Goal: Feedback & Contribution: Contribute content

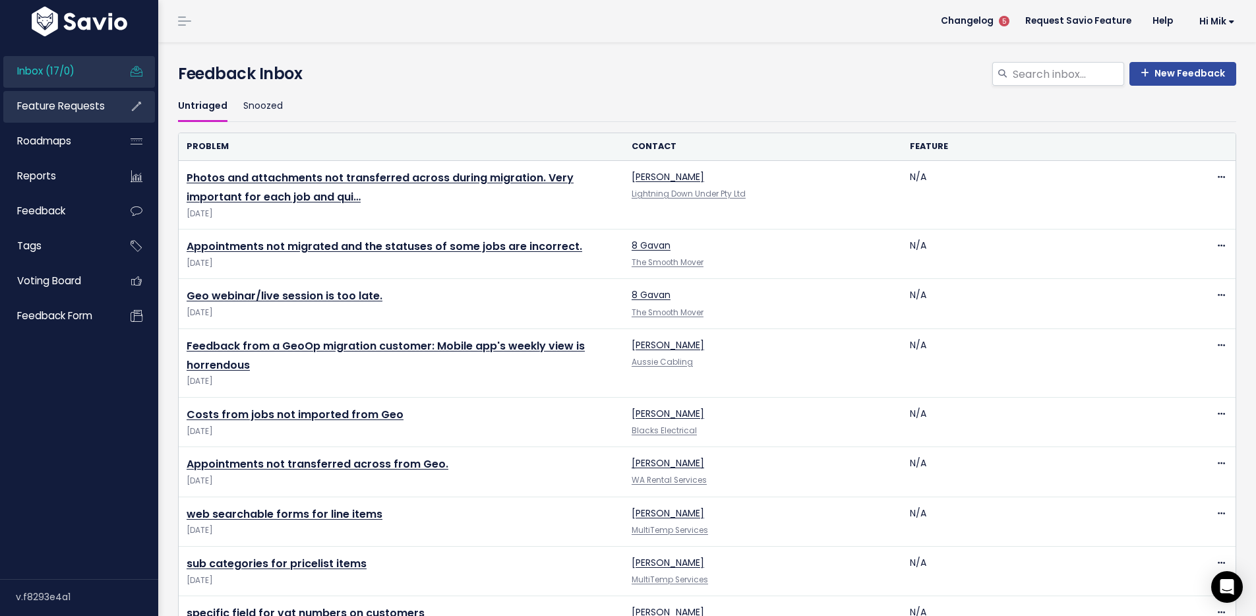
click at [77, 111] on span "Feature Requests" at bounding box center [61, 106] width 88 height 14
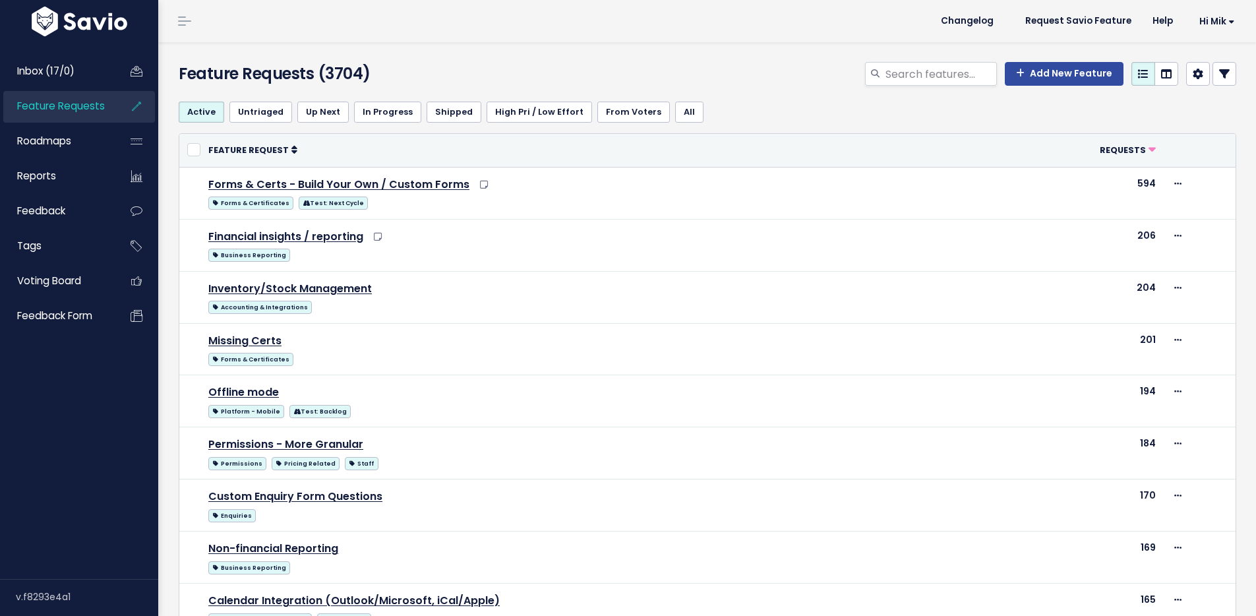
select select
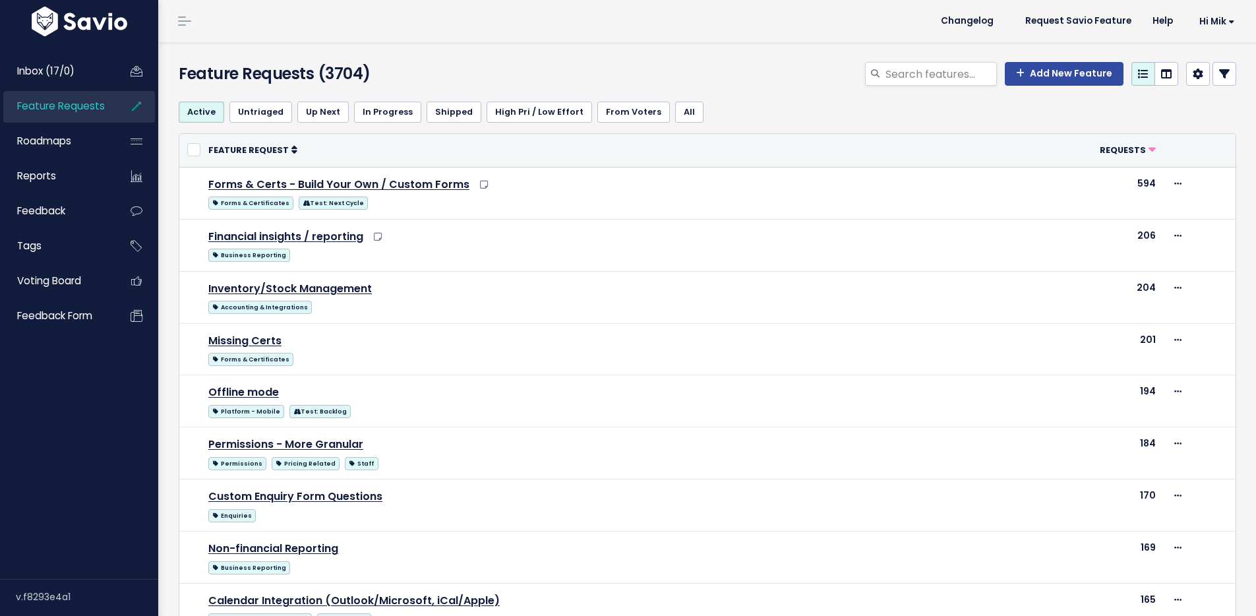
select select
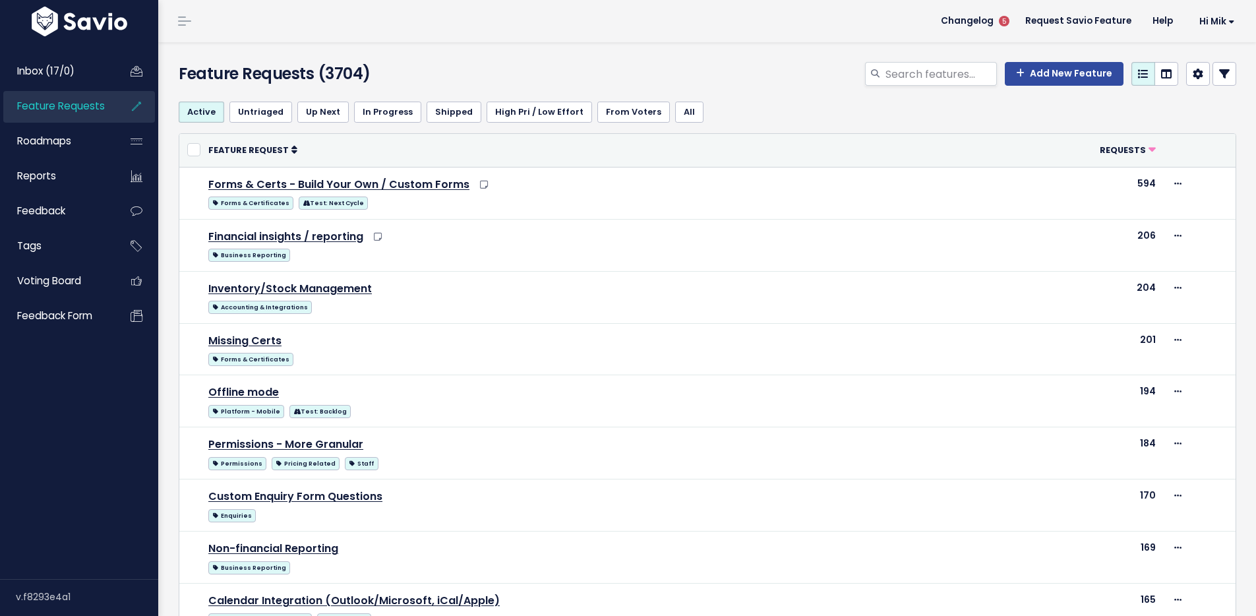
click at [1219, 69] on icon at bounding box center [1224, 74] width 11 height 11
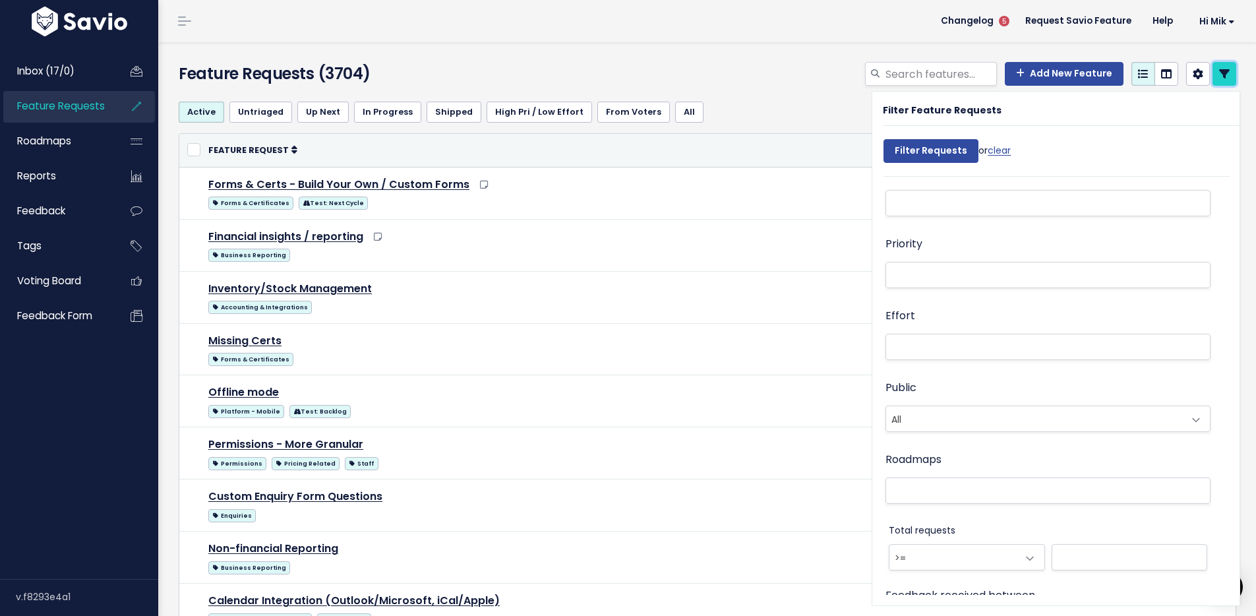
scroll to position [274, 0]
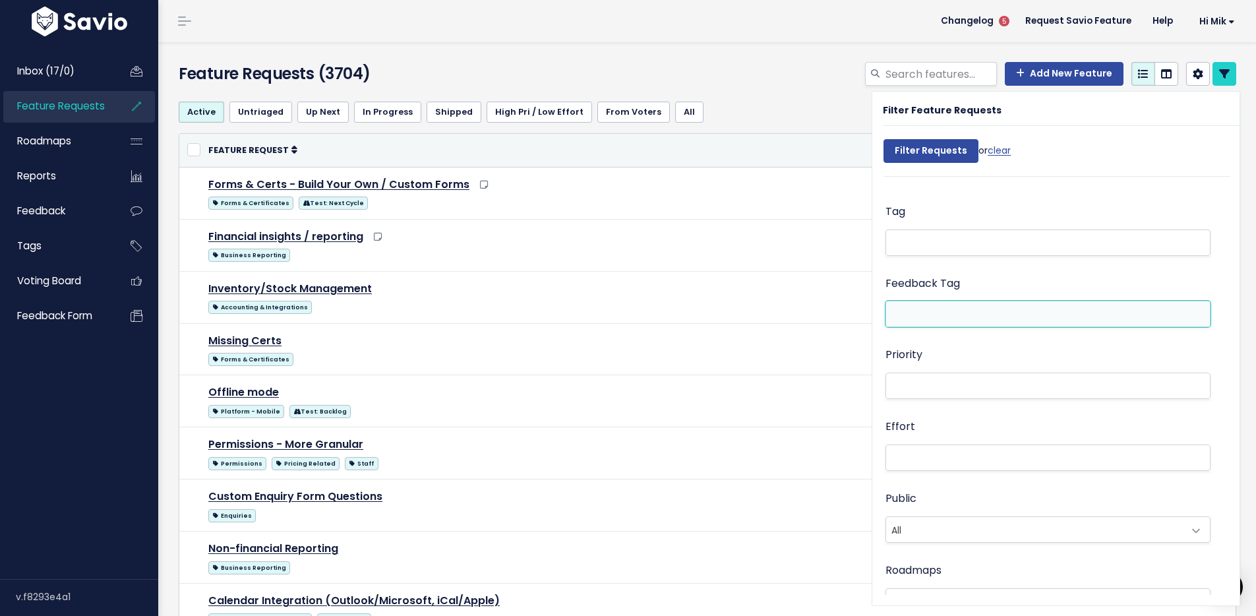
click at [944, 310] on li at bounding box center [1044, 314] width 311 height 14
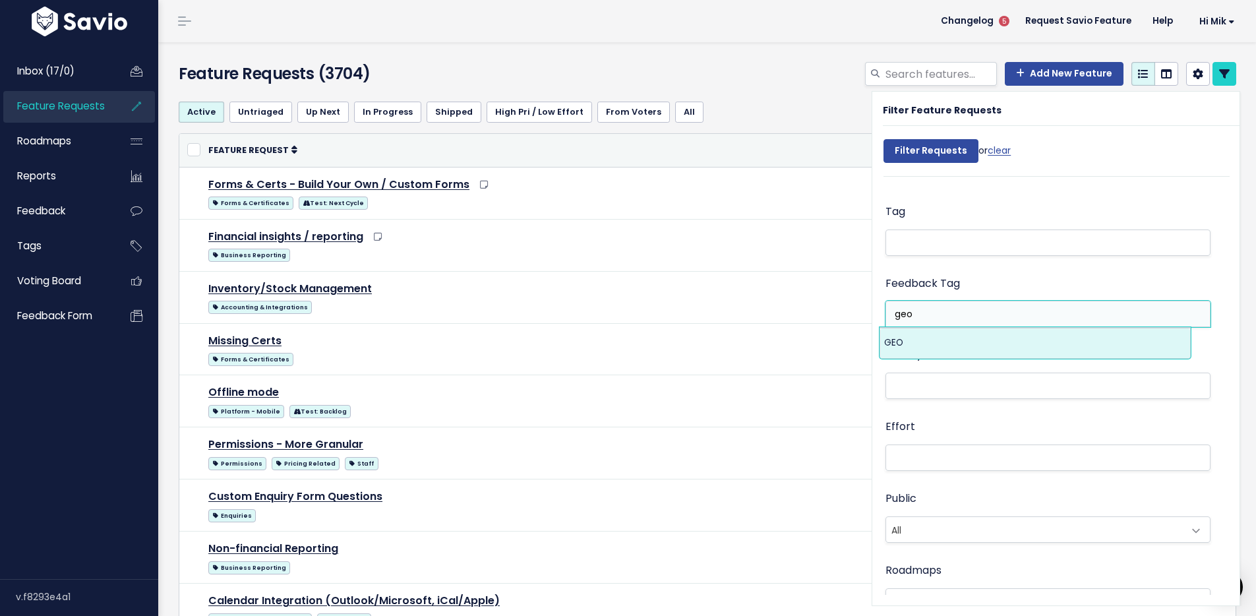
type input "geo"
select select "13383"
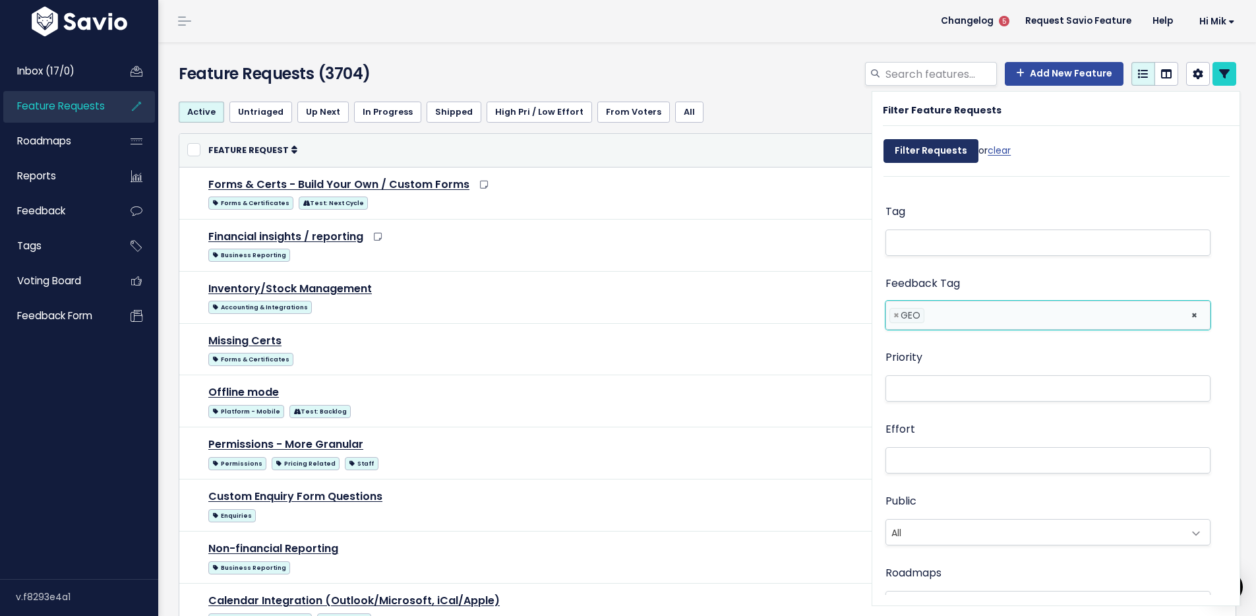
click at [919, 153] on input "Filter Requests" at bounding box center [930, 151] width 95 height 24
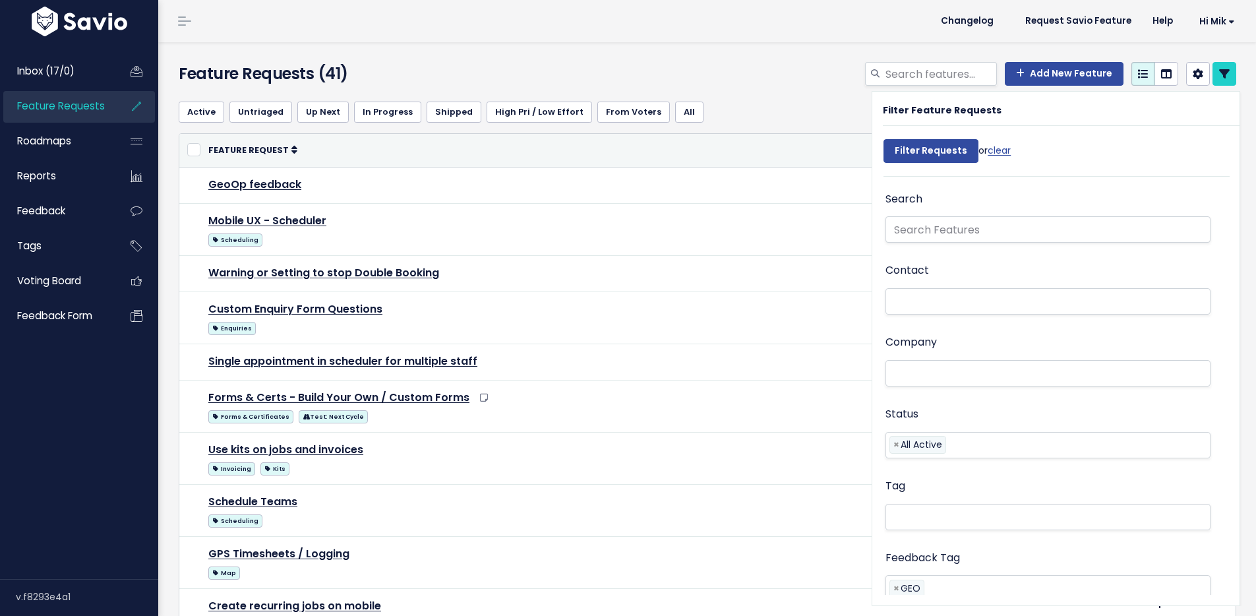
select select
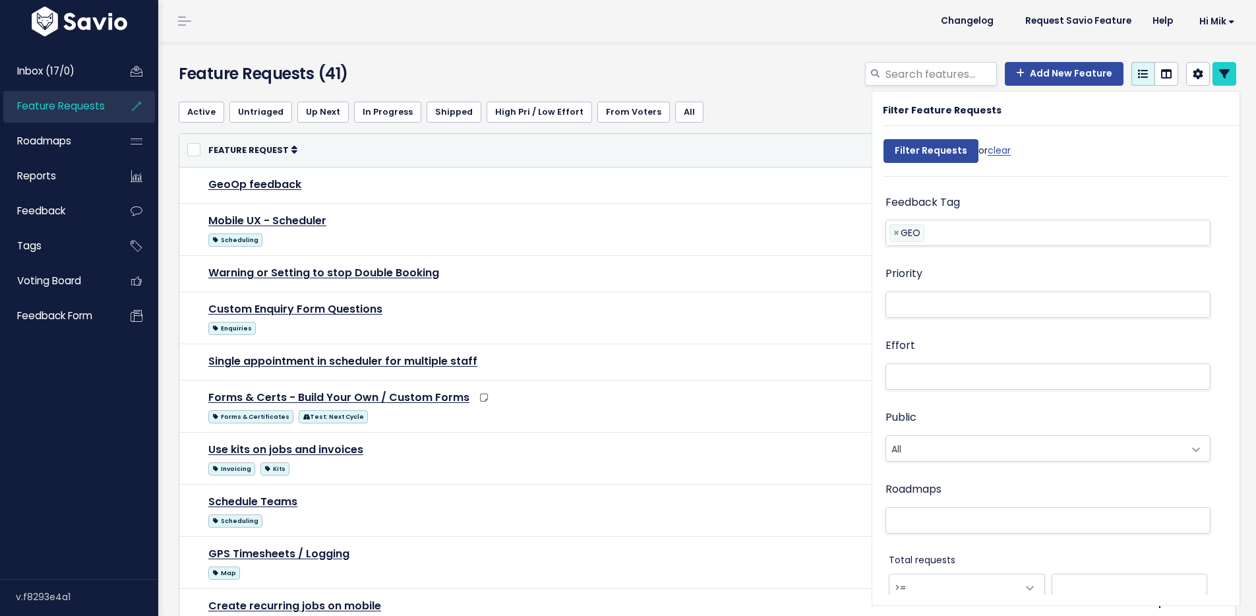
select select
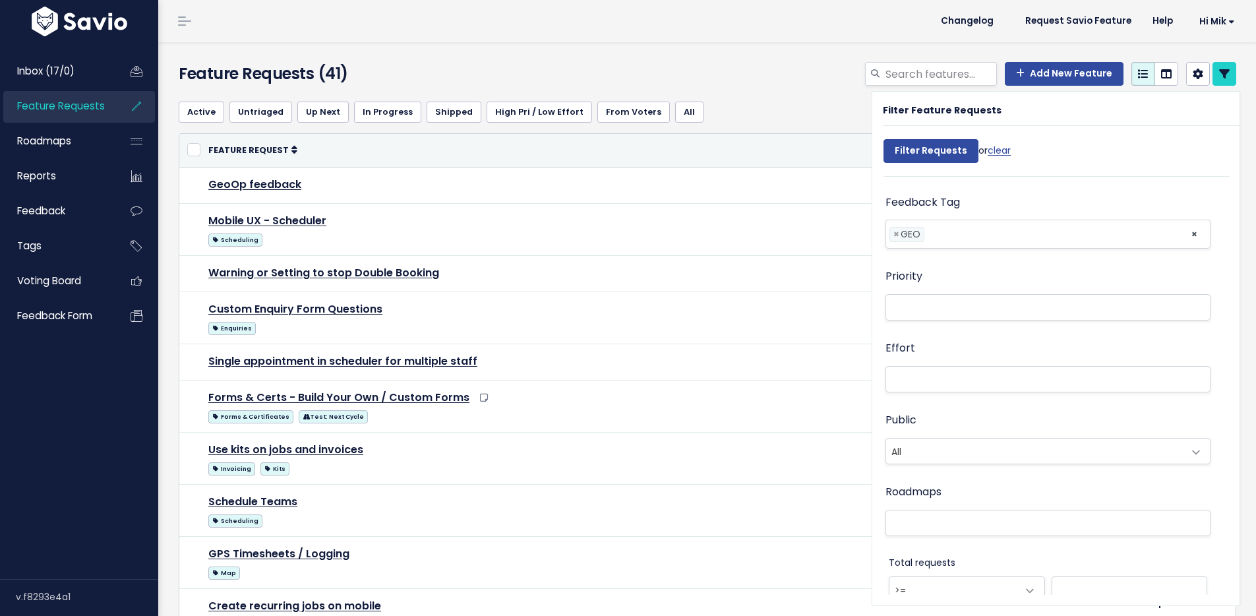
scroll to position [274, 0]
click at [1219, 73] on icon at bounding box center [1224, 74] width 11 height 11
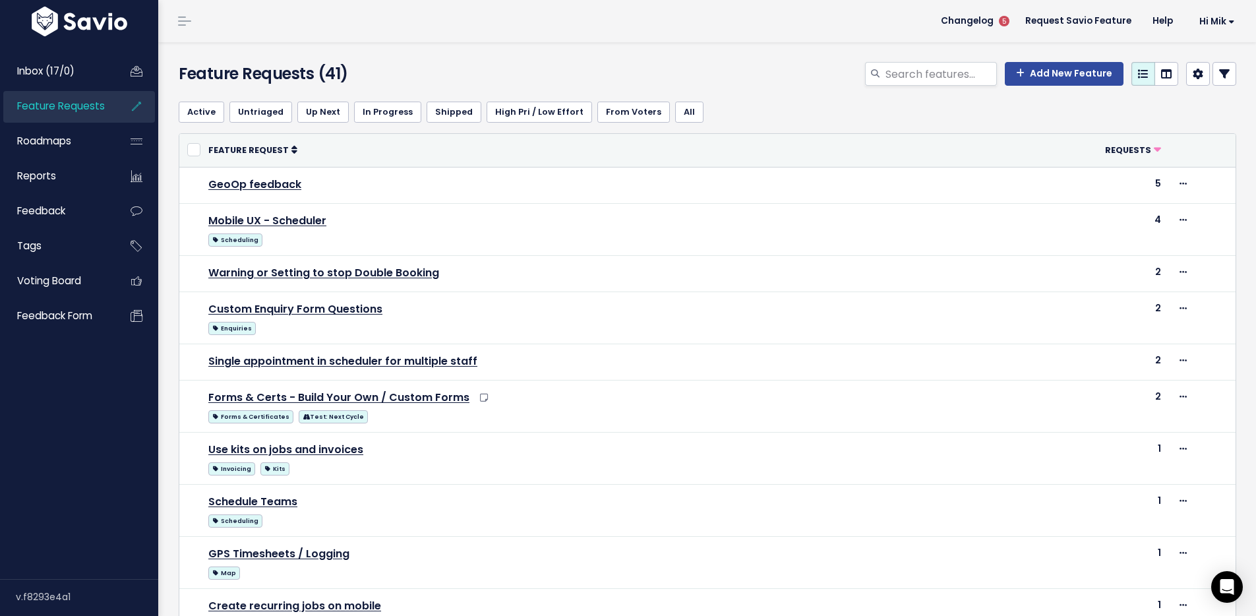
scroll to position [616, 0]
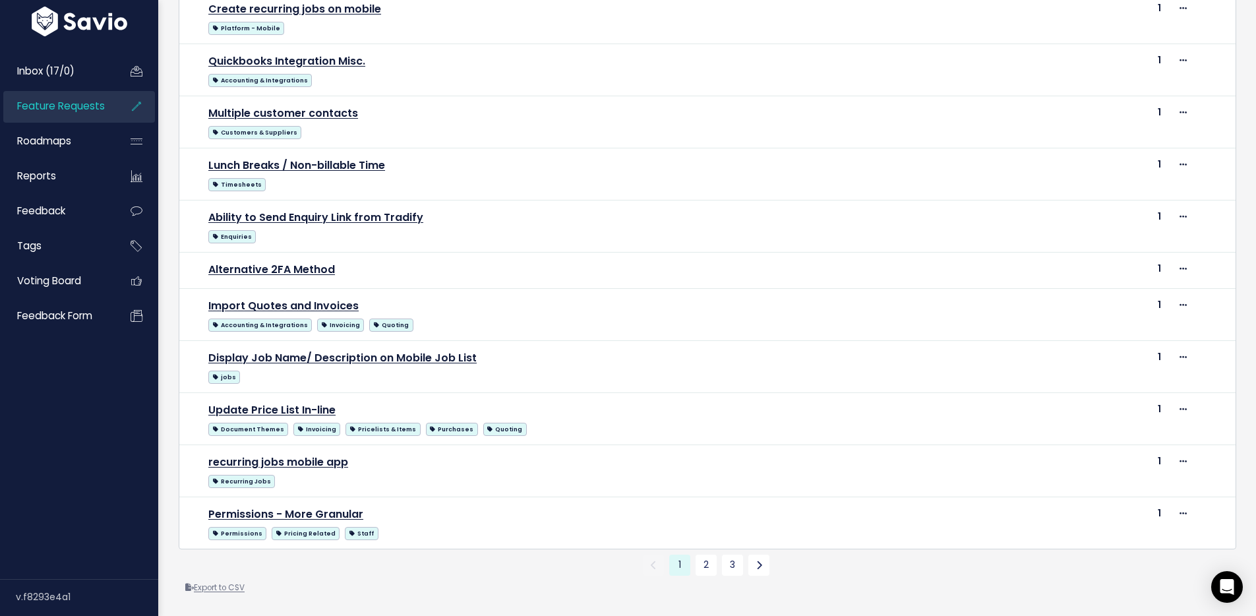
click at [233, 582] on link "Export to CSV" at bounding box center [214, 587] width 59 height 11
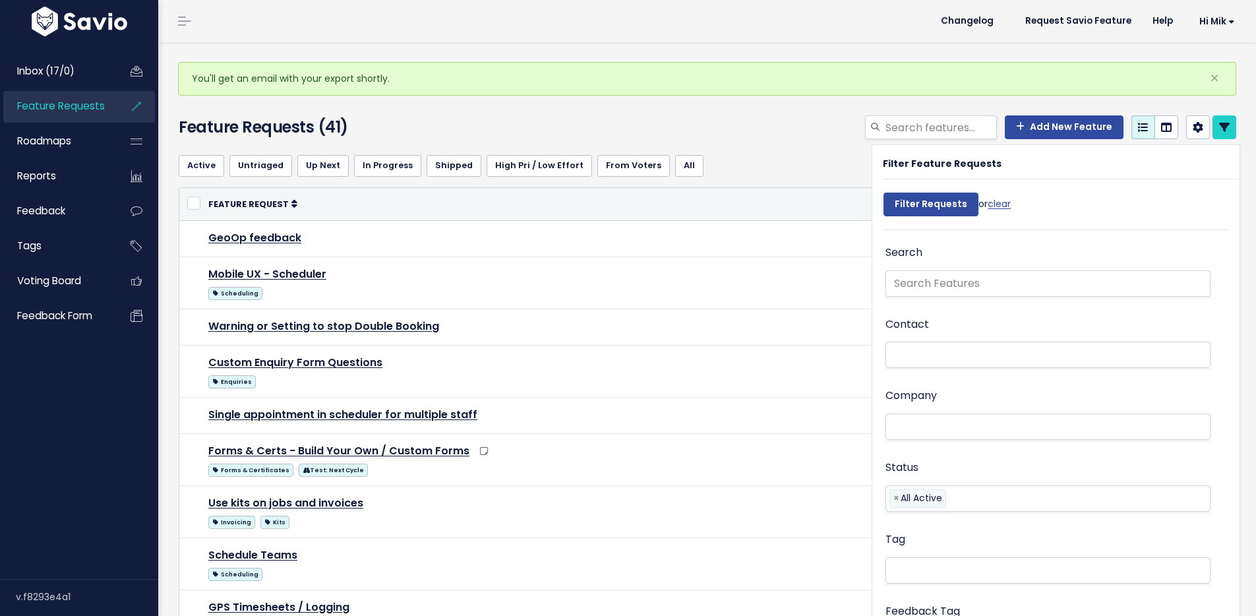
select select
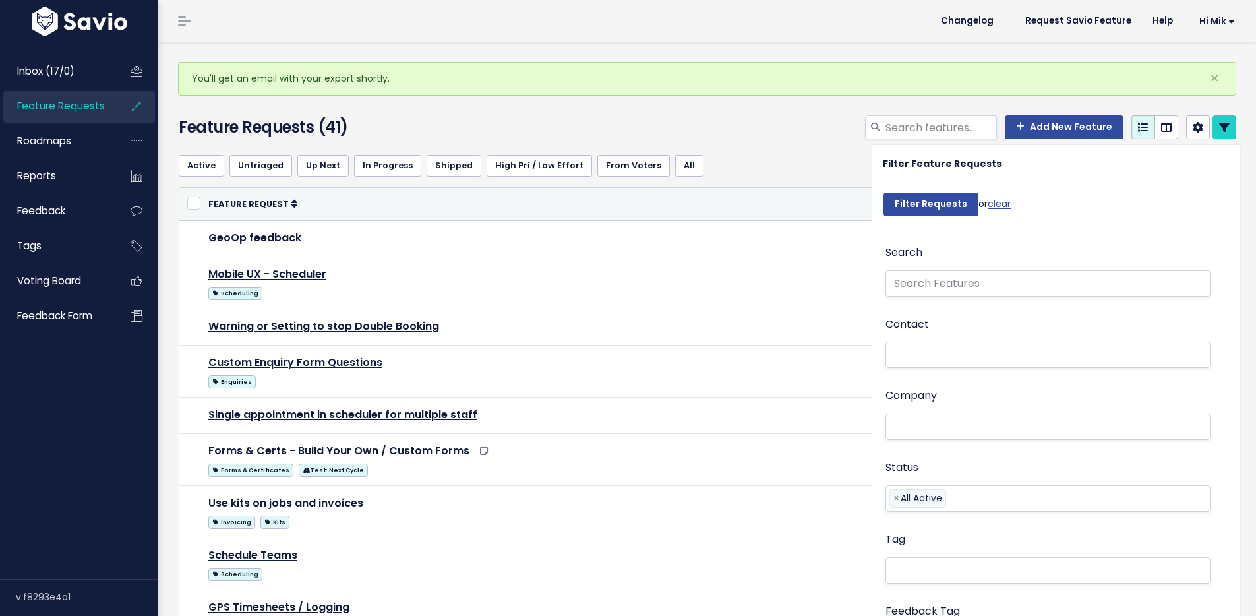
select select
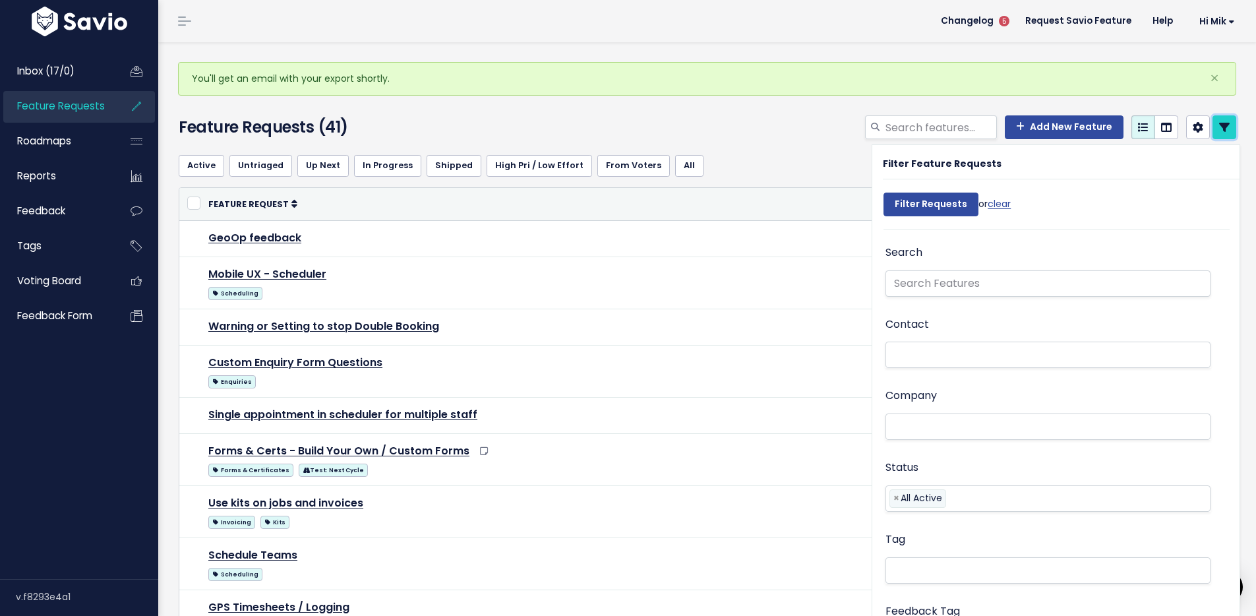
click at [1212, 121] on link at bounding box center [1224, 127] width 24 height 24
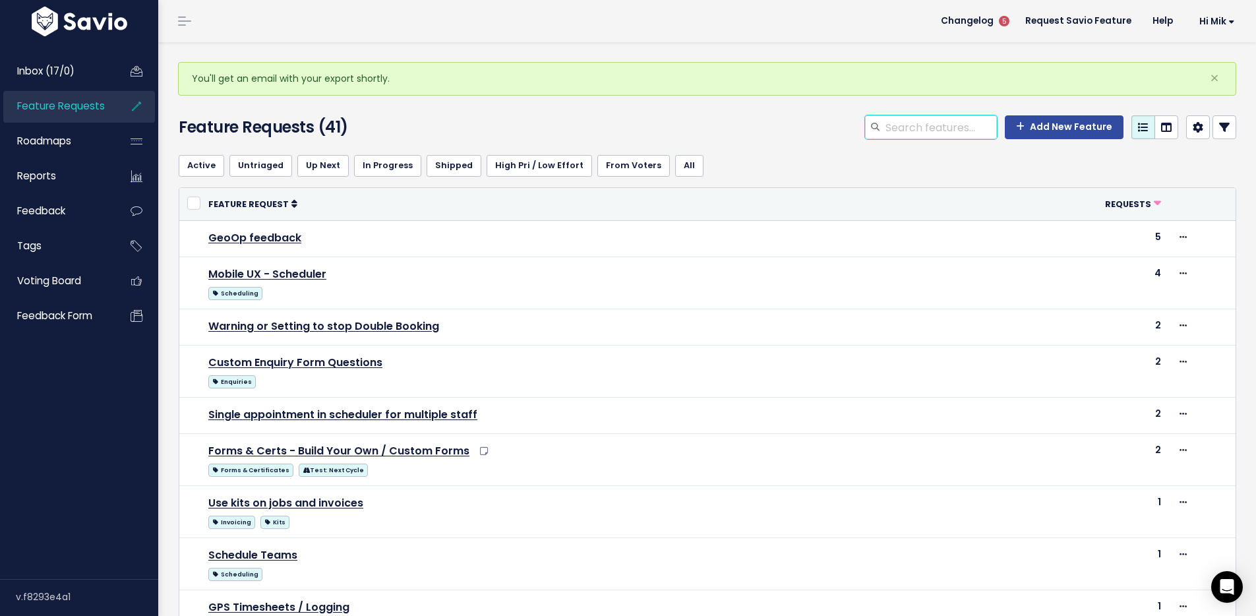
click at [901, 127] on input "search" at bounding box center [940, 127] width 113 height 24
paste input "Feature Request Description Status Priority Effort Feature Request Tags Marked …"
click at [932, 128] on input "search" at bounding box center [940, 127] width 113 height 24
paste input ""Custom Enquiry Form Questions ""
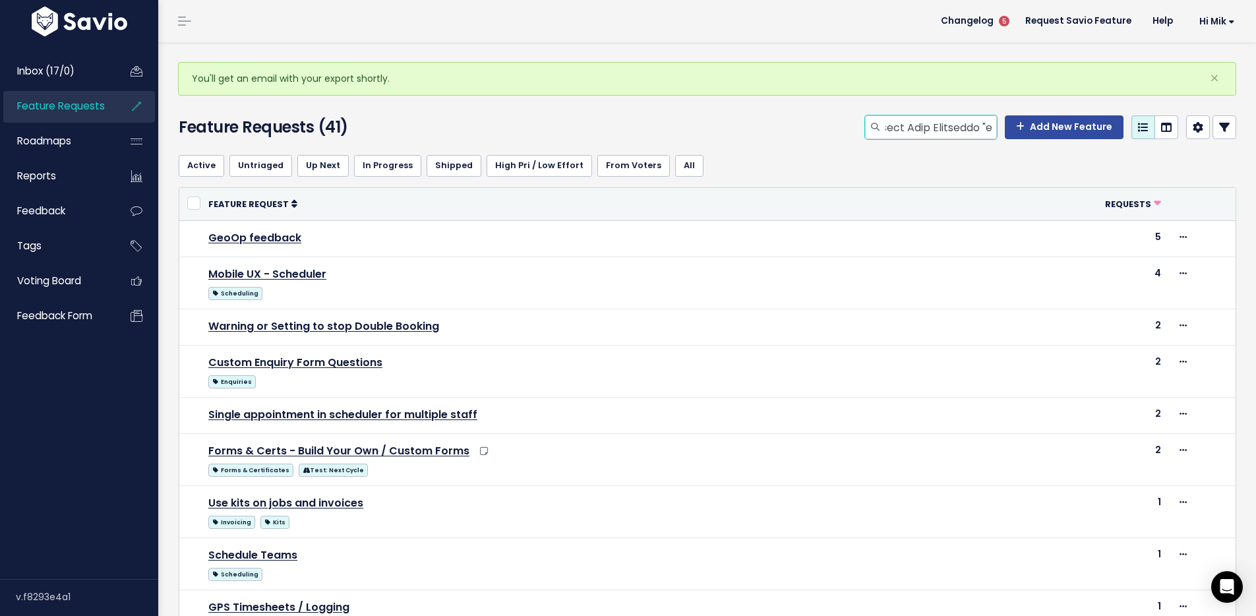
type input "Feature Re"Custom Enquiry Form Questions quest Description Status Priority Effo…"
paste input ""Custom Enquiry Form Questions ""
type input "Custom Enquiry Form Questions"
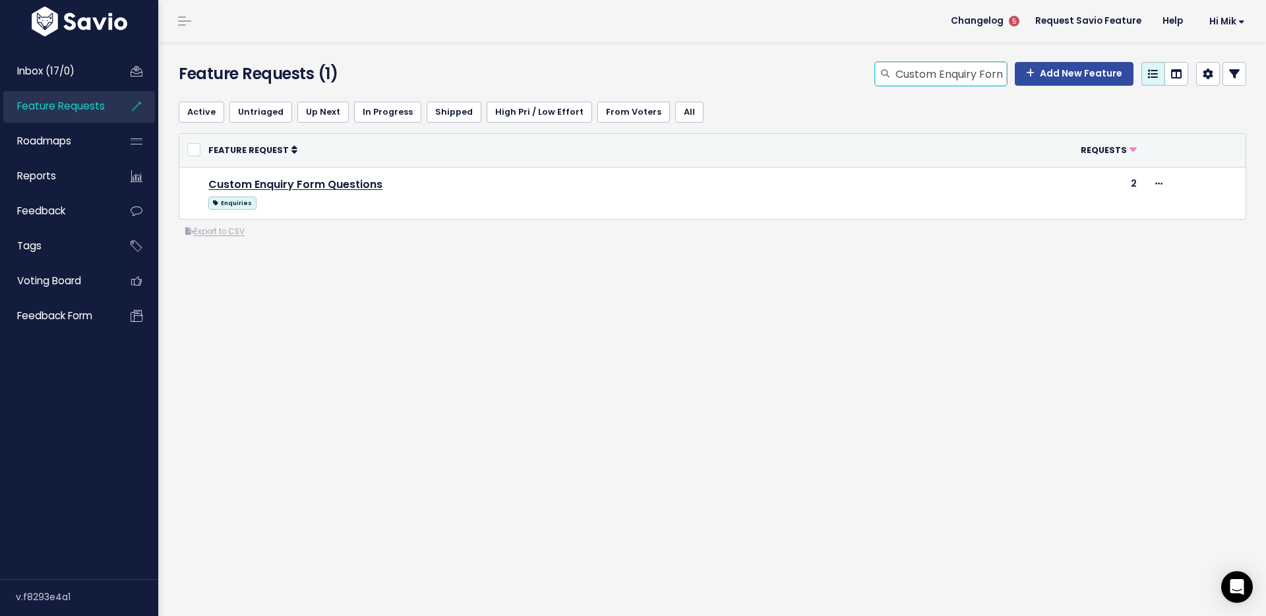
click at [936, 73] on input "Custom Enquiry Form Questions" at bounding box center [950, 74] width 113 height 24
click at [936, 72] on input "Custom Enquiry Form Questions" at bounding box center [950, 74] width 113 height 24
type input "enquiry"
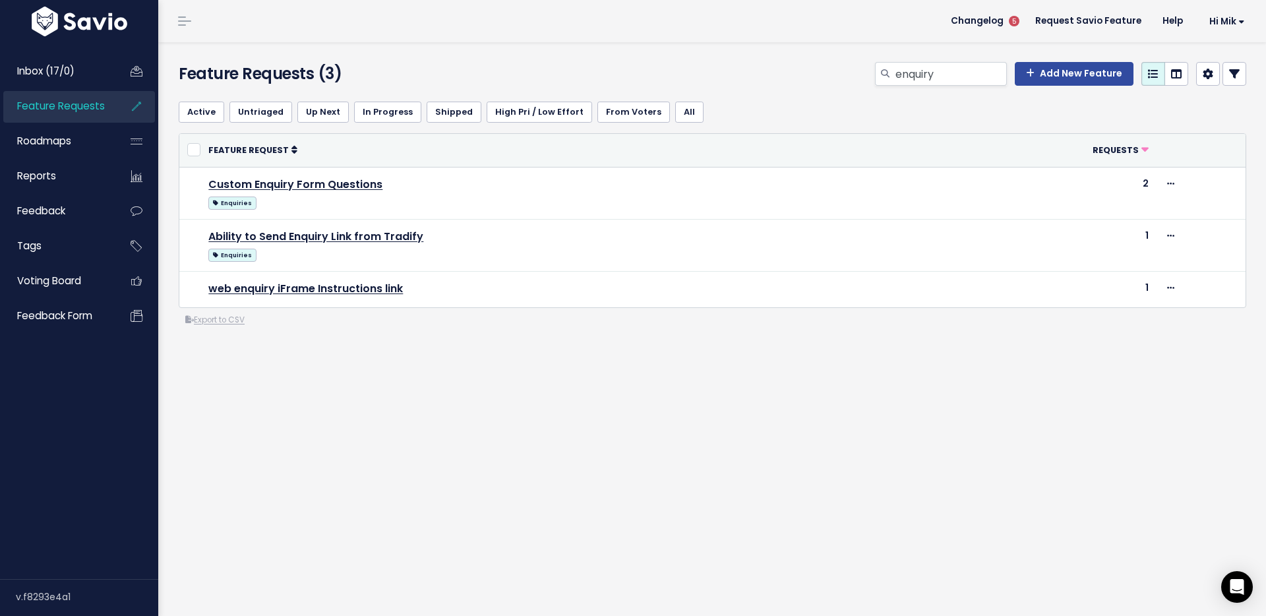
click at [1229, 72] on icon at bounding box center [1234, 74] width 11 height 11
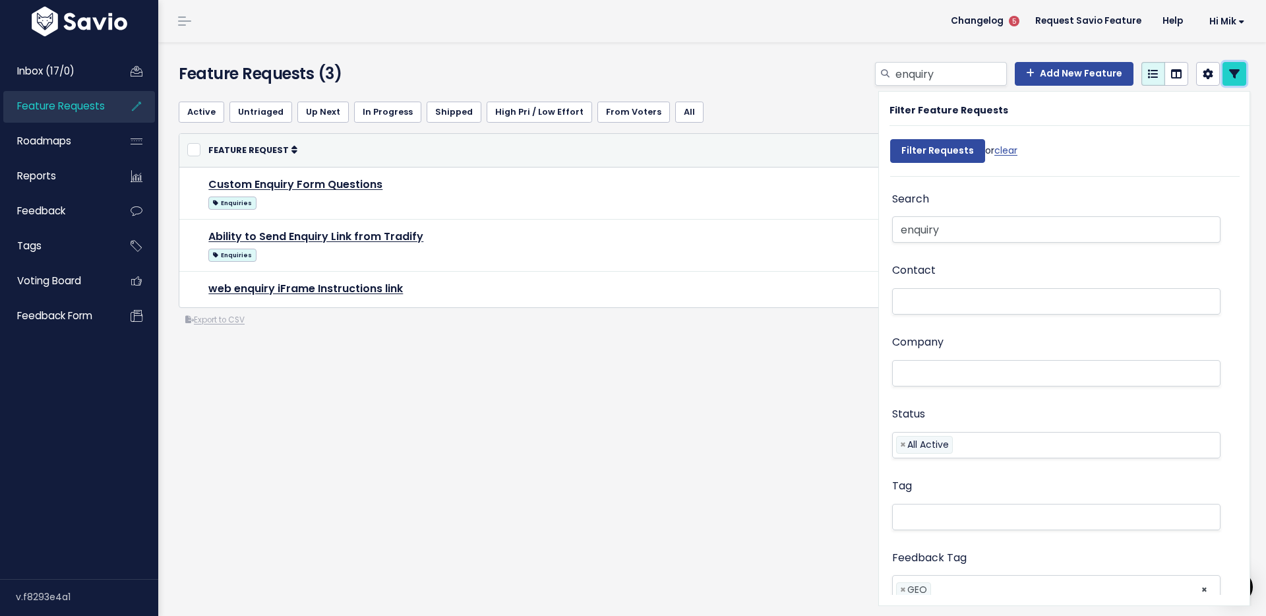
scroll to position [117, 0]
click at [900, 472] on span "×" at bounding box center [903, 472] width 6 height 14
select select
click at [804, 450] on div "Feature Requests (3) enquiry Add New Feature" at bounding box center [712, 329] width 1108 height 574
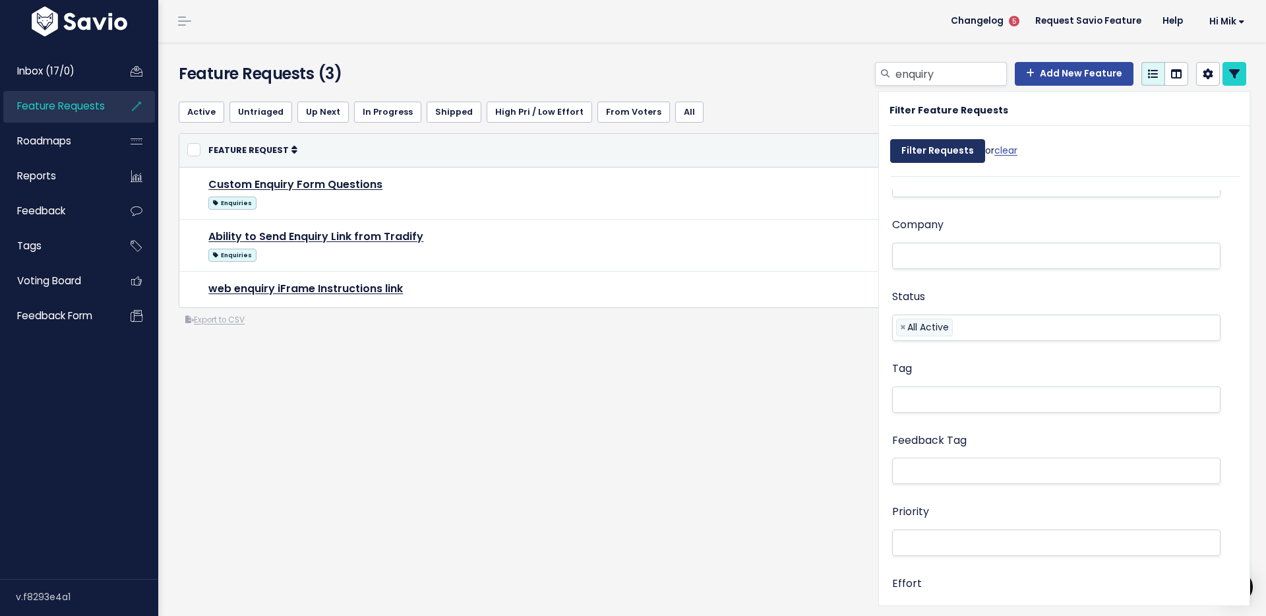
click at [934, 150] on input "Filter Requests" at bounding box center [937, 151] width 95 height 24
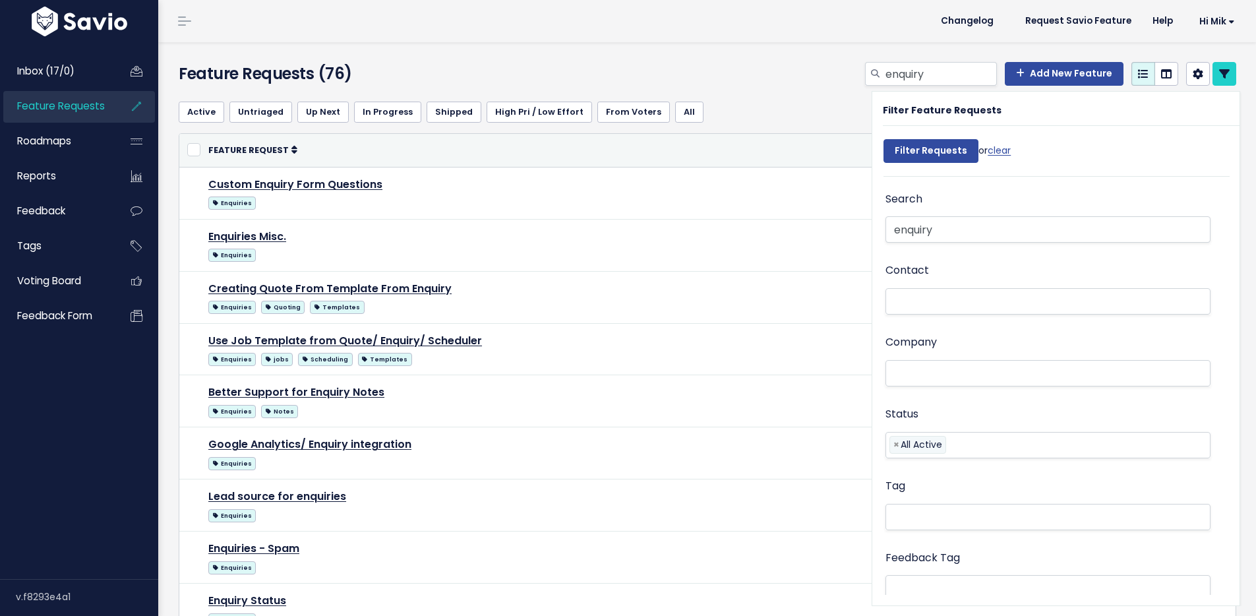
select select
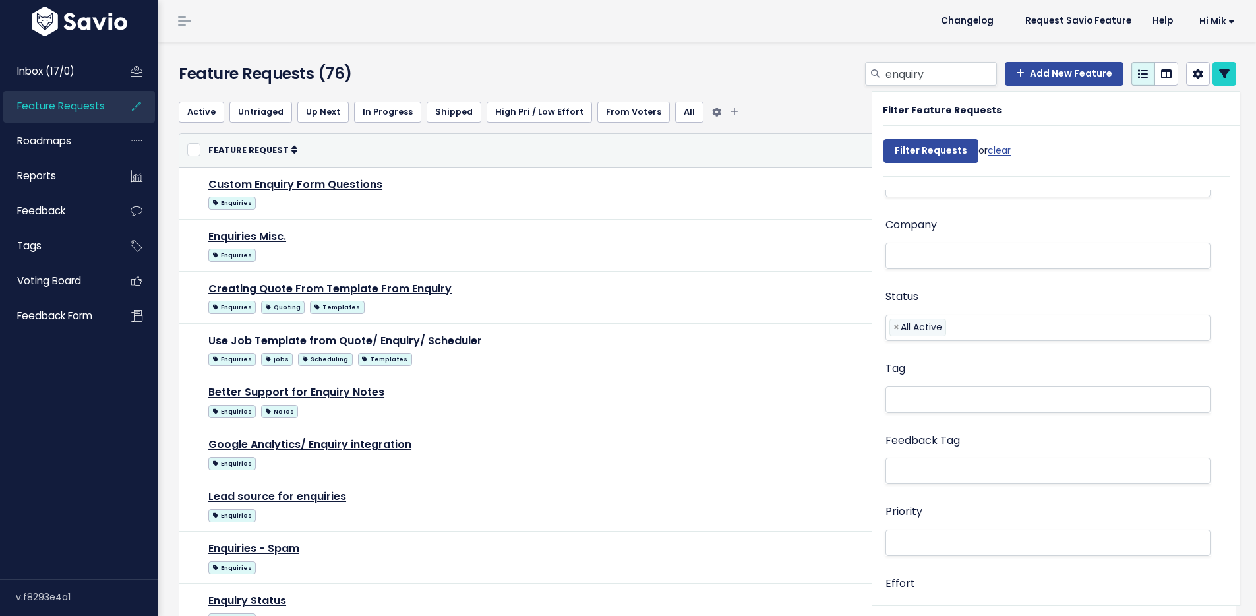
select select
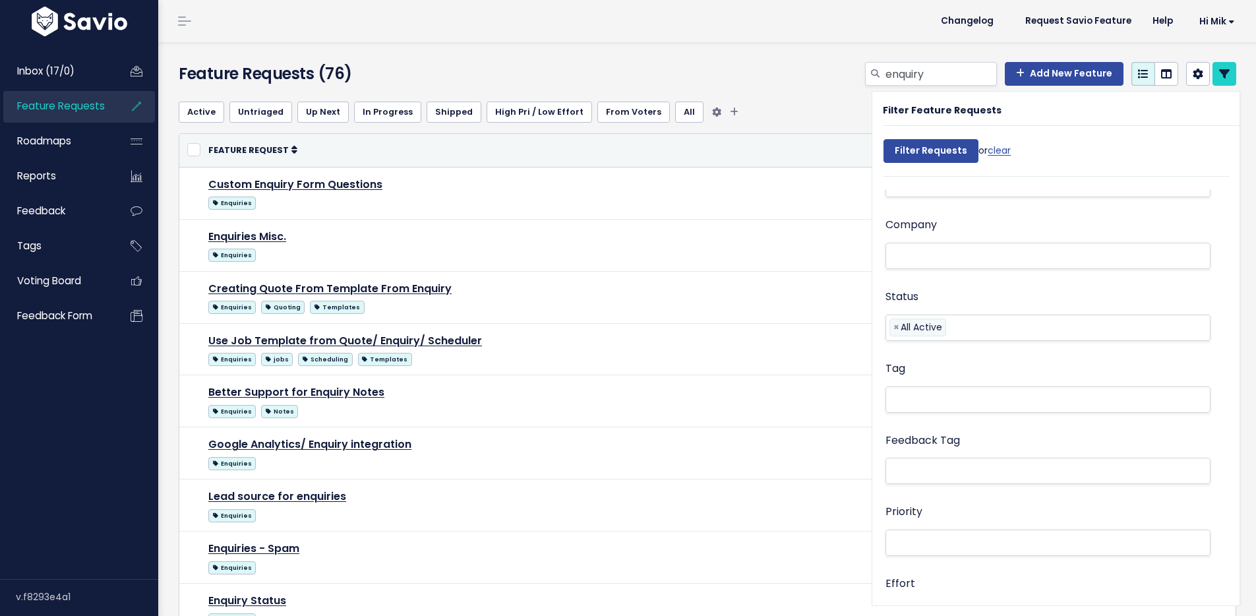
select select
click at [1221, 68] on link at bounding box center [1224, 74] width 24 height 24
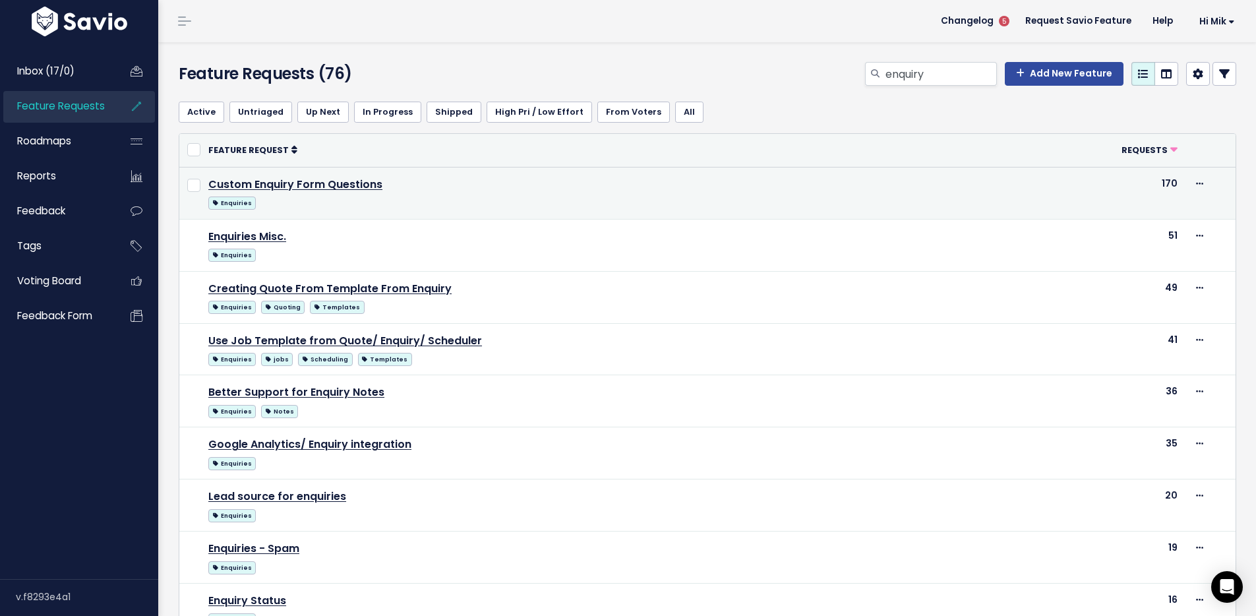
drag, startPoint x: 1169, startPoint y: 182, endPoint x: 1150, endPoint y: 183, distance: 19.1
click at [1150, 183] on td "170" at bounding box center [1122, 193] width 127 height 52
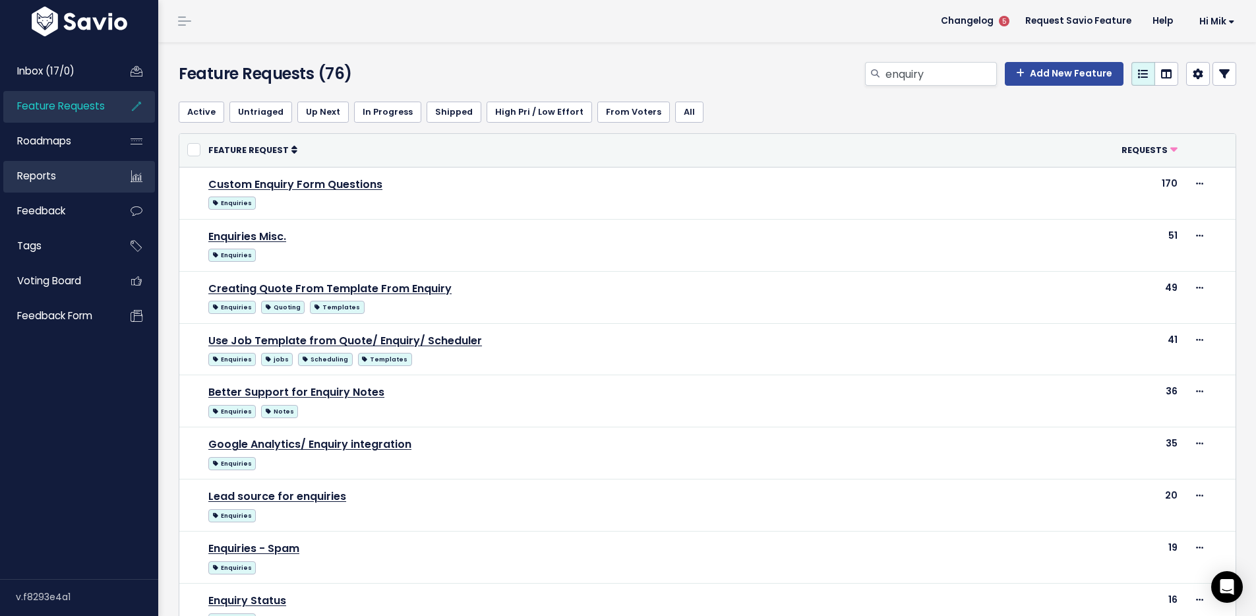
copy td "170"
click at [953, 73] on input "enquiry" at bounding box center [940, 74] width 113 height 24
paste input "Forms & Certs - Build Your Own / Custom Forms"
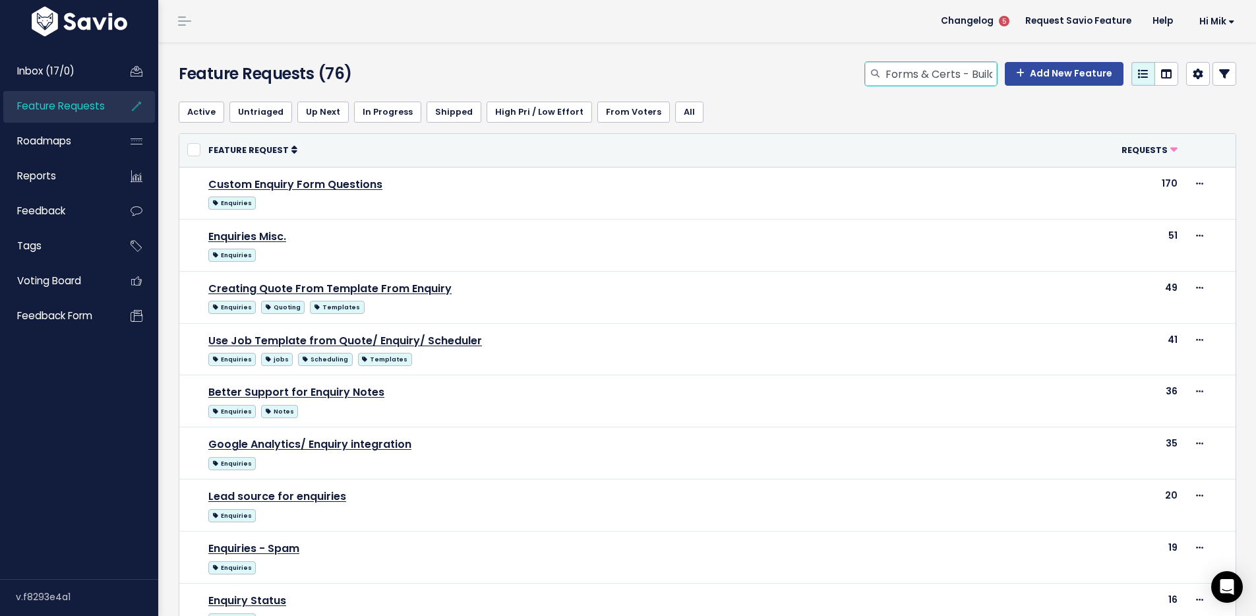
scroll to position [0, 144]
type input "Forms & Certs - Build Your Own / Custom Forms"
click at [1053, 67] on div "Customize columns on this page" at bounding box center [1106, 73] width 132 height 29
click at [1050, 70] on div "Customize columns on this page" at bounding box center [1106, 73] width 132 height 29
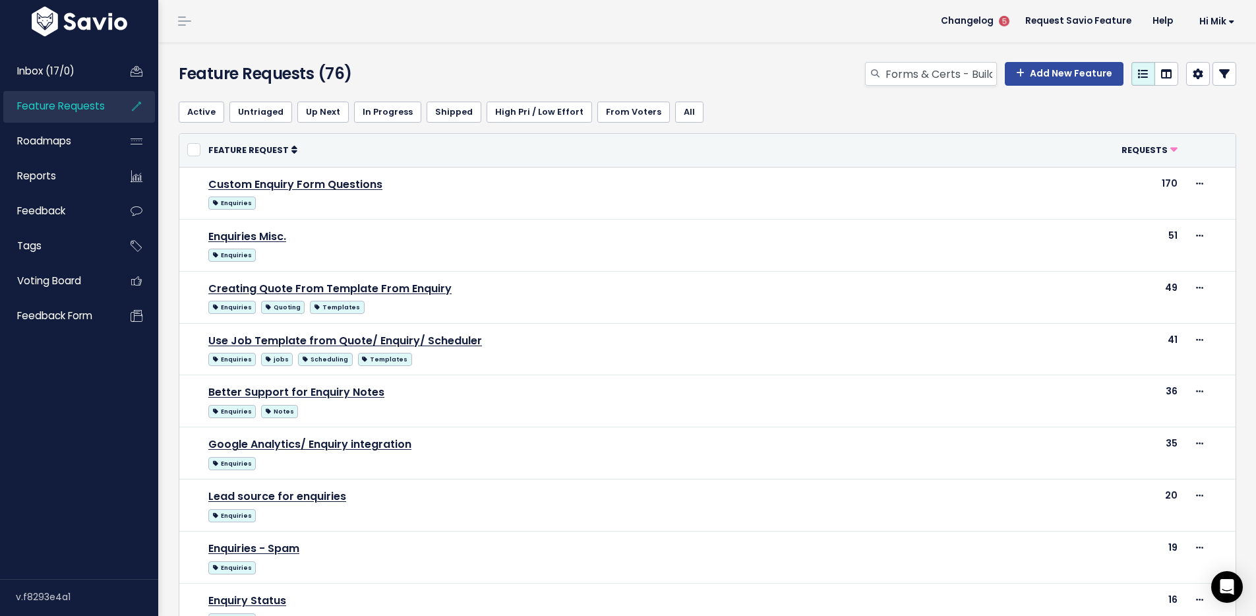
click at [802, 91] on div "Active Untriaged Up Next In Progress Shipped High Pri / Low Effort From Voters …" at bounding box center [708, 112] width 1058 height 42
click at [928, 75] on input "Forms & Certs - Build Your Own / Custom Forms" at bounding box center [940, 74] width 113 height 24
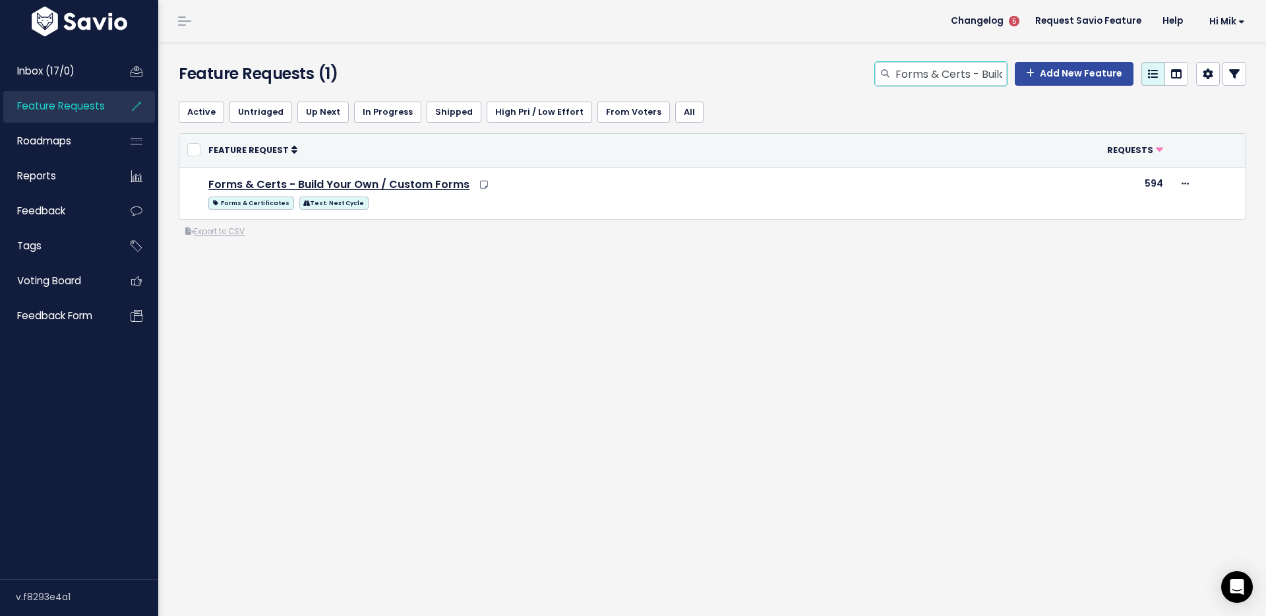
click at [899, 76] on input "Forms & Certs - Build Your Own / Custom Forms" at bounding box center [950, 74] width 113 height 24
paste input "Mobile UX - Scheduler"
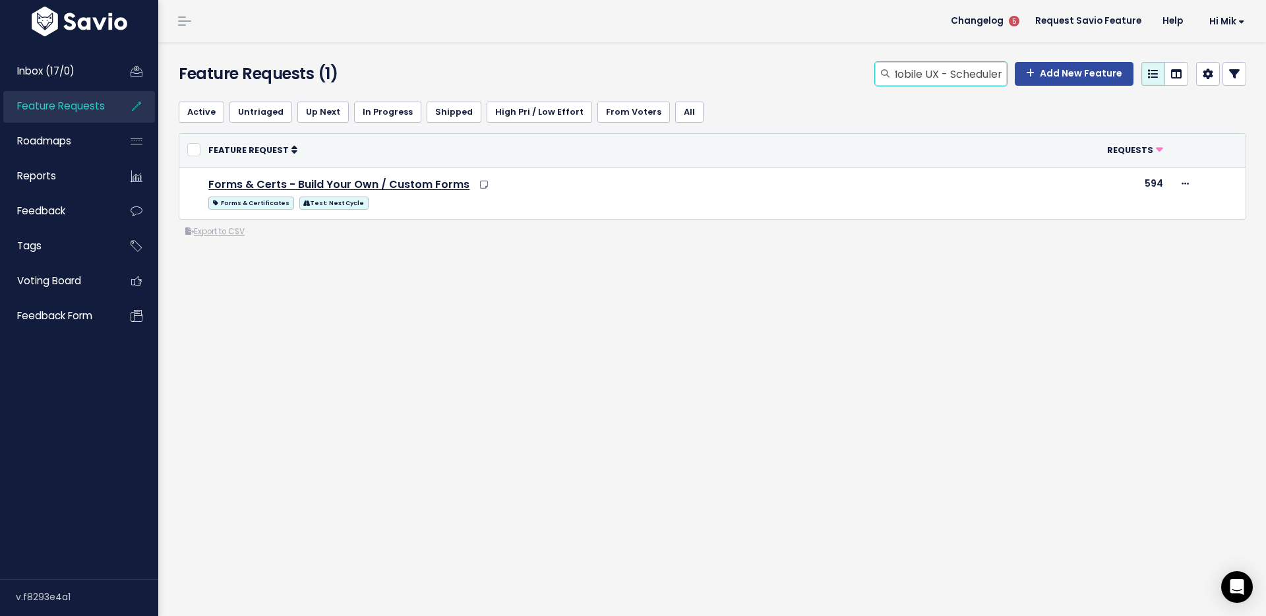
type input "Mobile UX - Scheduler"
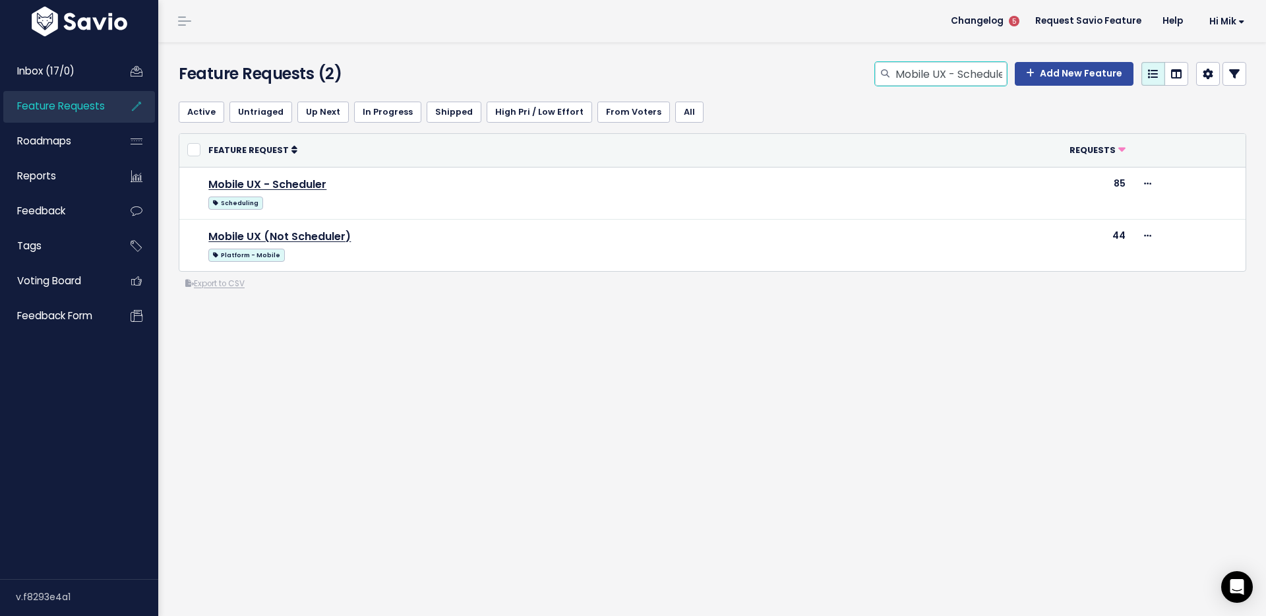
click at [935, 71] on input "Mobile UX - Scheduler" at bounding box center [950, 74] width 113 height 24
paste input "Single appointment in scheduler for multiple staff"
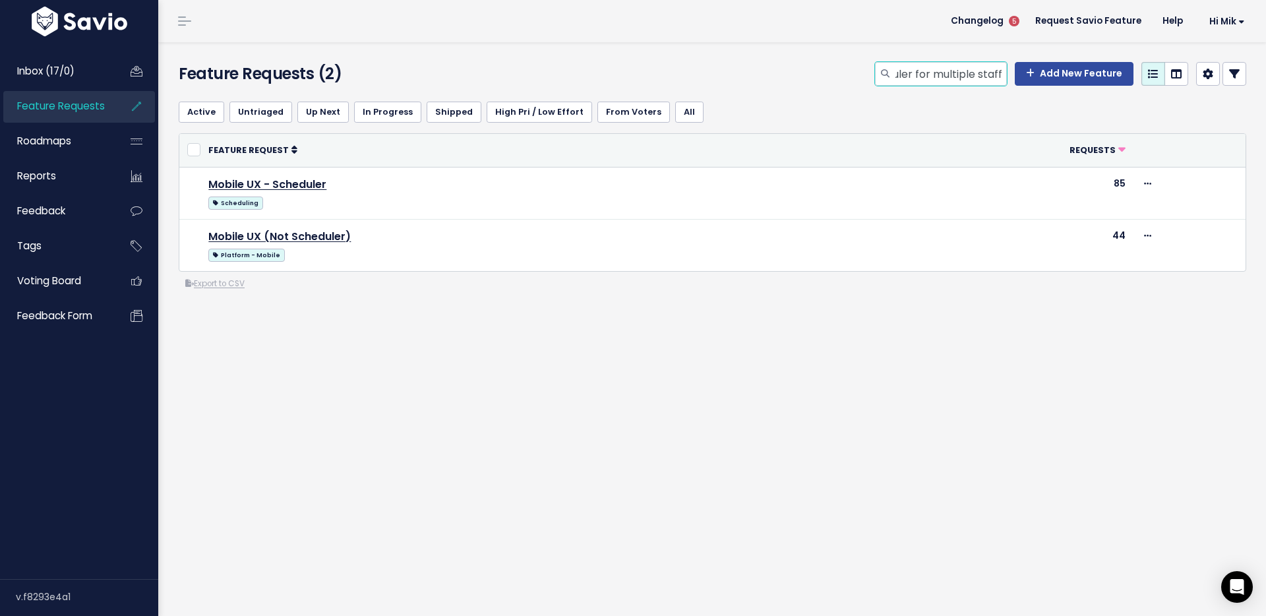
type input "Single appointment in scheduler for multiple staff"
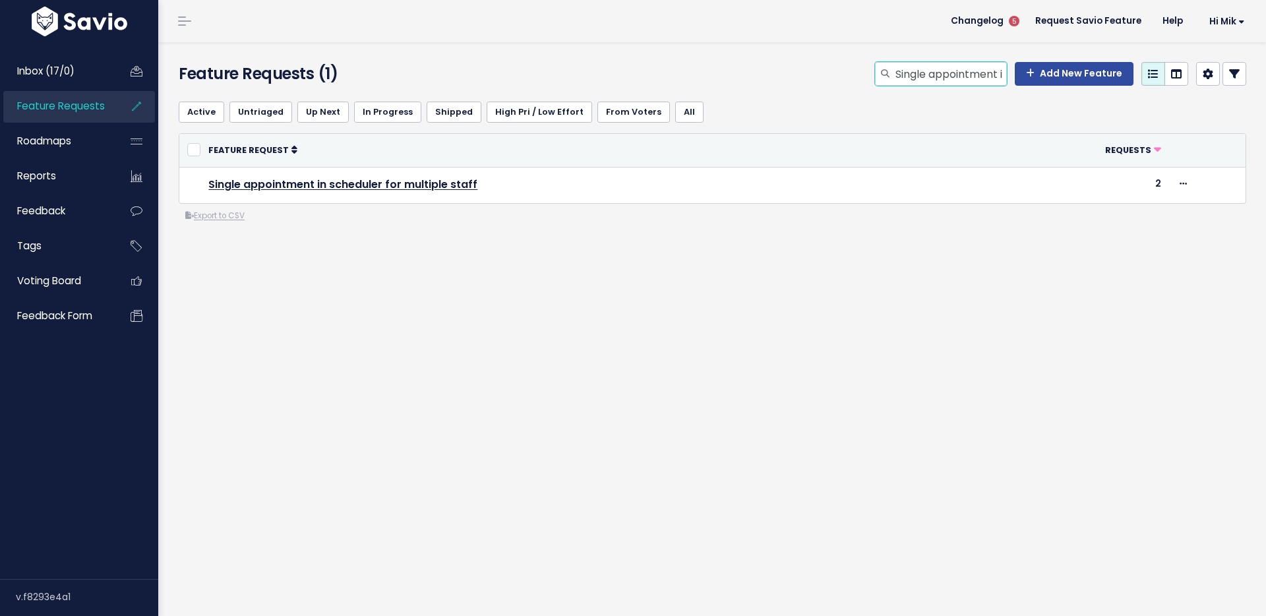
click at [943, 78] on input "Single appointment in scheduler for multiple staff" at bounding box center [950, 74] width 113 height 24
type input "schedule"
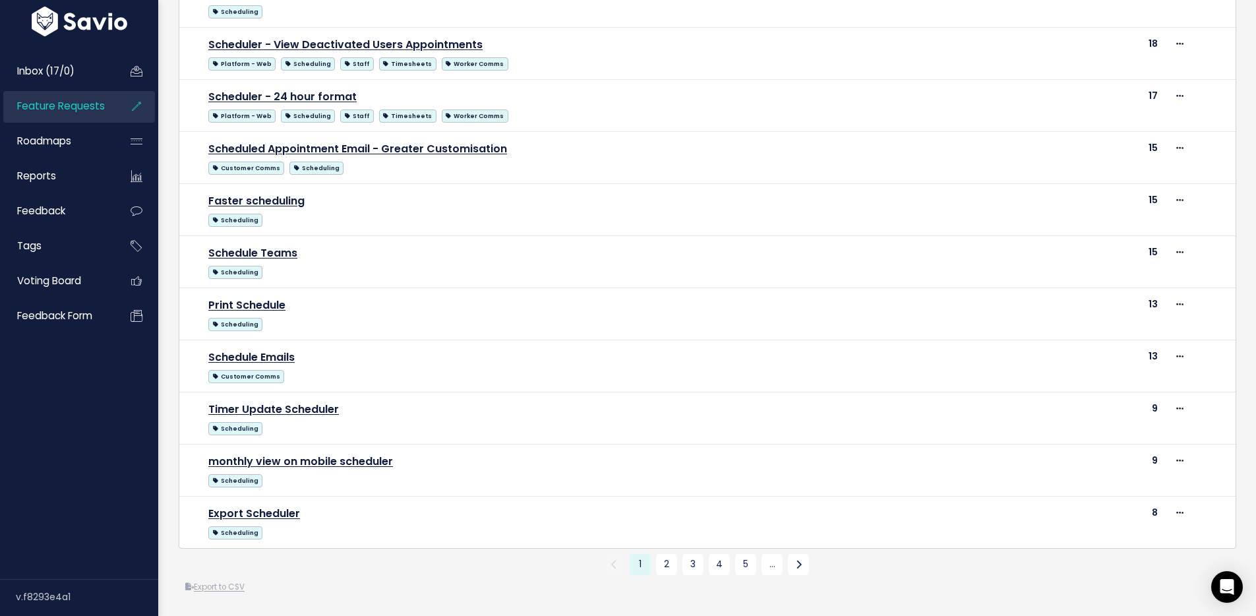
scroll to position [666, 0]
click at [796, 566] on icon at bounding box center [799, 564] width 6 height 9
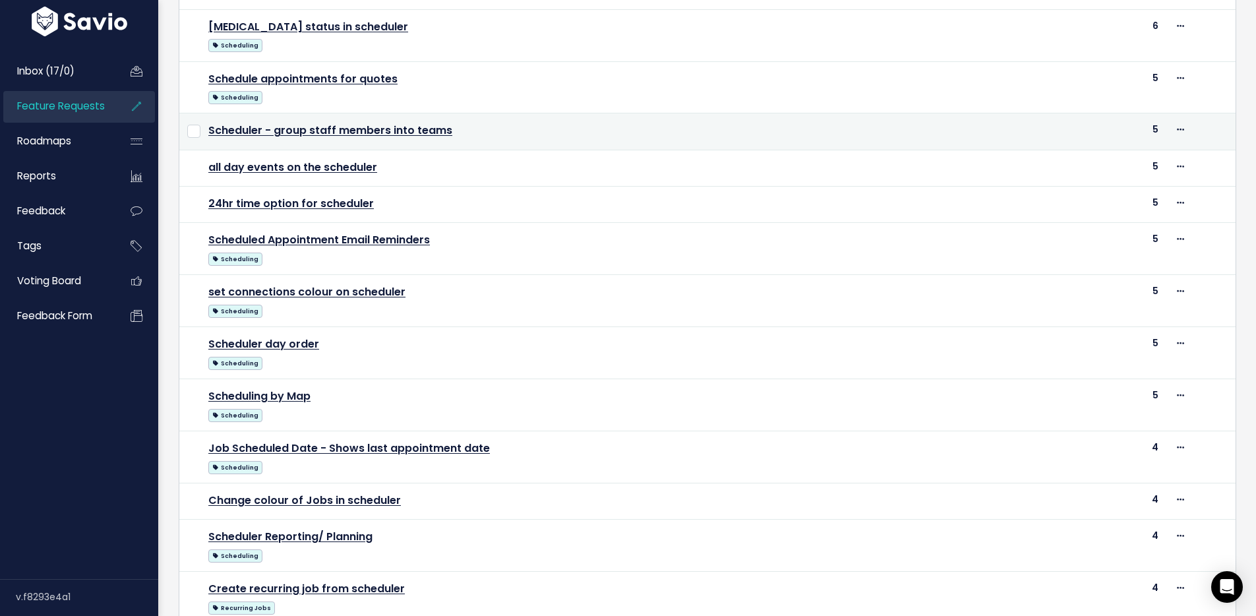
scroll to position [263, 0]
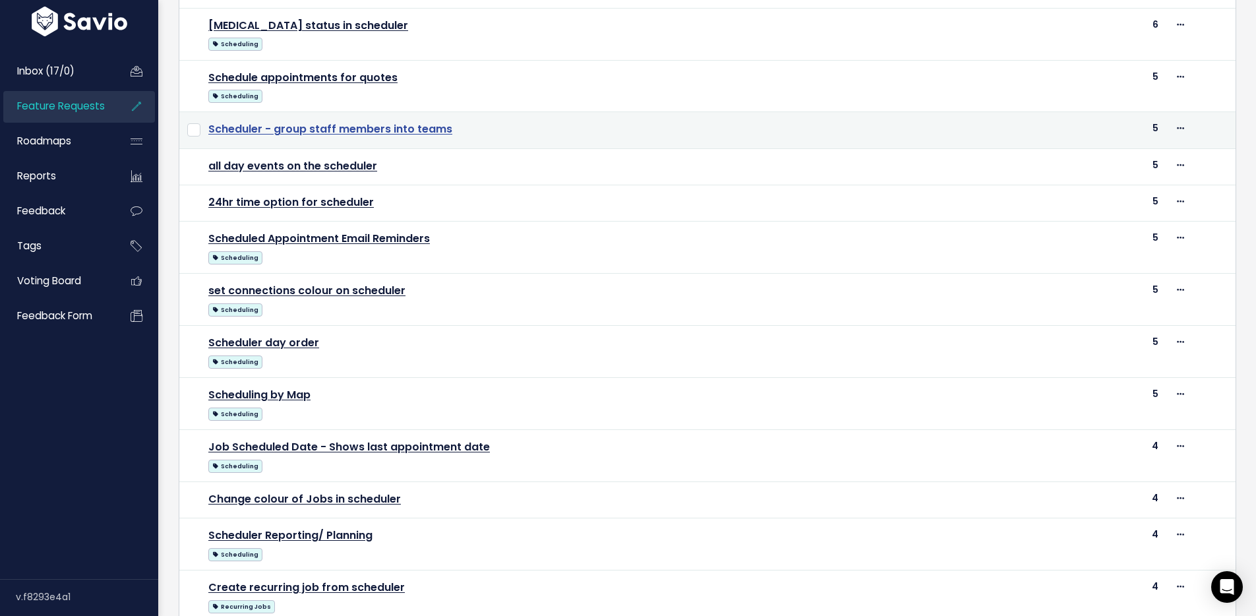
click at [405, 127] on link "Scheduler - group staff members into teams" at bounding box center [330, 128] width 244 height 15
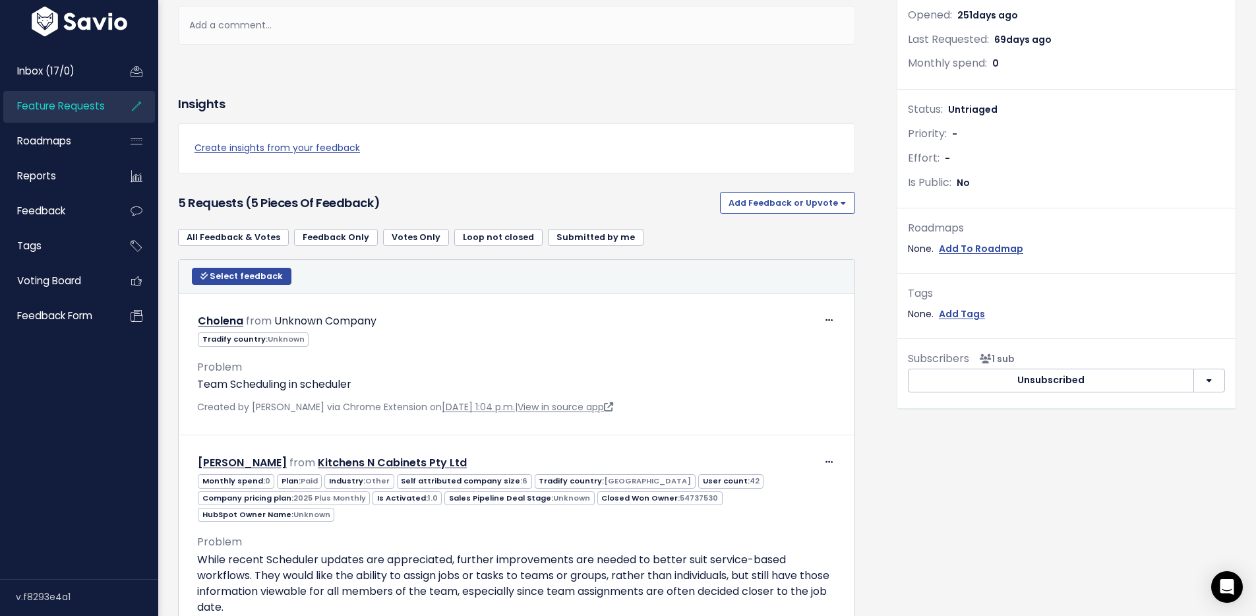
scroll to position [270, 0]
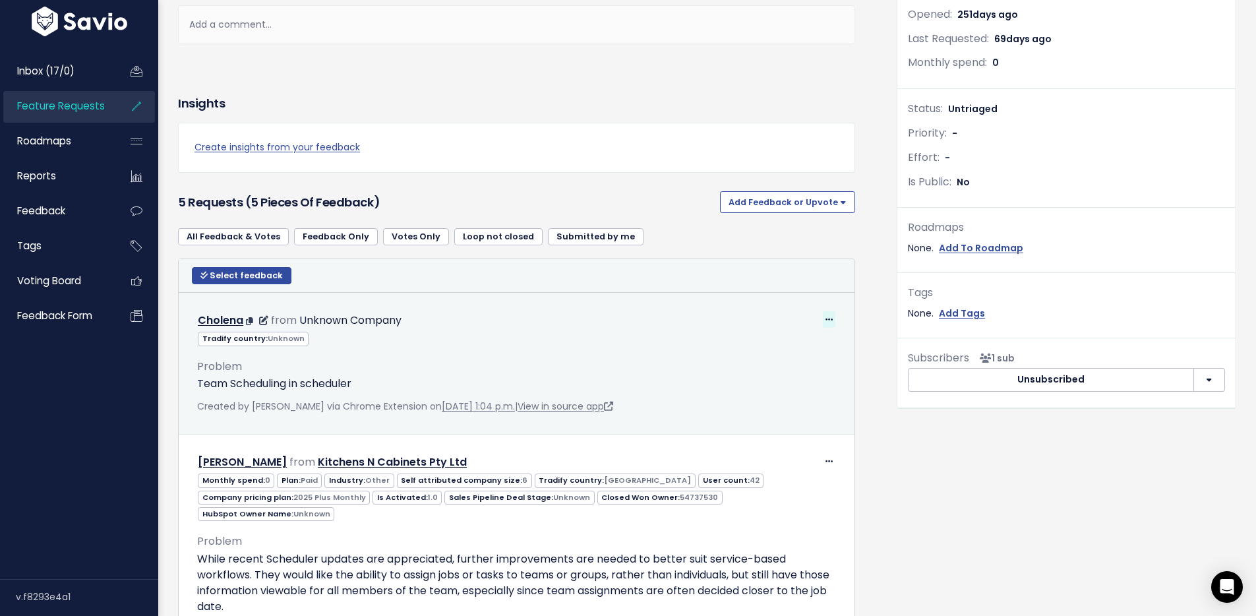
click at [825, 318] on icon at bounding box center [828, 320] width 7 height 9
click at [782, 346] on link "Edit" at bounding box center [789, 355] width 95 height 26
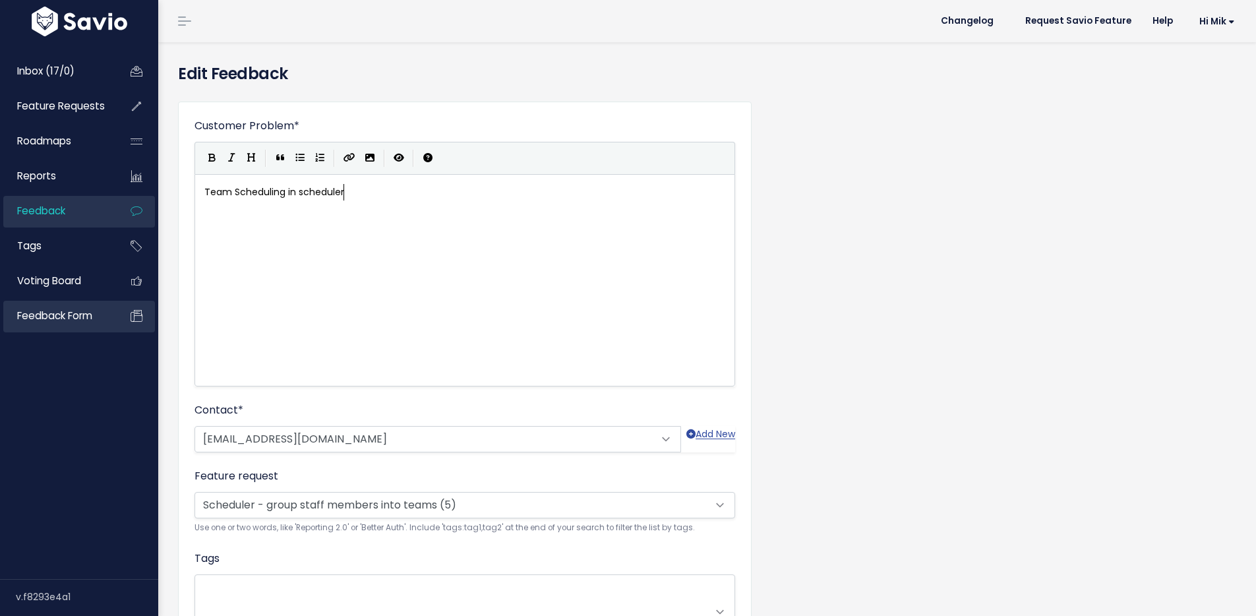
scroll to position [1, 0]
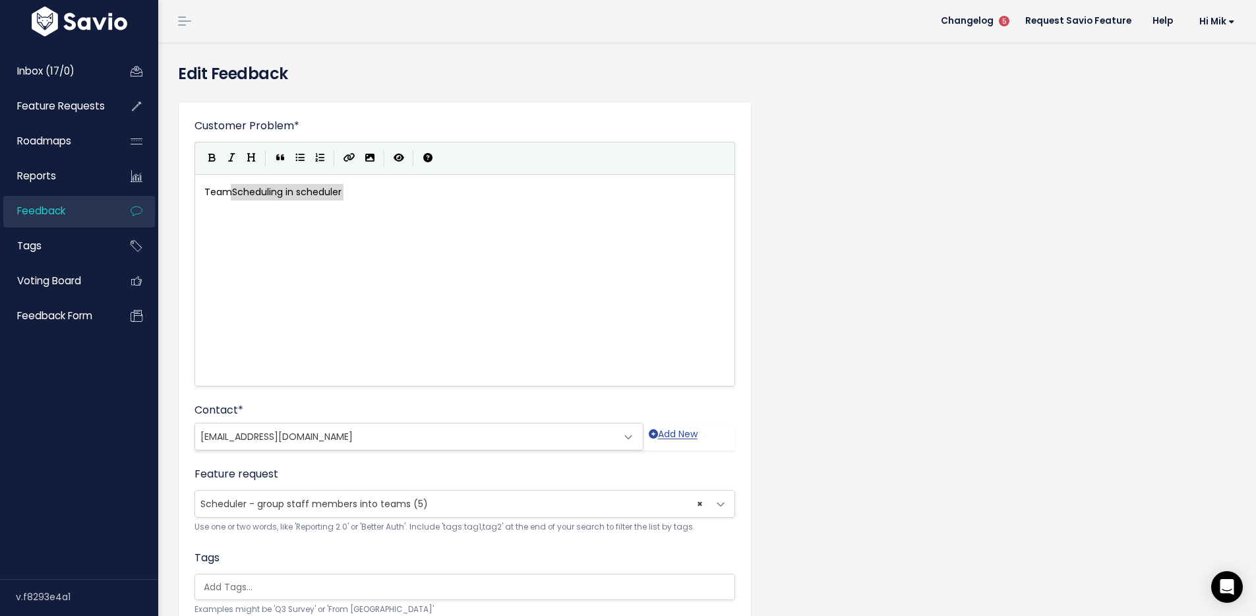
type textarea "Team Scheduling in scheduler"
drag, startPoint x: 373, startPoint y: 194, endPoint x: 164, endPoint y: 196, distance: 209.0
click at [843, 145] on div "Customer Problem * Team Scheduling in scheduler | | | | Team Scheduling in sche…" at bounding box center [707, 397] width 1078 height 612
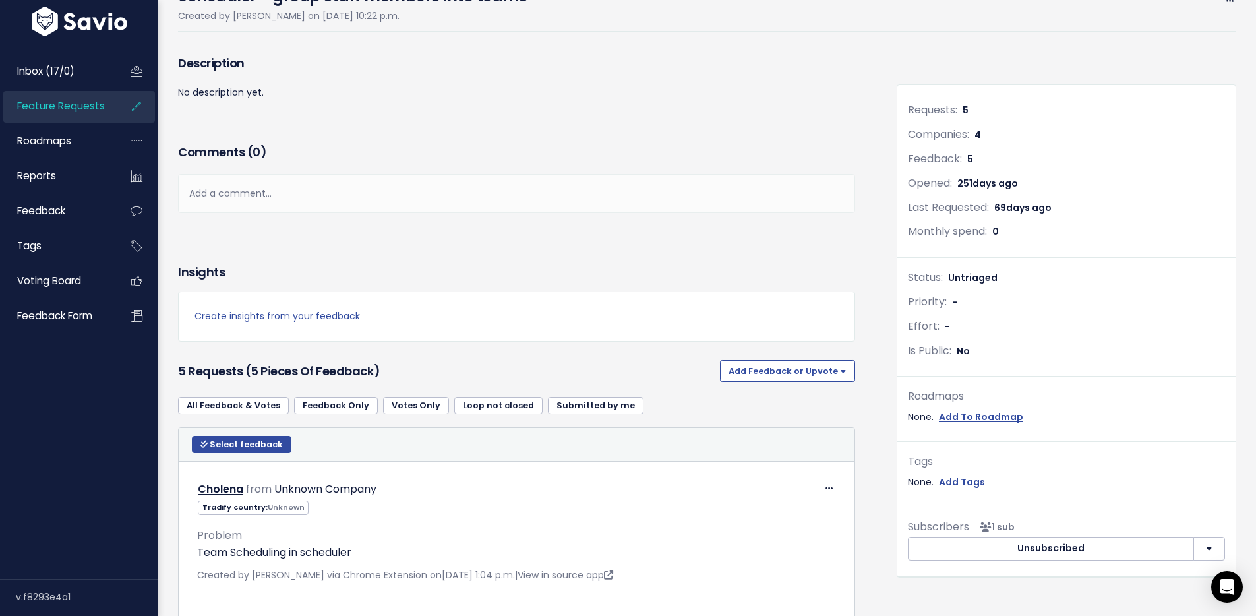
scroll to position [247, 0]
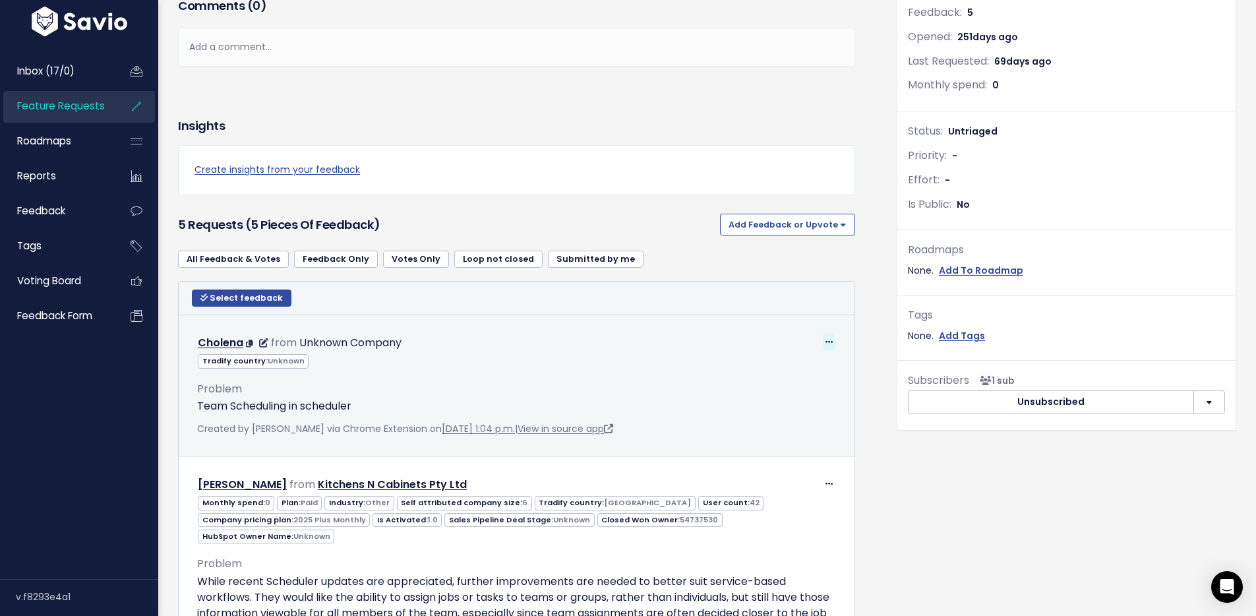
click at [825, 338] on icon at bounding box center [828, 342] width 7 height 9
click at [771, 375] on link "Edit" at bounding box center [789, 378] width 95 height 26
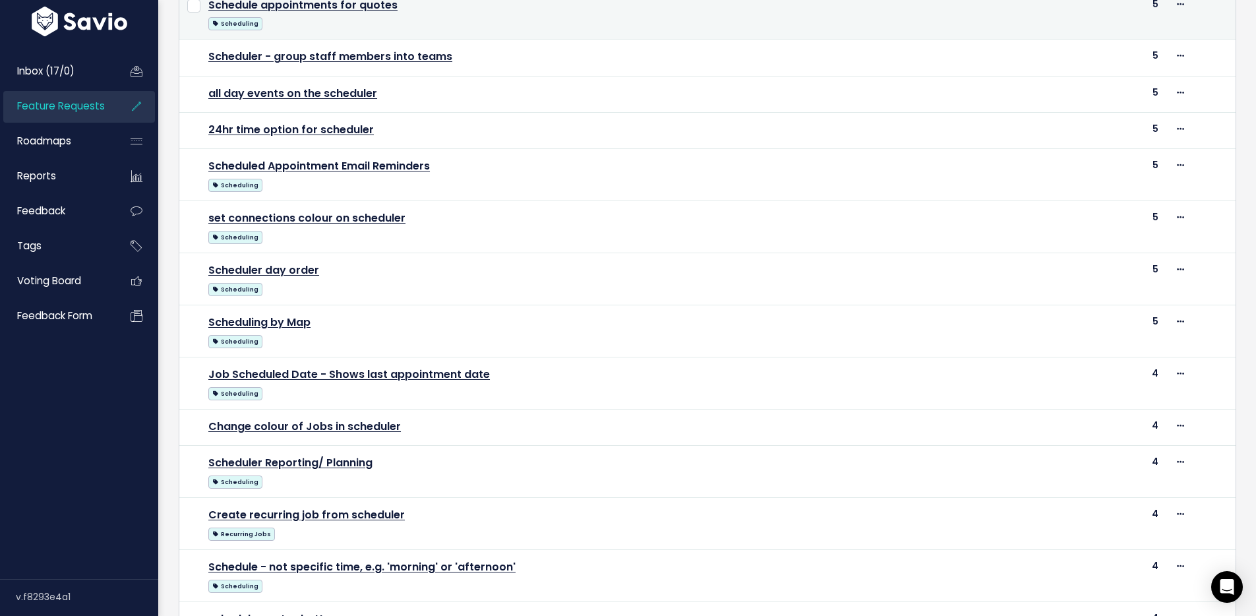
scroll to position [585, 0]
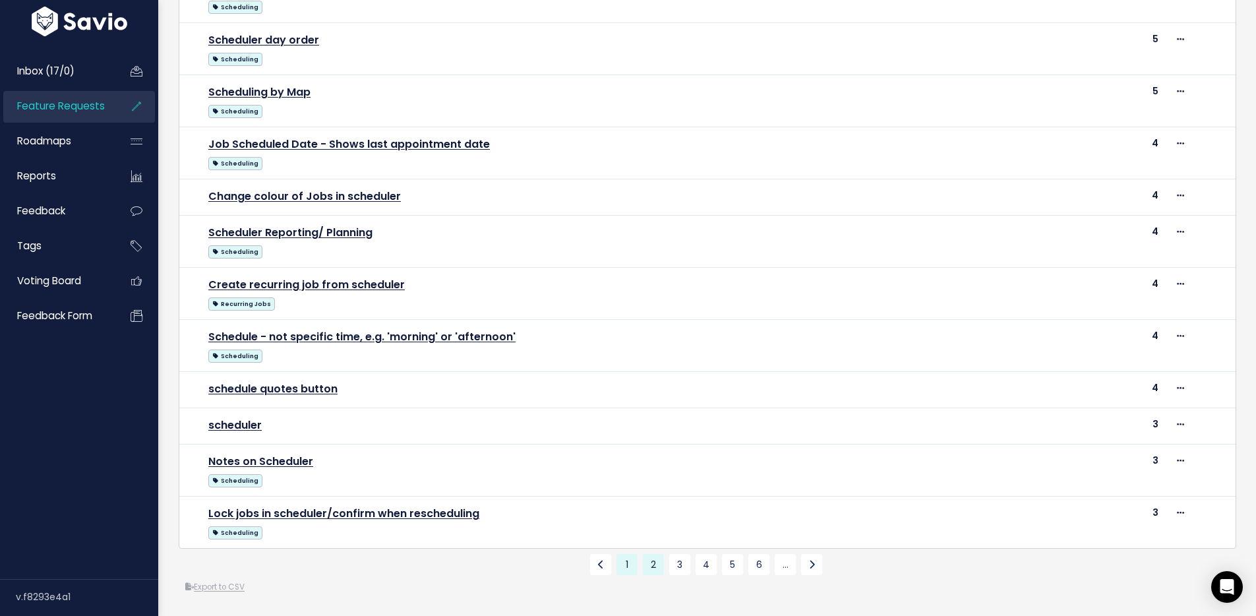
click at [620, 554] on link "1" at bounding box center [626, 564] width 21 height 21
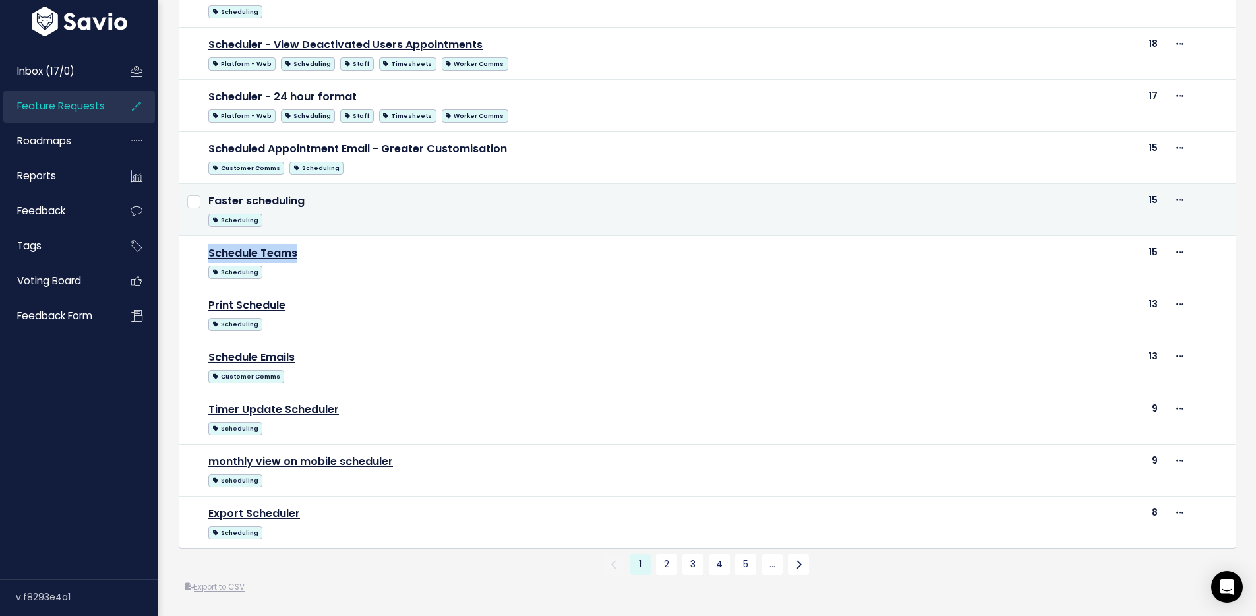
scroll to position [680, 0]
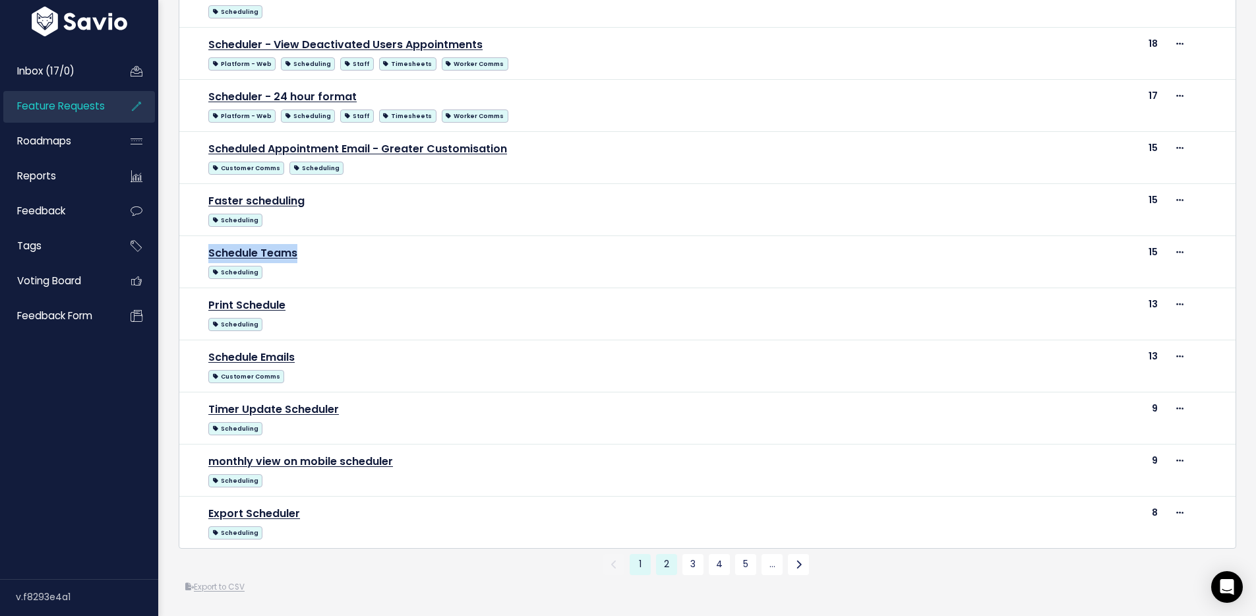
click at [657, 554] on link "2" at bounding box center [666, 564] width 21 height 21
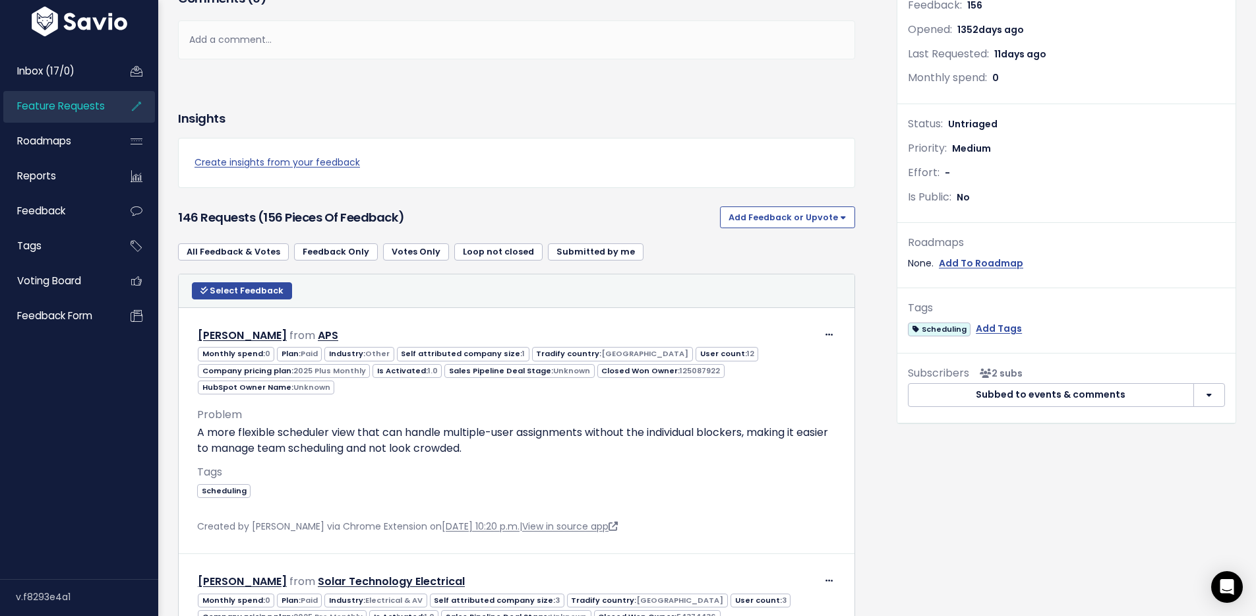
scroll to position [356, 0]
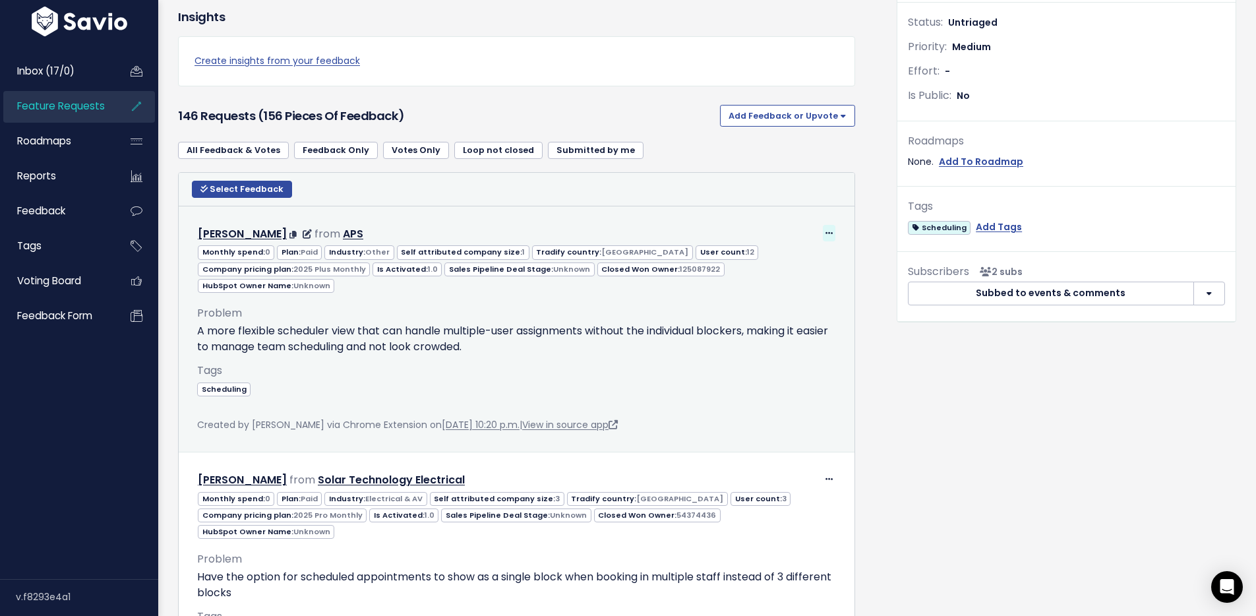
click at [825, 231] on icon at bounding box center [828, 233] width 7 height 9
click at [794, 265] on link "Edit" at bounding box center [789, 269] width 95 height 26
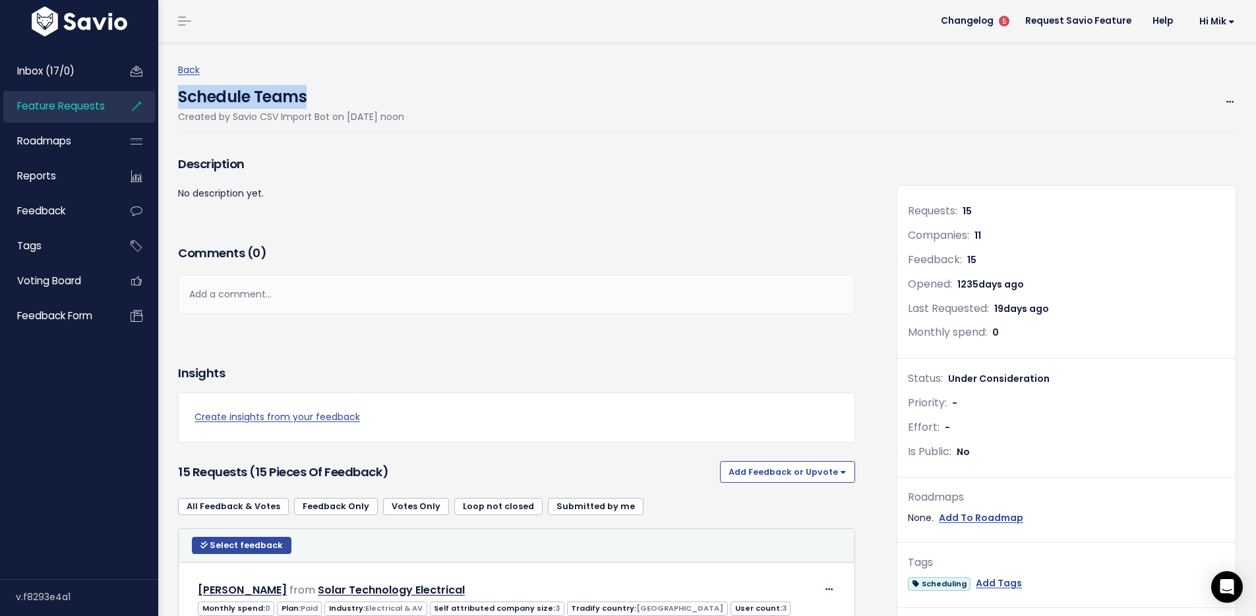
drag, startPoint x: 306, startPoint y: 100, endPoint x: 181, endPoint y: 96, distance: 124.7
click at [181, 96] on h4 "Schedule Teams" at bounding box center [291, 93] width 226 height 30
copy h4 "Schedule Teams"
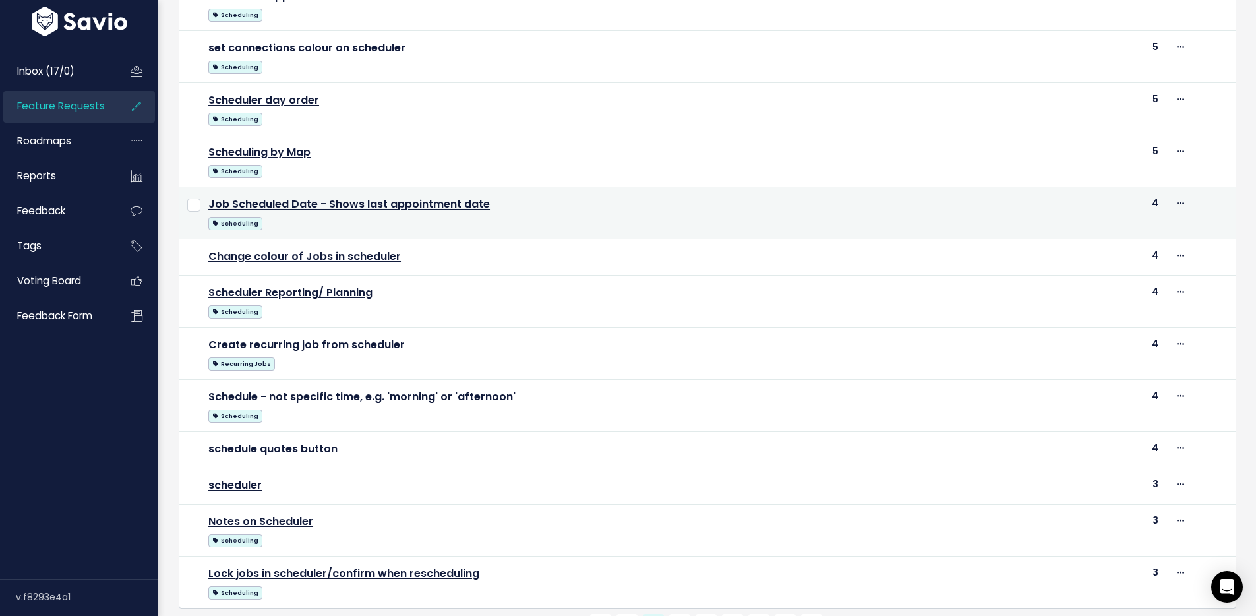
scroll to position [585, 0]
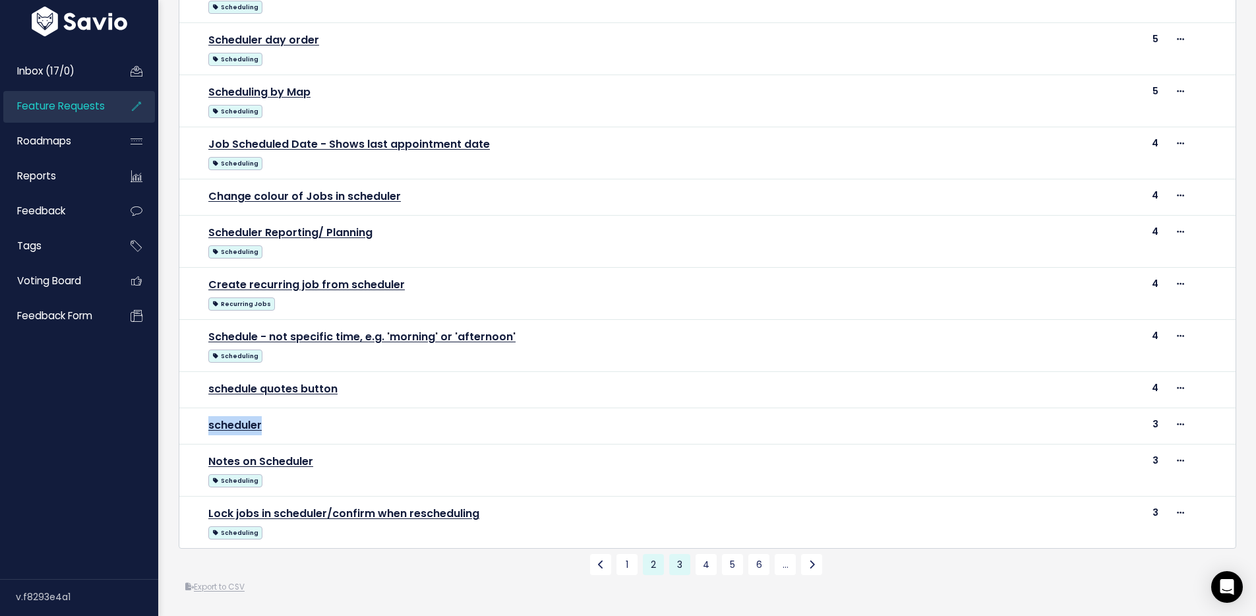
click at [681, 556] on link "3" at bounding box center [679, 564] width 21 height 21
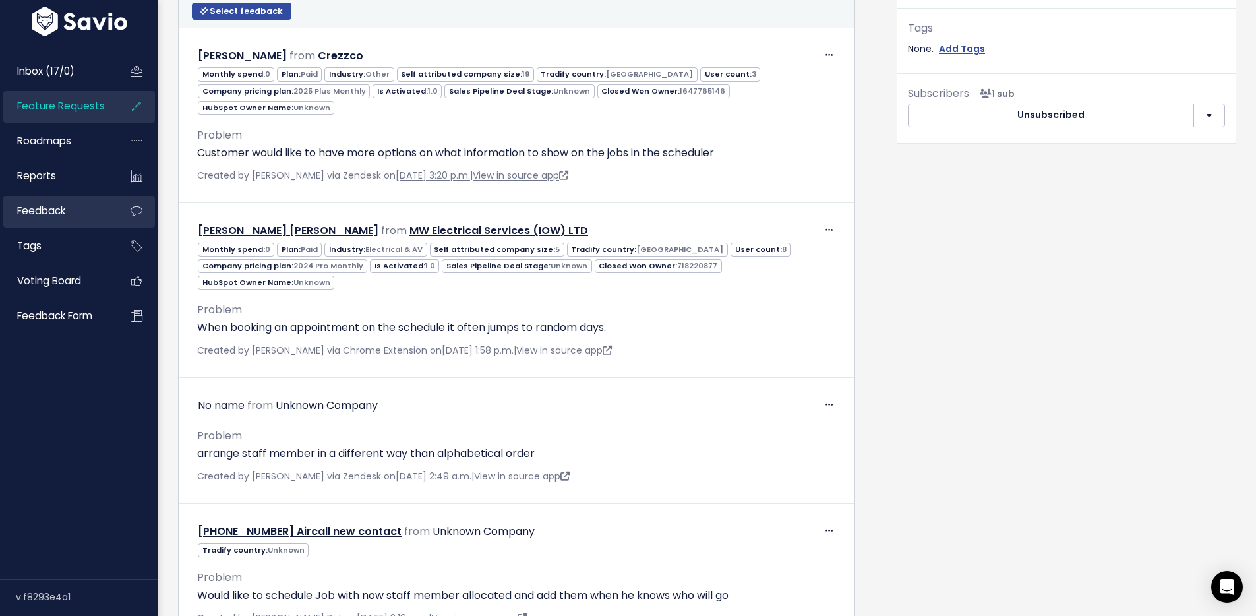
scroll to position [598, 0]
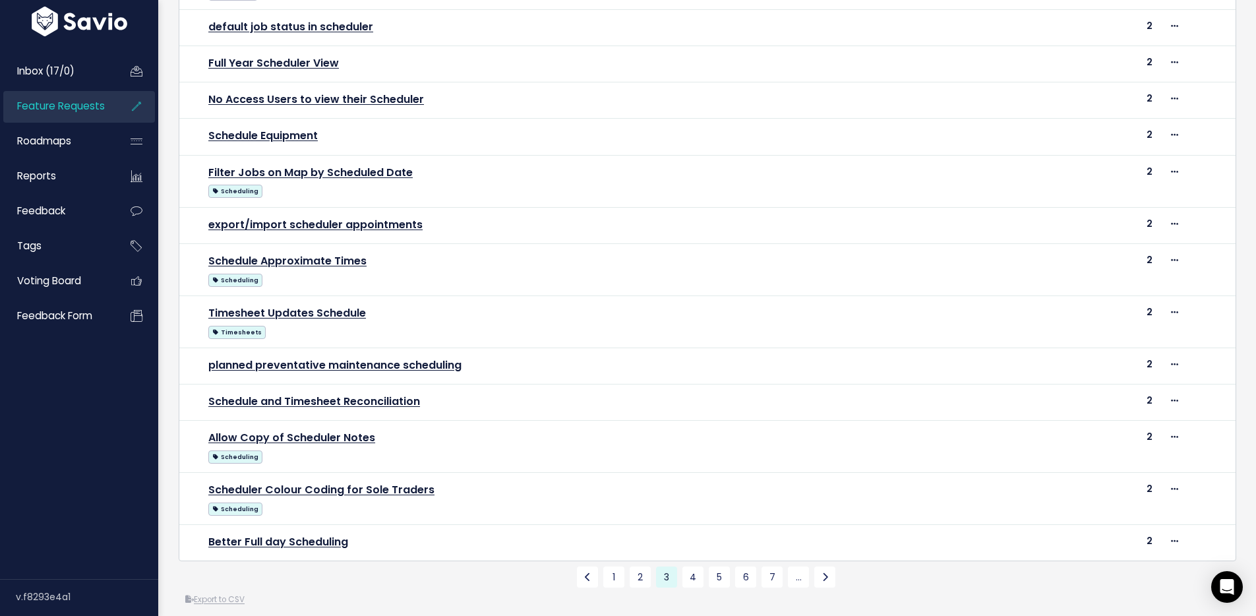
scroll to position [523, 0]
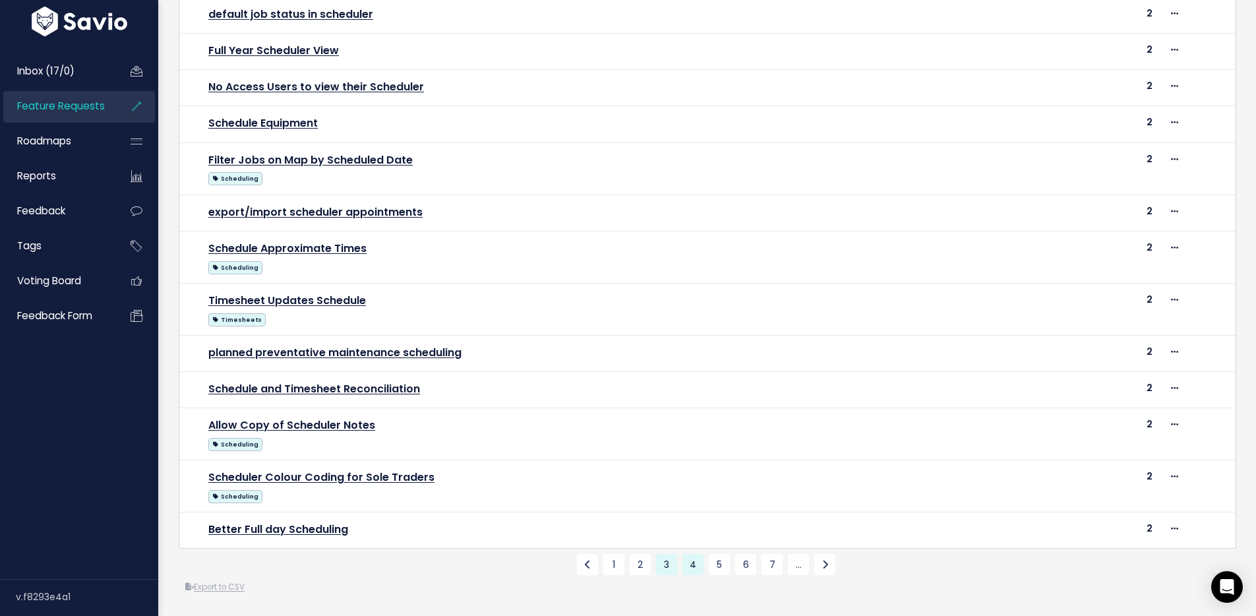
click at [686, 554] on link "4" at bounding box center [692, 564] width 21 height 21
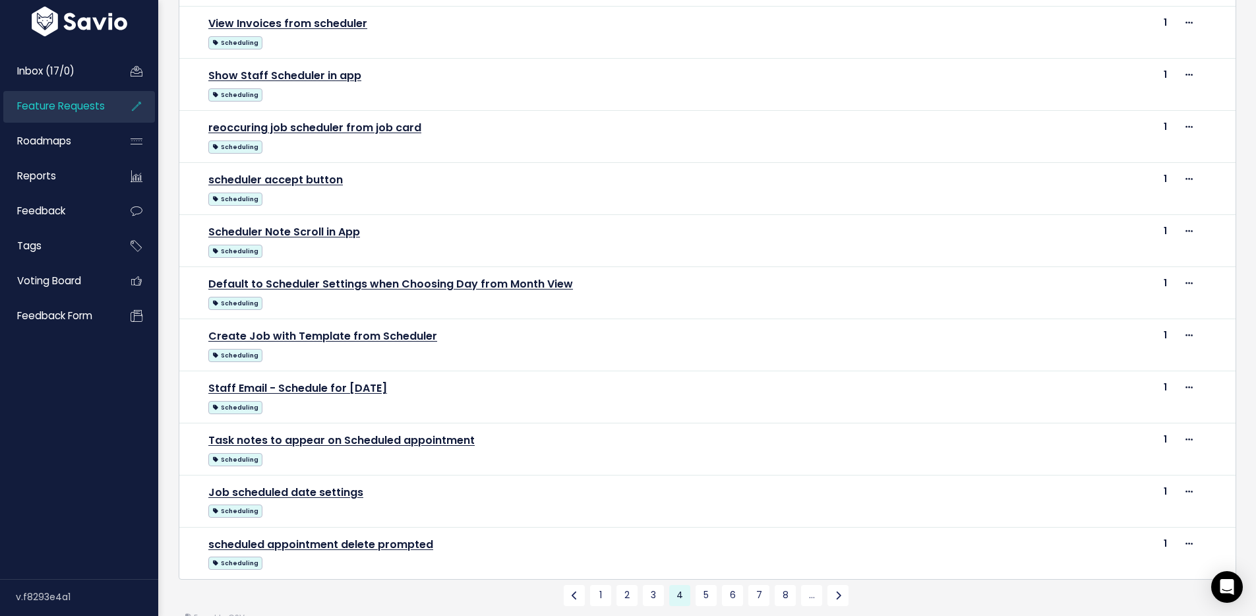
scroll to position [570, 0]
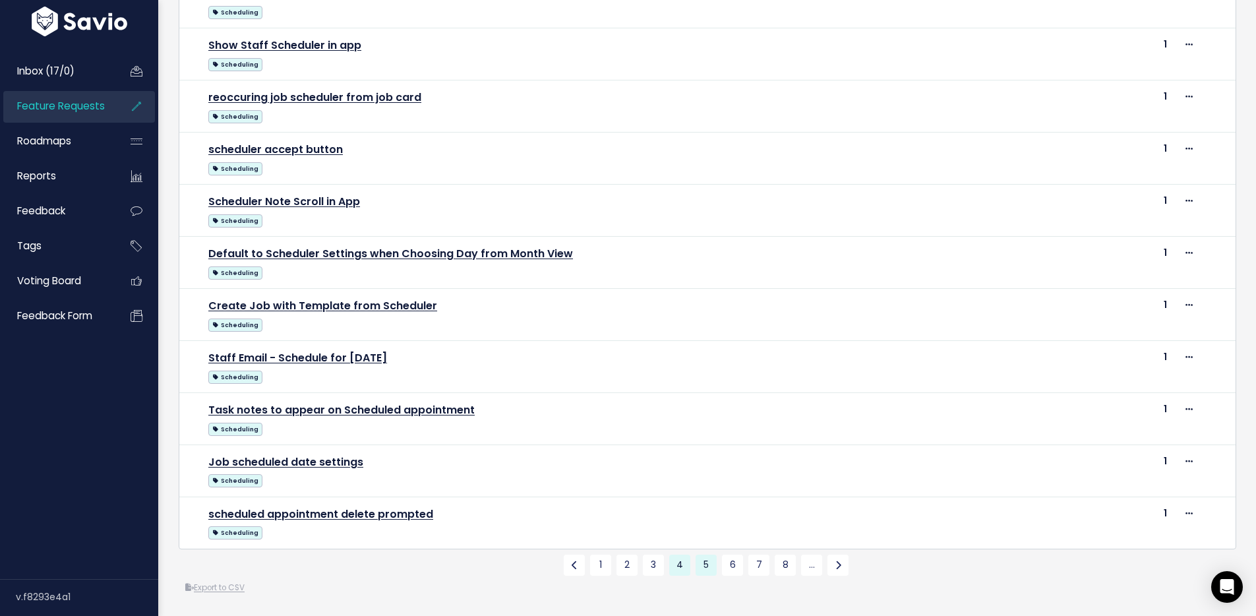
click at [700, 554] on link "5" at bounding box center [706, 564] width 21 height 21
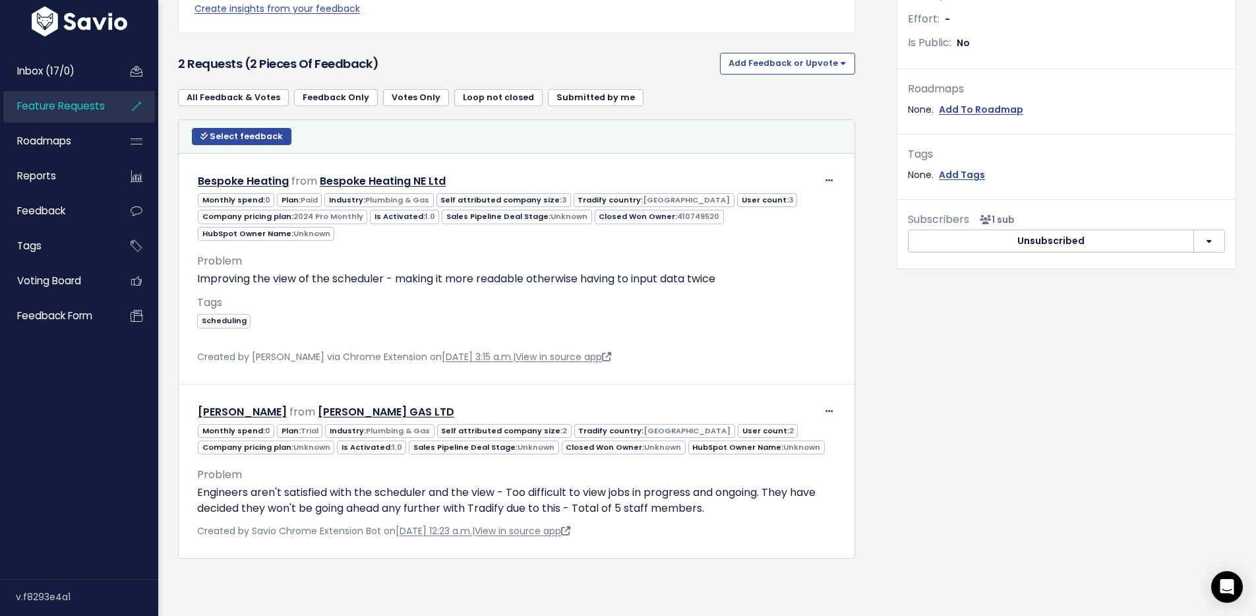
scroll to position [411, 0]
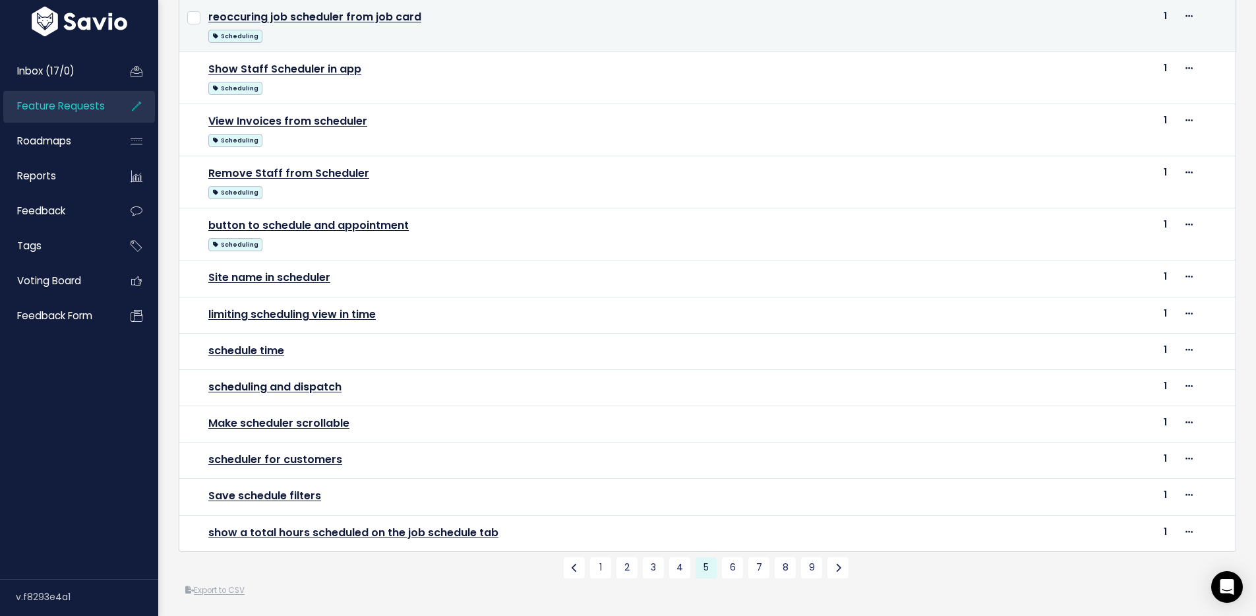
scroll to position [552, 0]
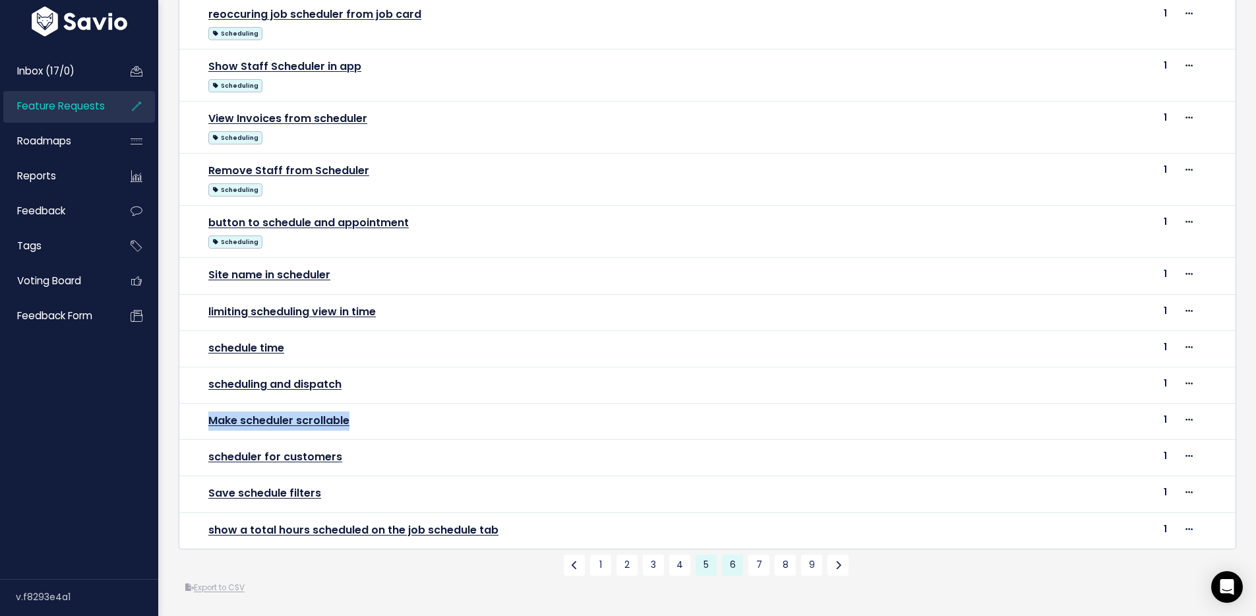
click at [729, 554] on link "6" at bounding box center [732, 564] width 21 height 21
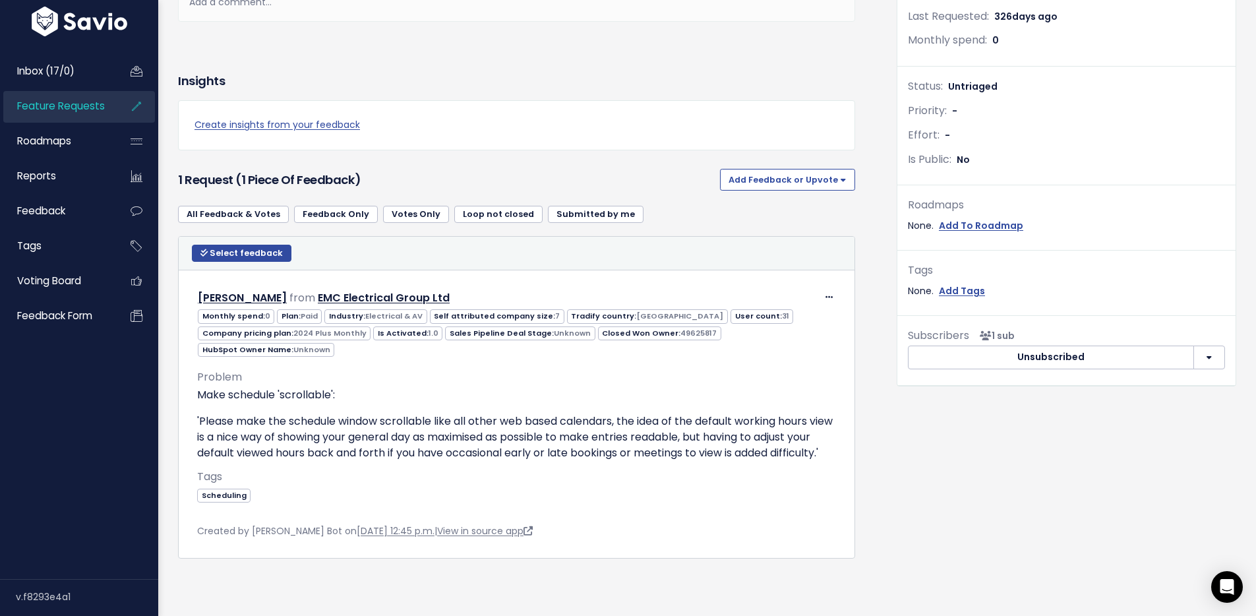
scroll to position [311, 0]
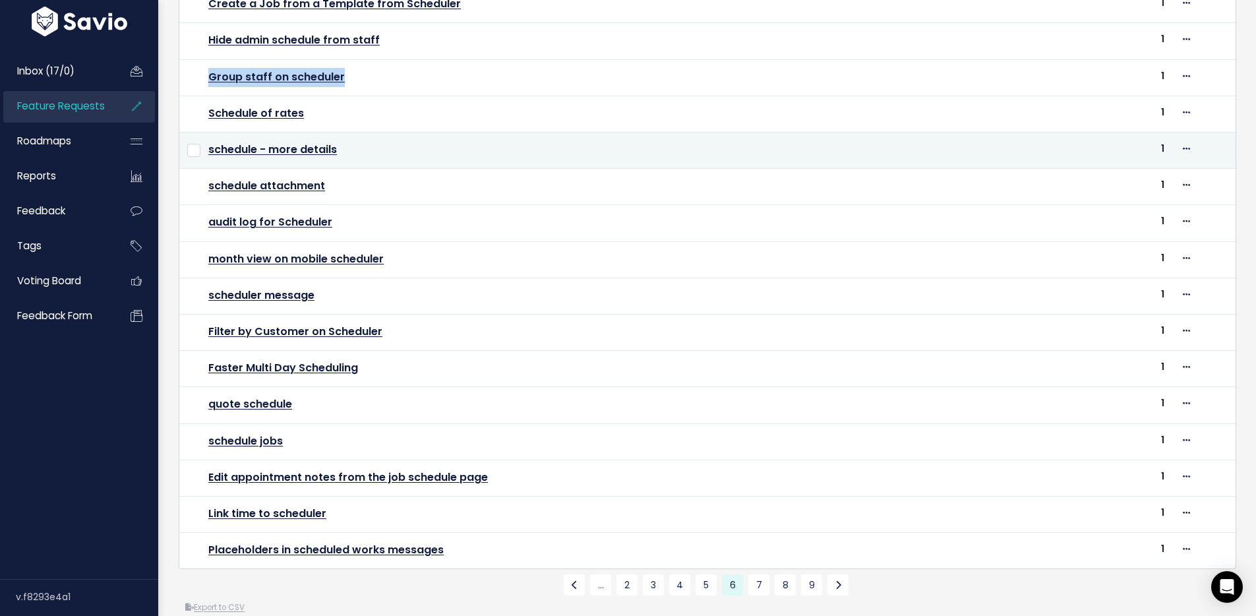
scroll to position [347, 0]
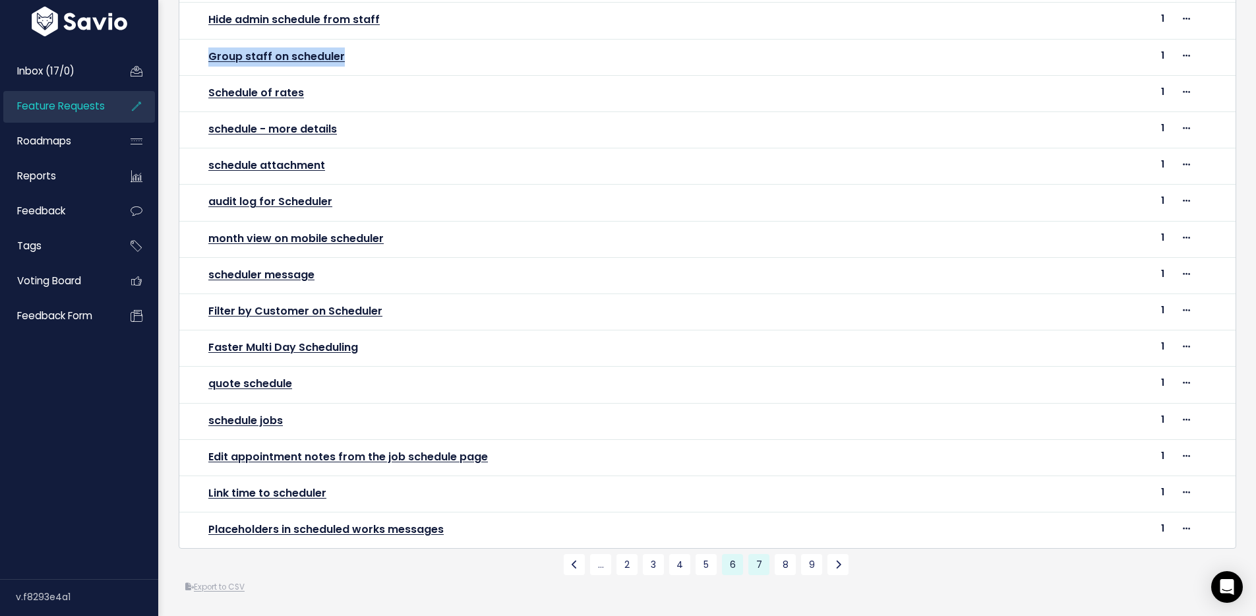
click at [758, 573] on link "7" at bounding box center [758, 564] width 21 height 21
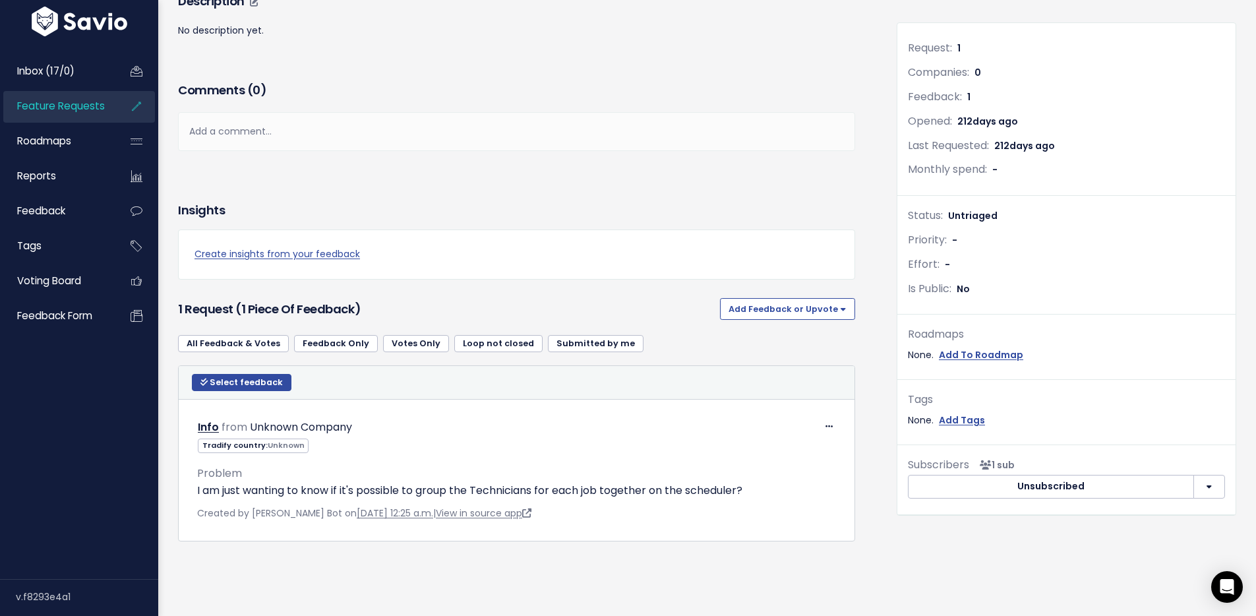
scroll to position [165, 0]
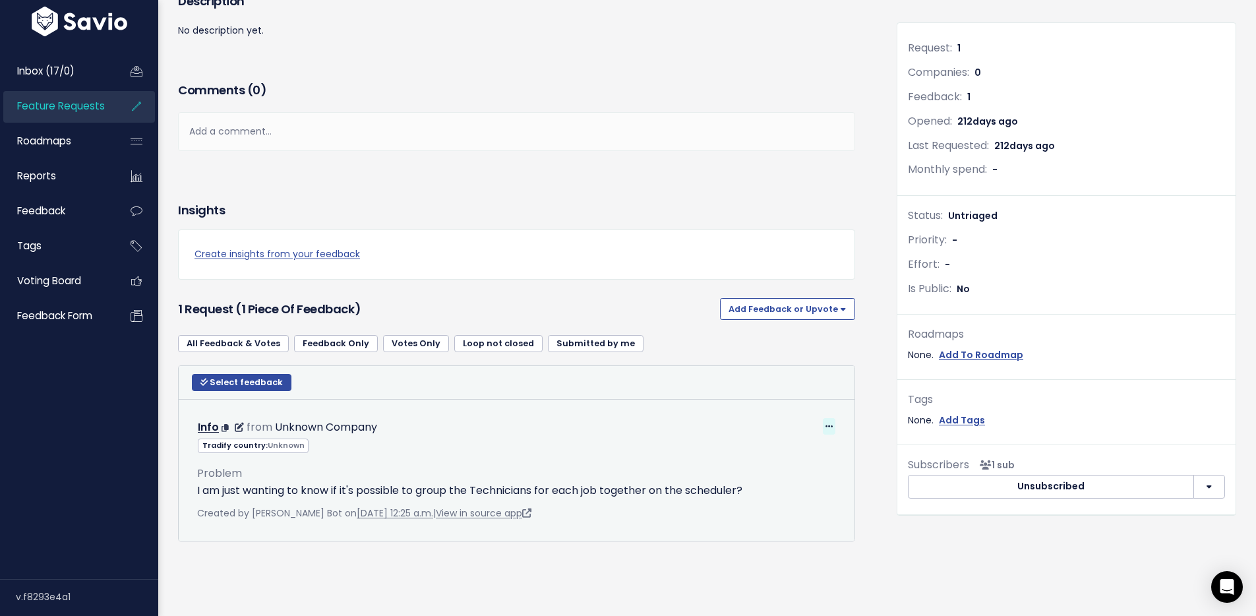
click at [825, 423] on icon at bounding box center [828, 427] width 7 height 9
click at [776, 449] on link "Edit" at bounding box center [789, 462] width 95 height 26
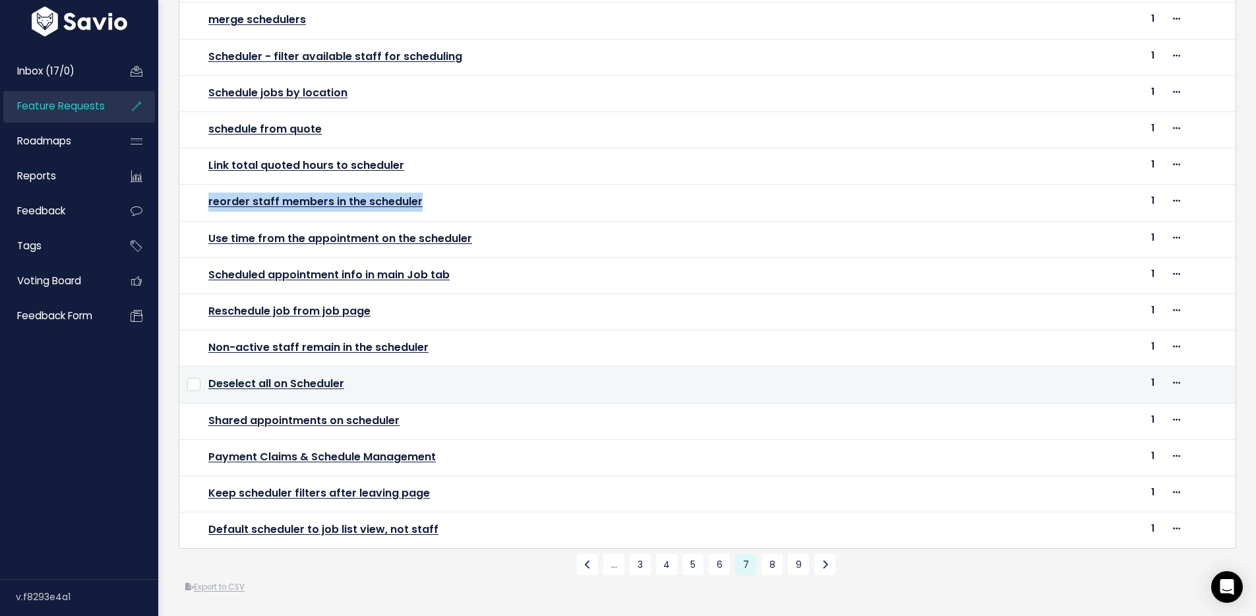
scroll to position [366, 0]
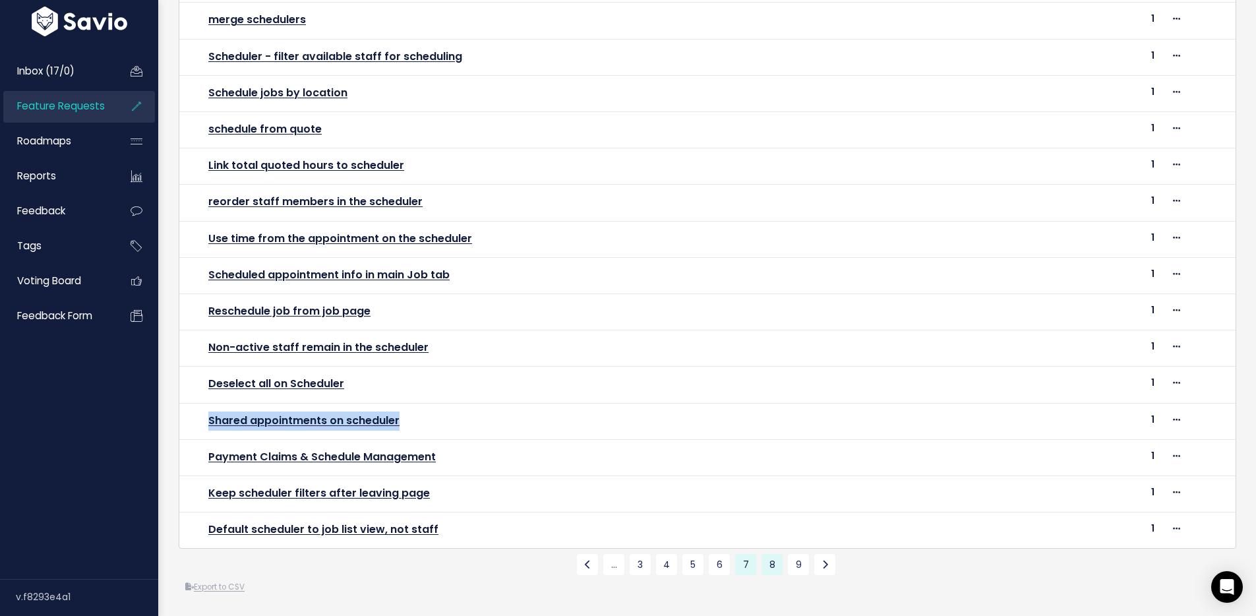
click at [766, 558] on link "8" at bounding box center [771, 564] width 21 height 21
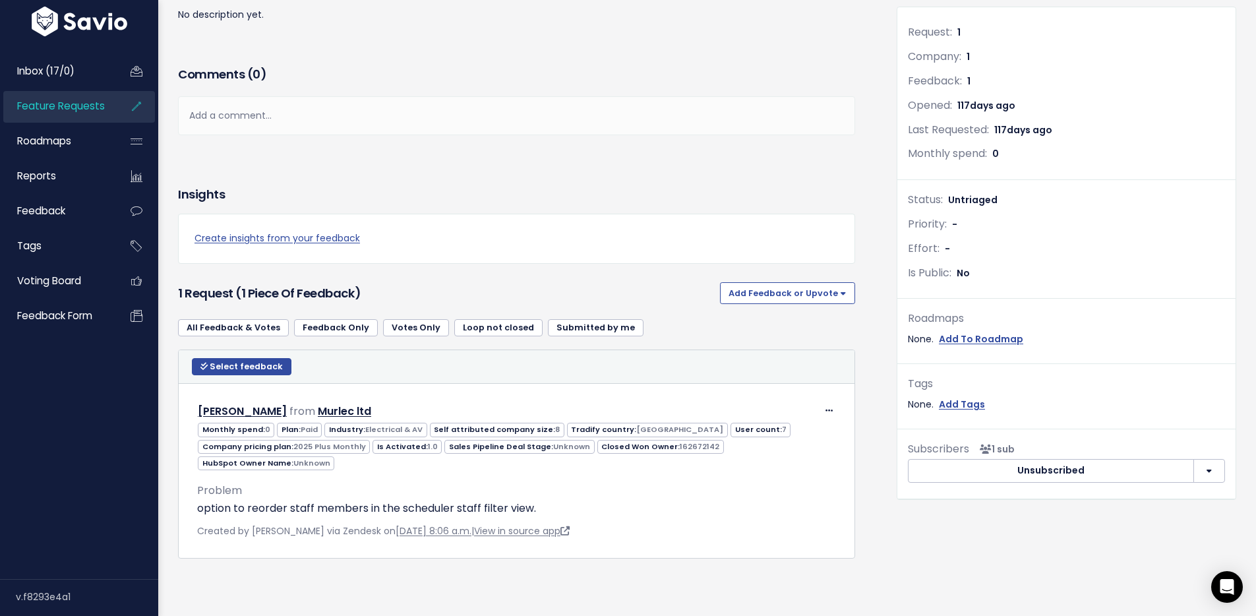
scroll to position [198, 0]
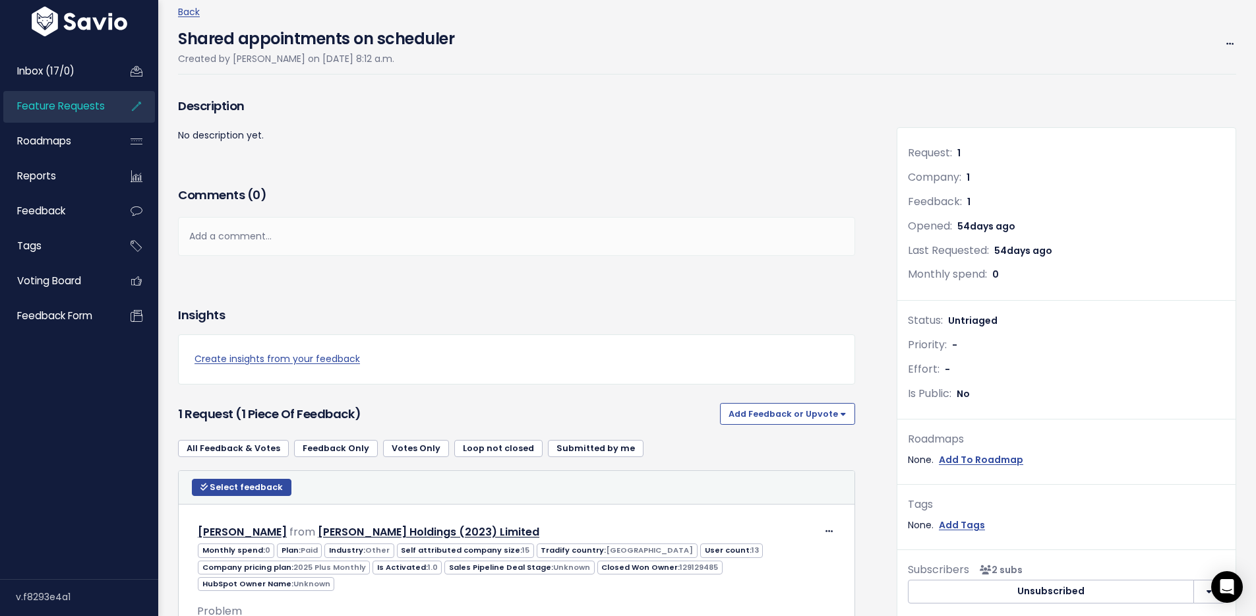
scroll to position [230, 0]
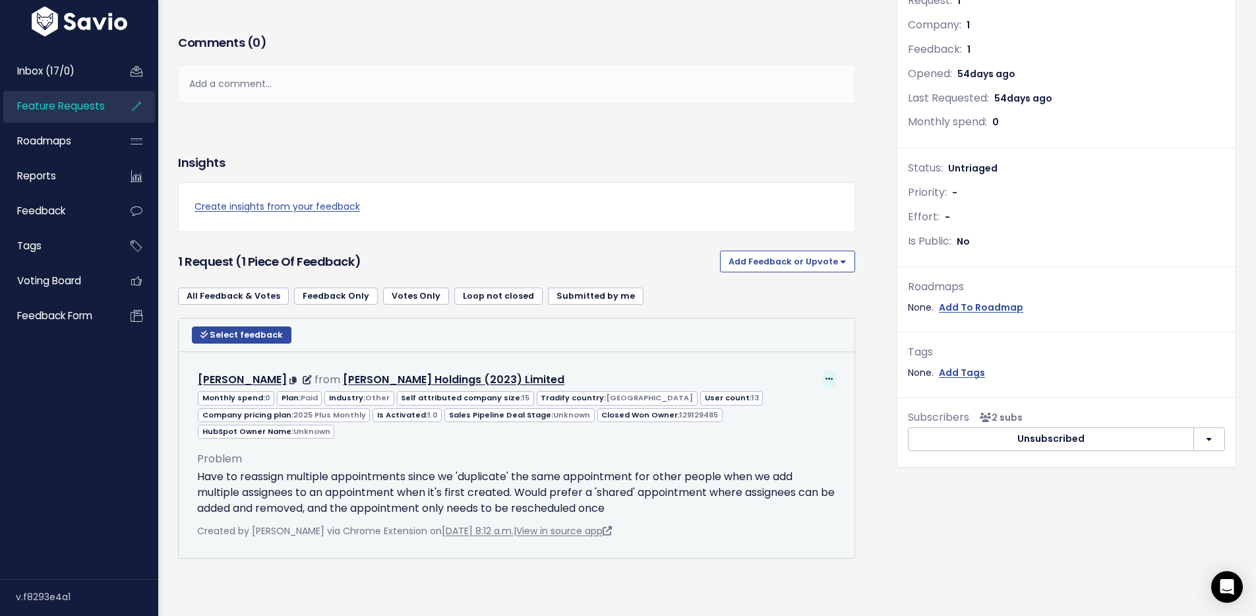
click at [825, 375] on icon at bounding box center [828, 379] width 7 height 9
click at [788, 402] on link "Edit" at bounding box center [789, 415] width 95 height 26
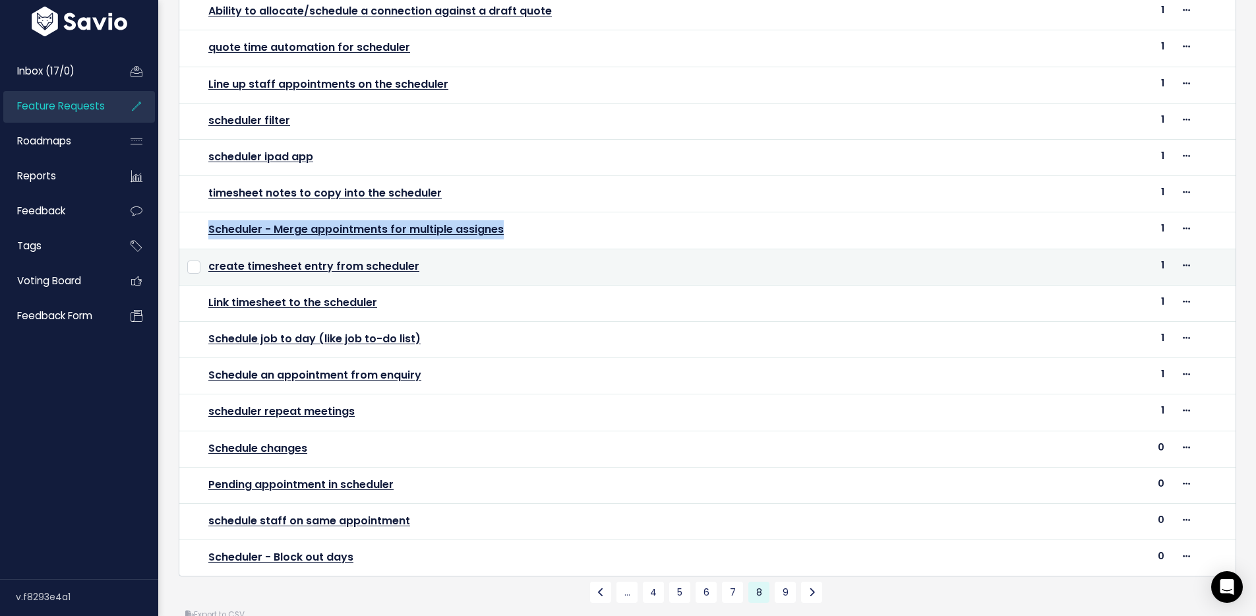
scroll to position [366, 0]
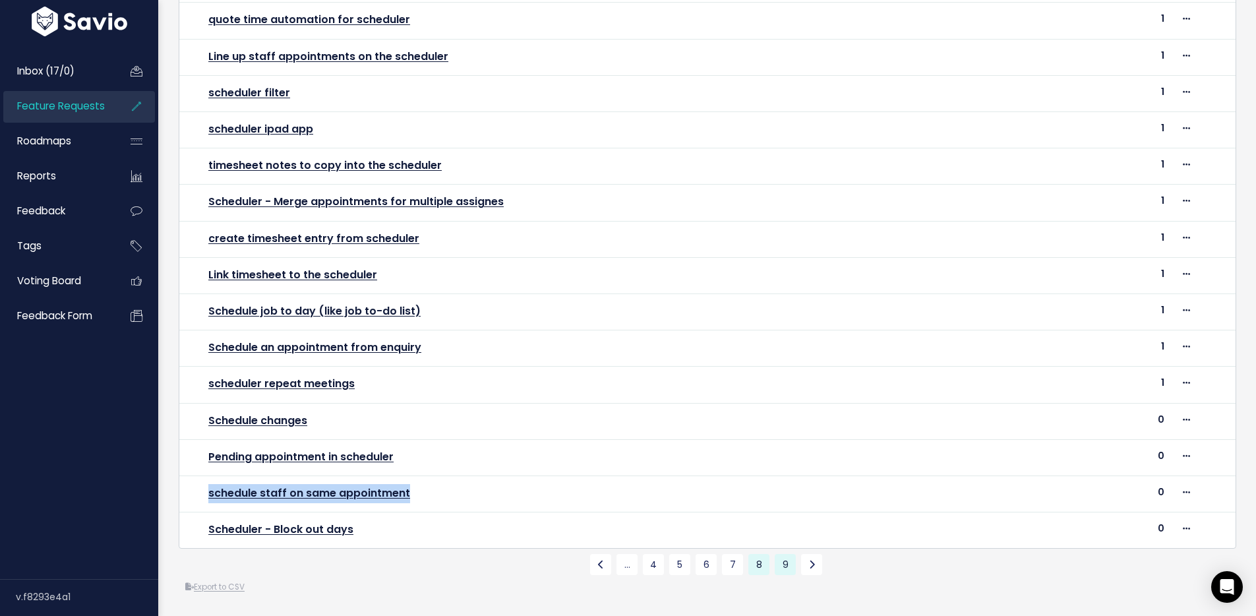
click at [783, 554] on link "9" at bounding box center [785, 564] width 21 height 21
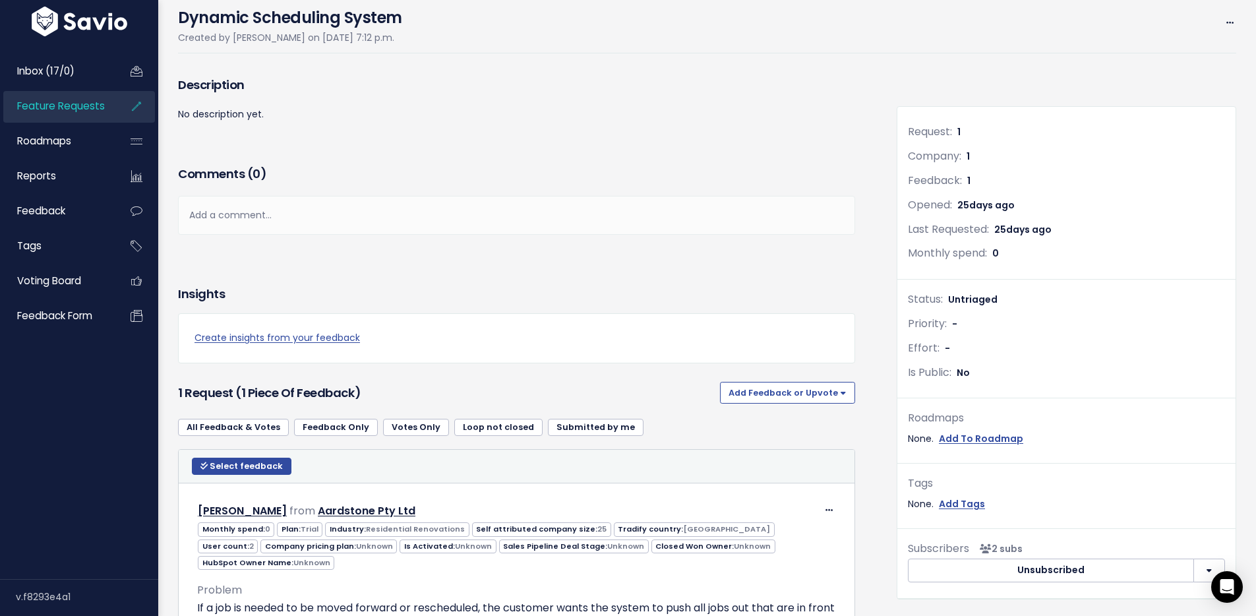
scroll to position [214, 0]
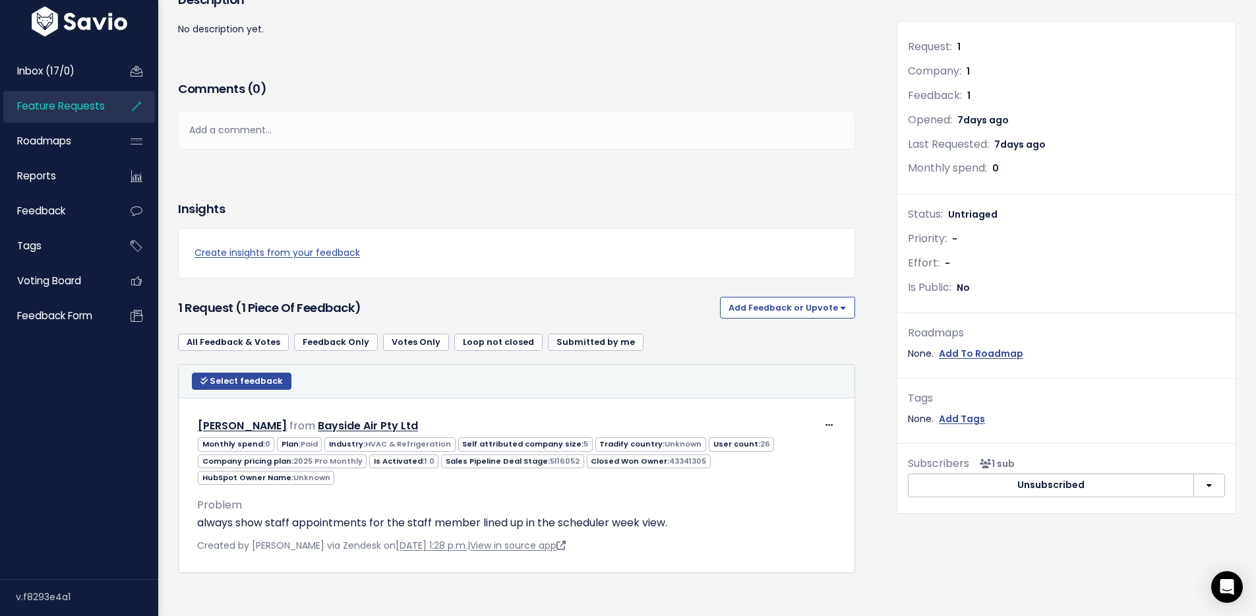
scroll to position [182, 0]
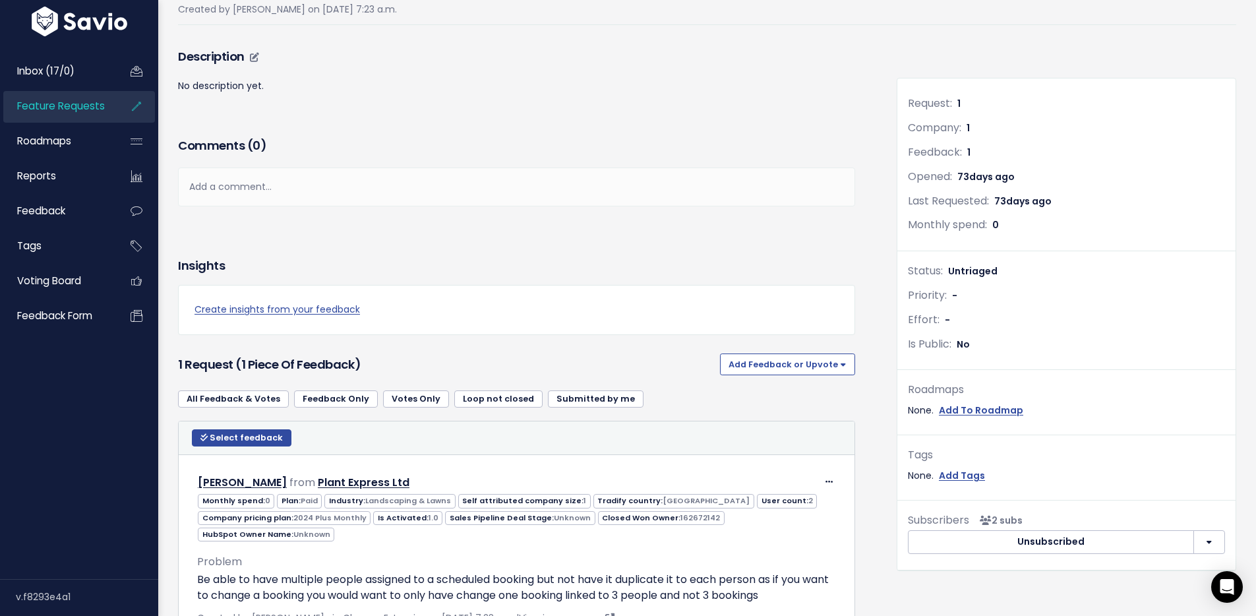
scroll to position [214, 0]
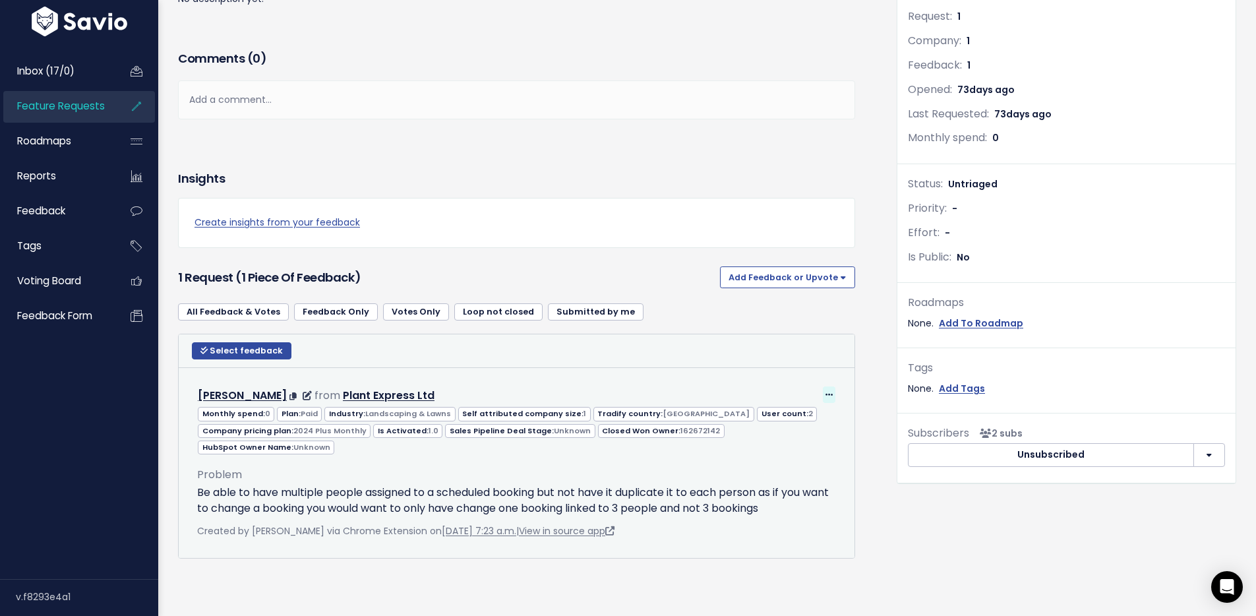
click at [825, 391] on icon at bounding box center [828, 395] width 7 height 9
click at [798, 417] on link "Edit" at bounding box center [789, 430] width 95 height 26
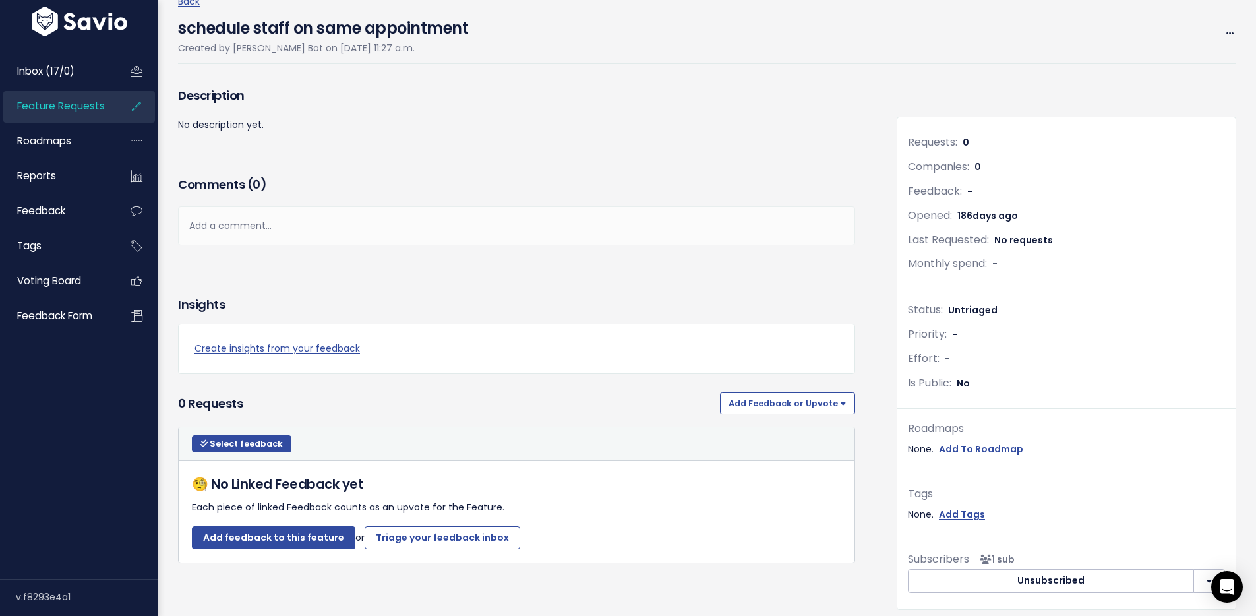
scroll to position [69, 0]
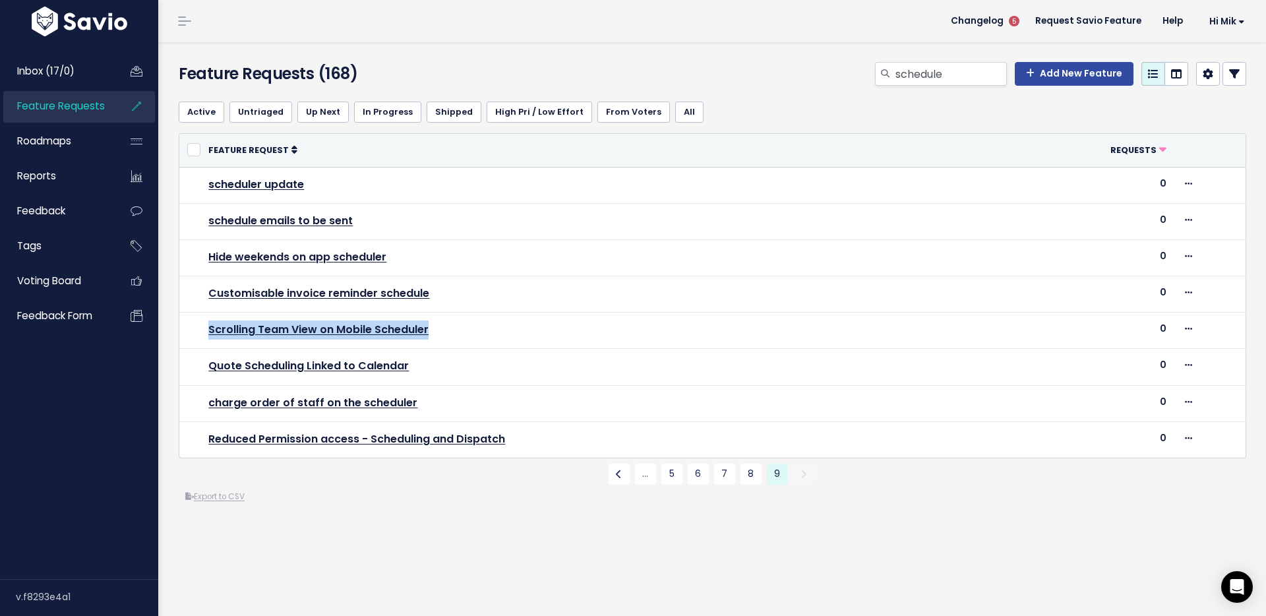
click at [71, 107] on span "Feature Requests" at bounding box center [61, 106] width 88 height 14
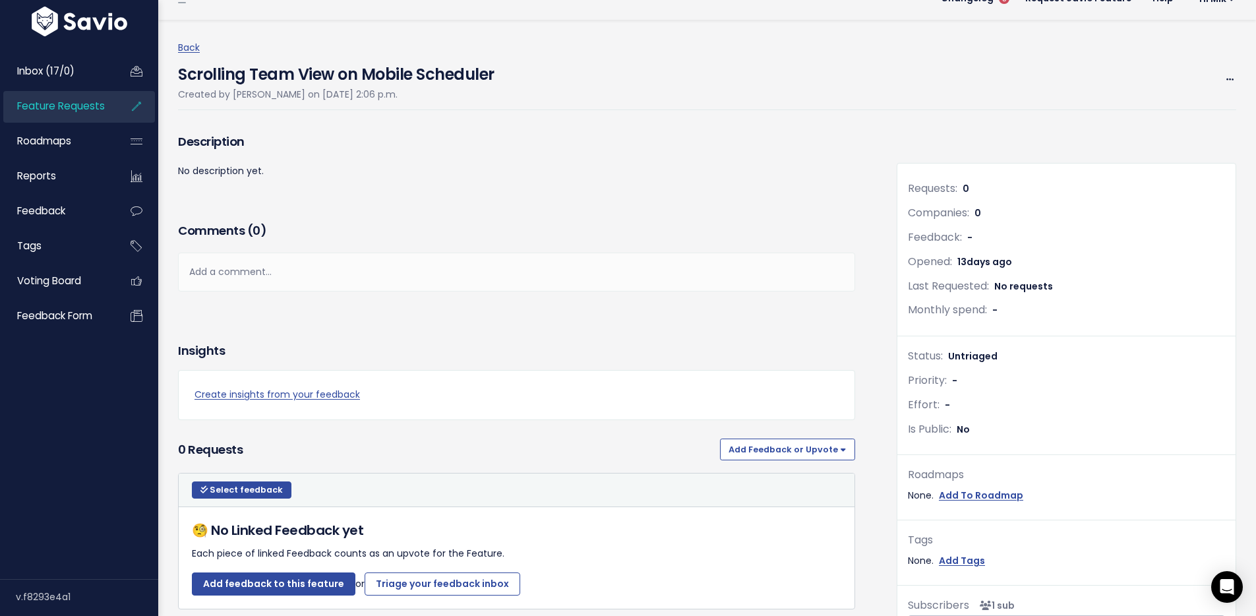
scroll to position [69, 0]
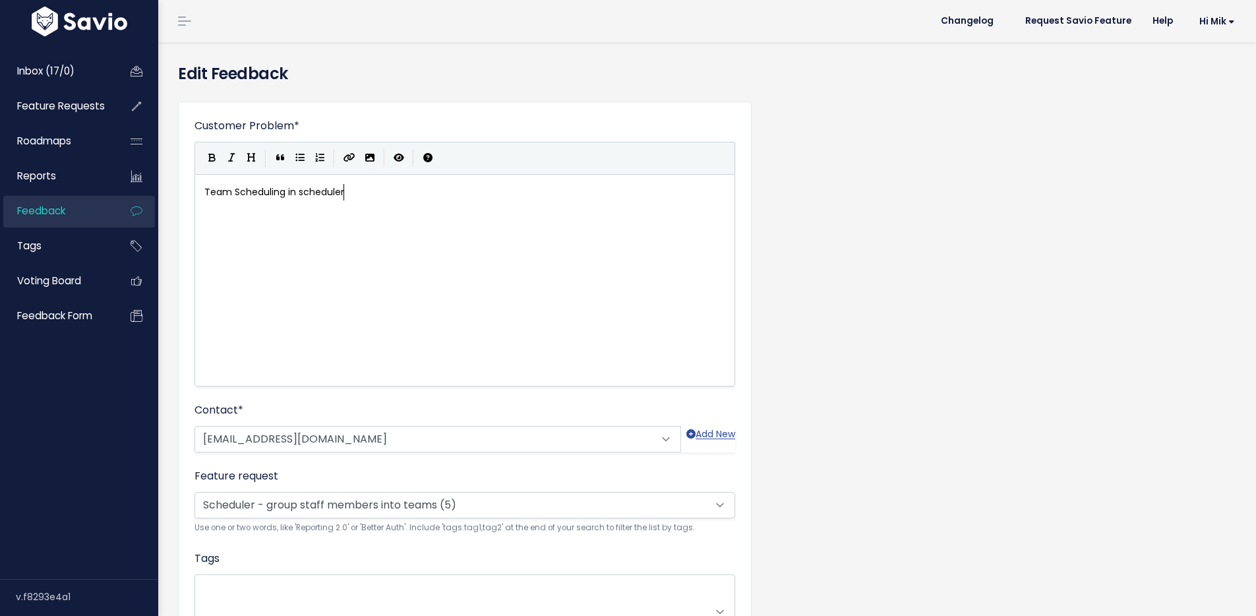
scroll to position [1, 0]
type textarea "Team Scheduling in scheduler"
drag, startPoint x: 379, startPoint y: 192, endPoint x: 173, endPoint y: 192, distance: 206.4
click at [868, 309] on div "Customer Problem * Team Scheduling in scheduler | | | | Team Scheduling in sche…" at bounding box center [707, 397] width 1078 height 612
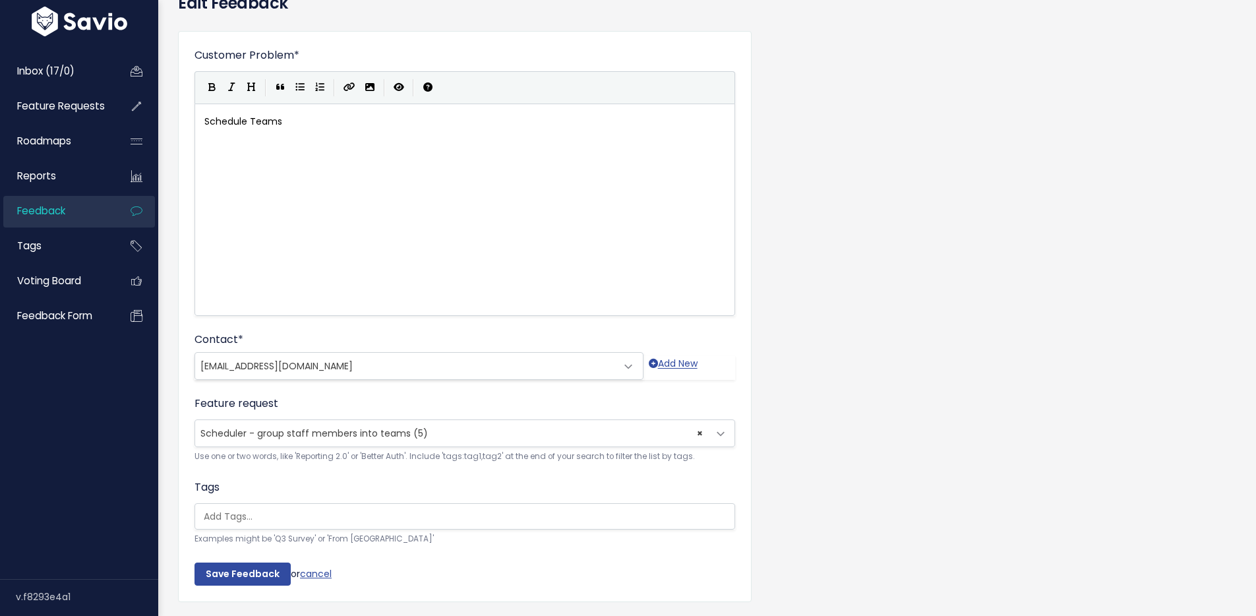
scroll to position [118, 0]
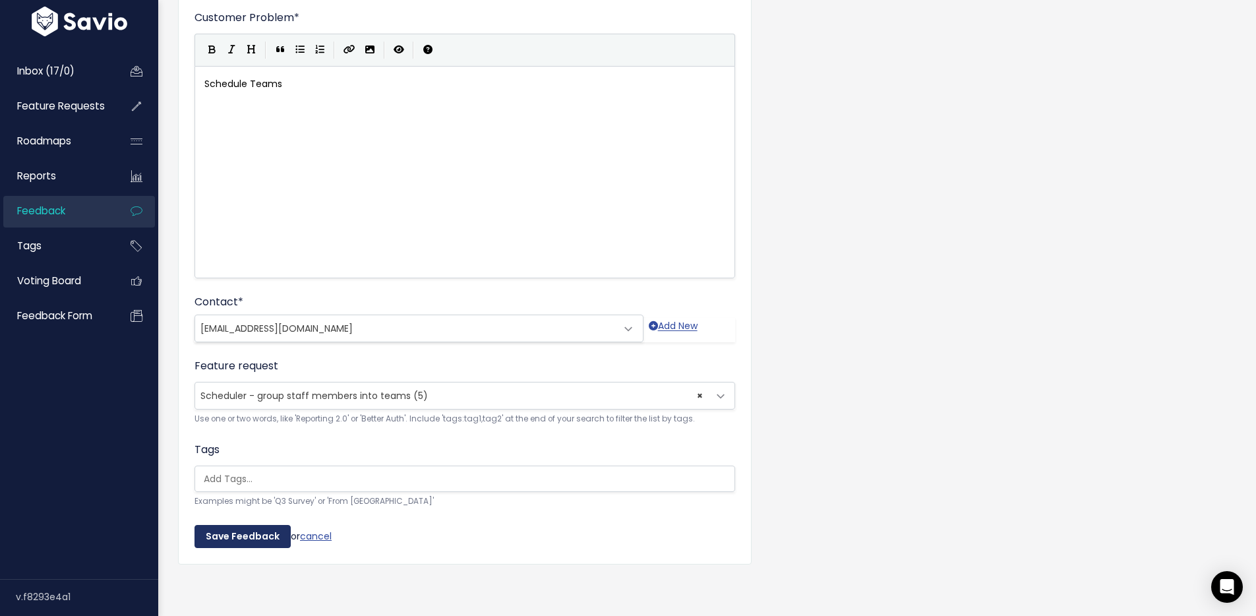
click at [224, 527] on input "Save Feedback" at bounding box center [242, 537] width 96 height 24
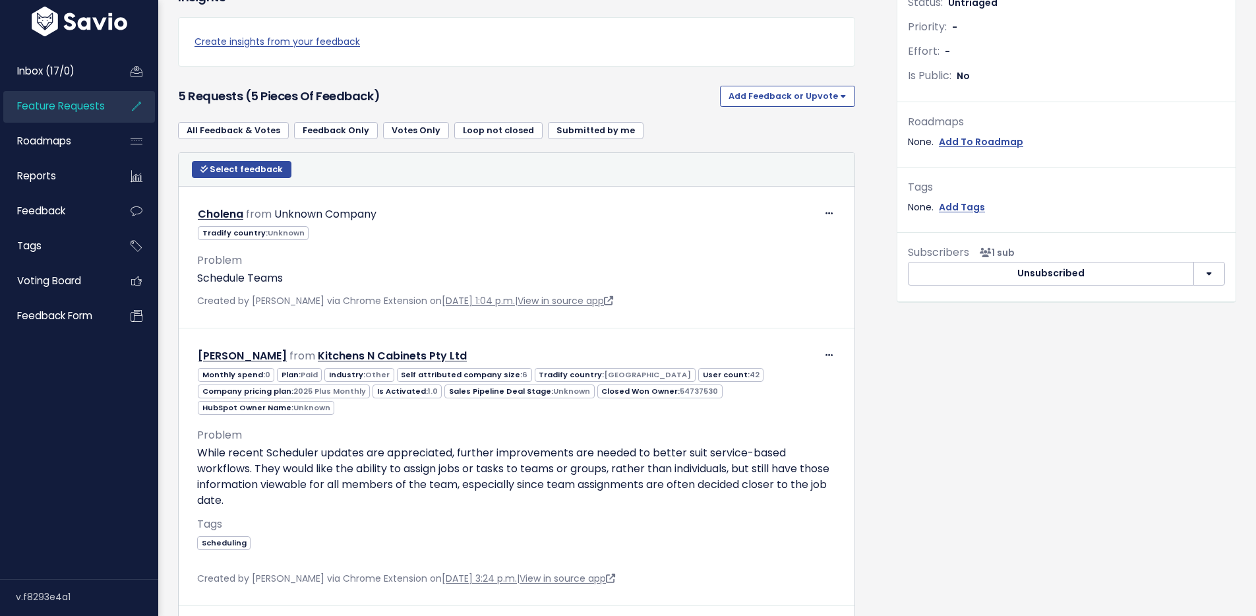
scroll to position [434, 0]
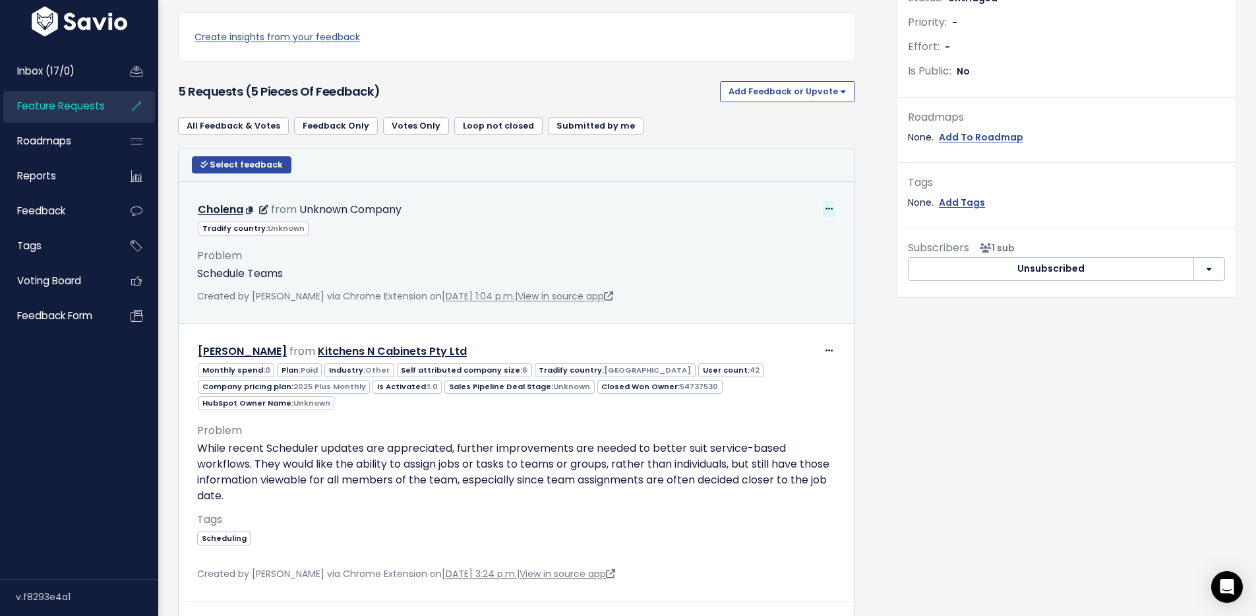
click at [825, 207] on icon at bounding box center [828, 209] width 7 height 9
click at [786, 246] on link "Edit" at bounding box center [789, 245] width 95 height 26
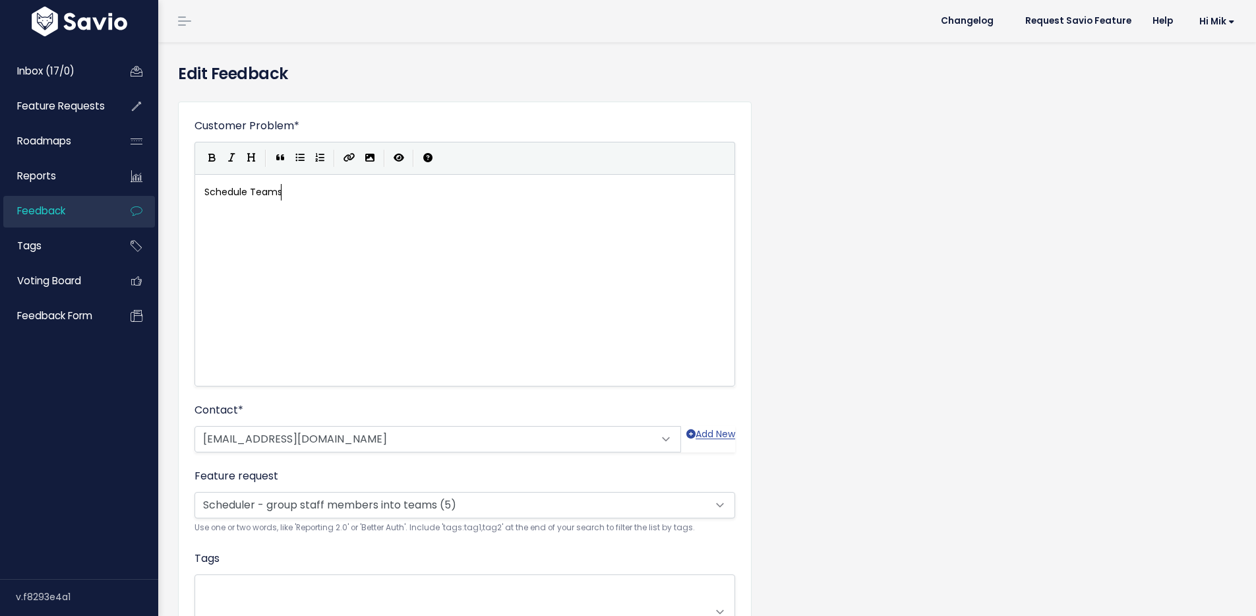
scroll to position [1, 0]
drag, startPoint x: 303, startPoint y: 198, endPoint x: 177, endPoint y: 192, distance: 126.1
type textarea "Group staff members"
click at [454, 500] on span "× Scheduler - group staff members into teams (5)" at bounding box center [451, 504] width 513 height 26
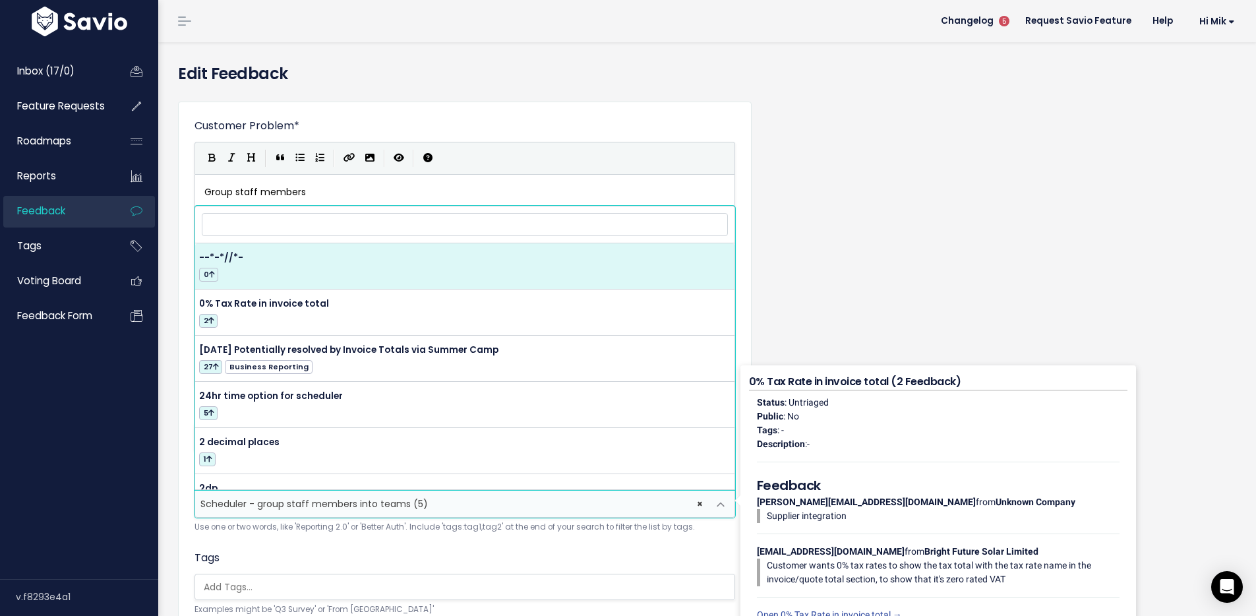
click at [320, 225] on input "search" at bounding box center [465, 224] width 526 height 23
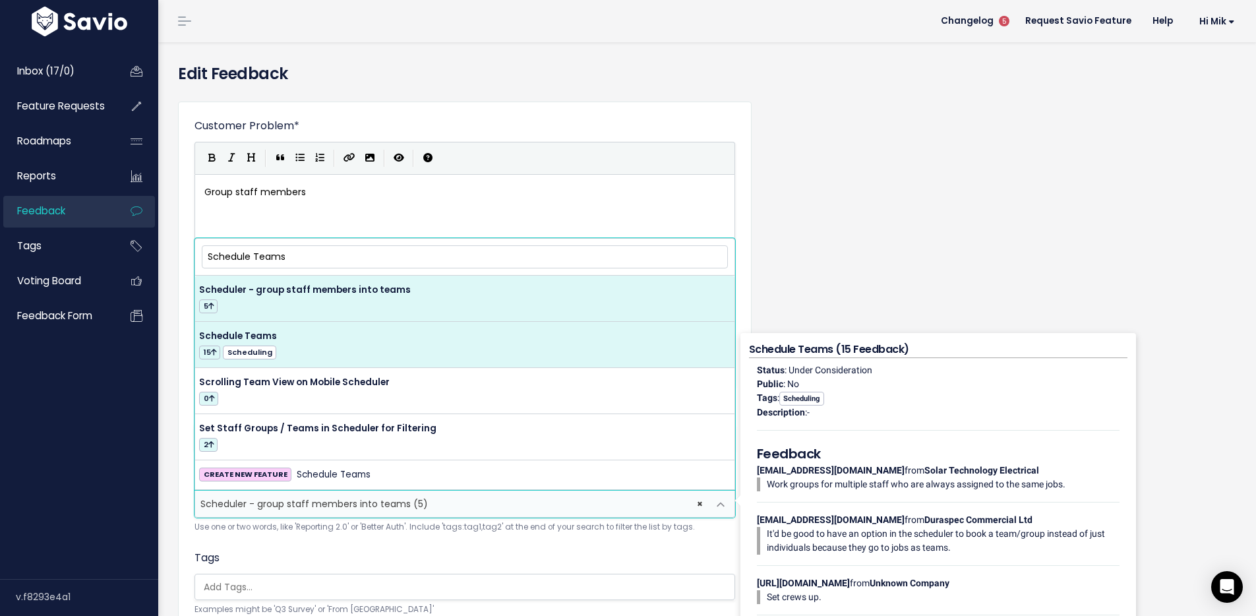
type input "Schedule Teams"
select select "14792"
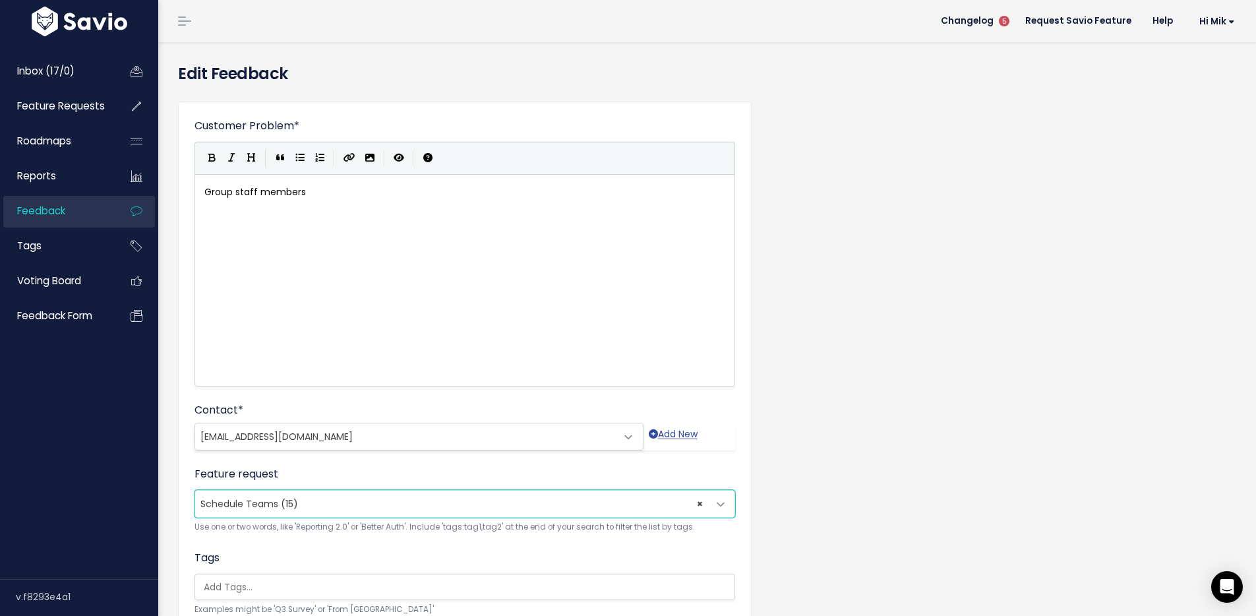
scroll to position [118, 0]
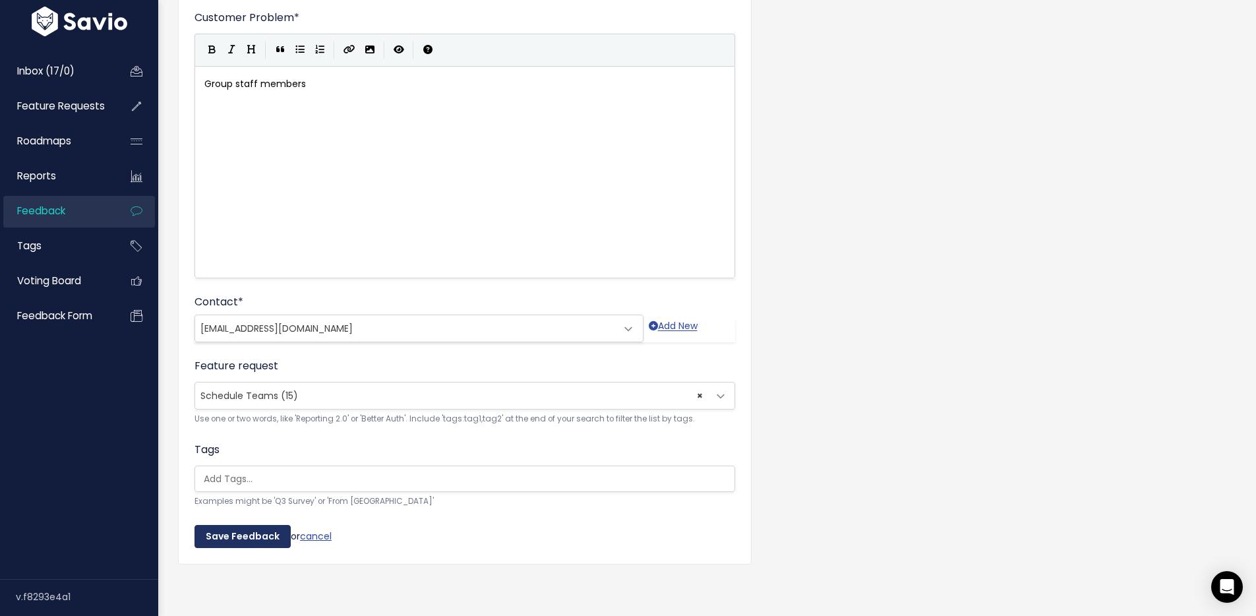
click at [249, 526] on input "Save Feedback" at bounding box center [242, 537] width 96 height 24
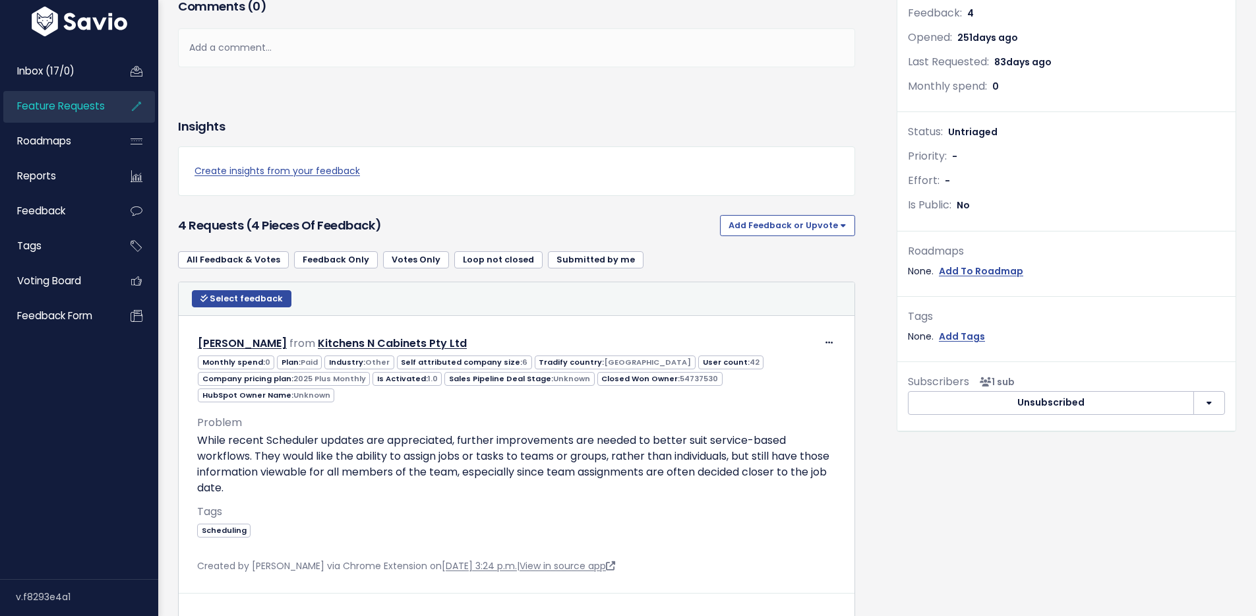
scroll to position [382, 0]
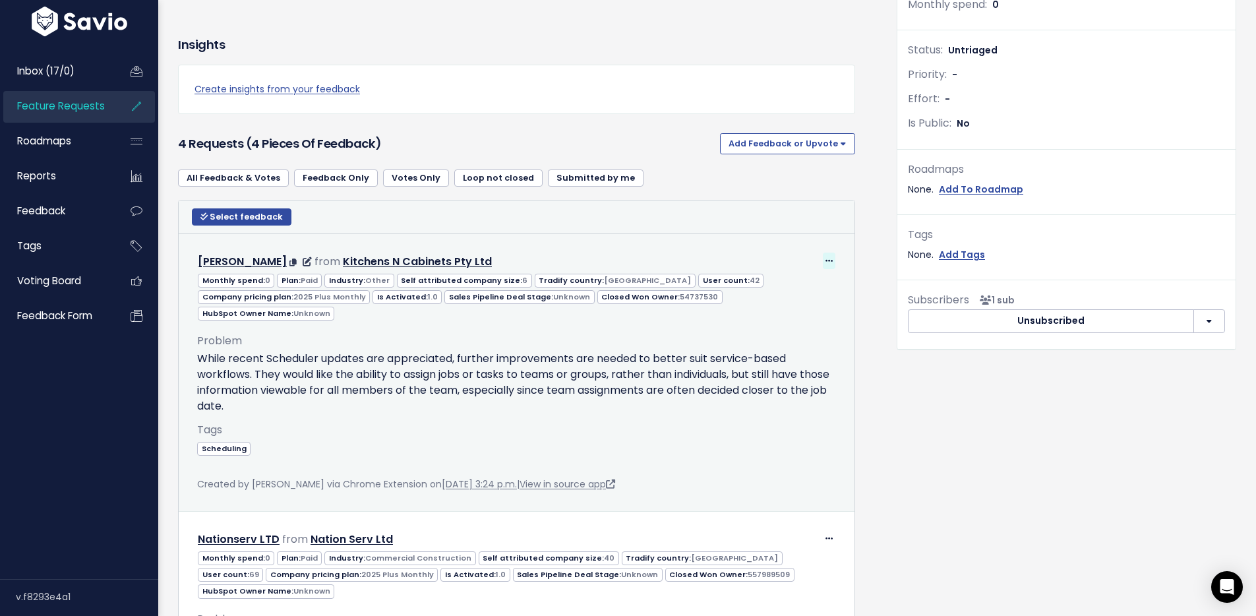
click at [823, 258] on span at bounding box center [829, 261] width 13 height 16
click at [783, 291] on link "Edit" at bounding box center [789, 297] width 95 height 26
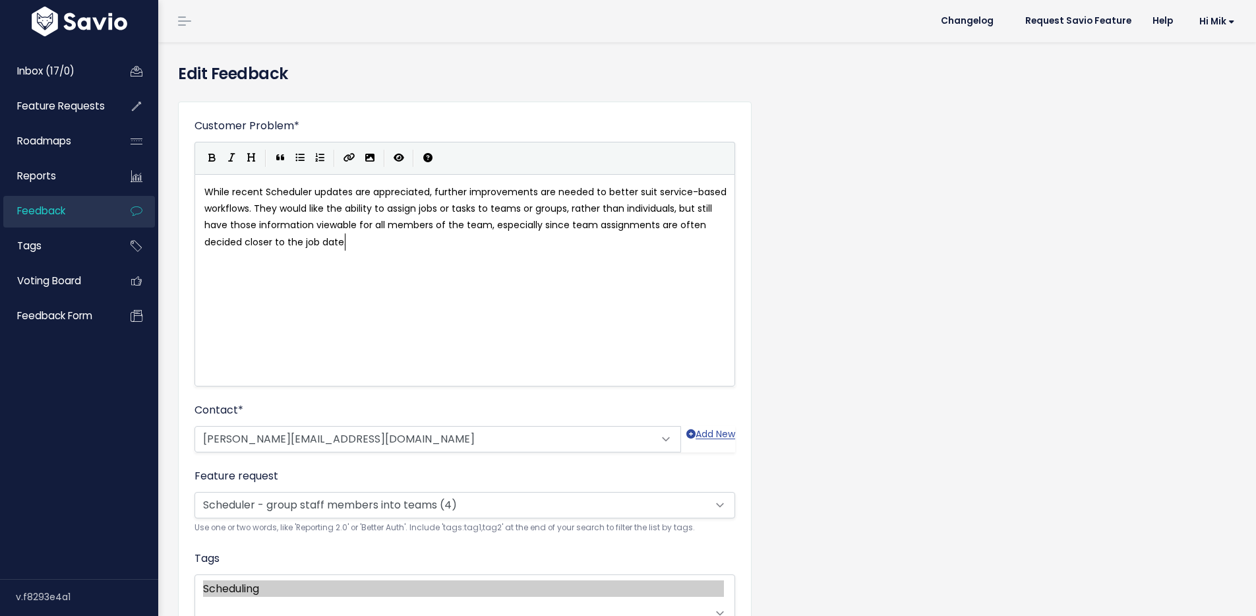
scroll to position [1, 0]
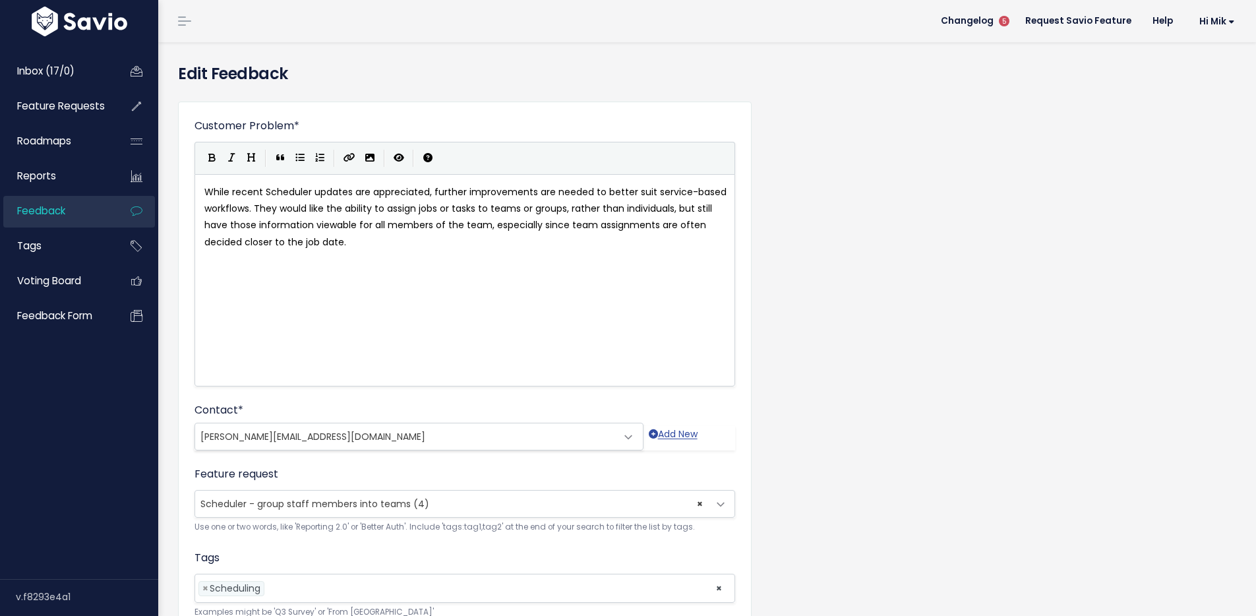
click at [482, 504] on span "× Scheduler - group staff members into teams (4)" at bounding box center [451, 504] width 513 height 26
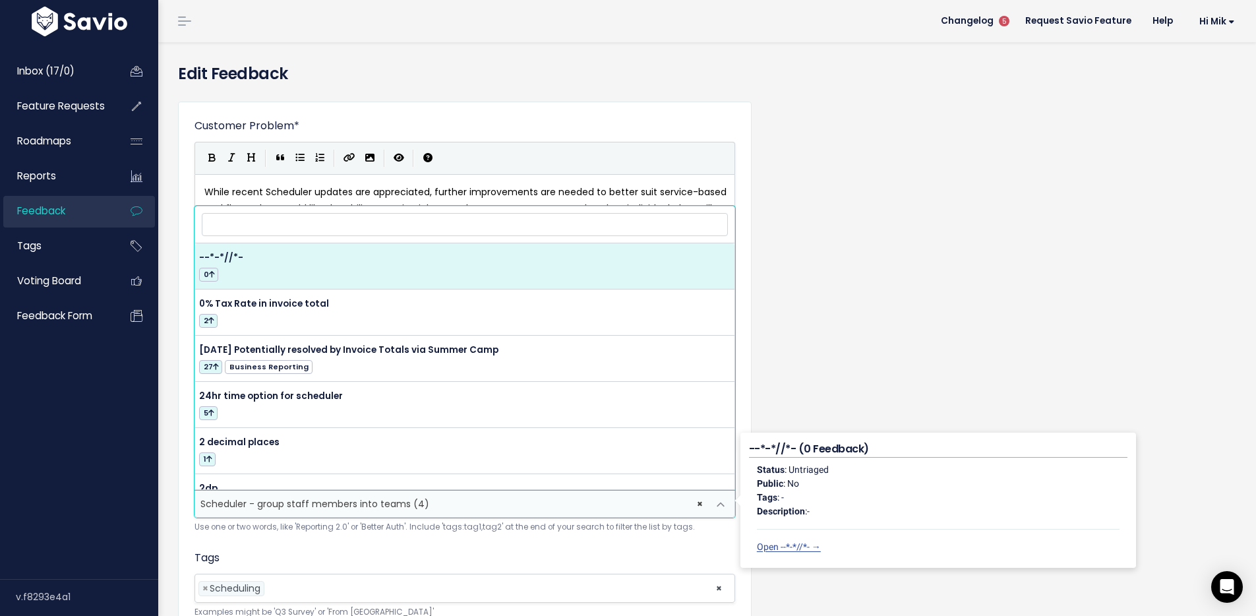
click at [407, 228] on input "search" at bounding box center [465, 224] width 526 height 23
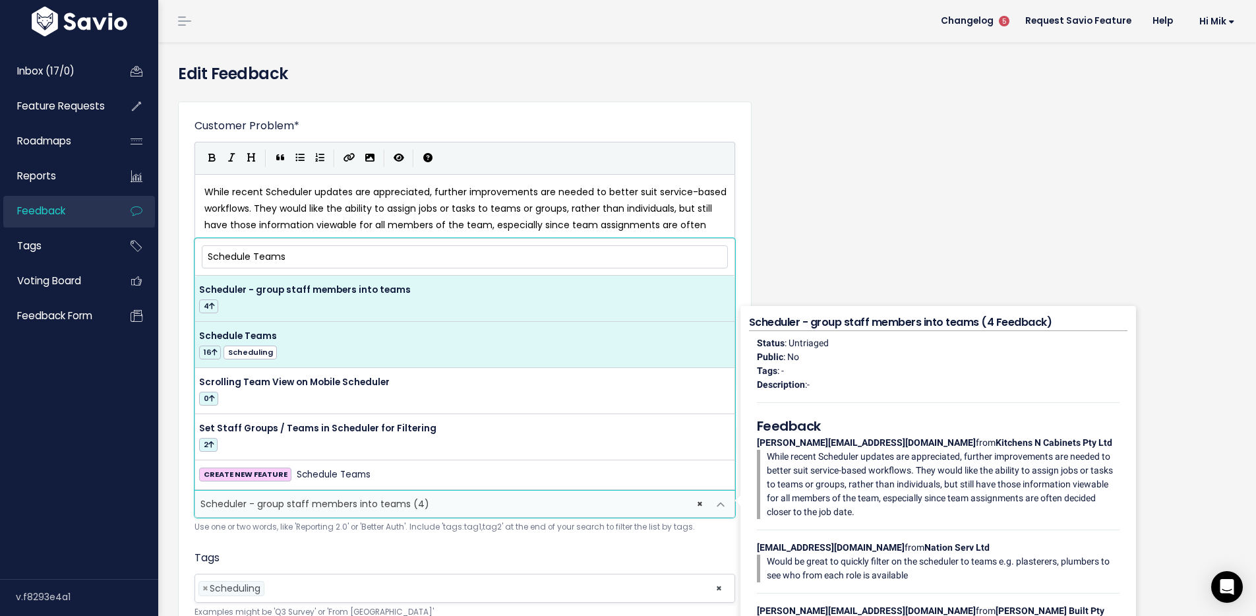
type input "Schedule Teams"
select select "14792"
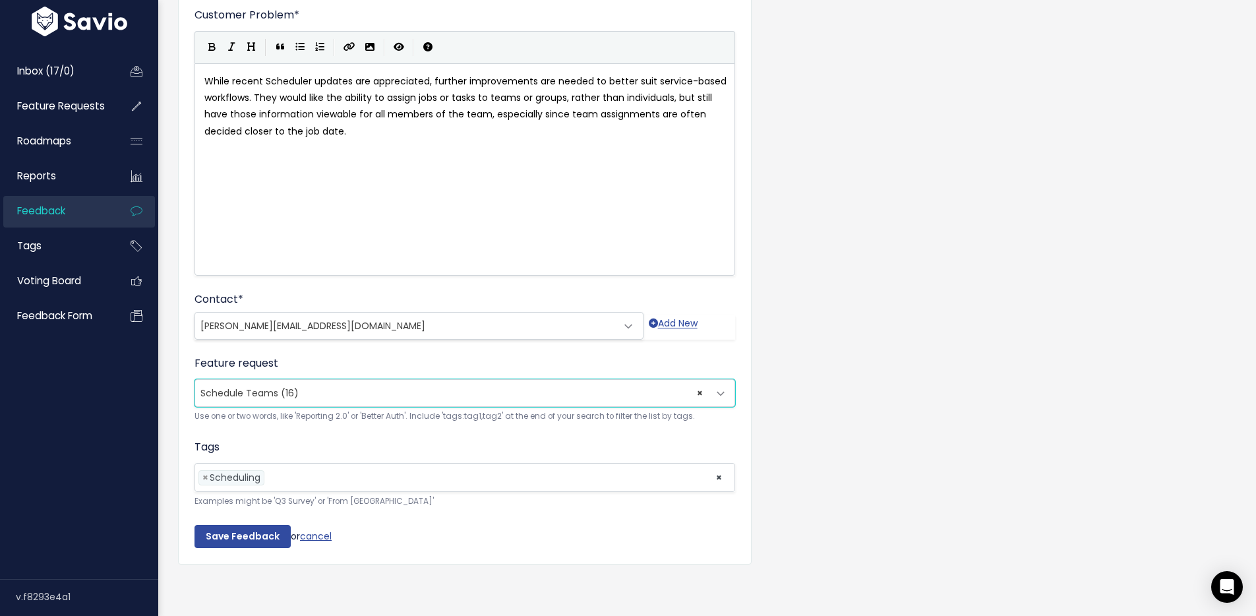
scroll to position [121, 0]
click at [247, 525] on input "Save Feedback" at bounding box center [242, 537] width 96 height 24
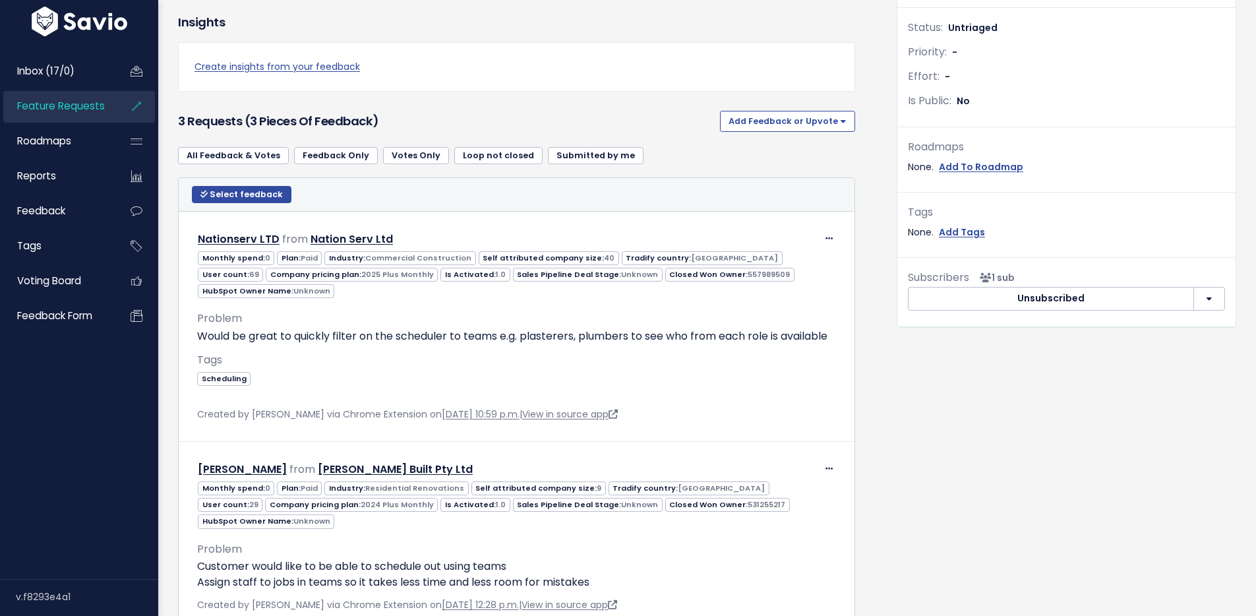
scroll to position [420, 0]
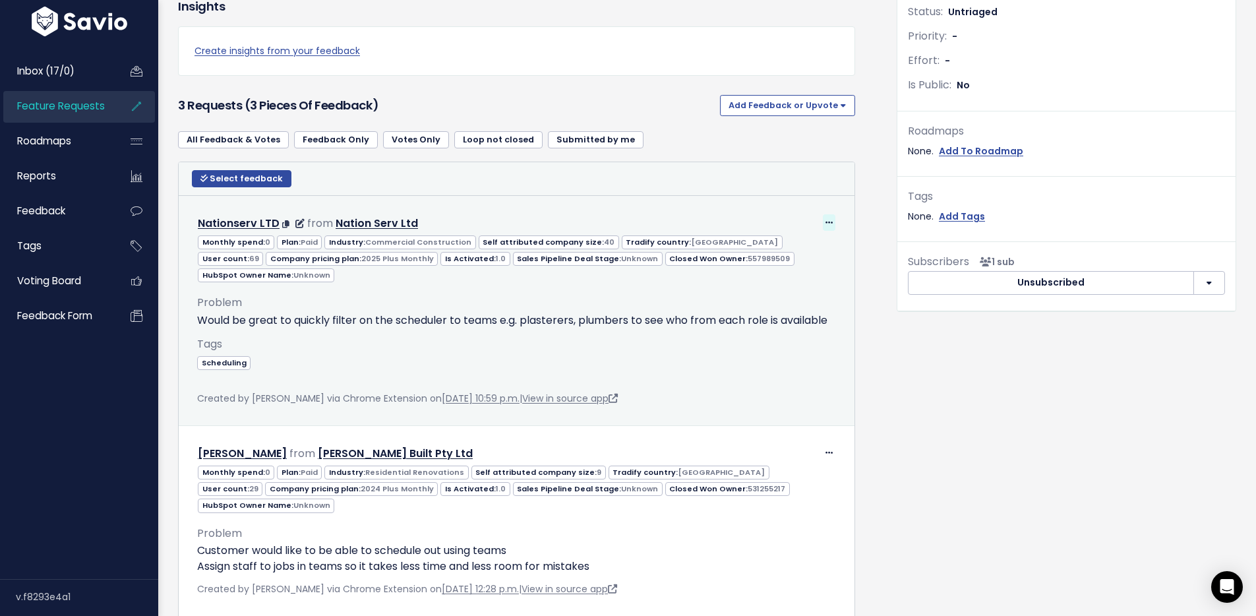
click at [825, 219] on icon at bounding box center [828, 223] width 7 height 9
click at [760, 254] on link "Edit" at bounding box center [789, 259] width 95 height 26
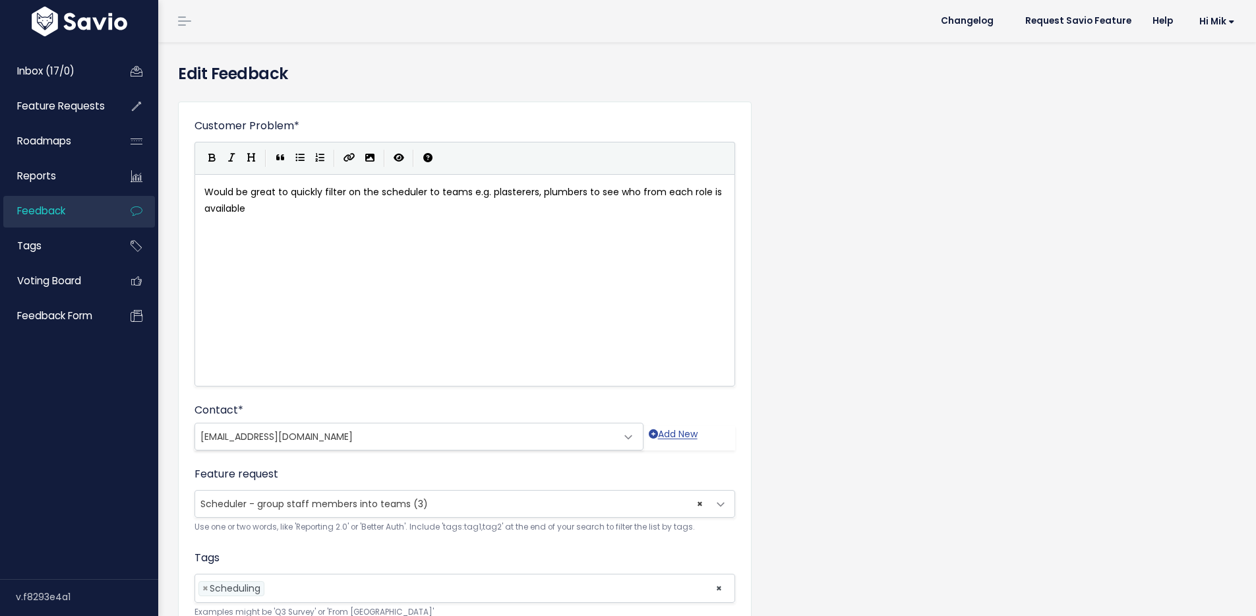
scroll to position [1, 0]
click at [461, 497] on span "× Scheduler - group staff members into teams (3)" at bounding box center [451, 504] width 513 height 26
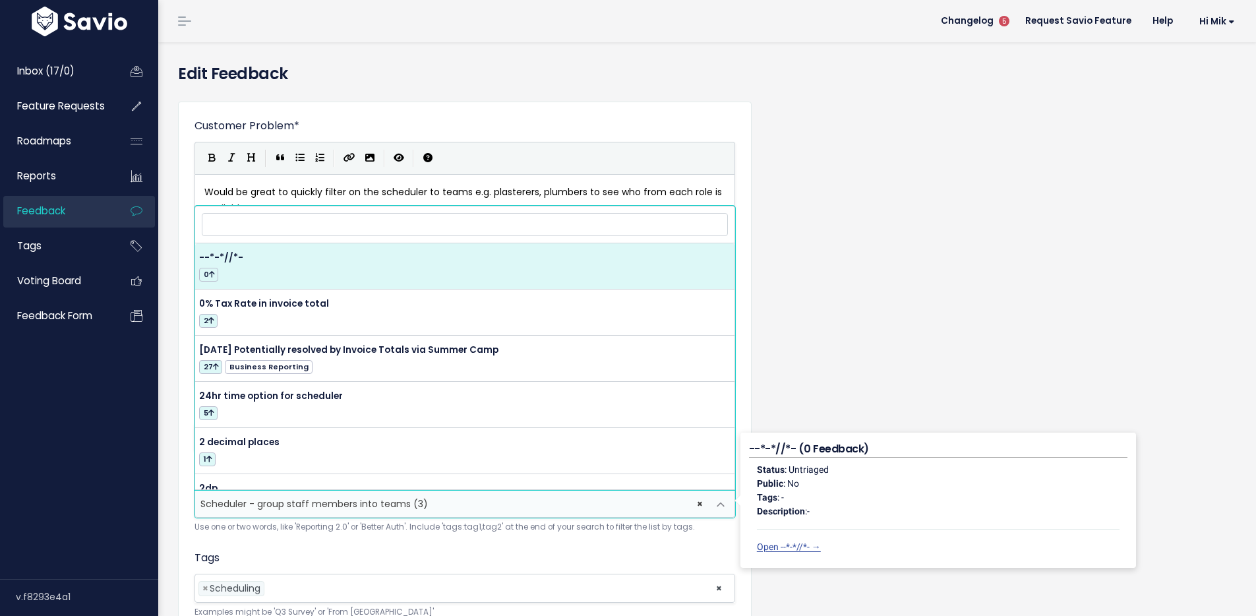
click at [356, 218] on input "search" at bounding box center [465, 224] width 526 height 23
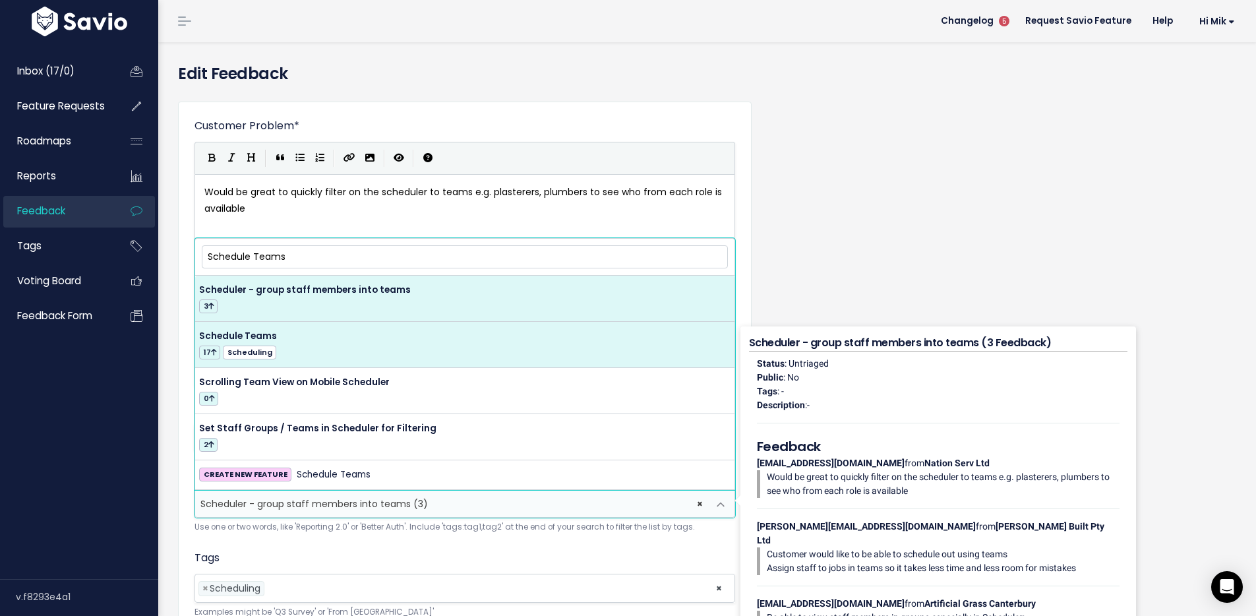
type input "Schedule Teams"
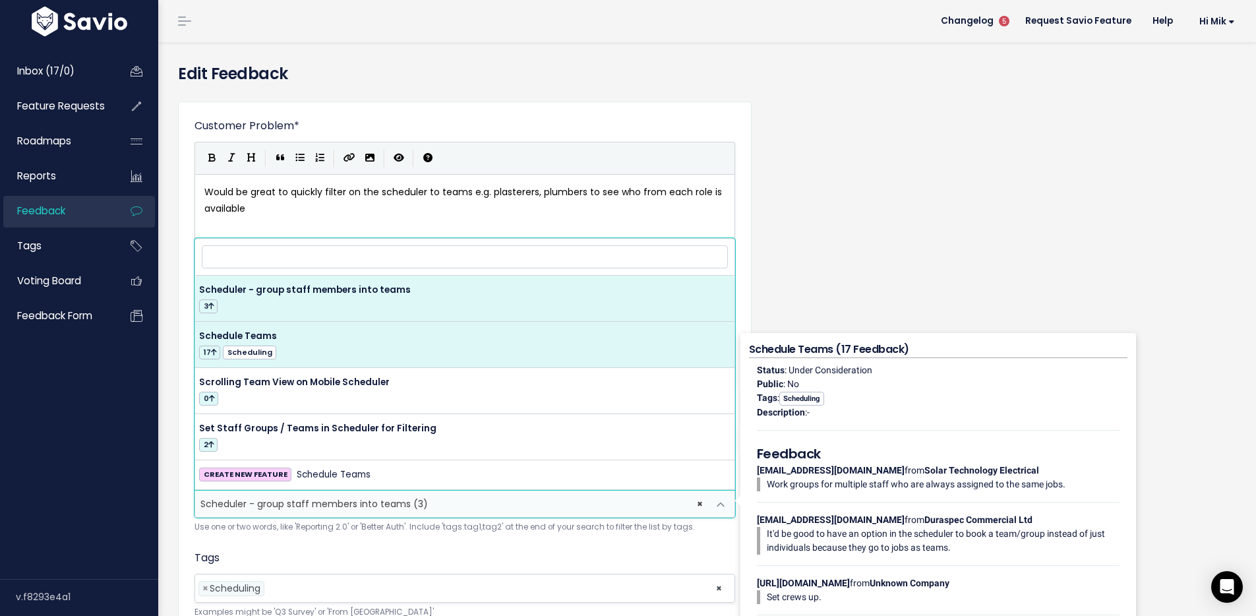
select select "14792"
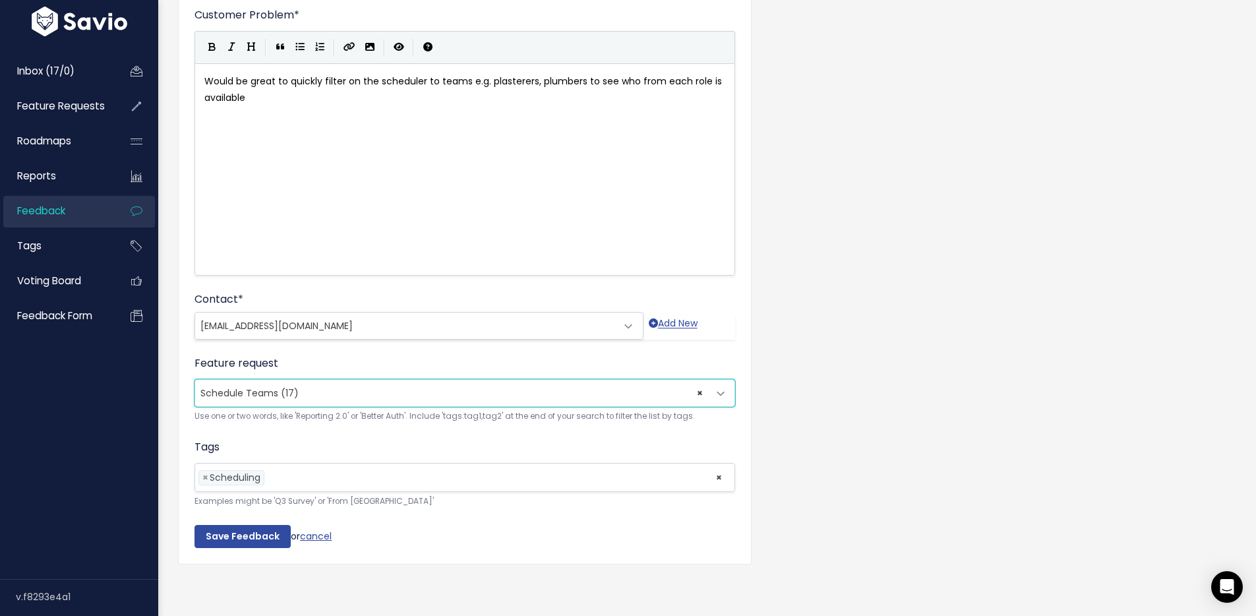
scroll to position [121, 0]
click at [258, 525] on input "Save Feedback" at bounding box center [242, 537] width 96 height 24
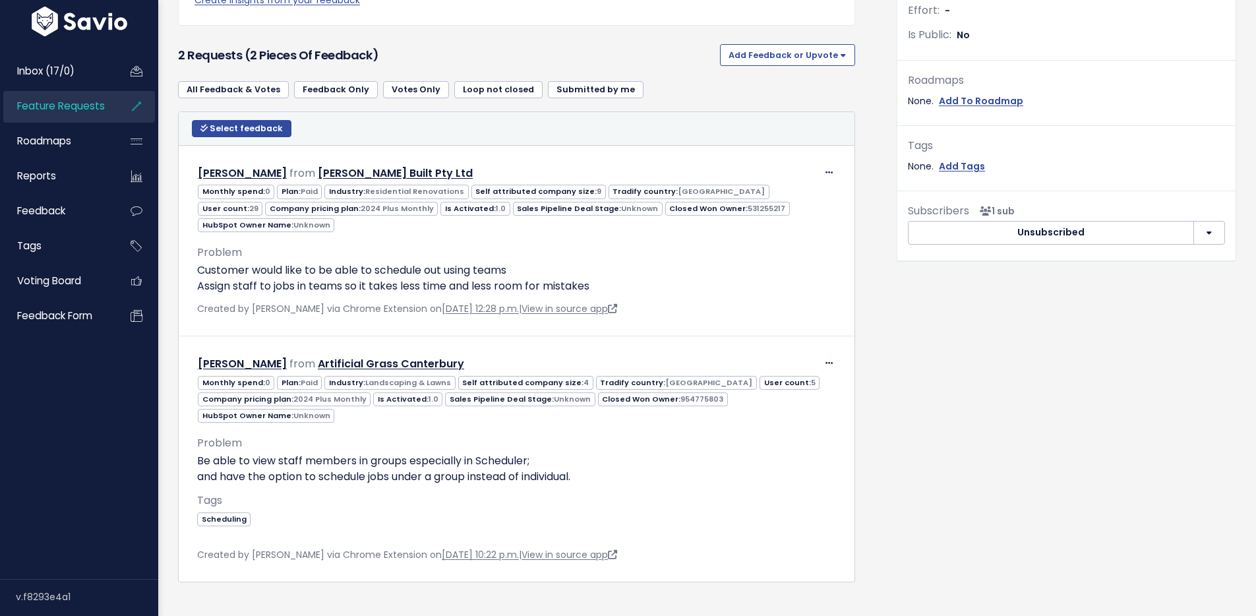
scroll to position [460, 0]
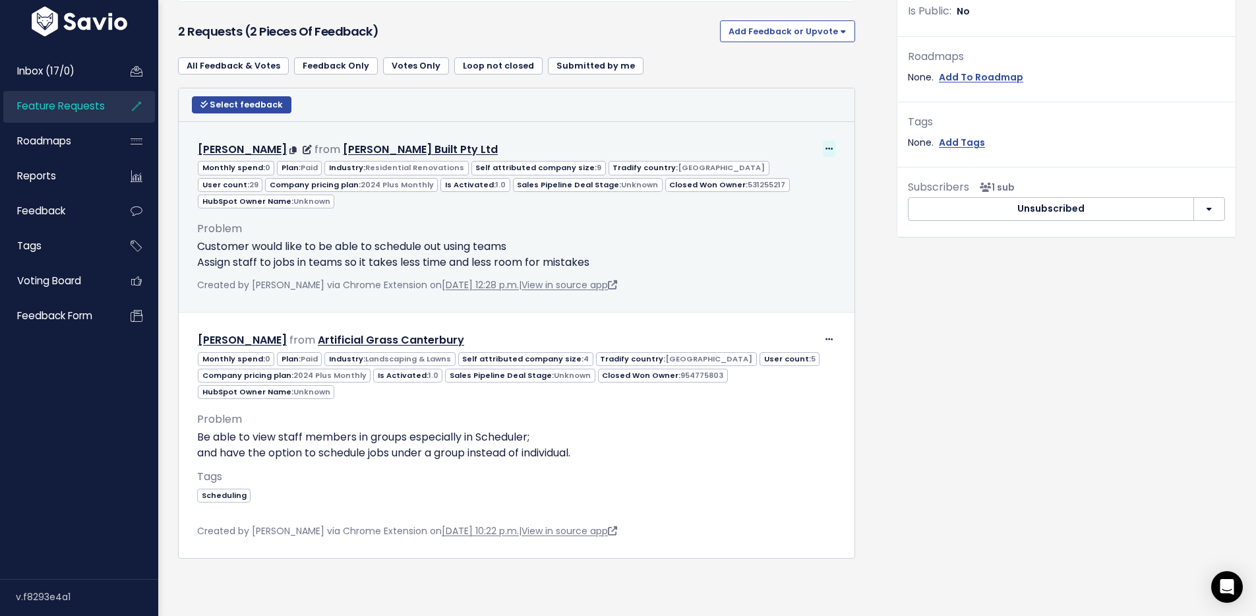
click at [825, 145] on icon at bounding box center [828, 149] width 7 height 9
click at [780, 171] on link "Edit" at bounding box center [789, 184] width 95 height 26
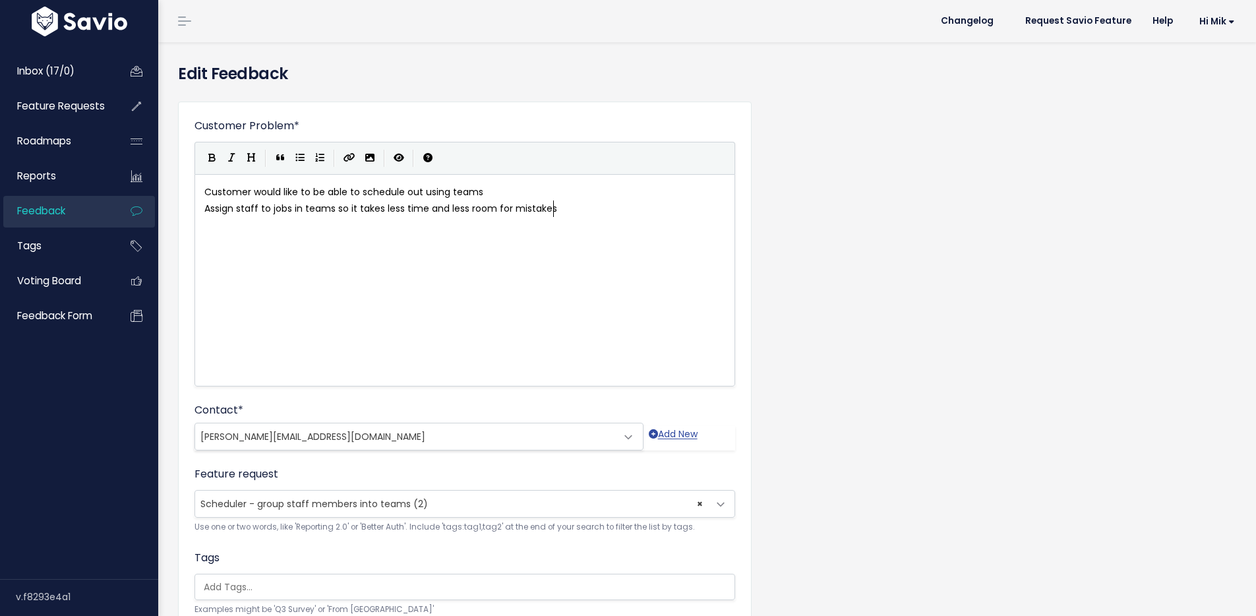
scroll to position [1, 0]
click at [457, 496] on span "× Scheduler - group staff members into teams (2)" at bounding box center [451, 504] width 513 height 26
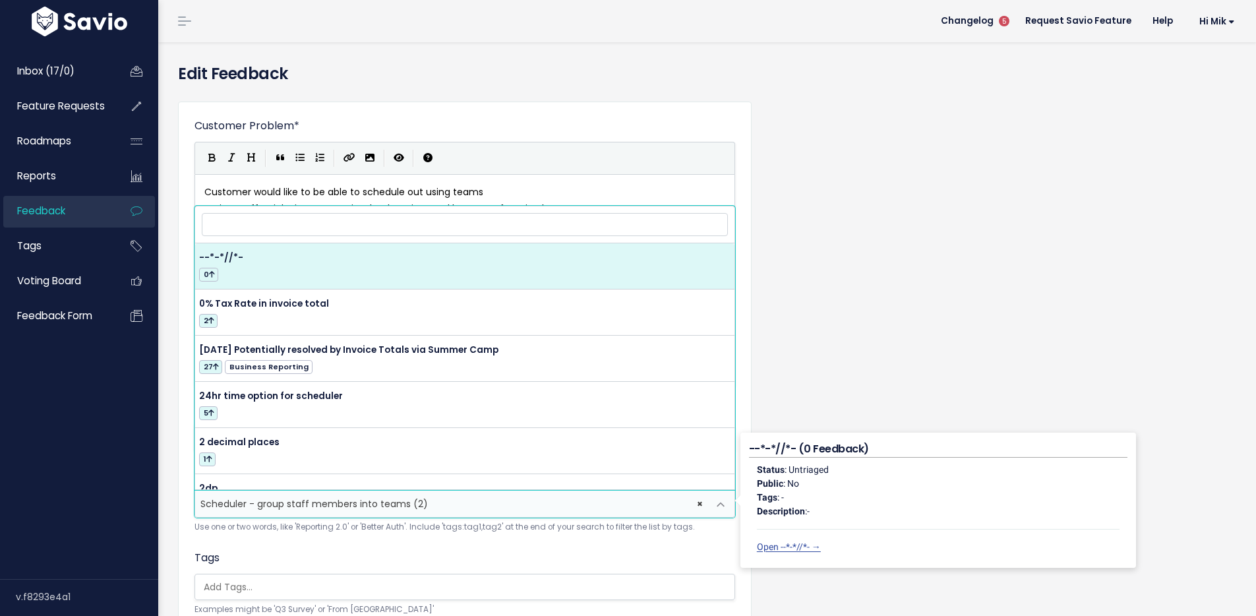
click at [307, 225] on input "search" at bounding box center [465, 224] width 526 height 23
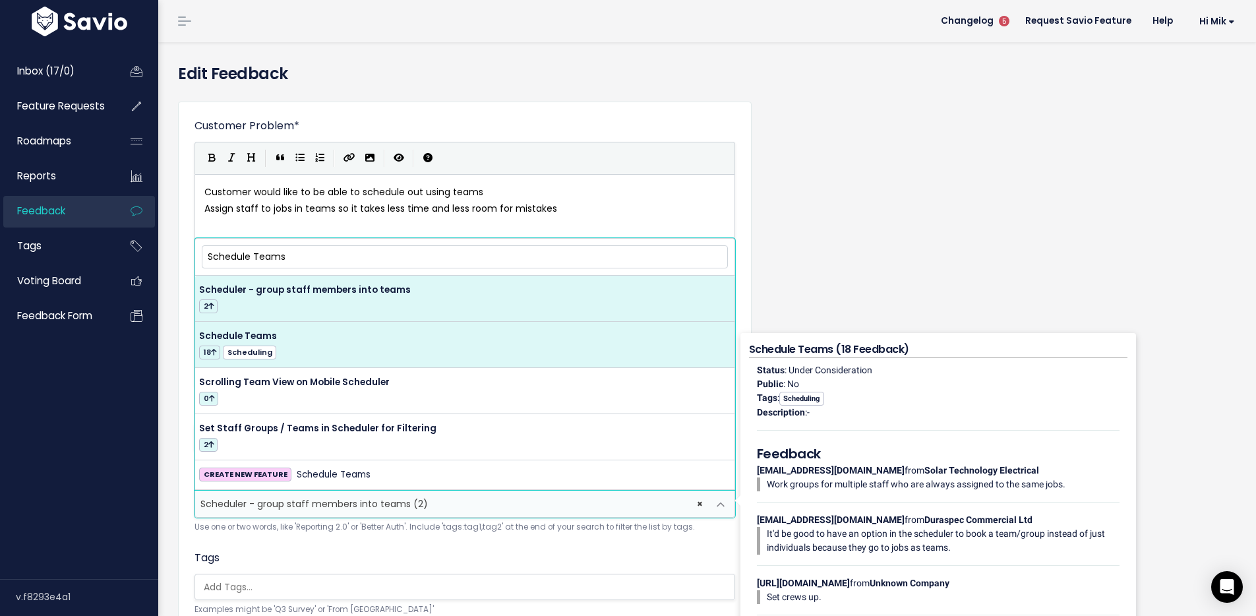
type input "Schedule Teams"
select select "14792"
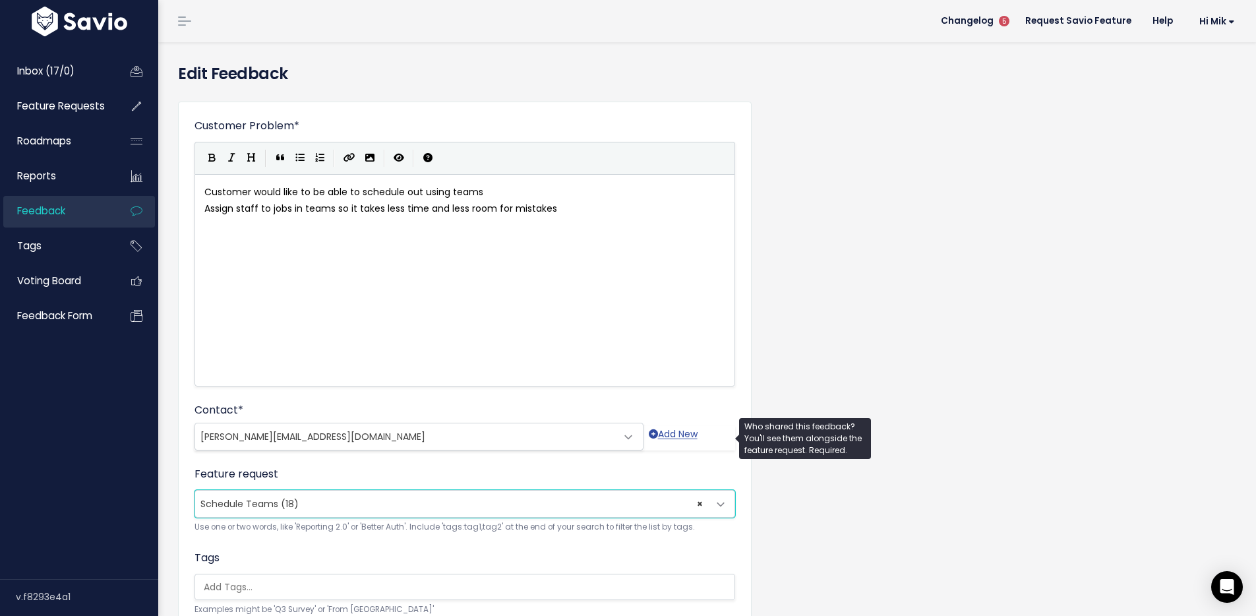
scroll to position [118, 0]
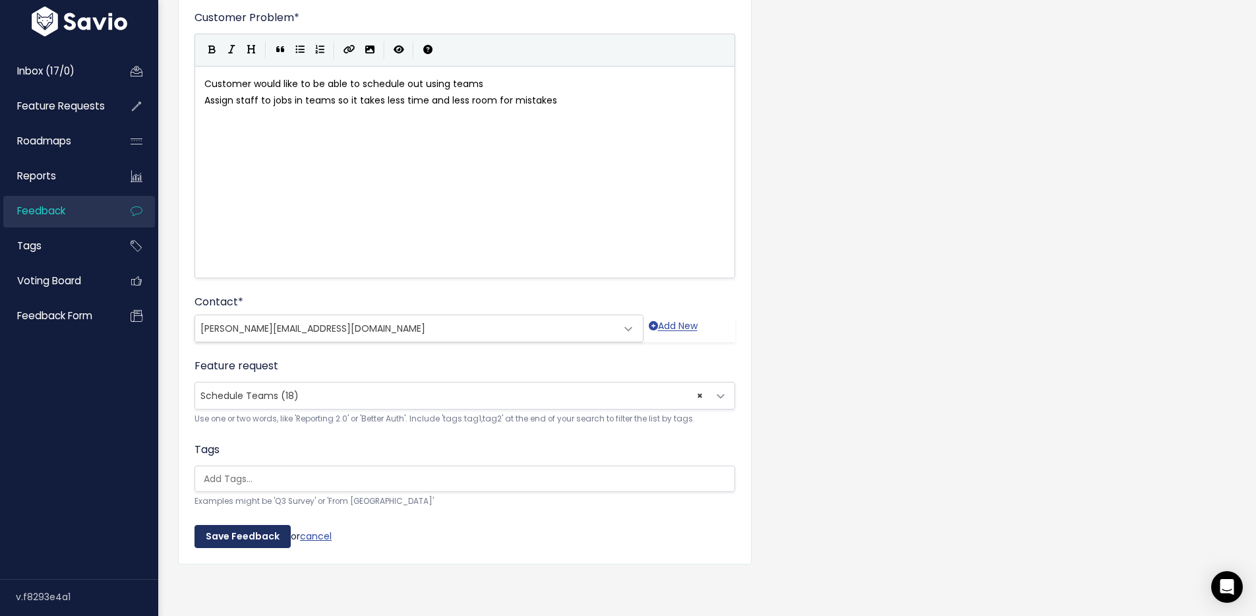
click at [250, 525] on input "Save Feedback" at bounding box center [242, 537] width 96 height 24
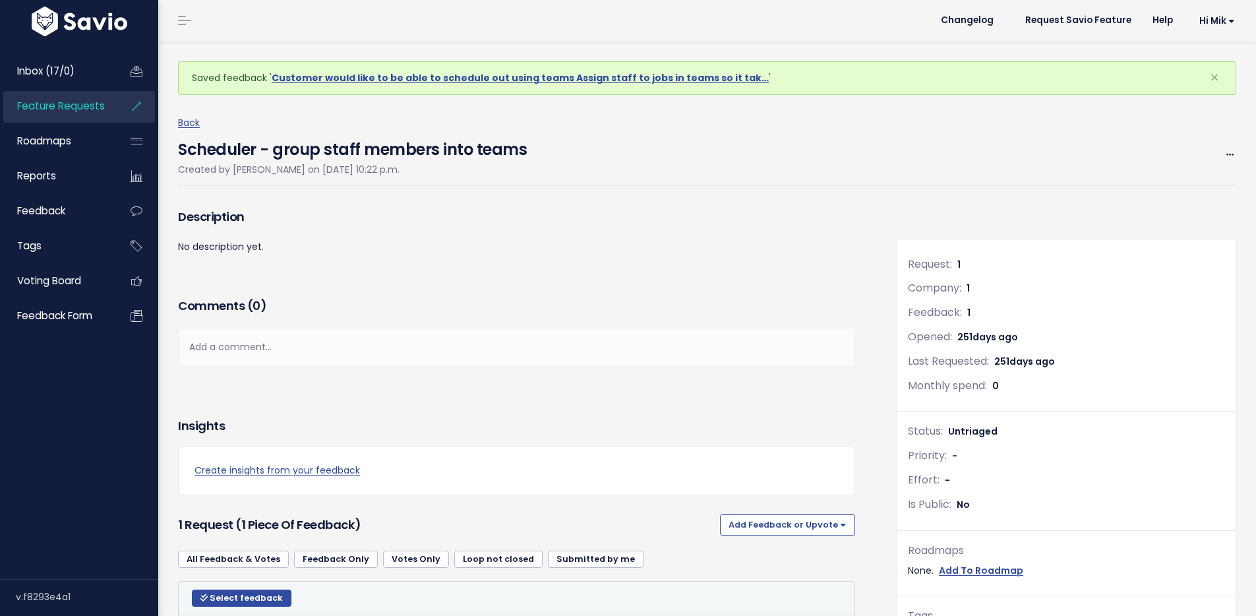
scroll to position [323, 0]
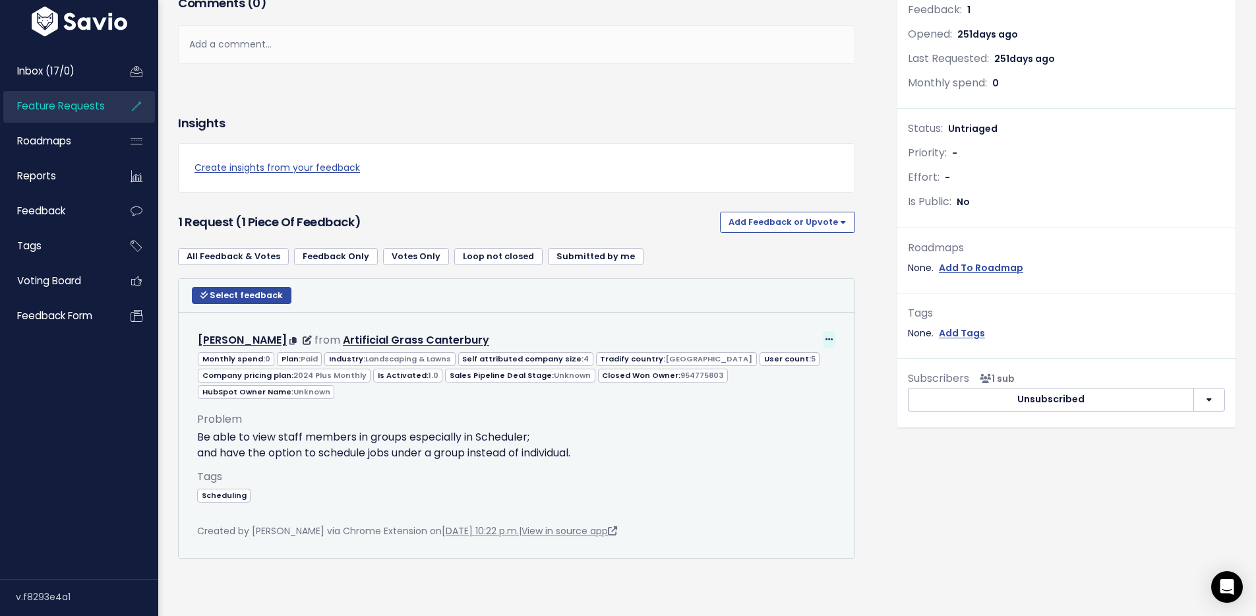
click at [825, 336] on icon at bounding box center [828, 340] width 7 height 9
click at [774, 363] on link "Edit" at bounding box center [789, 376] width 95 height 26
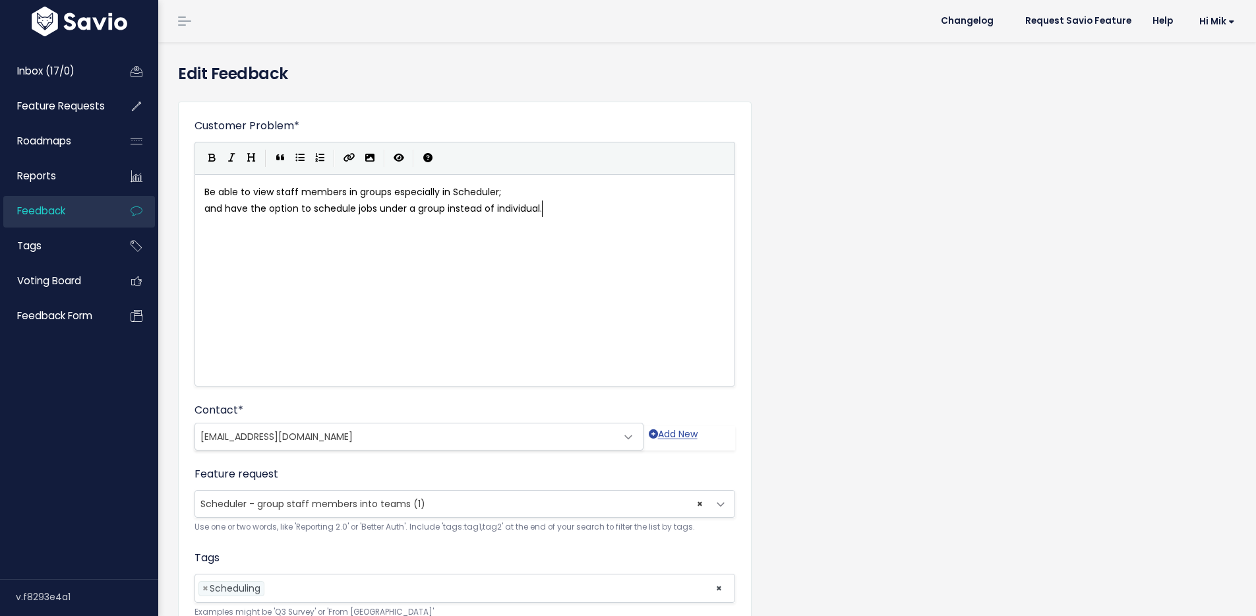
scroll to position [1, 0]
click at [375, 502] on span "Scheduler - group staff members into teams (1)" at bounding box center [312, 503] width 225 height 13
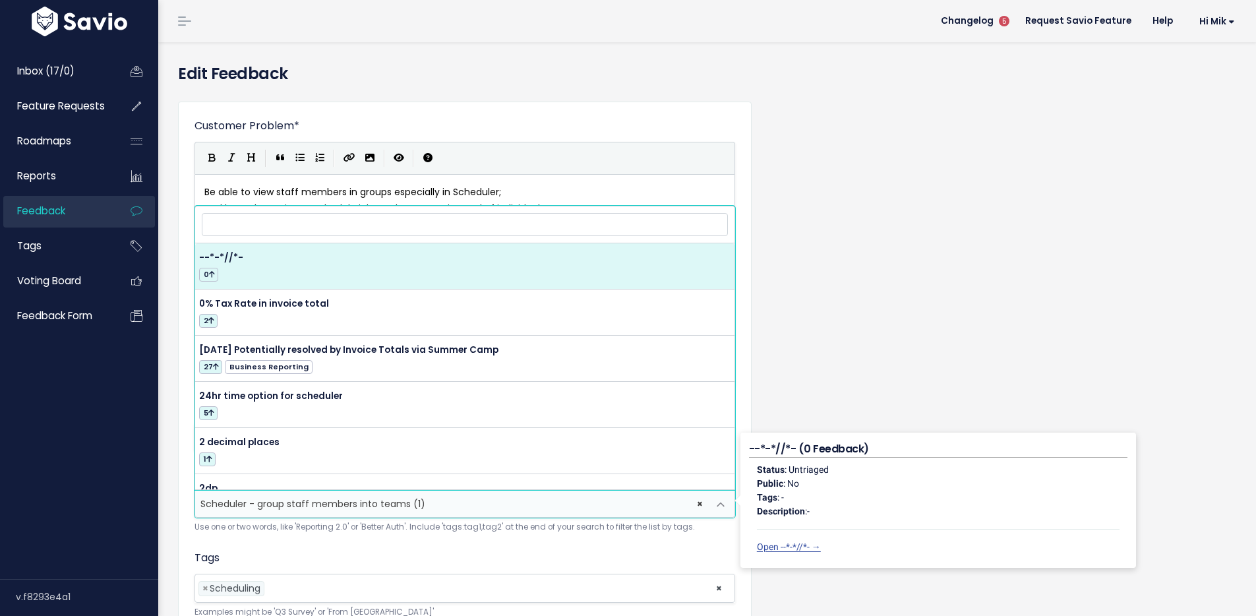
click at [307, 225] on input "search" at bounding box center [465, 224] width 526 height 23
type input "Schedule Teams"
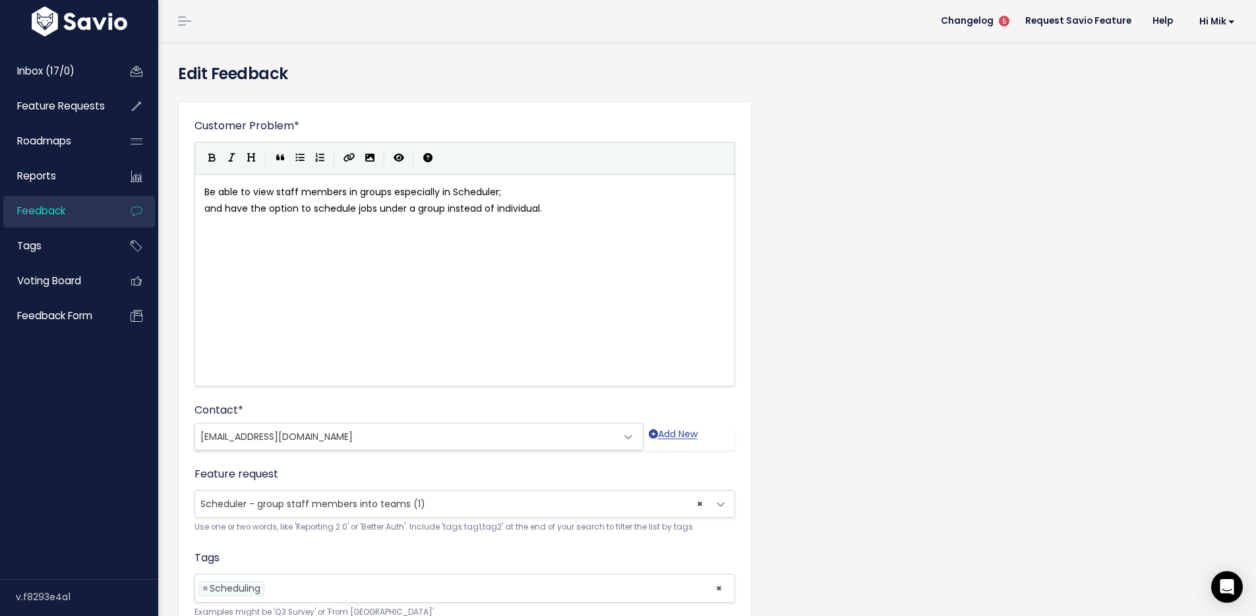
click at [301, 547] on form "Customer Problem * Be able to view staff members in groups especially in Schedu…" at bounding box center [464, 388] width 541 height 541
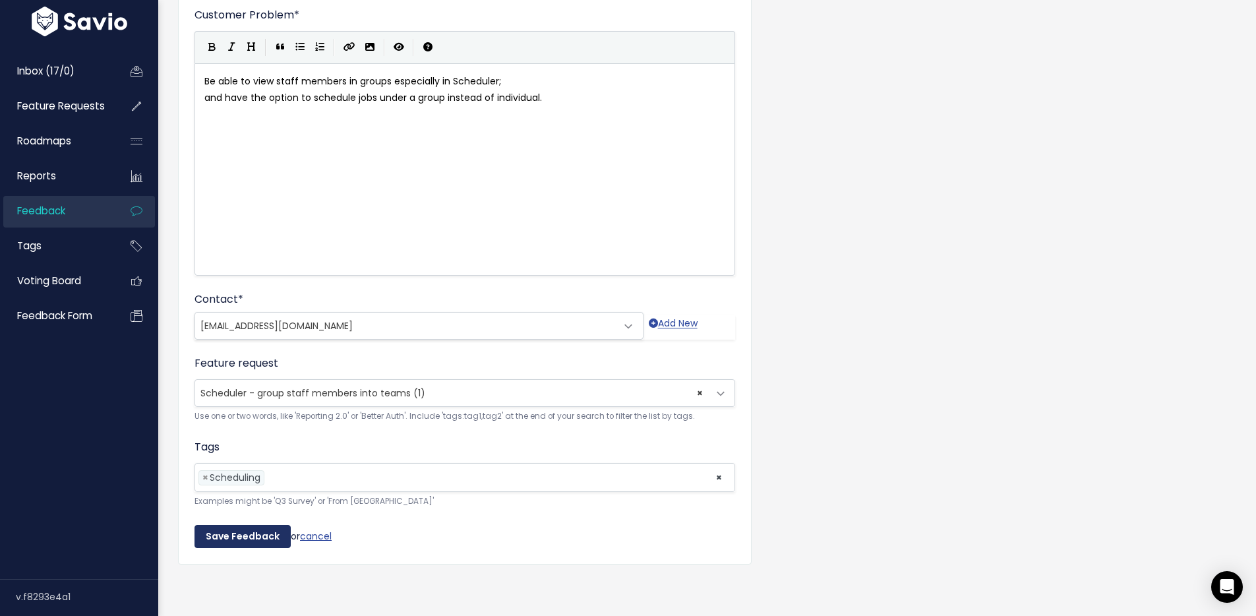
click at [247, 525] on input "Save Feedback" at bounding box center [242, 537] width 96 height 24
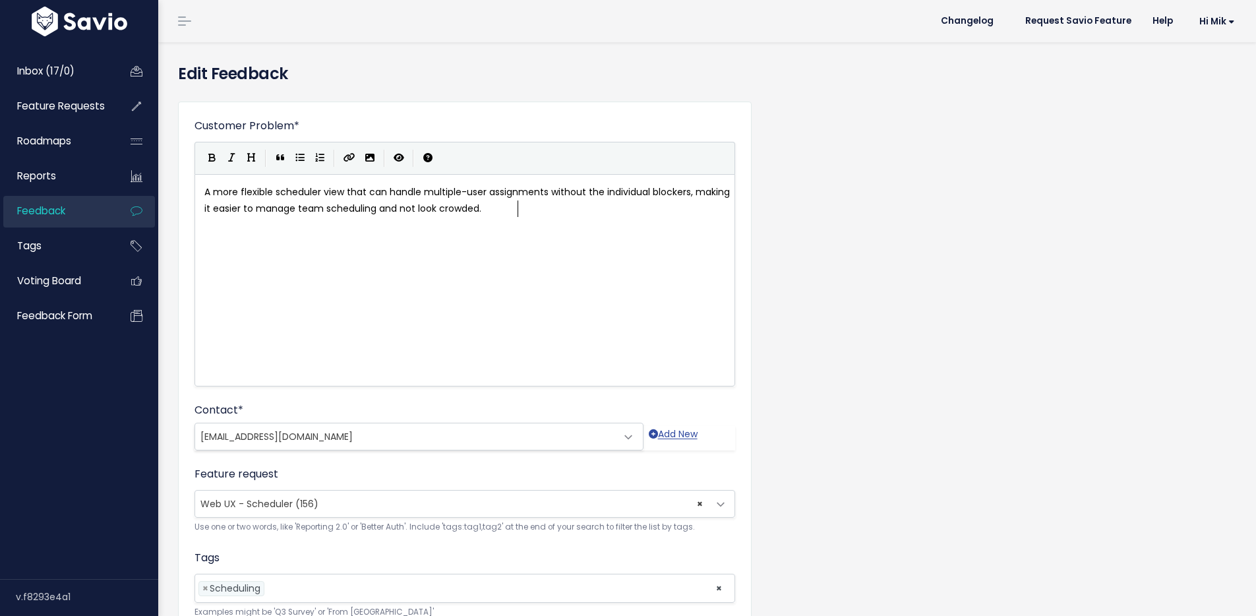
scroll to position [1, 0]
click at [378, 500] on span "× Web UX - Scheduler (156)" at bounding box center [451, 504] width 513 height 26
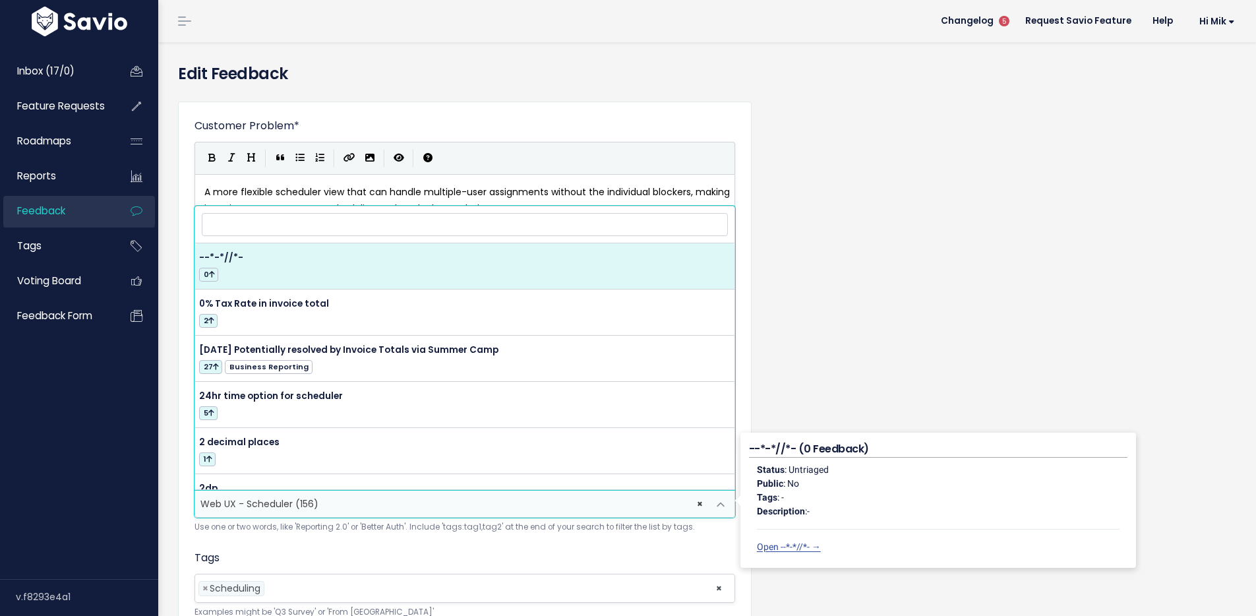
click at [351, 221] on input "search" at bounding box center [465, 224] width 526 height 23
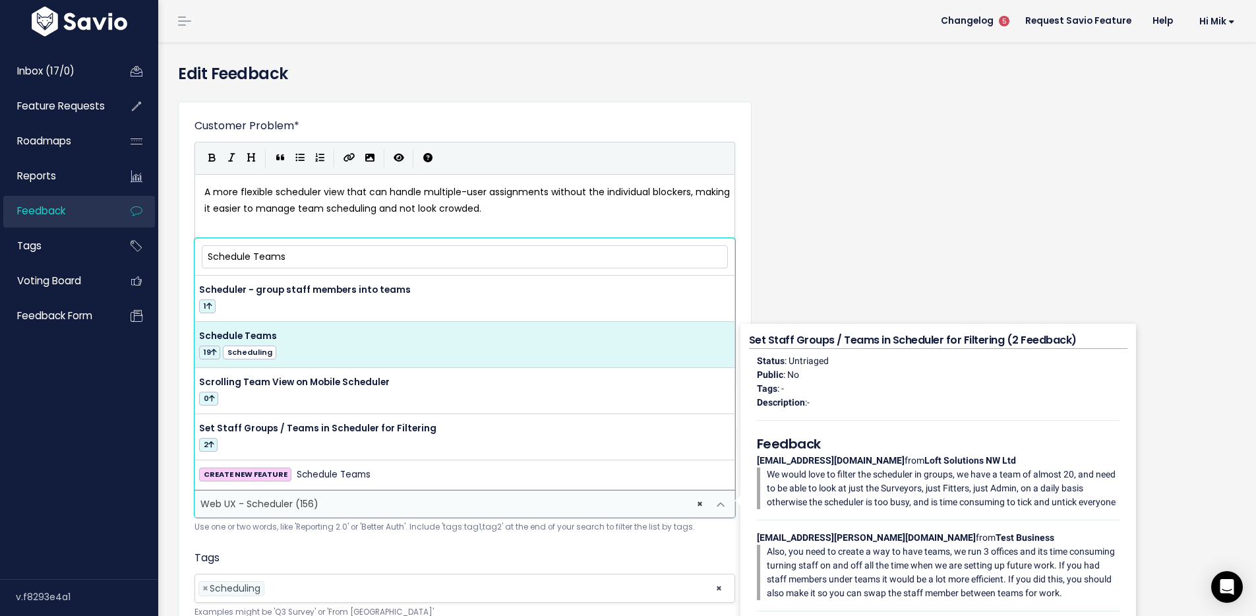
type input "Schedule Teams"
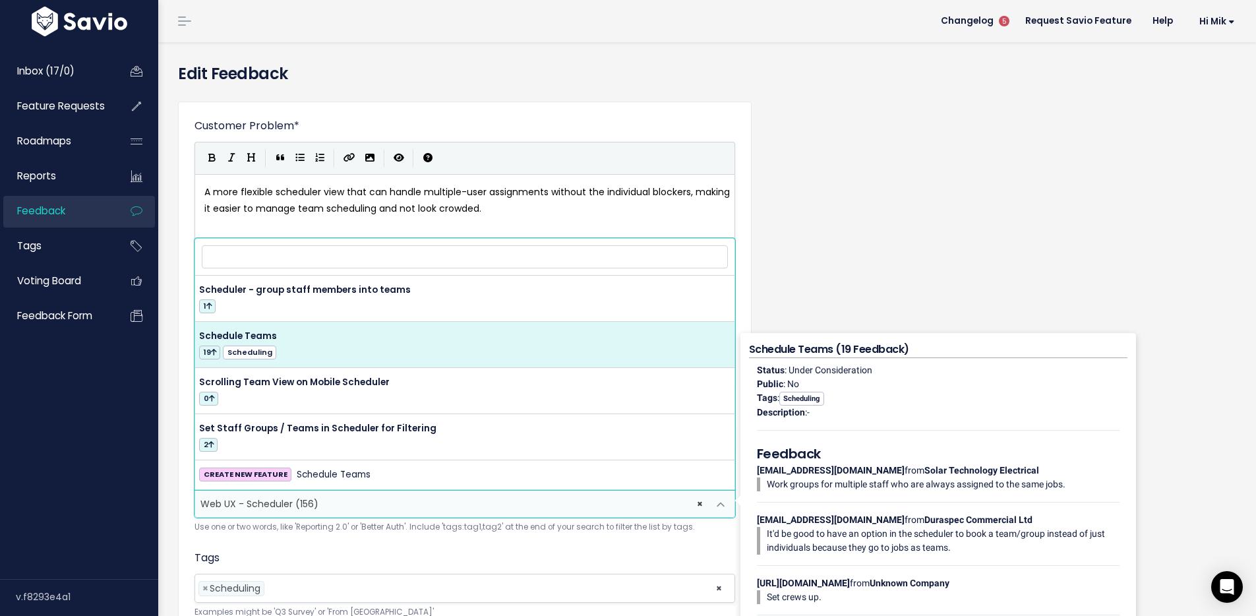
select select "14792"
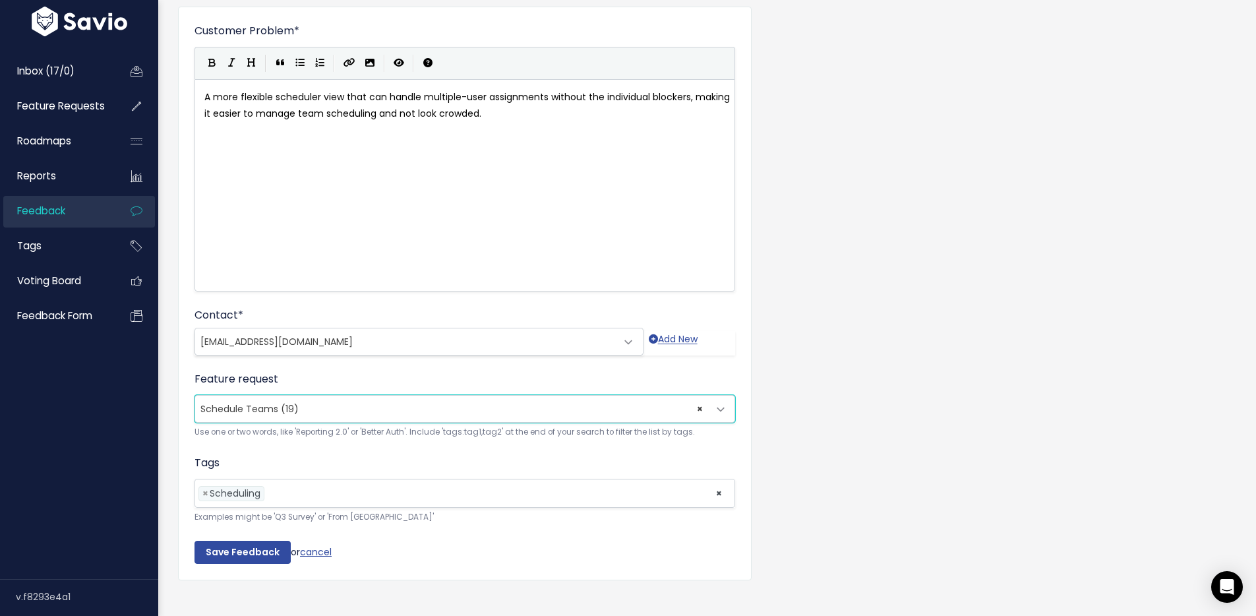
scroll to position [121, 0]
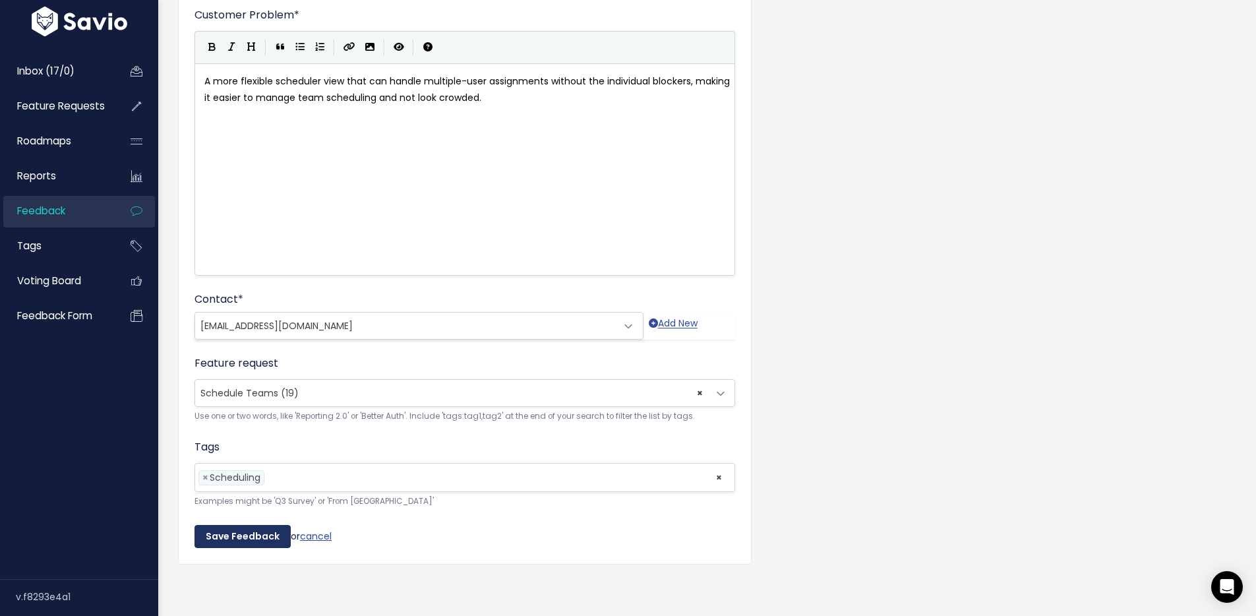
click at [229, 525] on input "Save Feedback" at bounding box center [242, 537] width 96 height 24
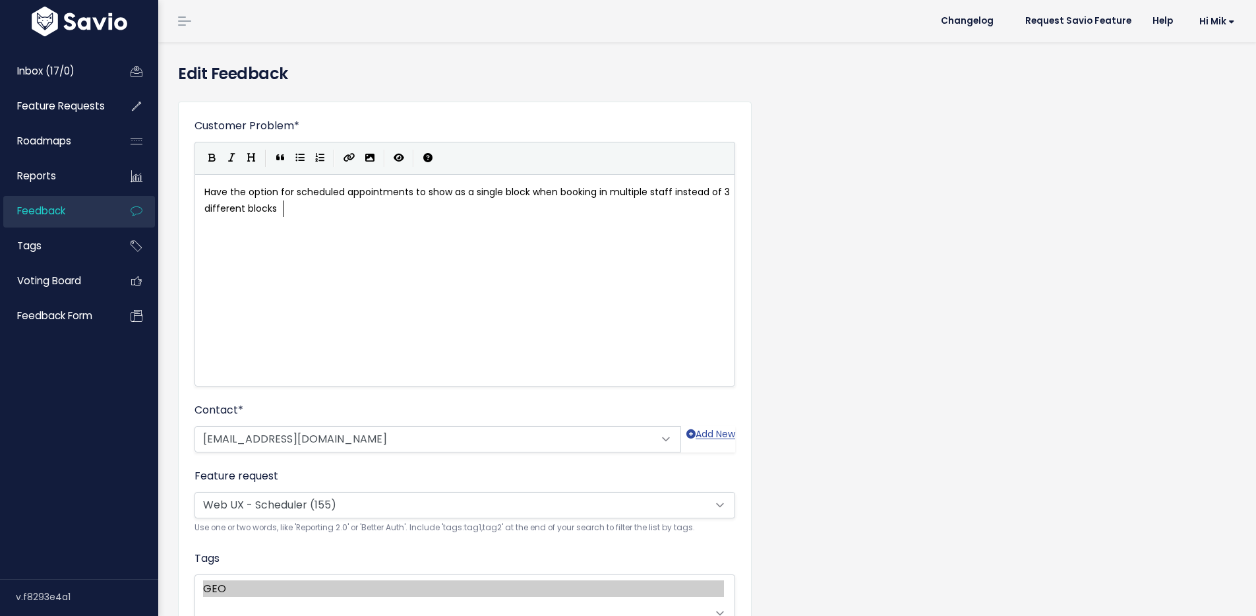
scroll to position [1, 0]
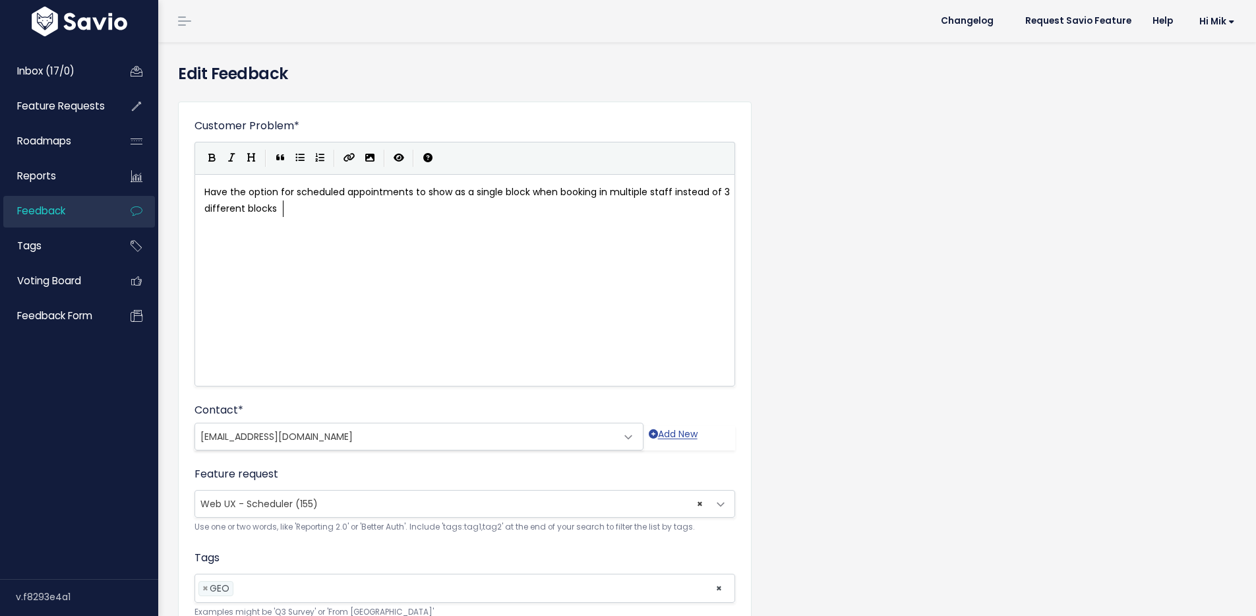
click at [345, 506] on span "× Web UX - Scheduler (155)" at bounding box center [451, 504] width 513 height 26
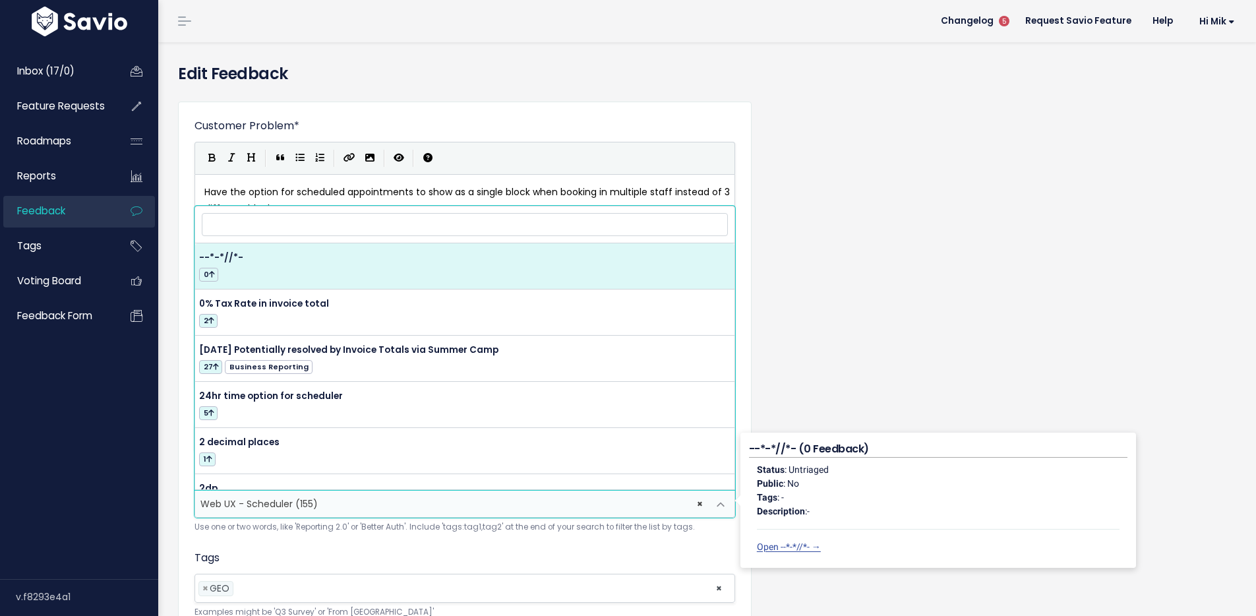
click at [332, 230] on input "search" at bounding box center [465, 224] width 526 height 23
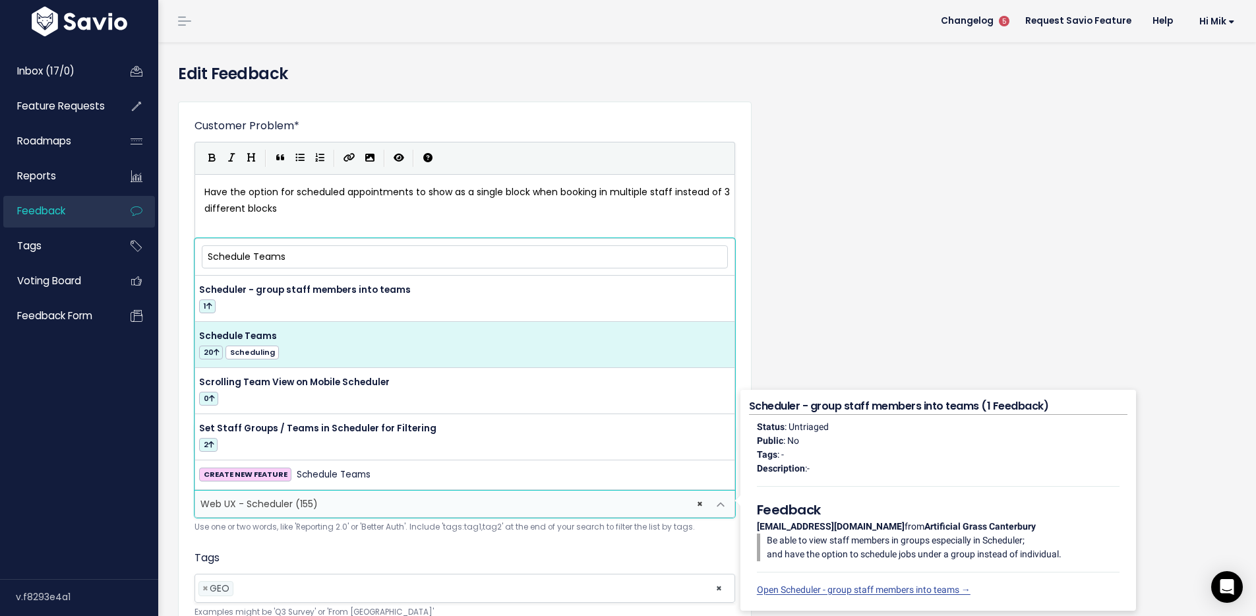
type input "Schedule Teams"
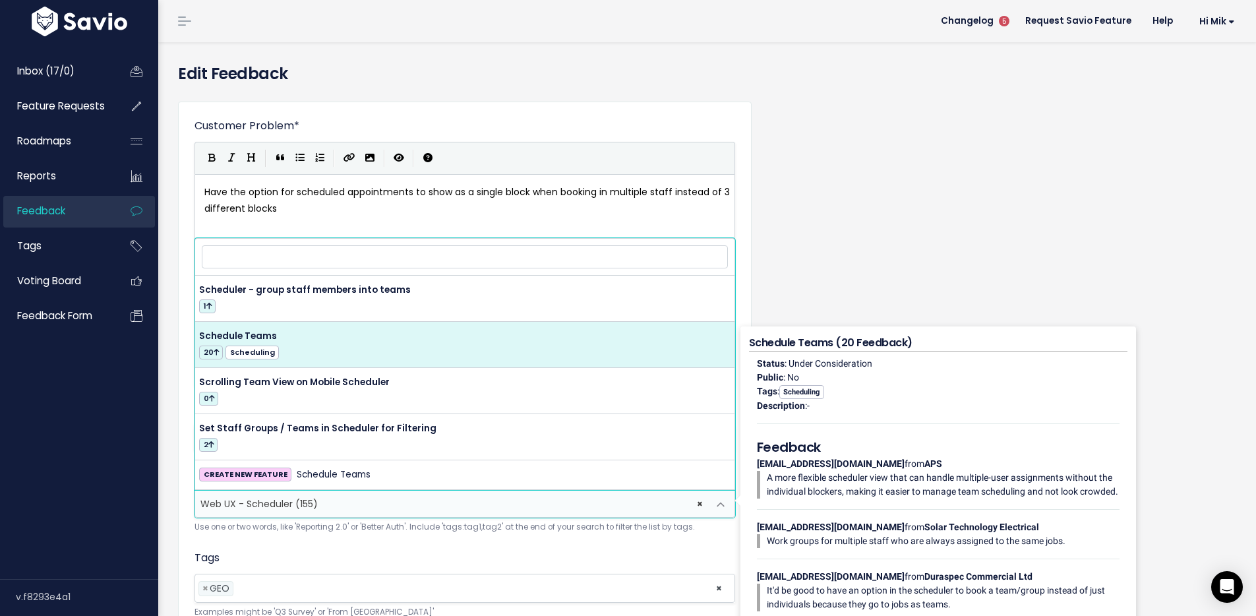
select select "14792"
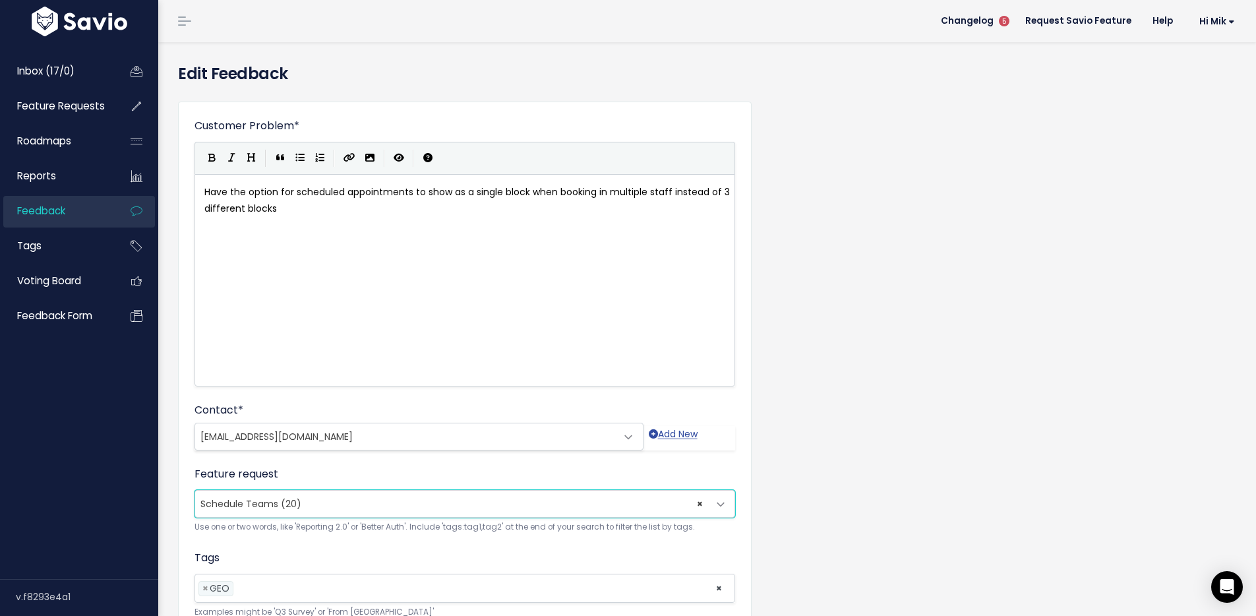
scroll to position [121, 0]
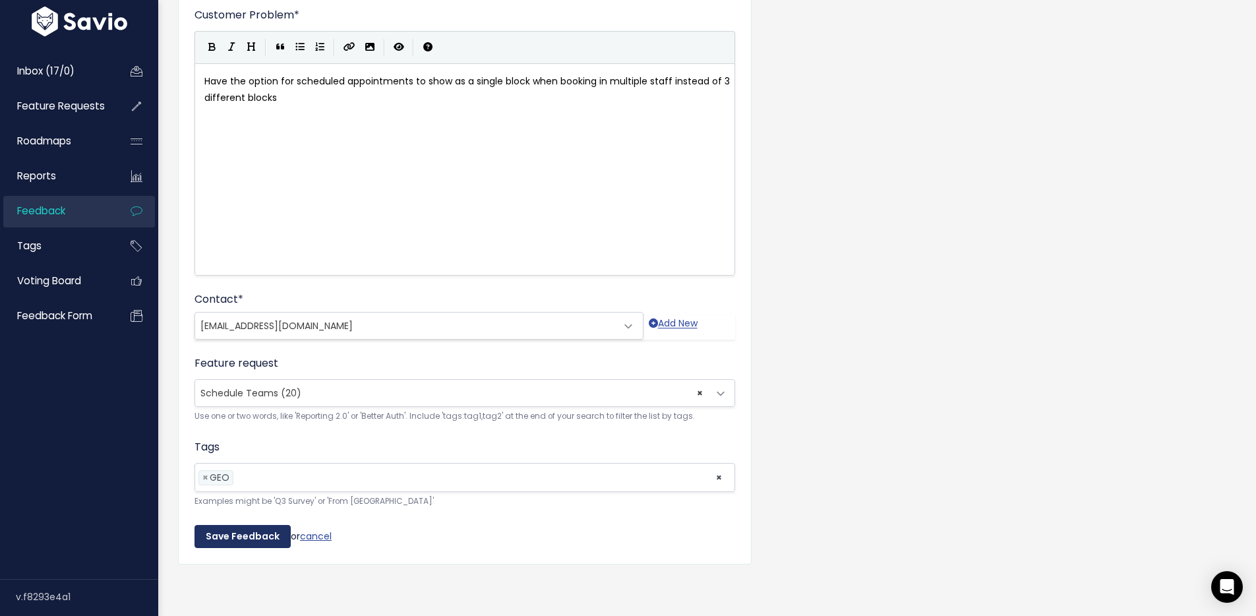
click at [238, 525] on input "Save Feedback" at bounding box center [242, 537] width 96 height 24
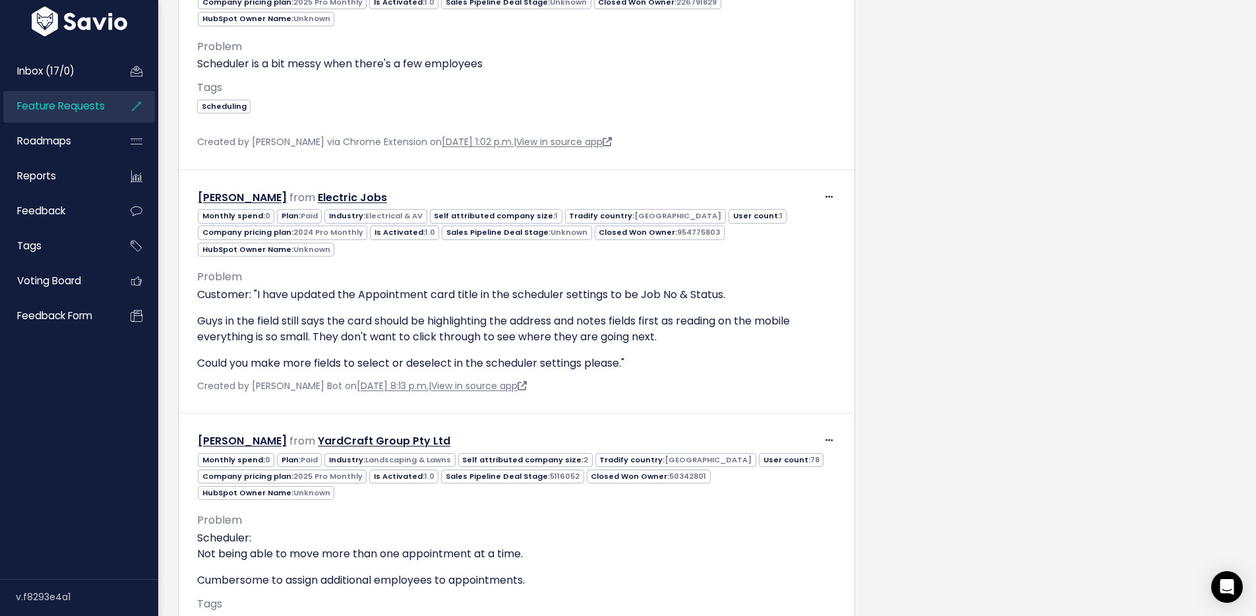
scroll to position [3200, 0]
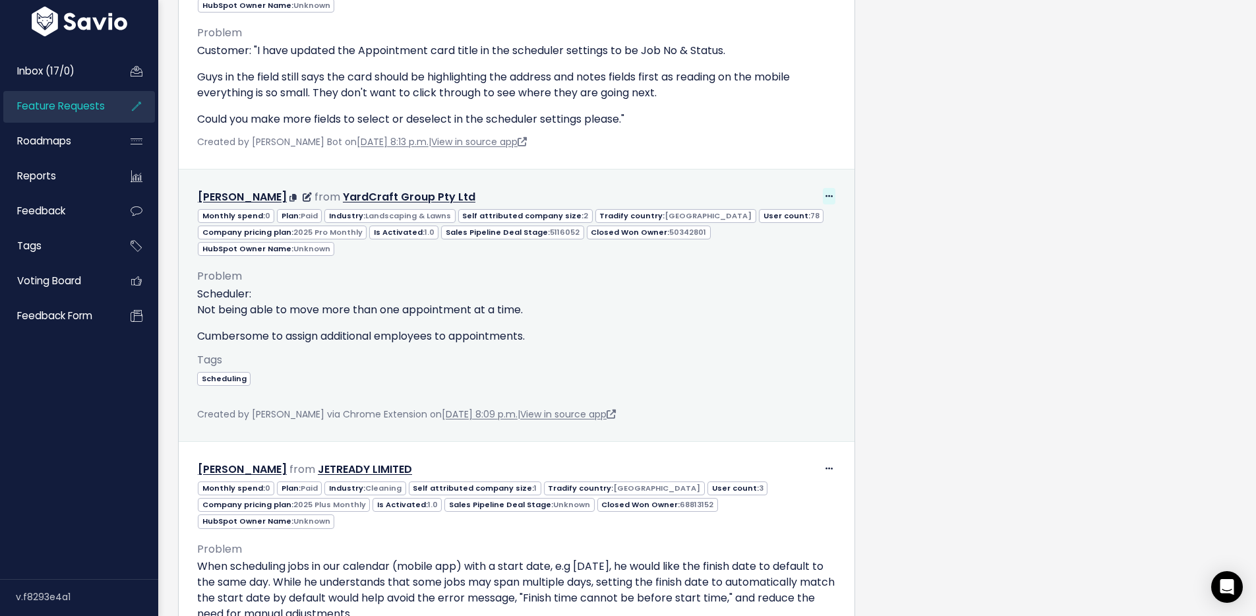
click at [825, 193] on icon at bounding box center [828, 197] width 7 height 9
click at [787, 220] on link "Edit" at bounding box center [789, 233] width 95 height 26
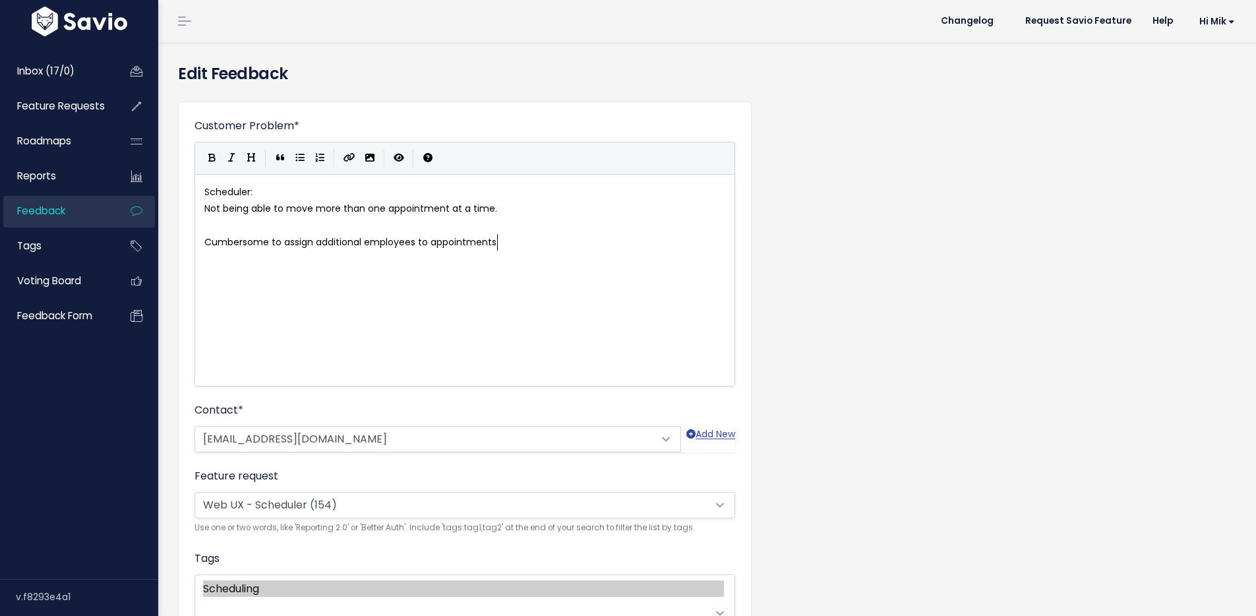
scroll to position [1, 0]
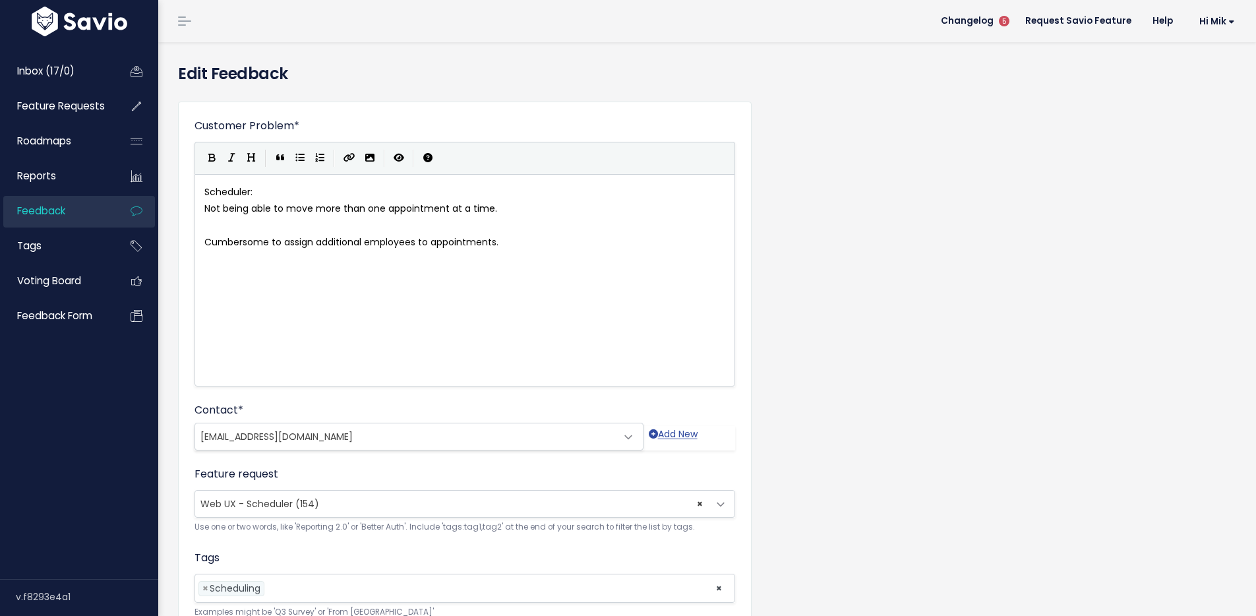
click at [392, 502] on span "× Web UX - Scheduler (154)" at bounding box center [451, 504] width 513 height 26
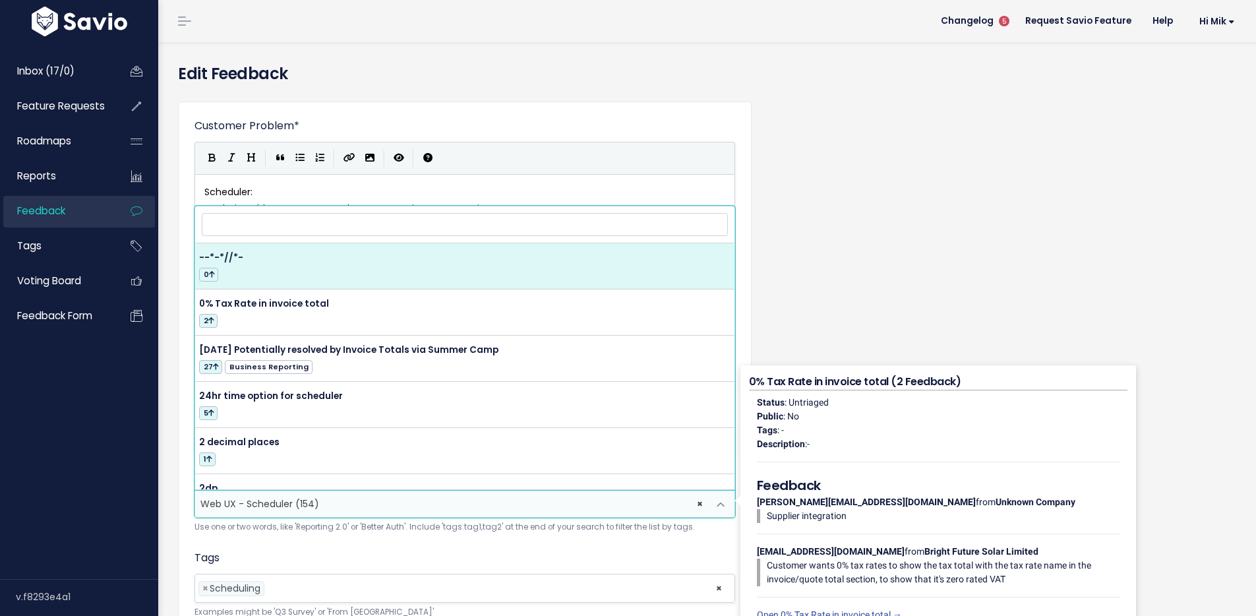
click at [363, 220] on input "search" at bounding box center [465, 224] width 526 height 23
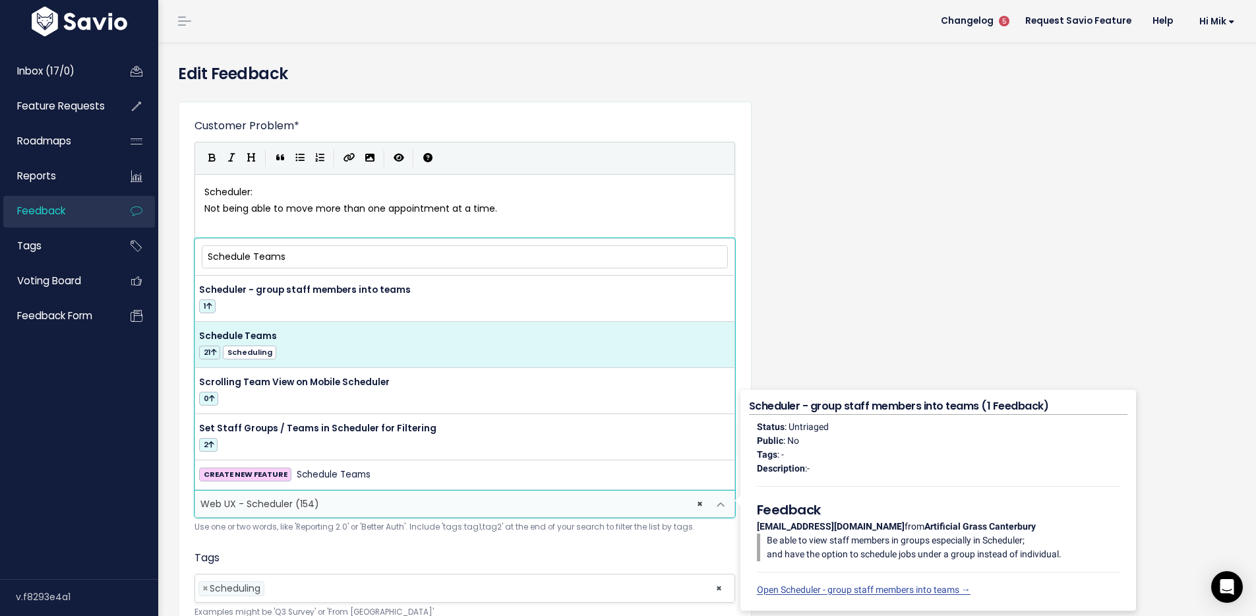
type input "Schedule Teams"
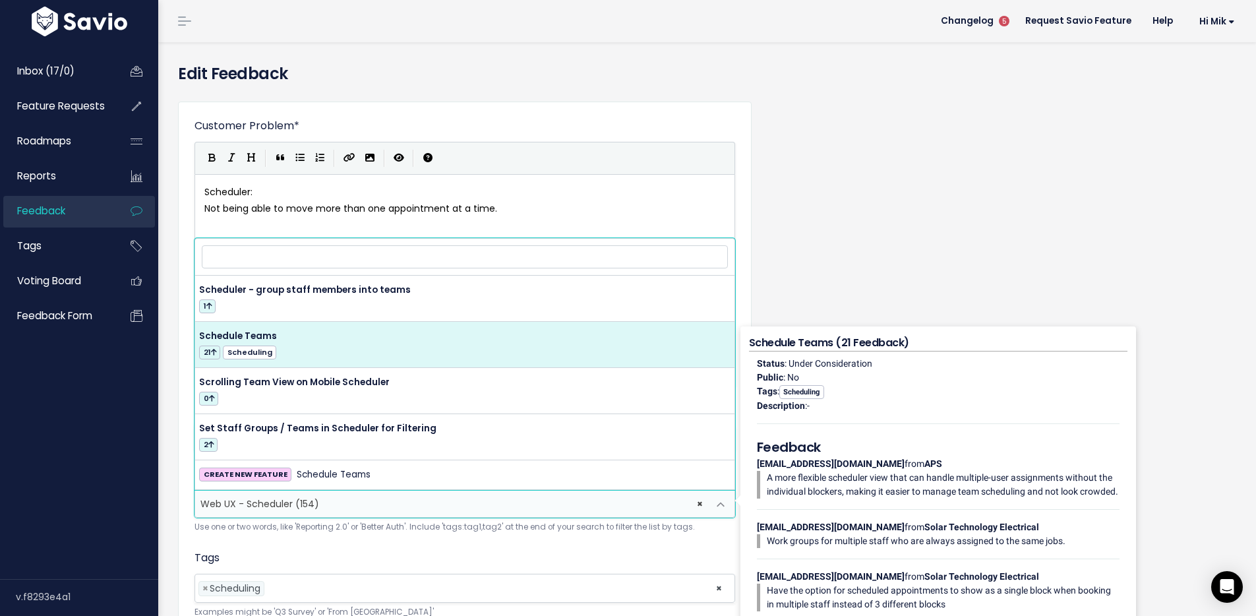
select select "14792"
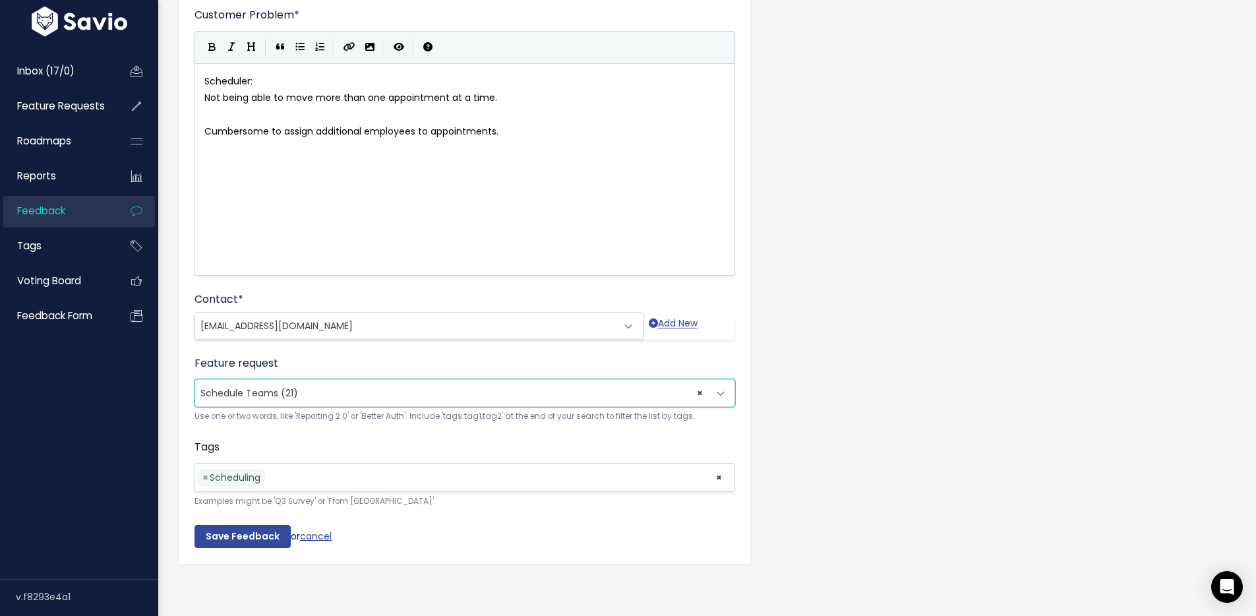
scroll to position [121, 0]
click at [245, 526] on input "Save Feedback" at bounding box center [242, 537] width 96 height 24
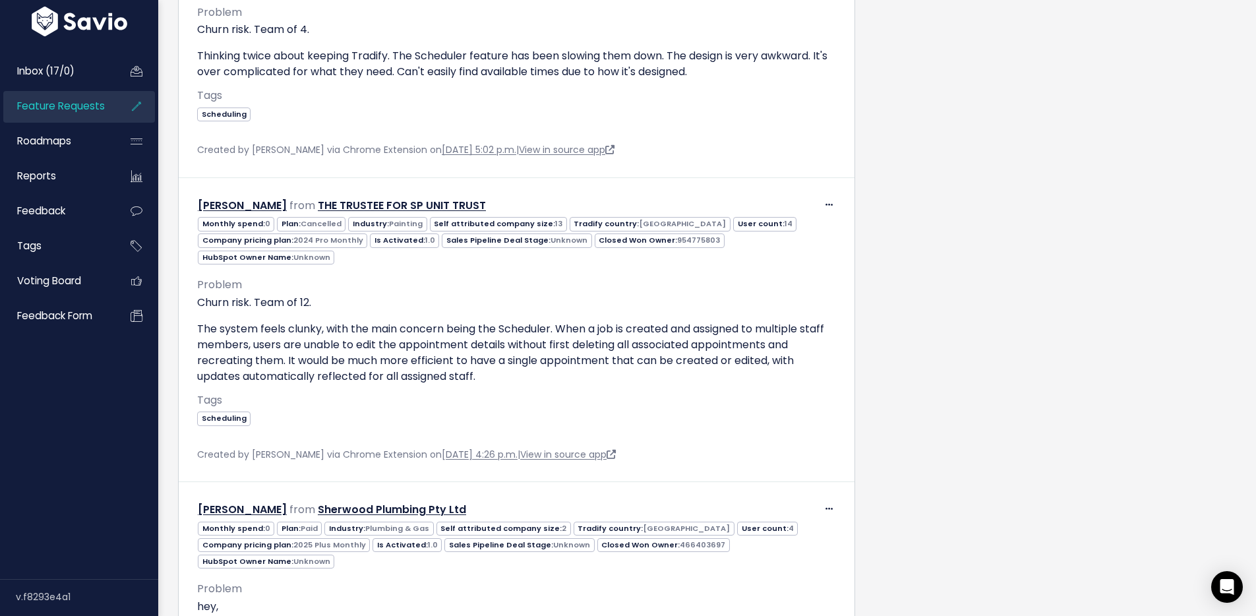
scroll to position [2255, 0]
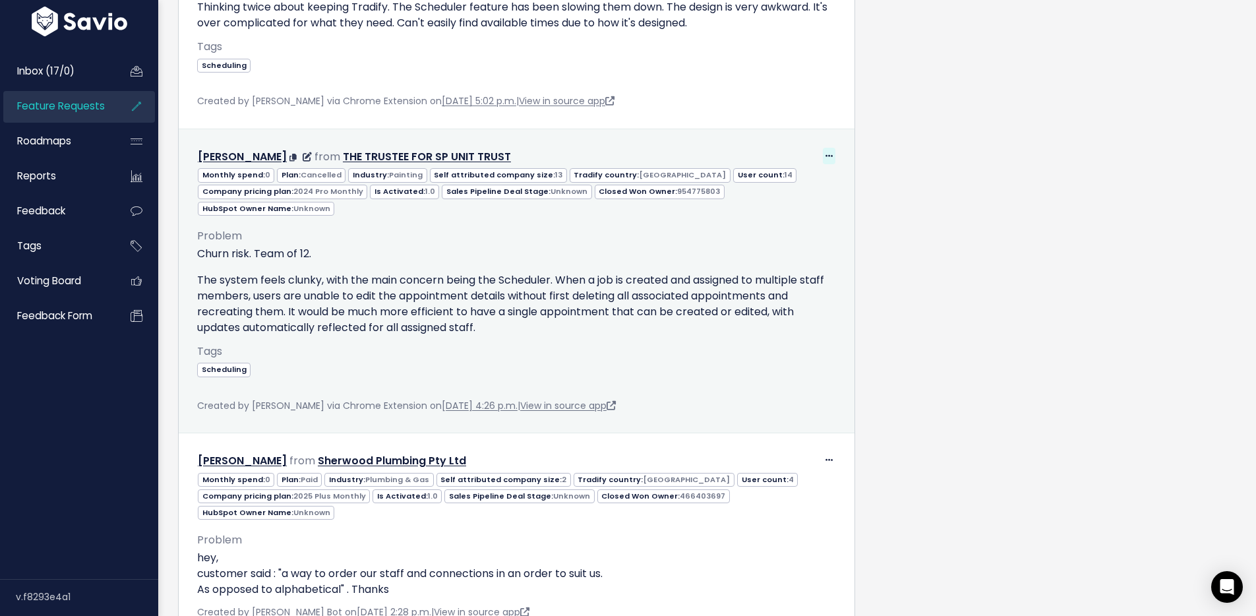
click at [825, 152] on icon at bounding box center [828, 156] width 7 height 9
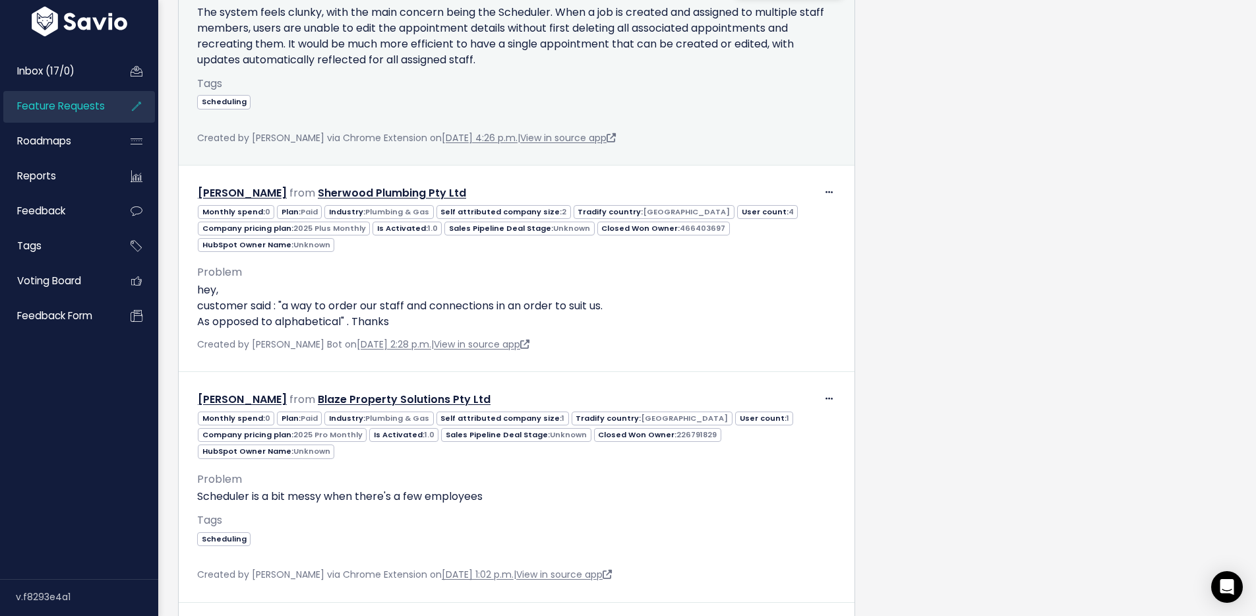
scroll to position [2566, 0]
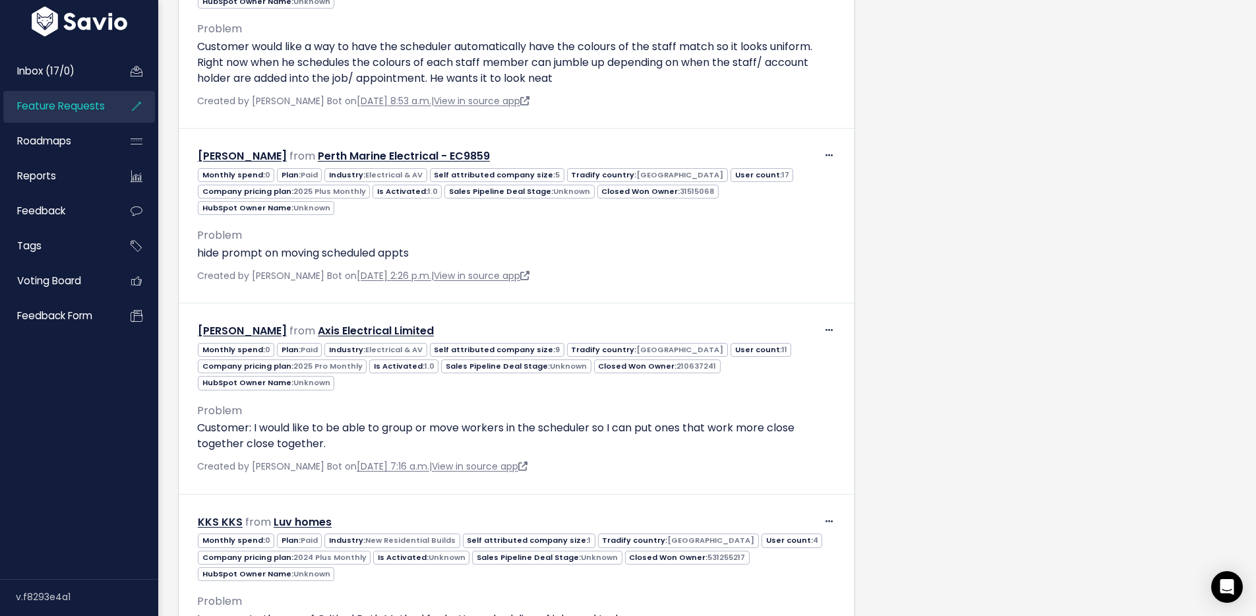
scroll to position [3997, 0]
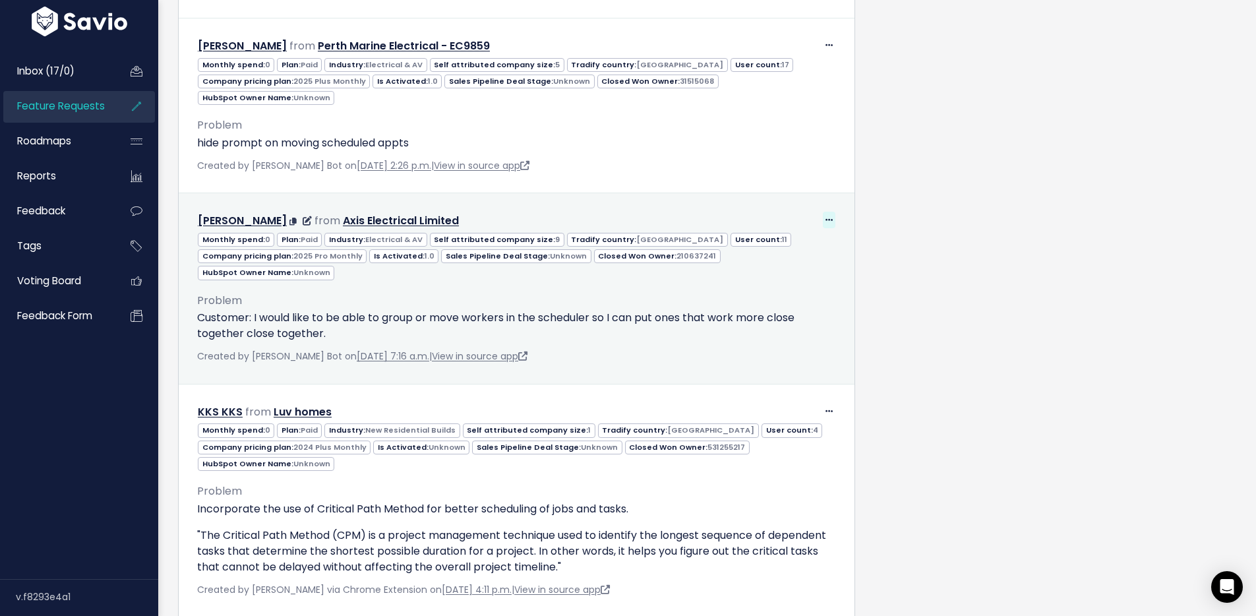
click at [825, 216] on icon at bounding box center [828, 220] width 7 height 9
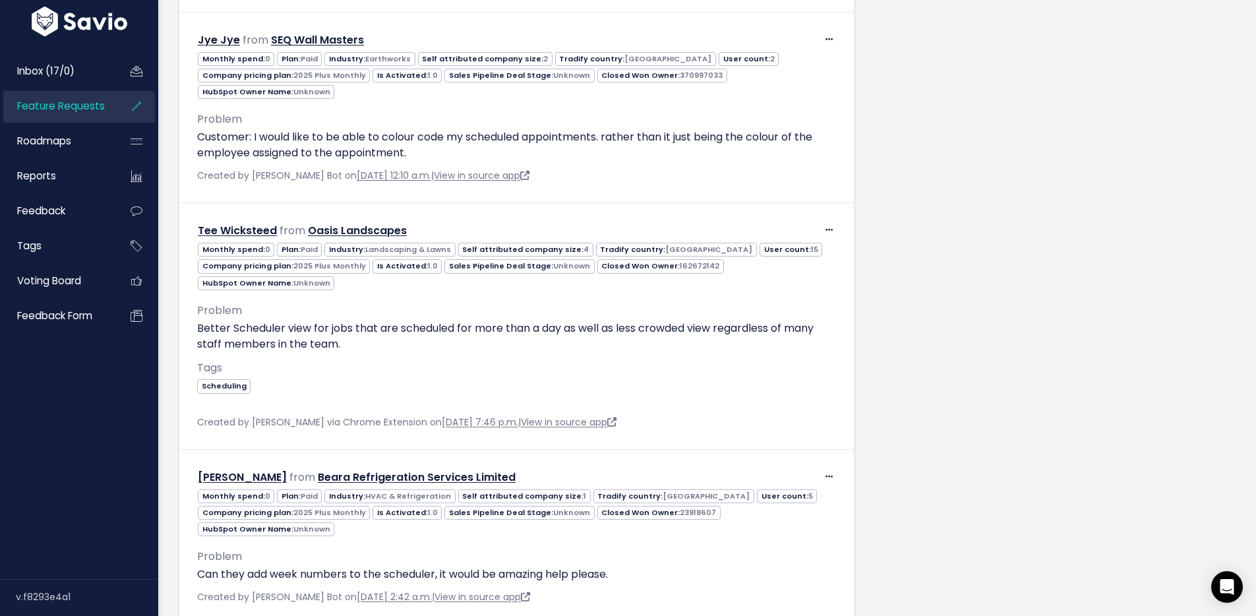
scroll to position [6294, 0]
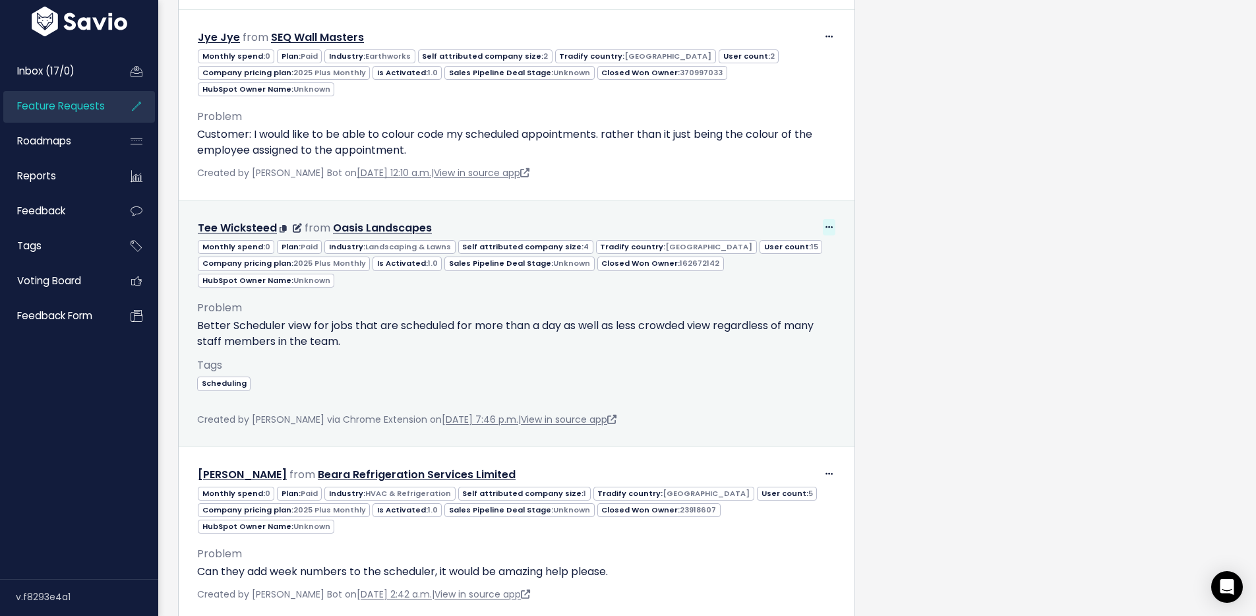
click at [825, 224] on icon at bounding box center [828, 228] width 7 height 9
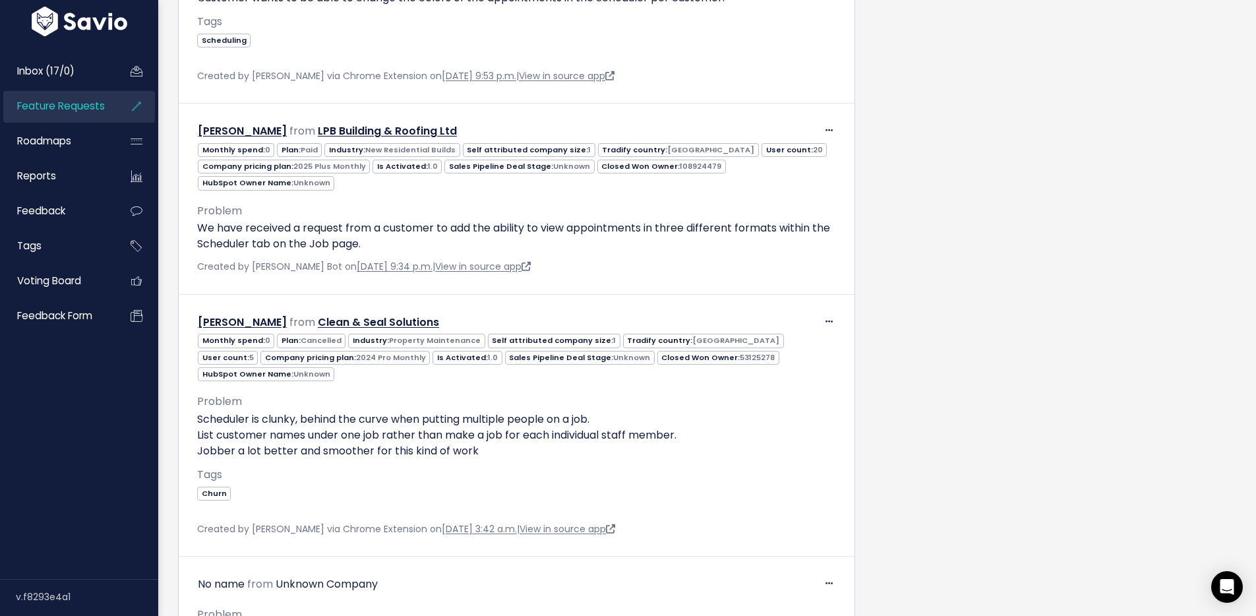
scroll to position [9886, 0]
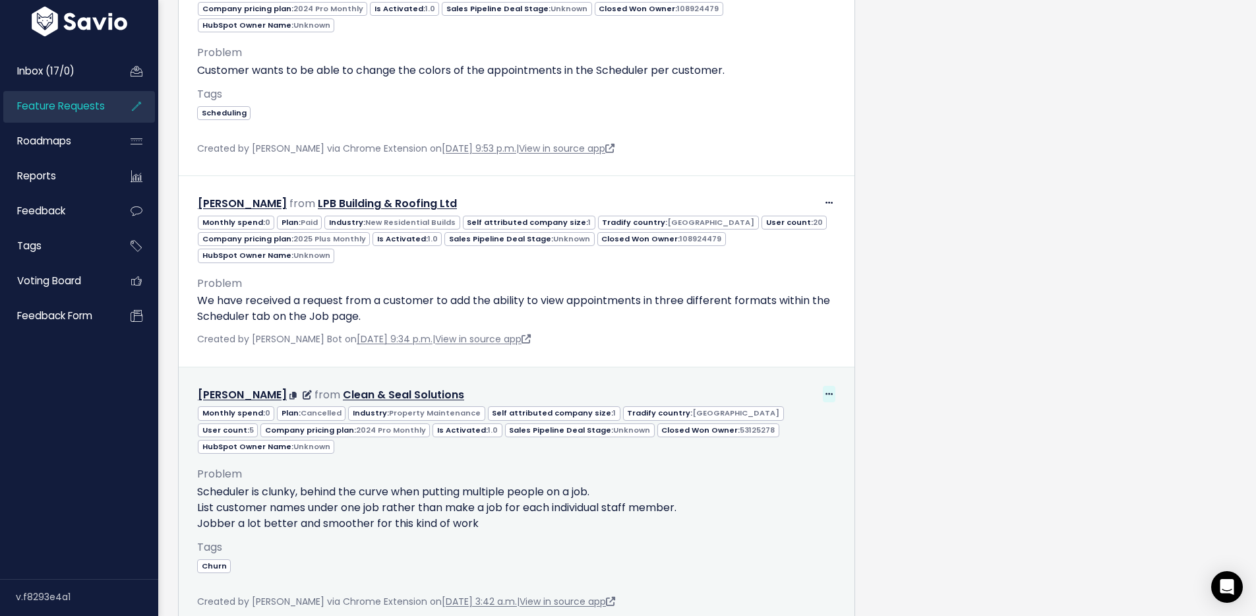
click at [825, 390] on icon at bounding box center [828, 394] width 7 height 9
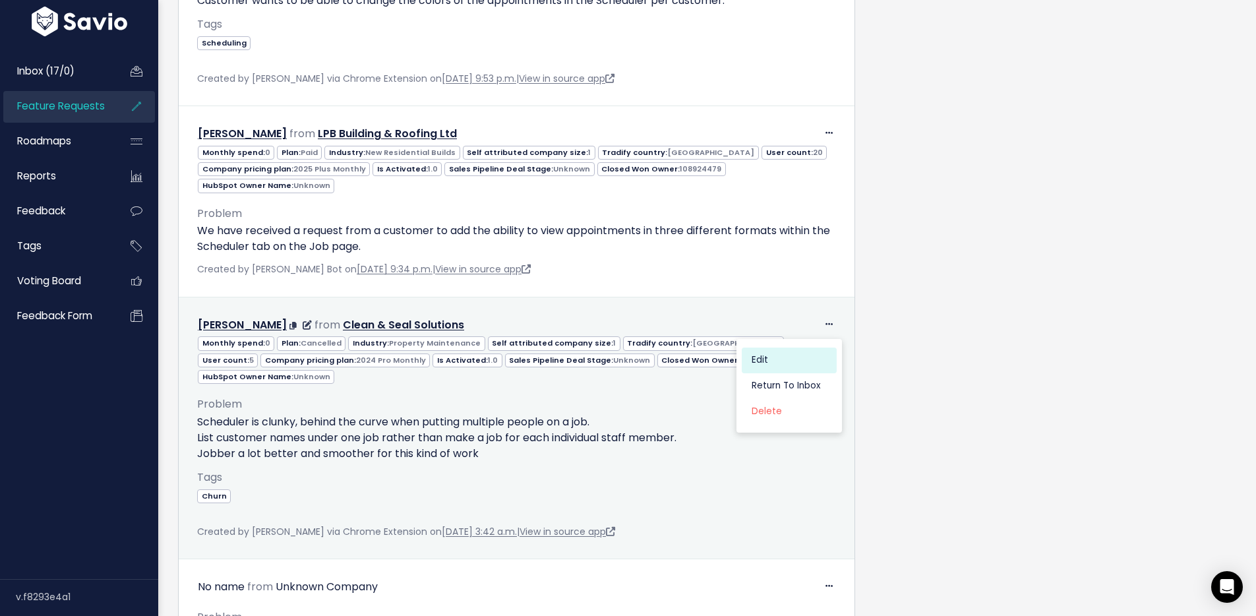
scroll to position [10001, 0]
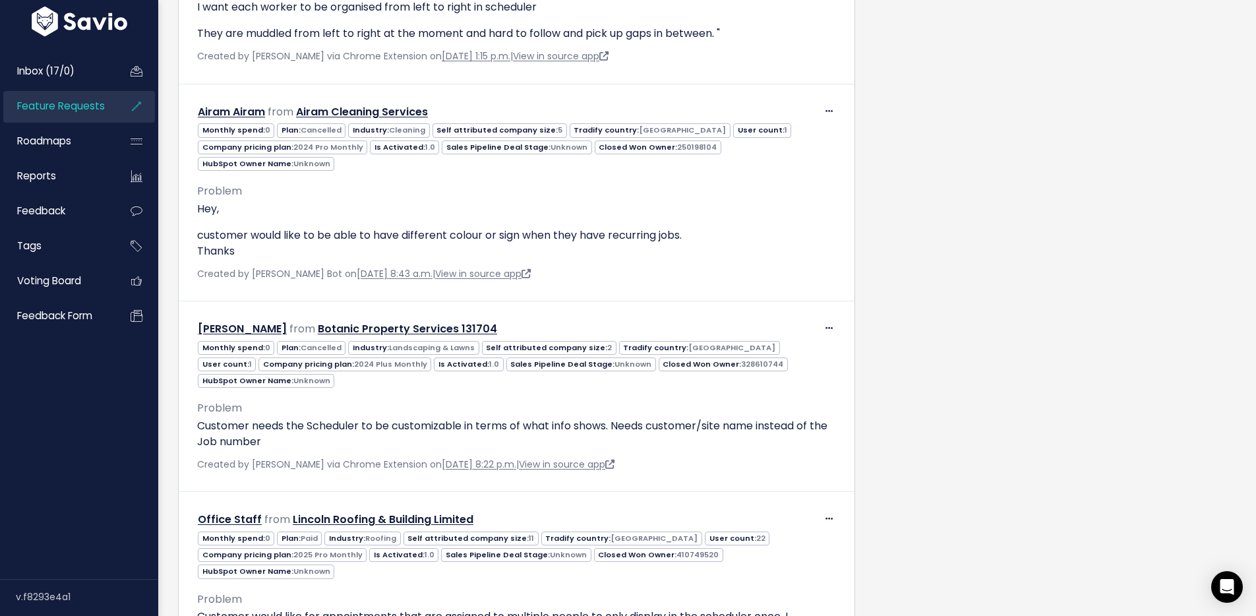
scroll to position [14991, 0]
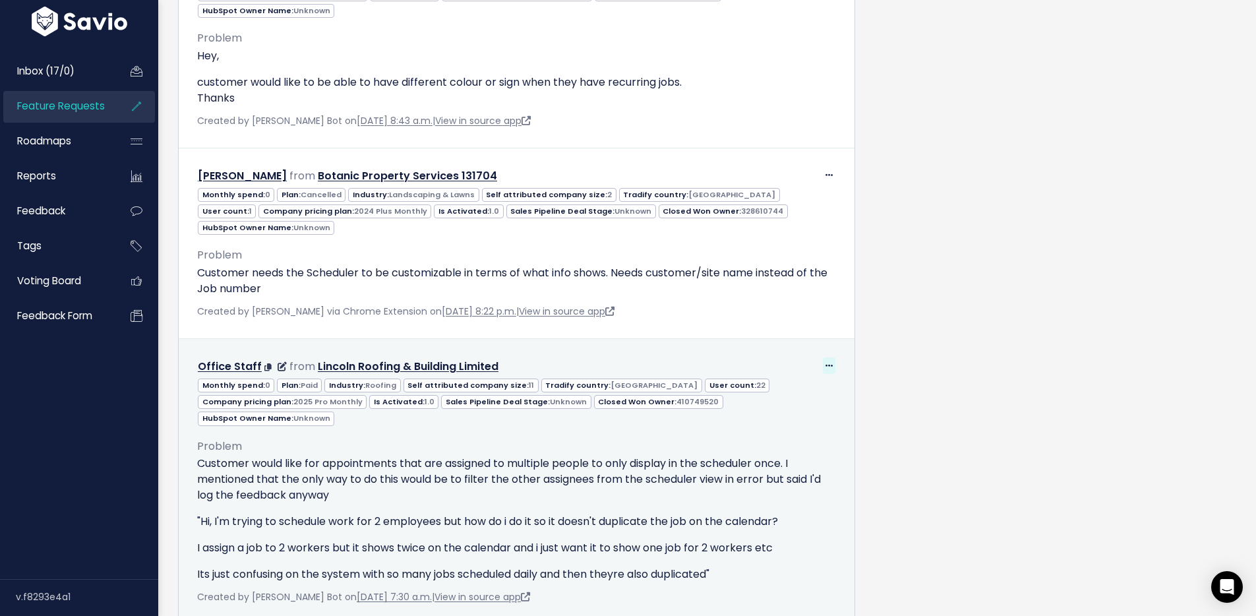
click at [825, 362] on icon at bounding box center [828, 366] width 7 height 9
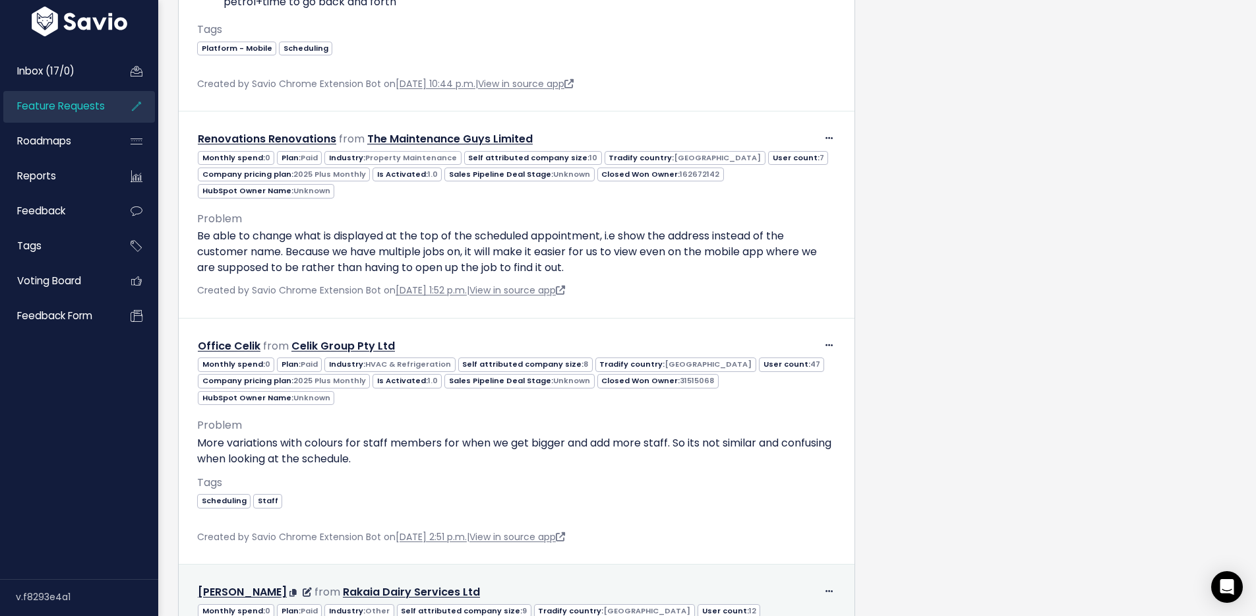
scroll to position [24654, 0]
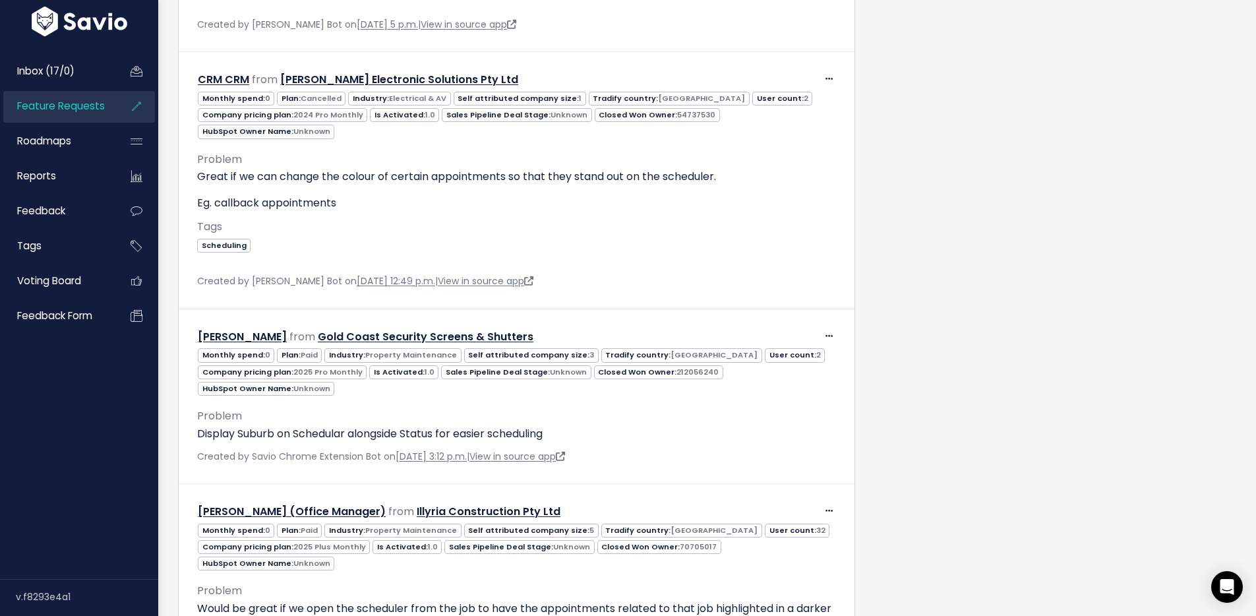
scroll to position [26890, 0]
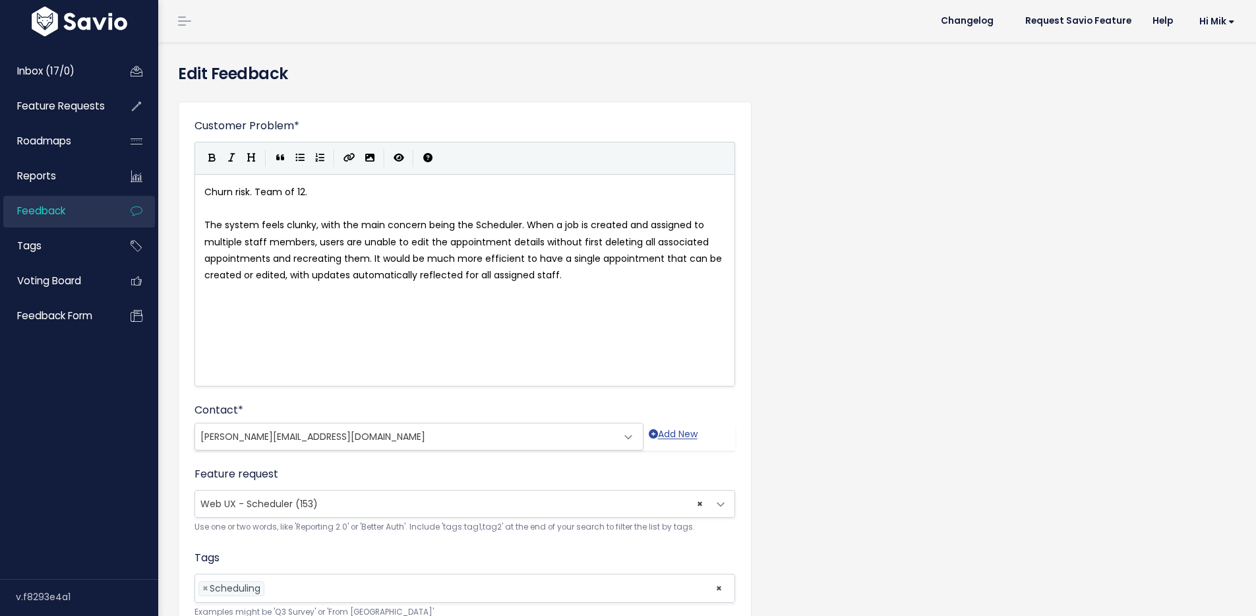
scroll to position [121, 0]
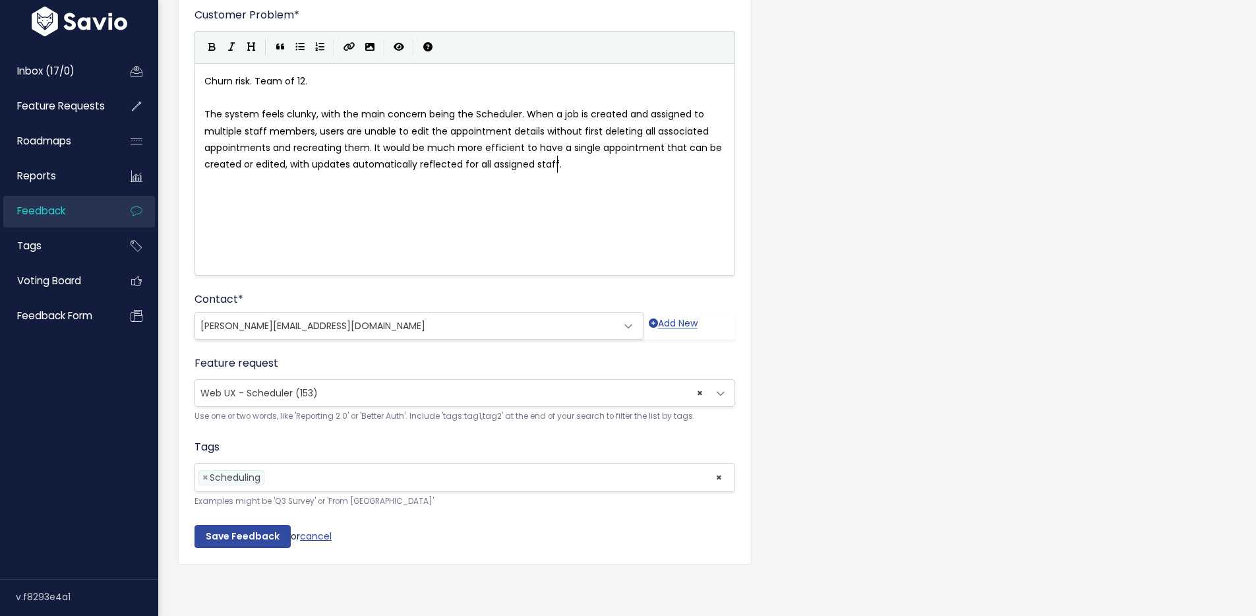
click at [326, 380] on span "× Web UX - Scheduler (153)" at bounding box center [451, 393] width 513 height 26
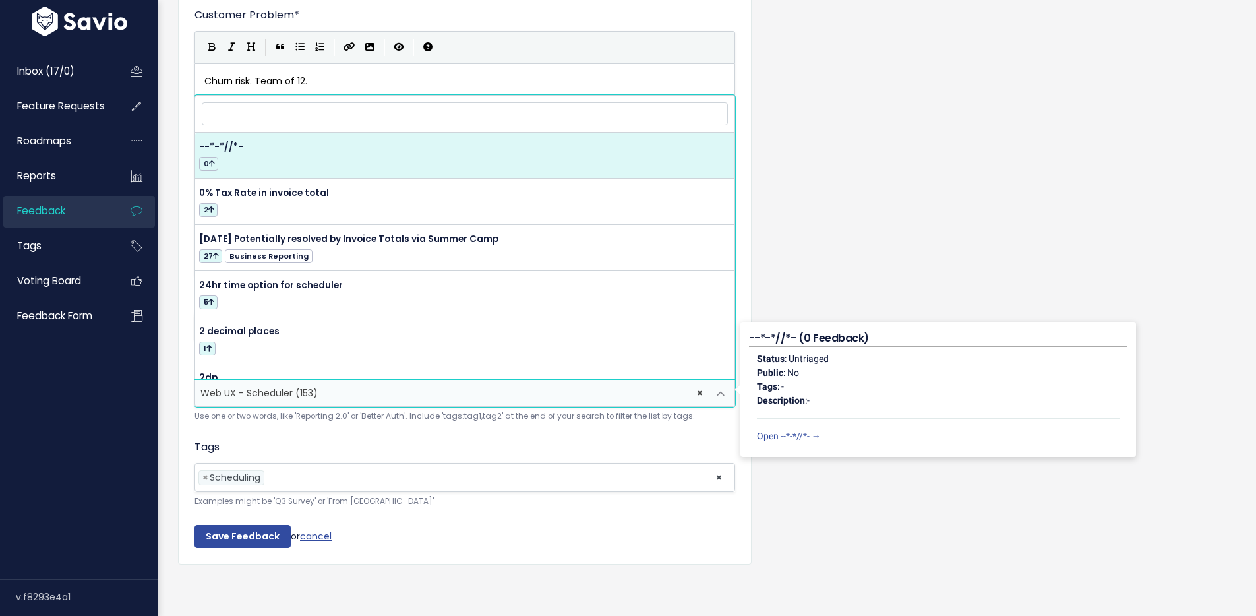
click at [335, 107] on input "search" at bounding box center [465, 113] width 526 height 23
type input "Schedule Teams"
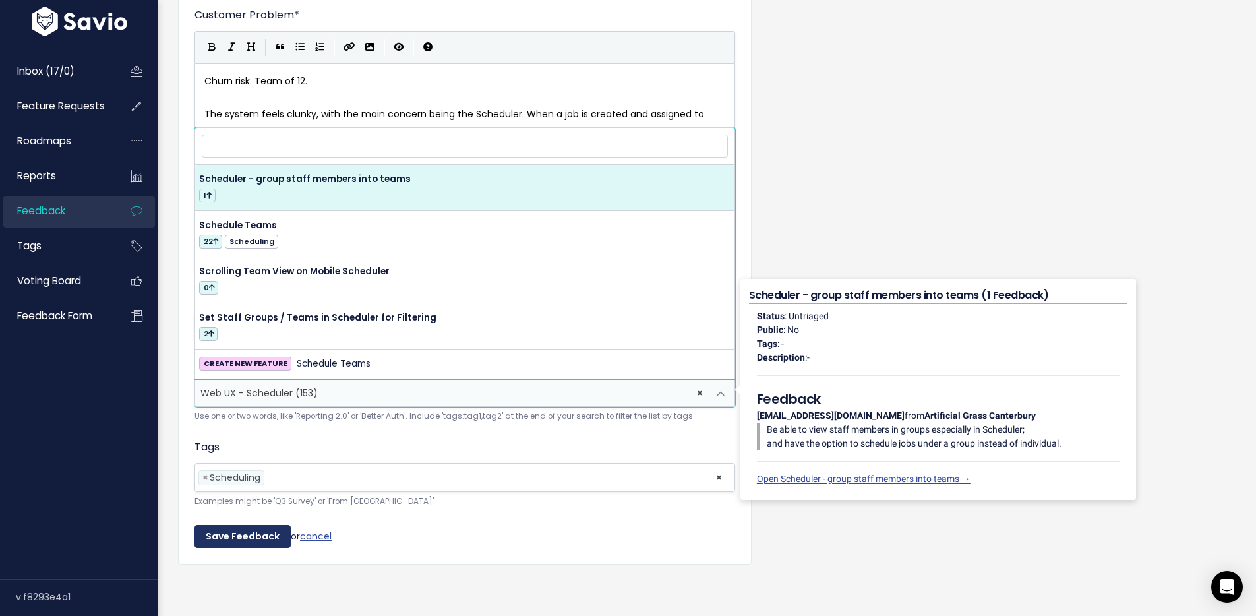
click at [233, 527] on input "Save Feedback" at bounding box center [242, 537] width 96 height 24
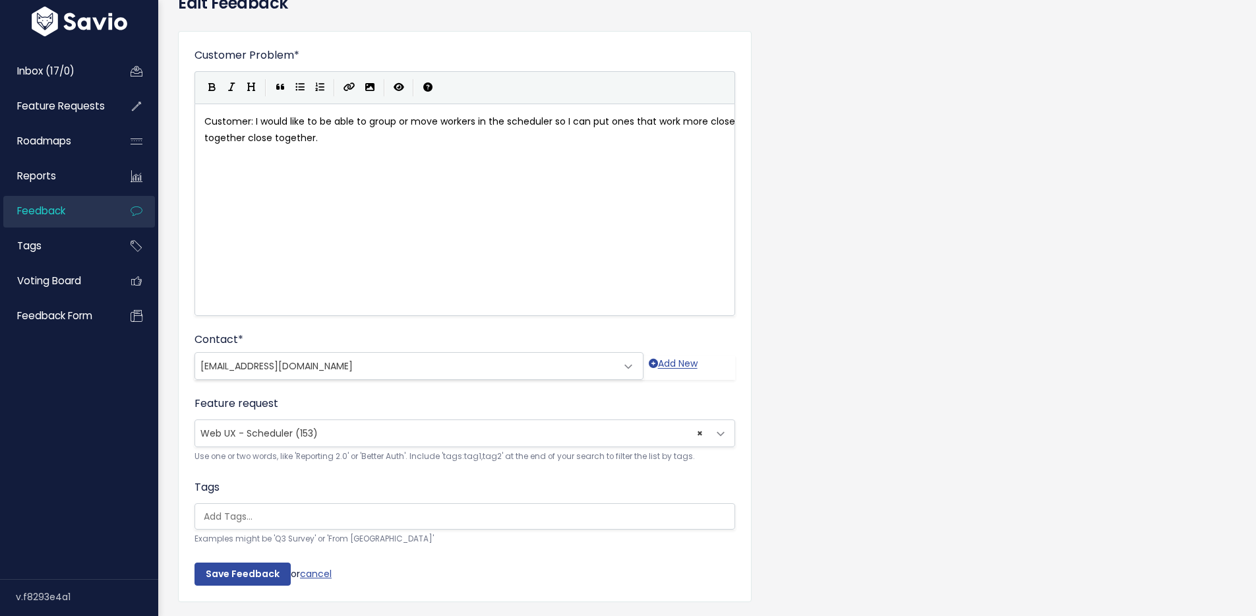
scroll to position [118, 0]
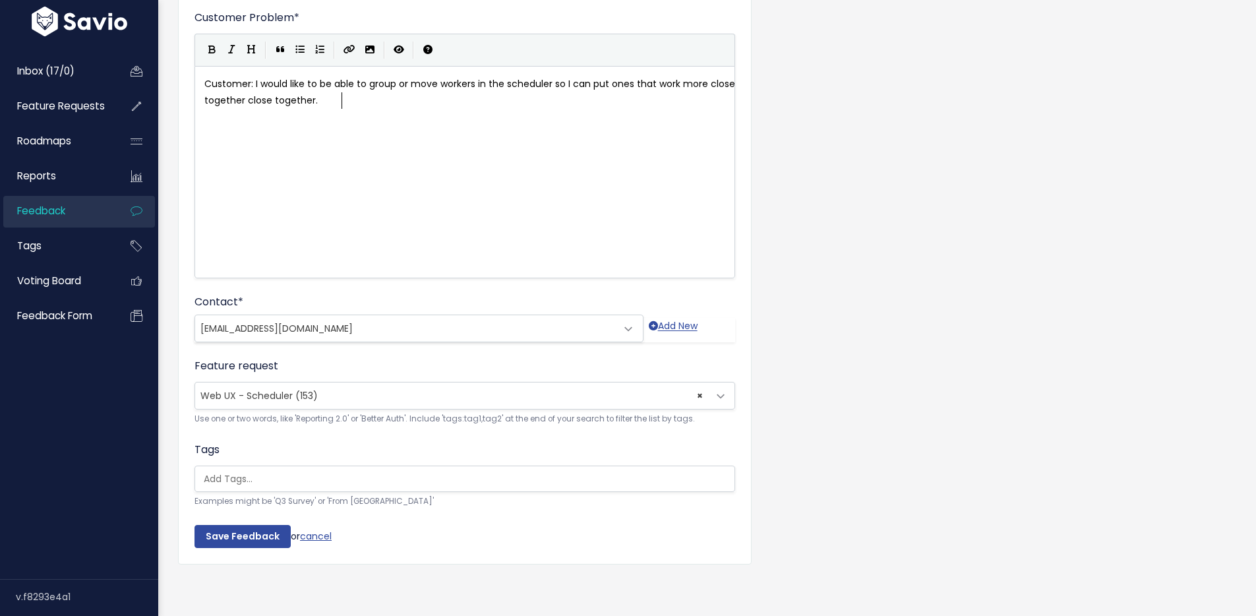
click at [369, 382] on span "× Web UX - Scheduler (153)" at bounding box center [451, 395] width 513 height 26
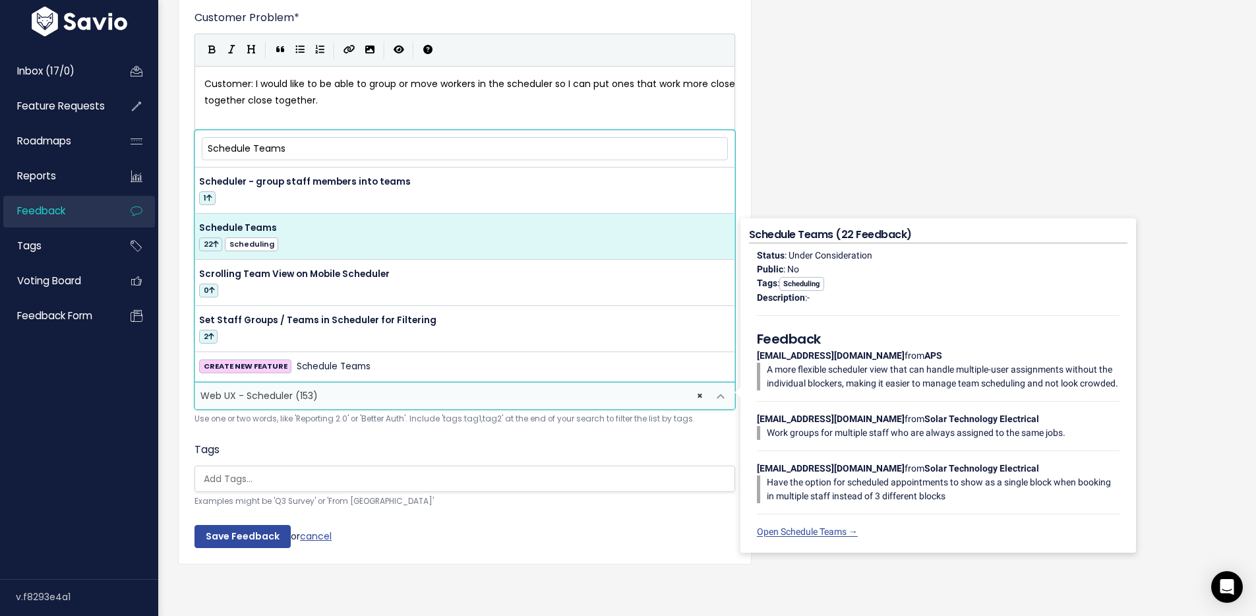
type input "Schedule Teams"
select select "14792"
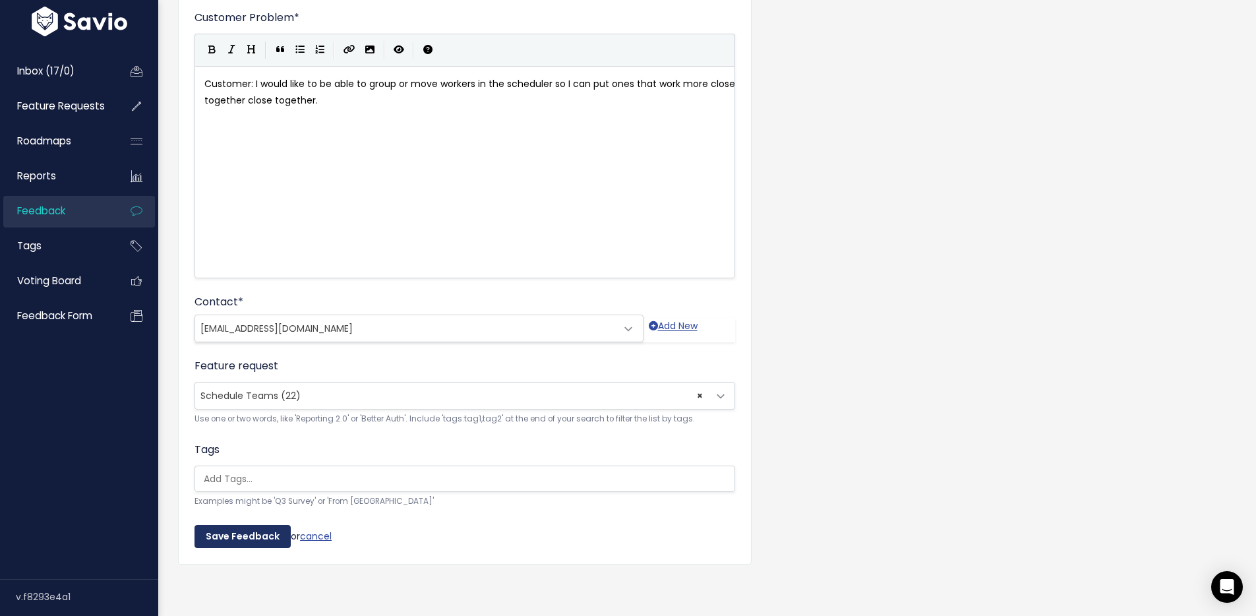
click at [226, 526] on input "Save Feedback" at bounding box center [242, 537] width 96 height 24
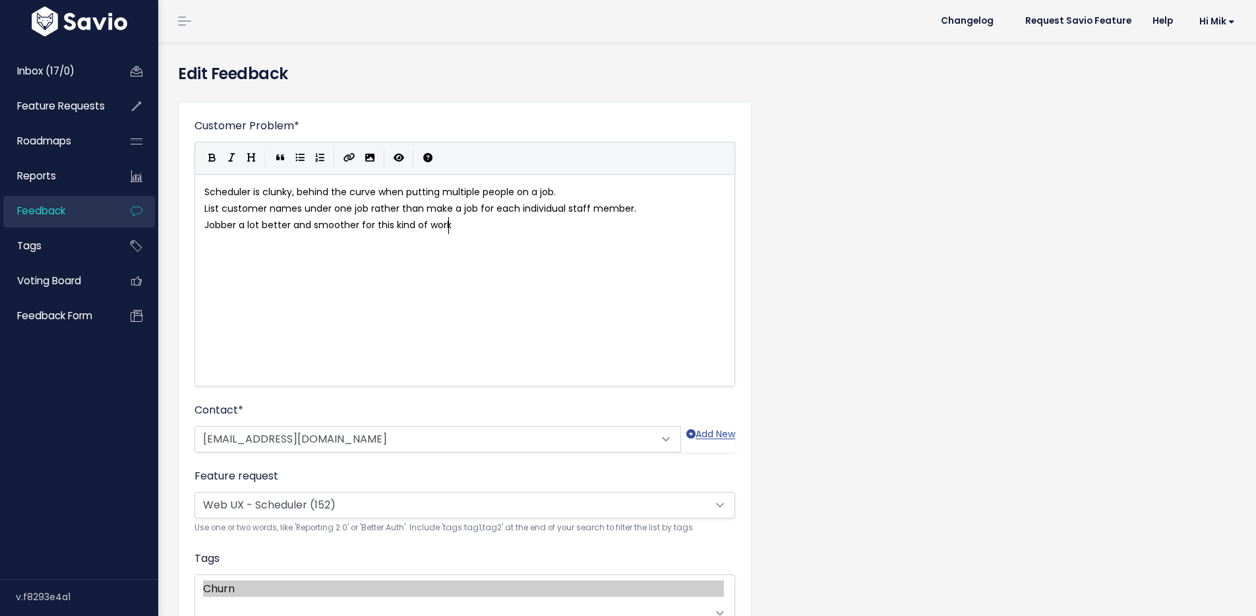
scroll to position [1, 0]
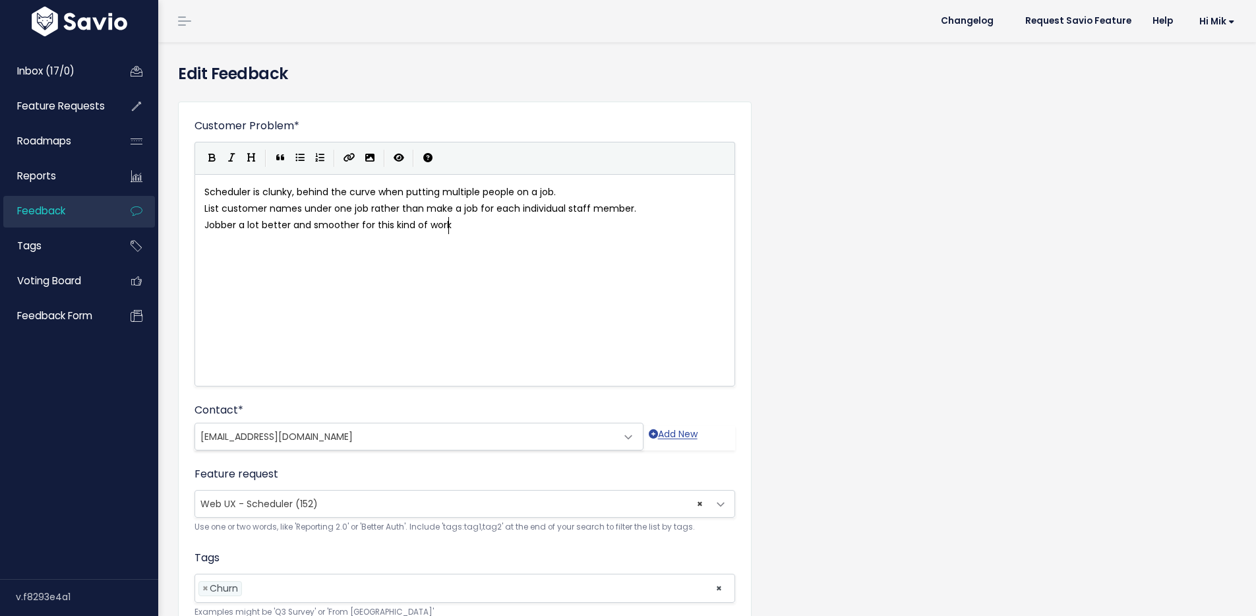
click at [355, 499] on span "× Web UX - Scheduler (152)" at bounding box center [451, 504] width 513 height 26
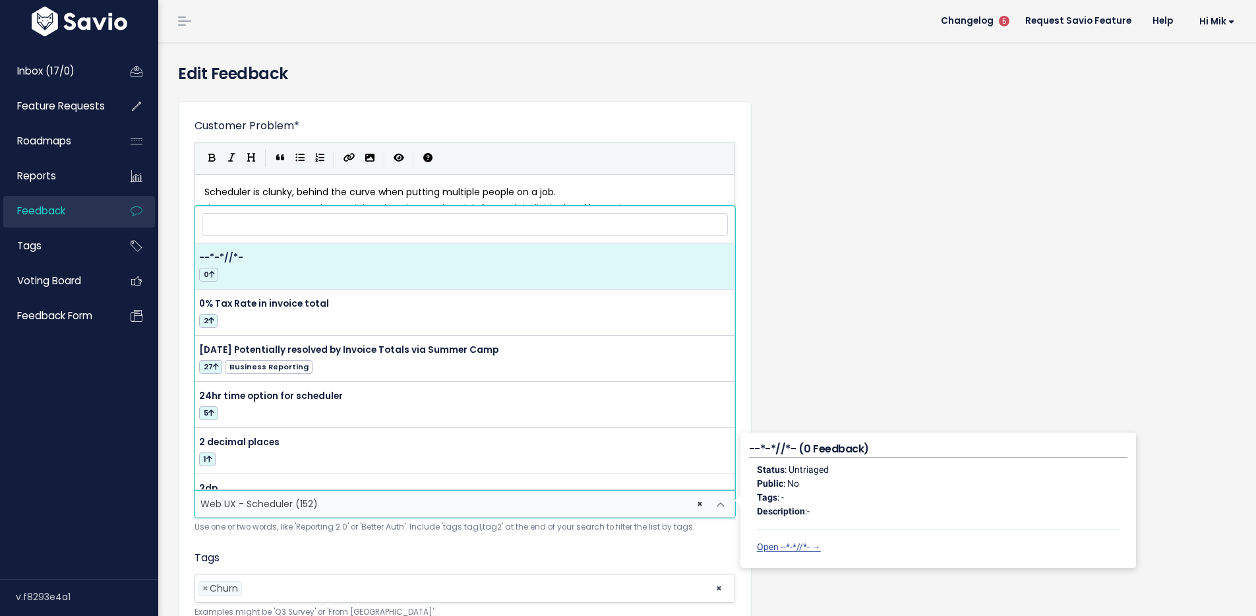
click at [312, 224] on input "search" at bounding box center [465, 224] width 526 height 23
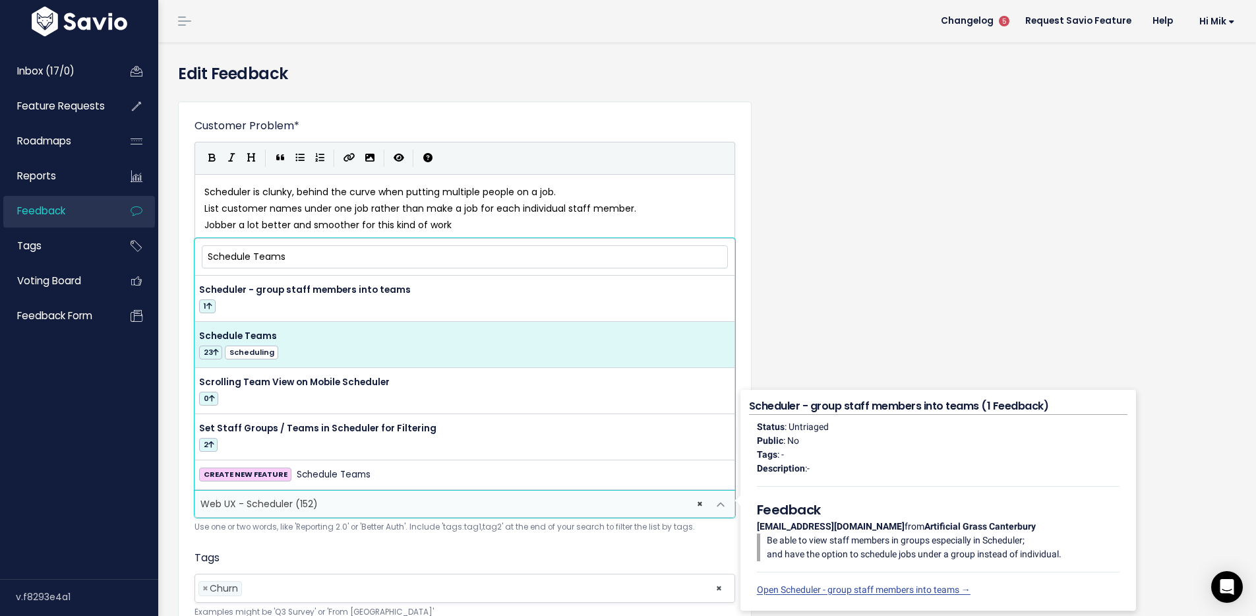
type input "Schedule Teams"
select select "14792"
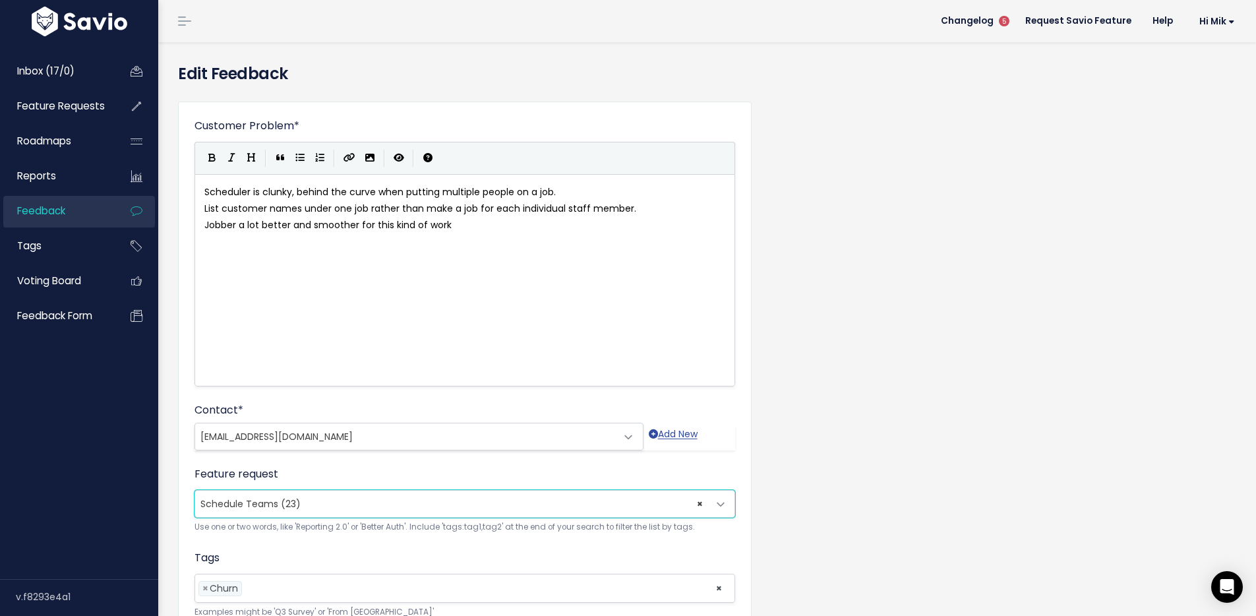
scroll to position [121, 0]
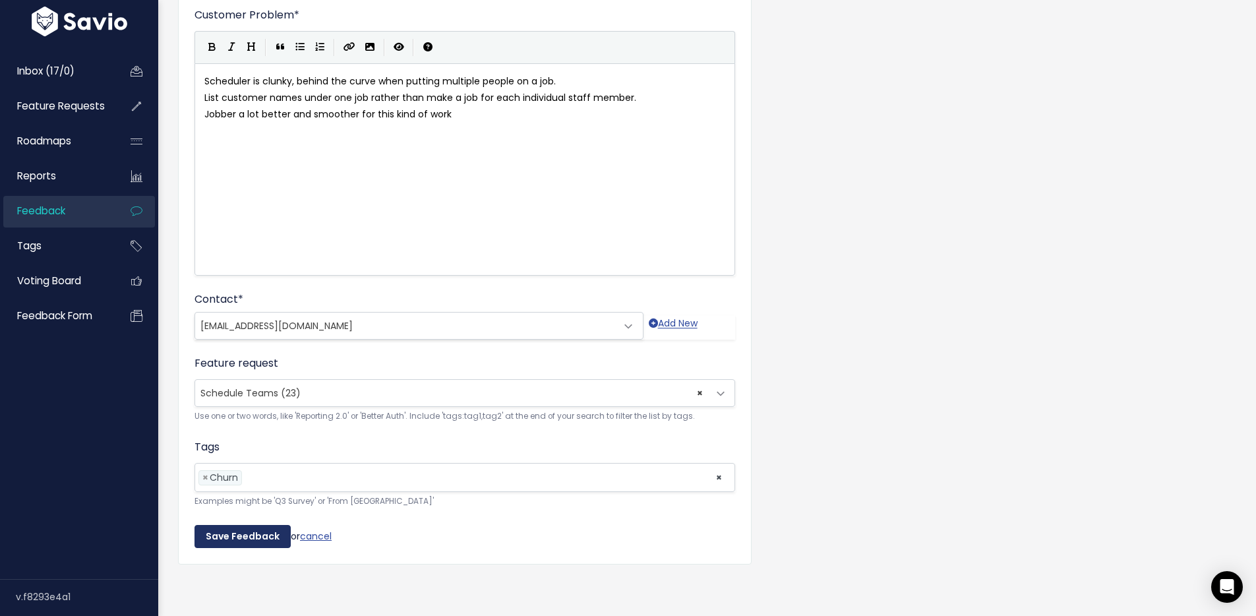
click at [230, 525] on input "Save Feedback" at bounding box center [242, 537] width 96 height 24
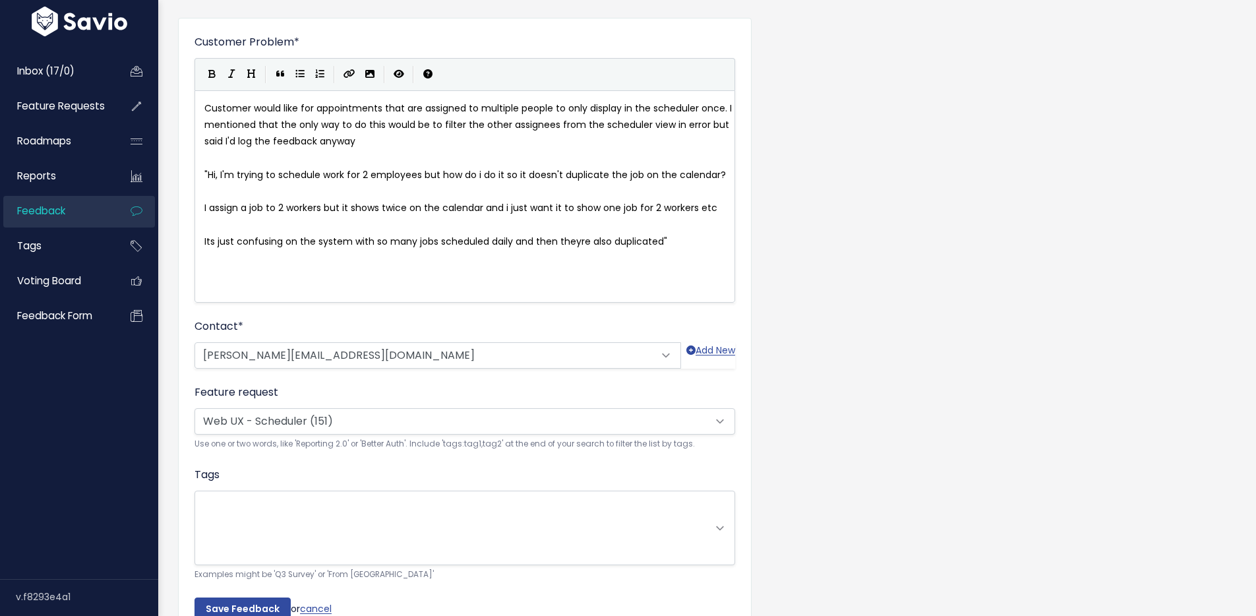
scroll to position [118, 0]
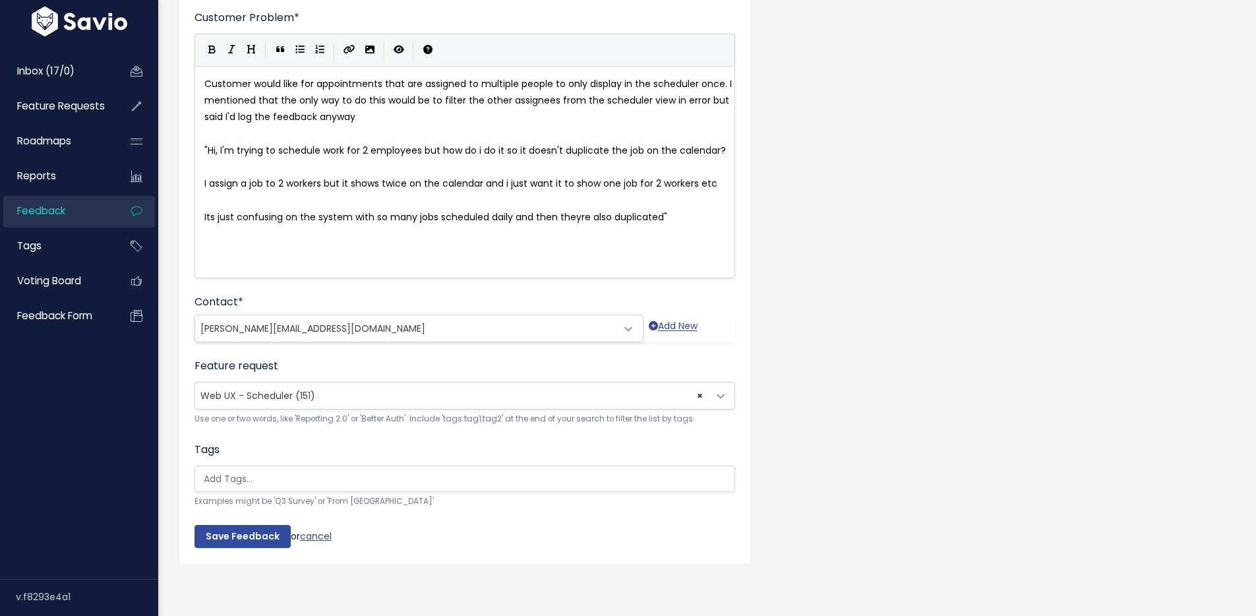
click at [332, 382] on span "× Web UX - Scheduler (151)" at bounding box center [451, 395] width 513 height 26
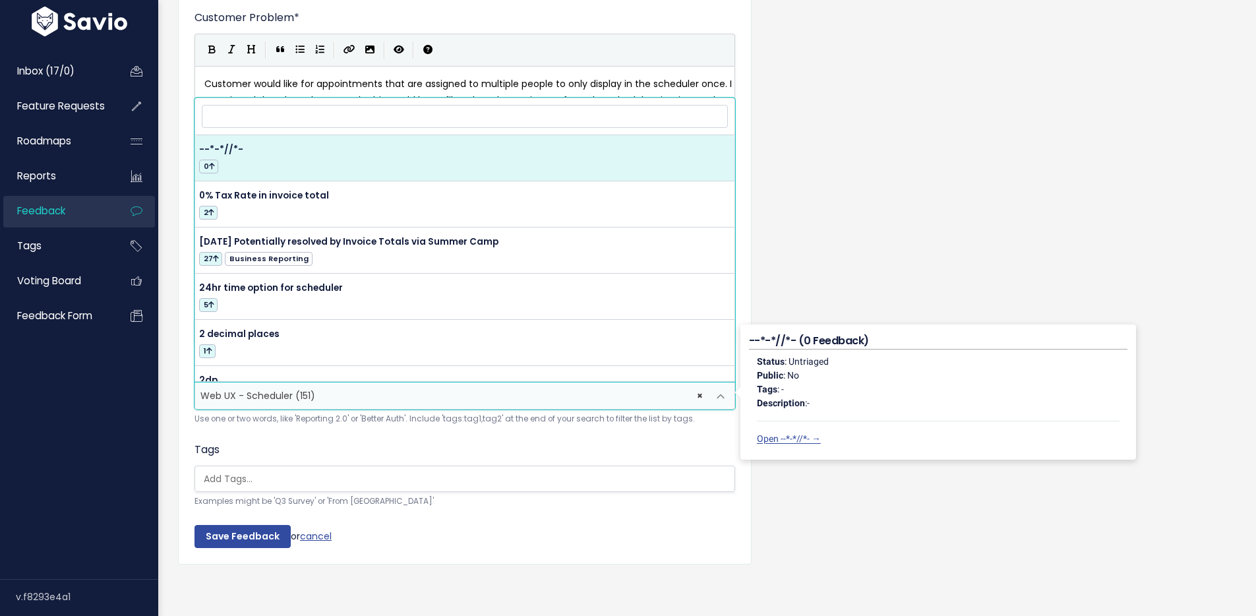
click at [311, 115] on input "search" at bounding box center [465, 116] width 526 height 23
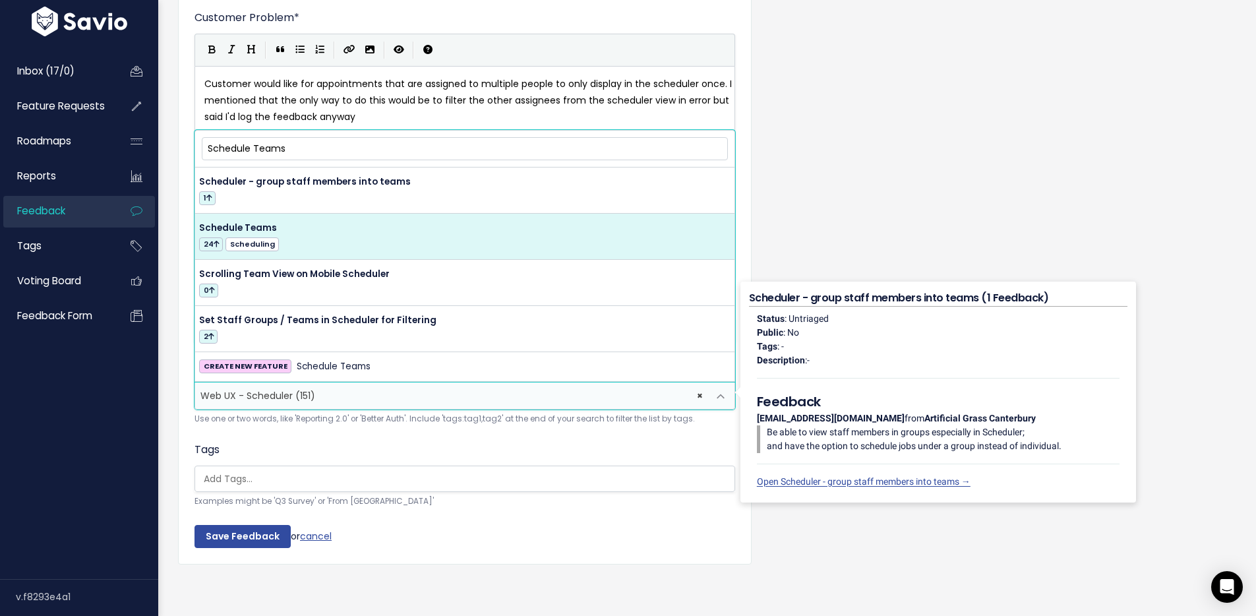
type input "Schedule Teams"
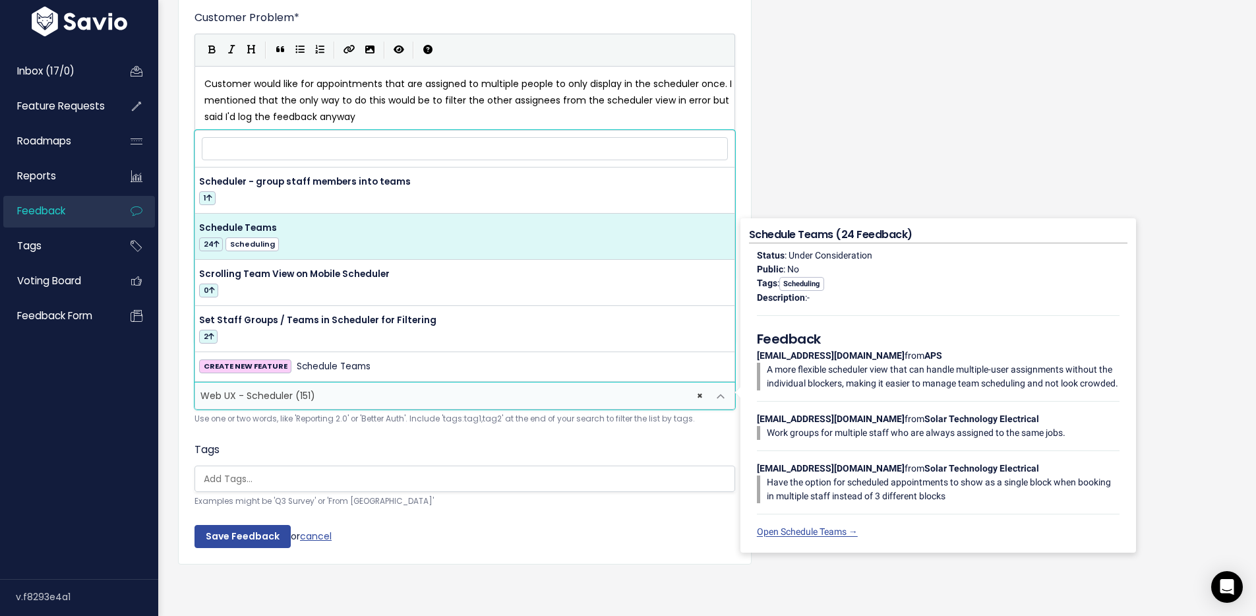
select select "14792"
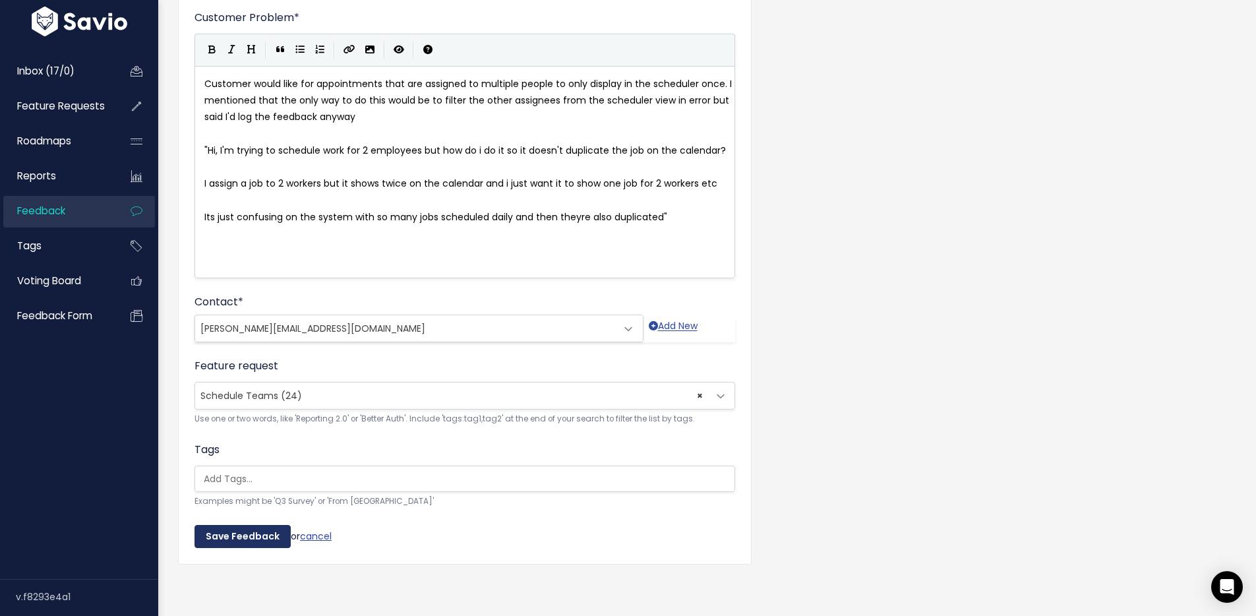
click at [217, 532] on input "Save Feedback" at bounding box center [242, 537] width 96 height 24
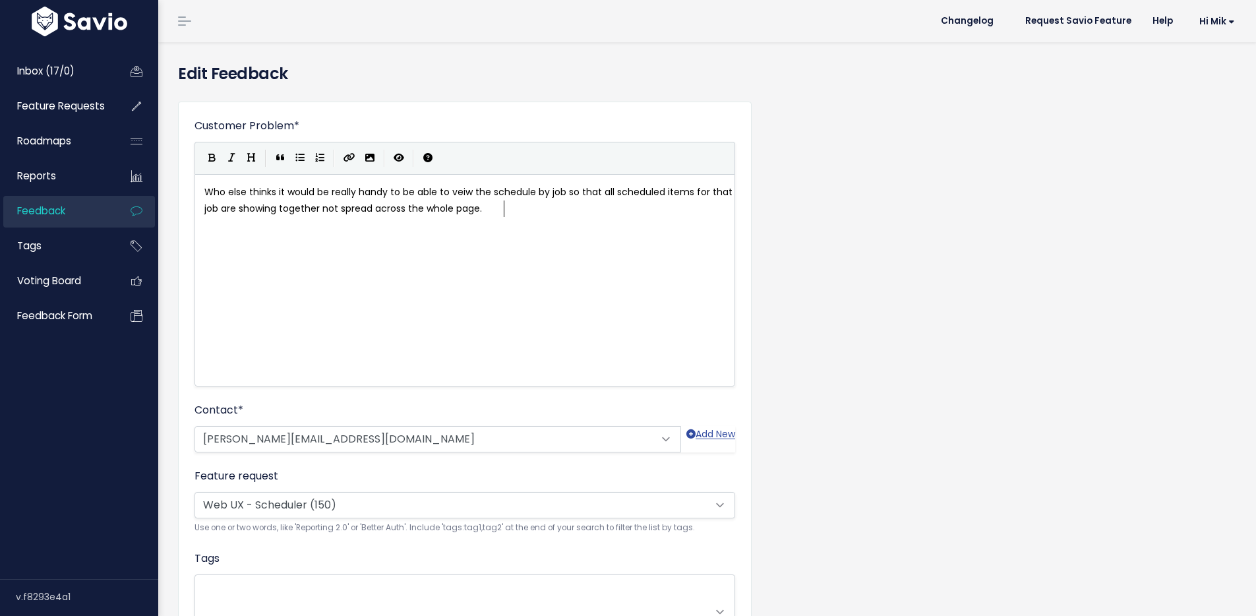
scroll to position [1, 0]
click at [347, 505] on span "× Web UX - Scheduler (150)" at bounding box center [451, 504] width 513 height 26
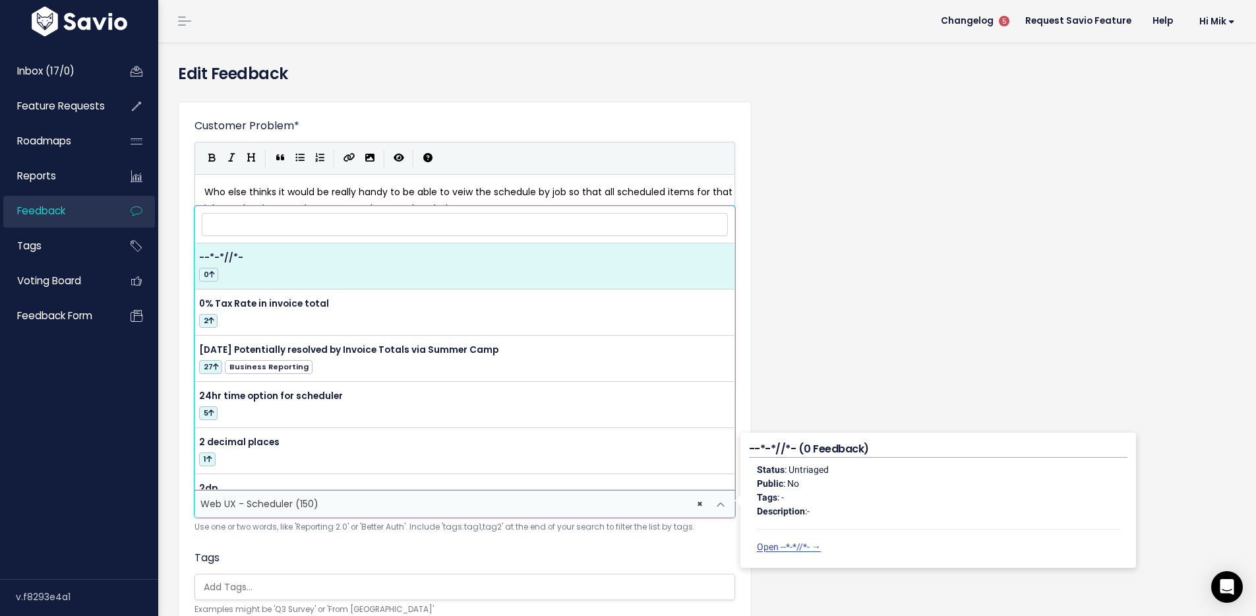
click at [351, 222] on input "search" at bounding box center [465, 224] width 526 height 23
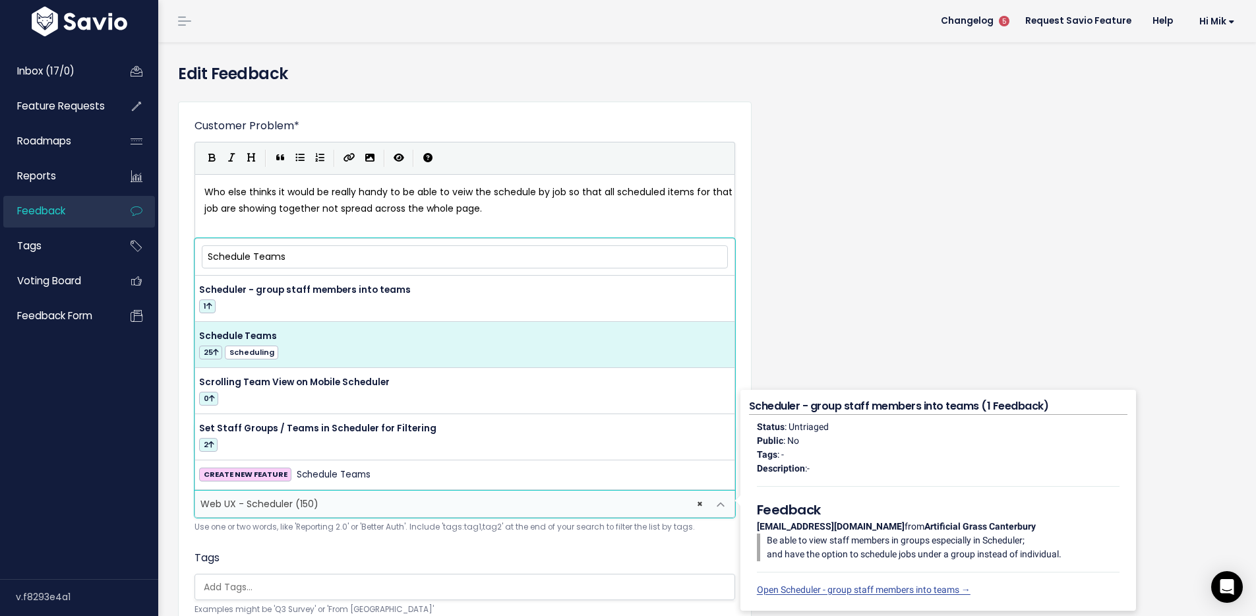
type input "Schedule Teams"
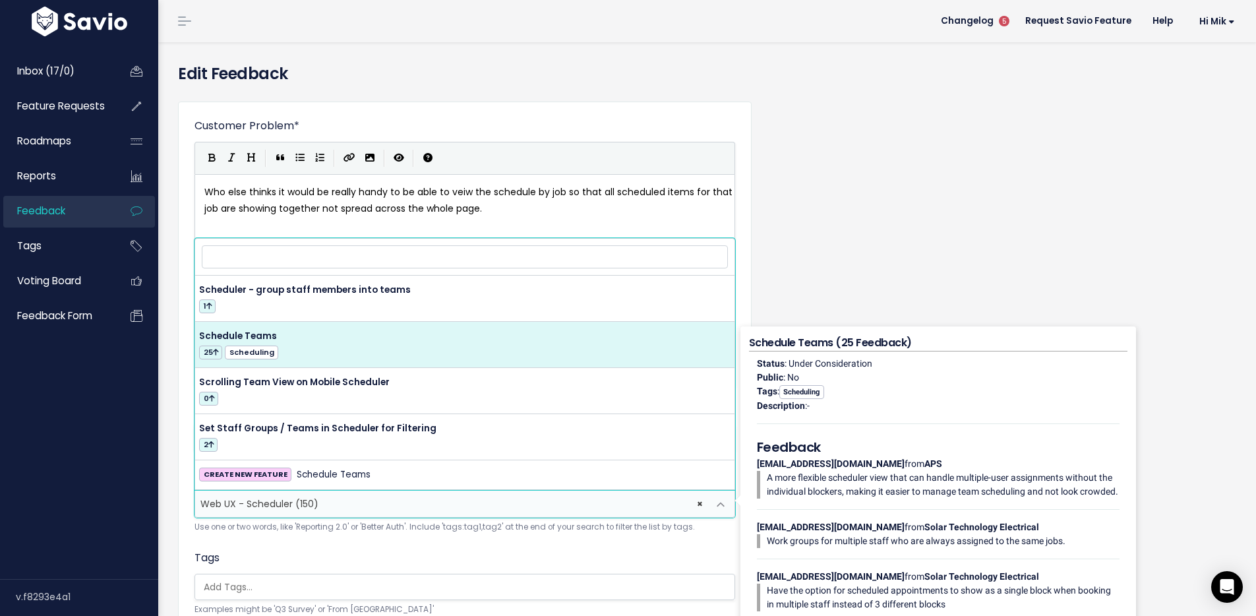
select select "14792"
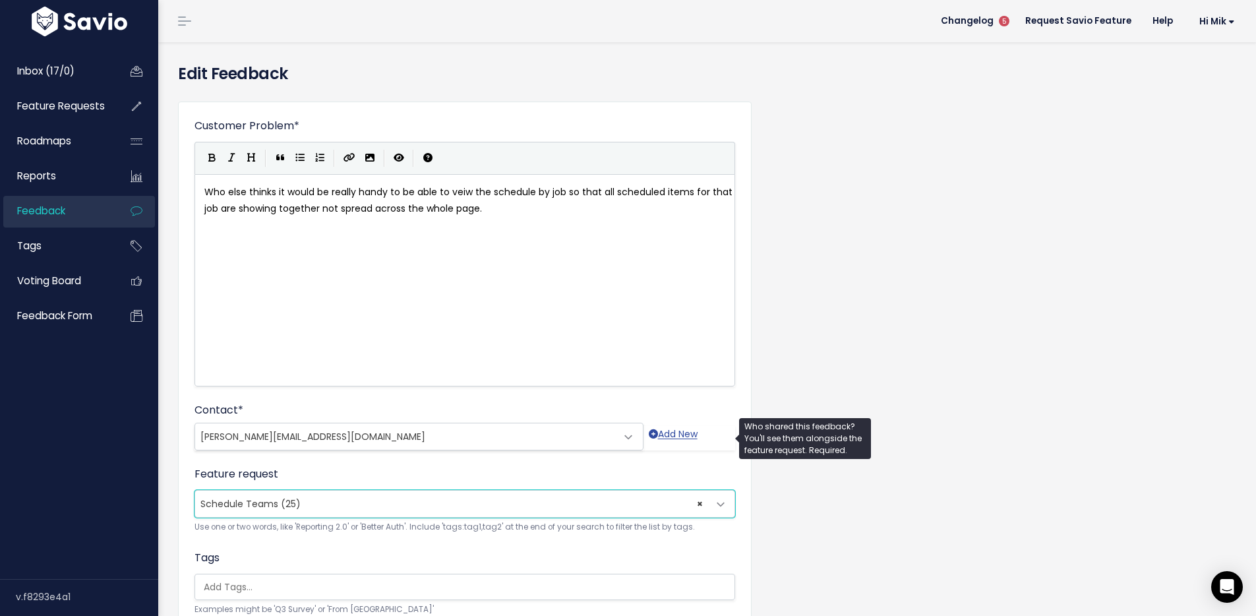
scroll to position [118, 0]
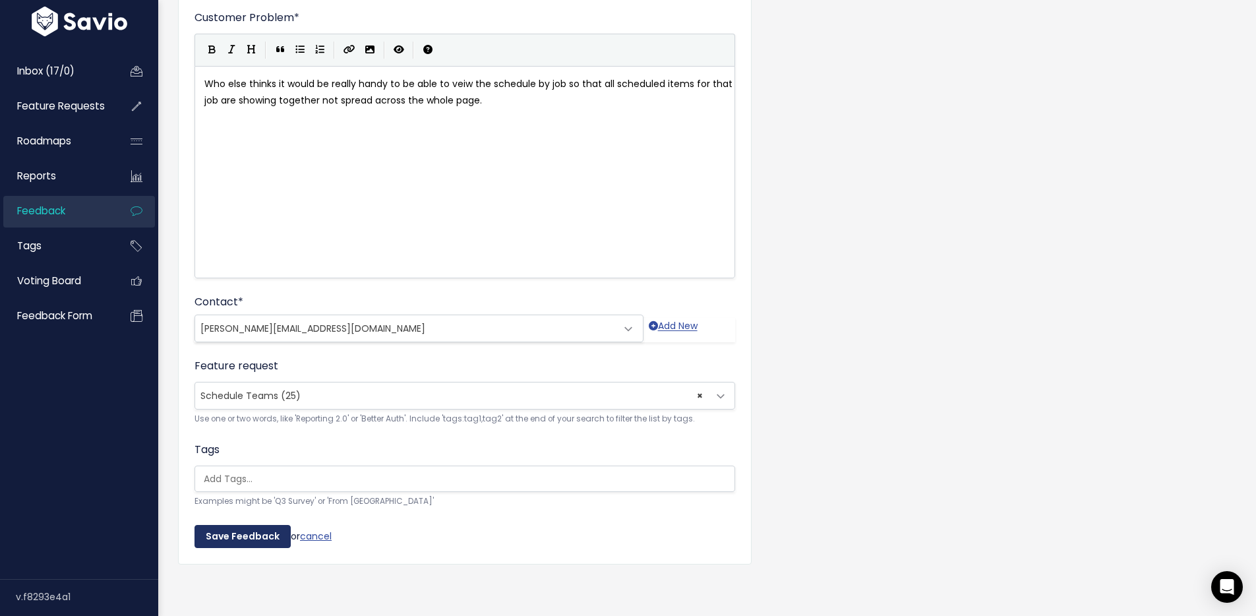
click at [252, 527] on input "Save Feedback" at bounding box center [242, 537] width 96 height 24
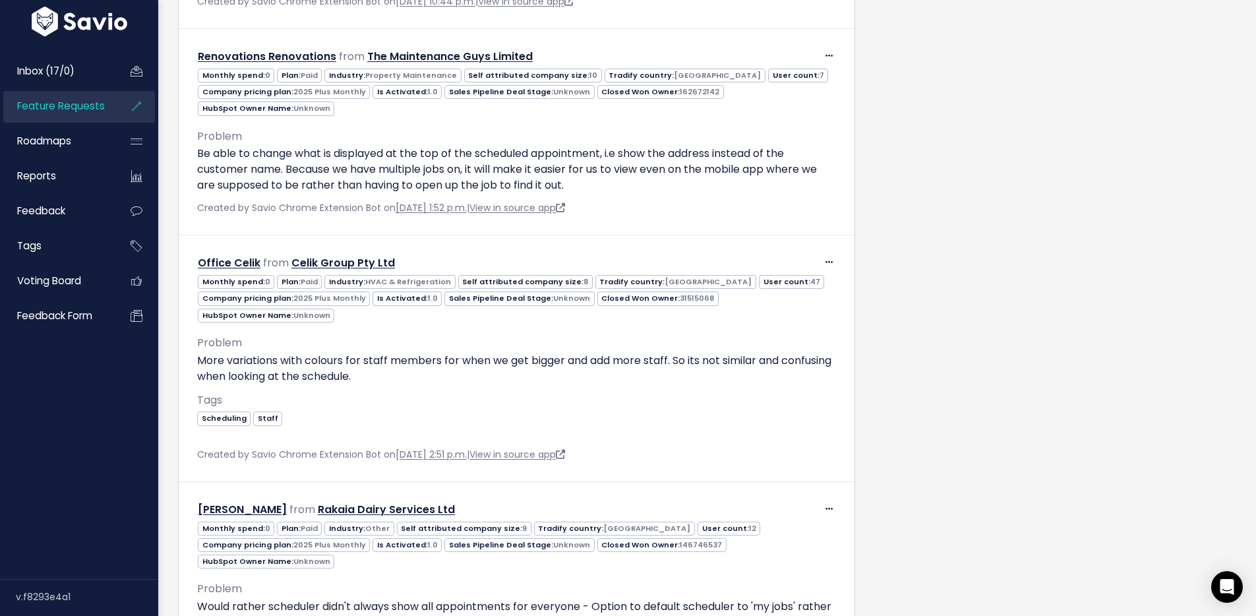
scroll to position [23942, 0]
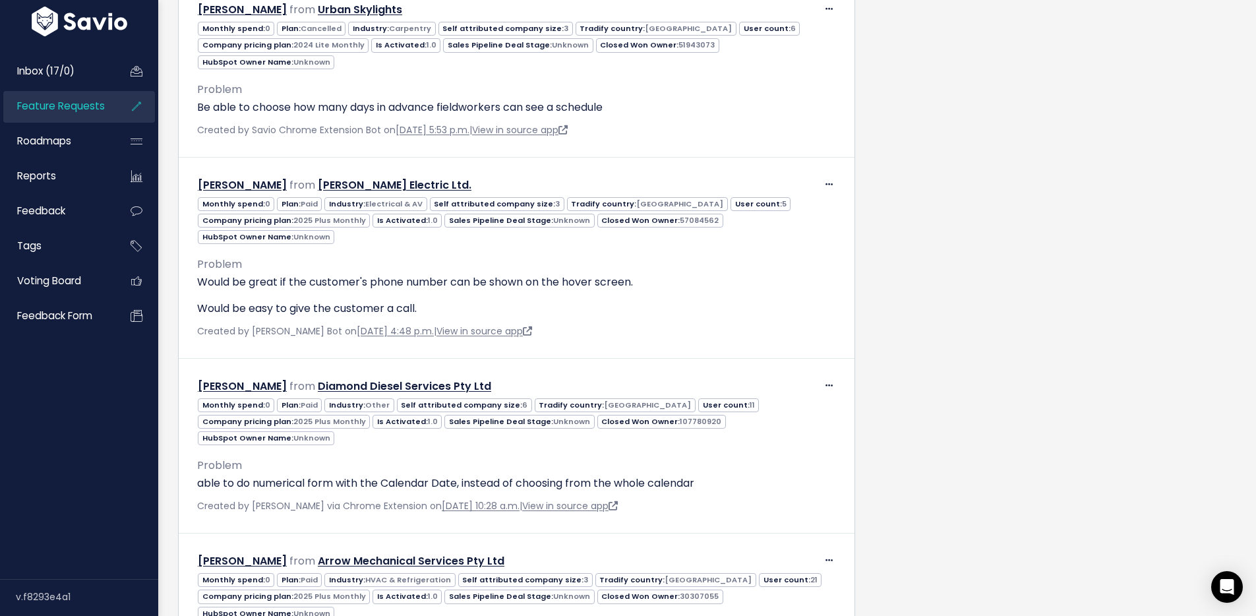
scroll to position [28304, 0]
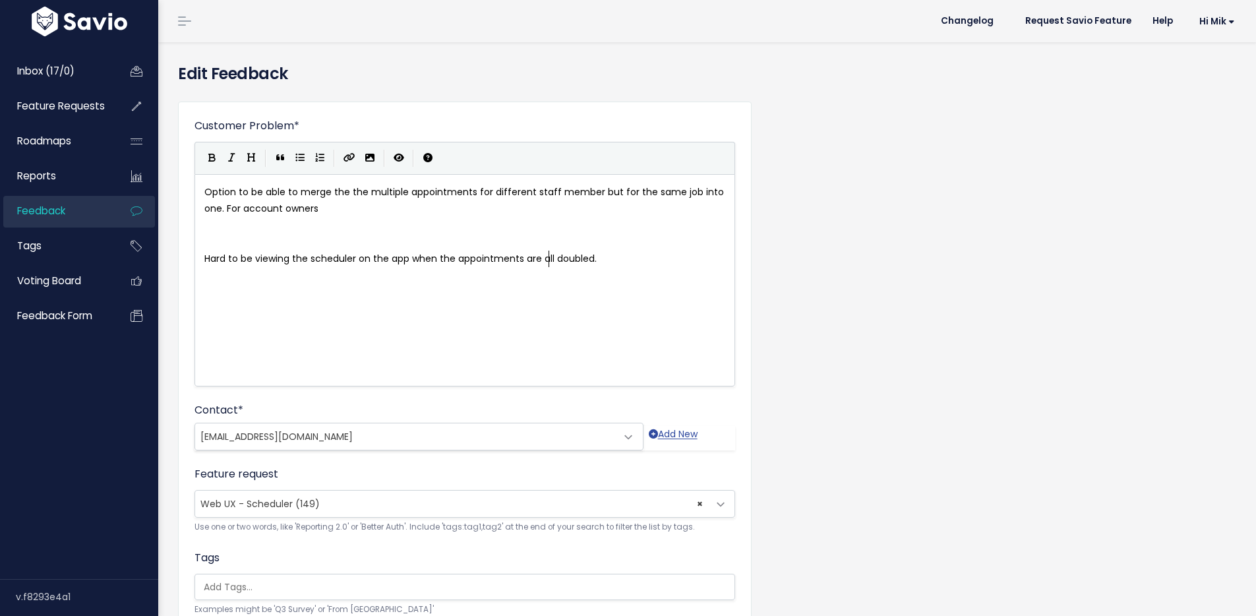
scroll to position [5, 0]
click at [368, 498] on span "× Web UX - Scheduler (149)" at bounding box center [451, 504] width 513 height 26
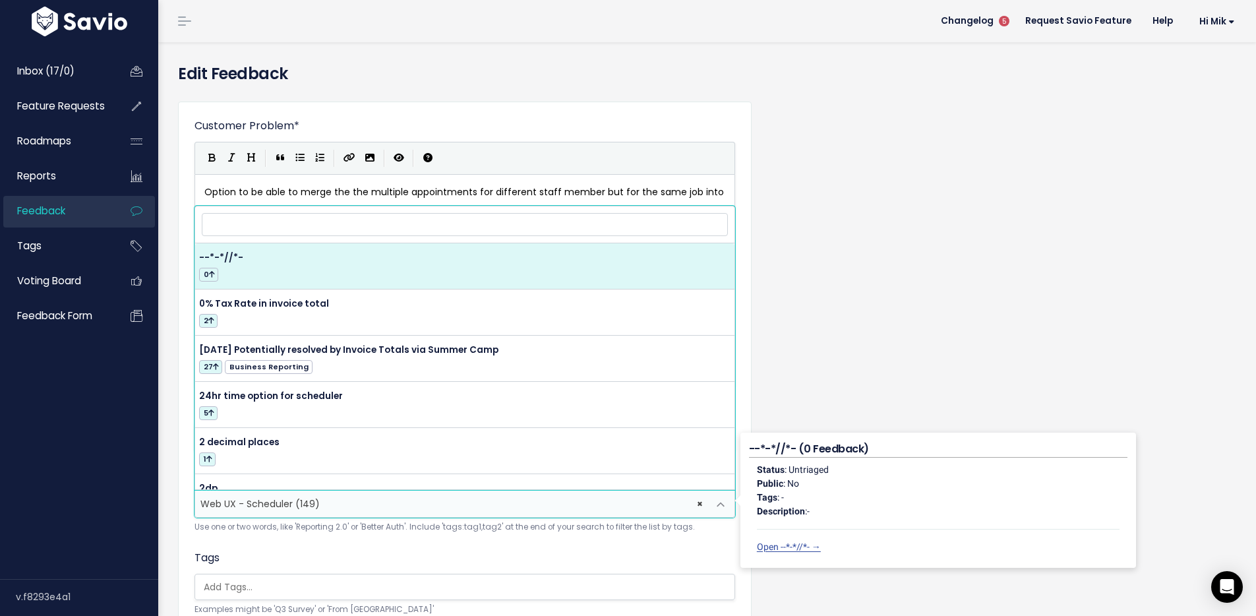
click at [325, 231] on input "search" at bounding box center [465, 224] width 526 height 23
type input "Schedule Teams"
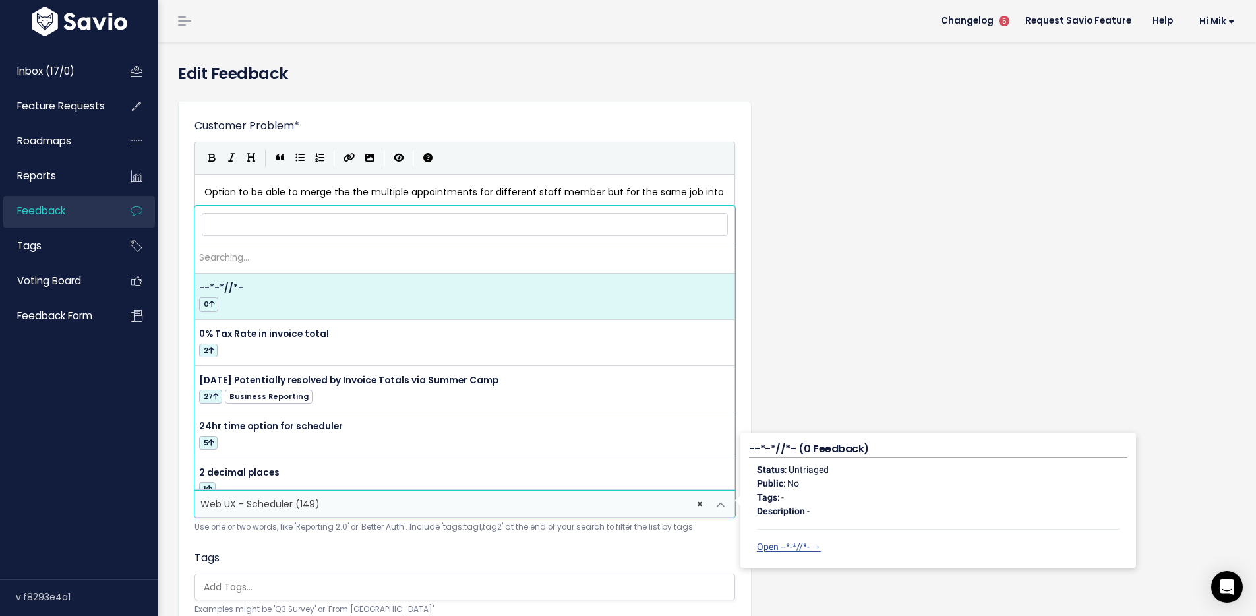
select select "56326"
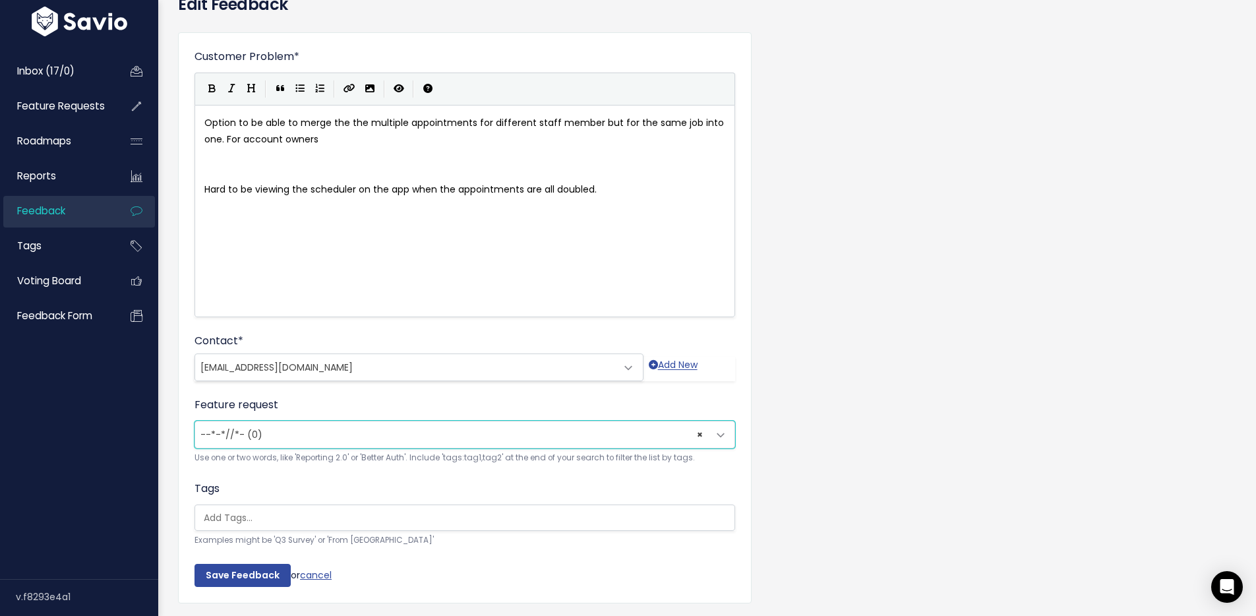
scroll to position [118, 0]
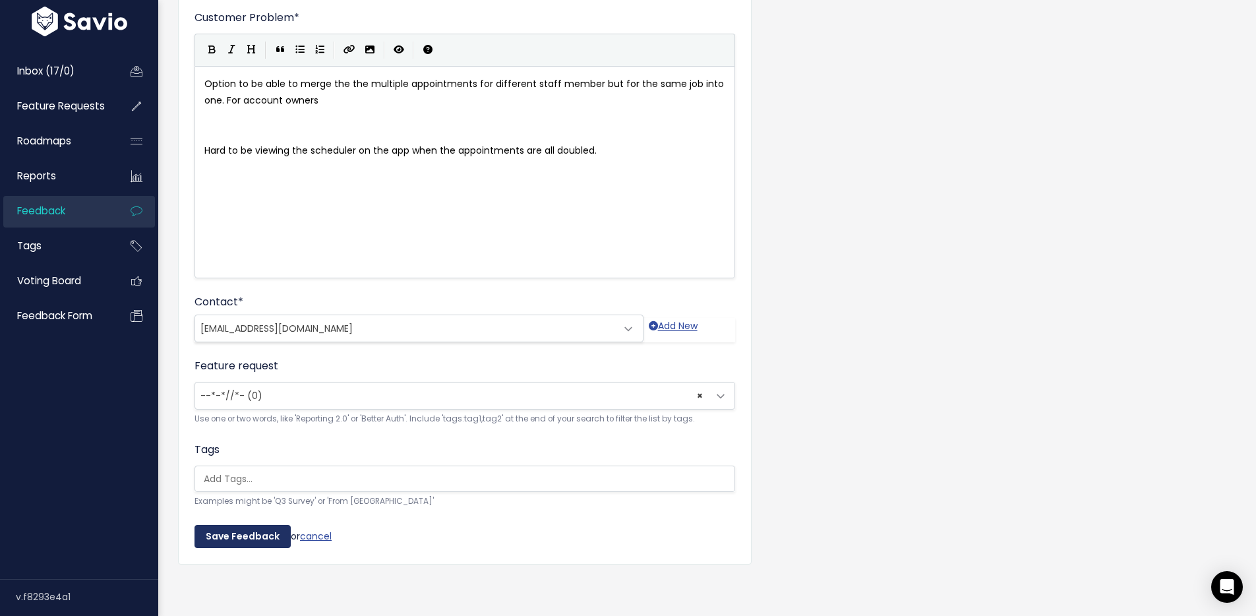
click at [227, 528] on input "Save Feedback" at bounding box center [242, 537] width 96 height 24
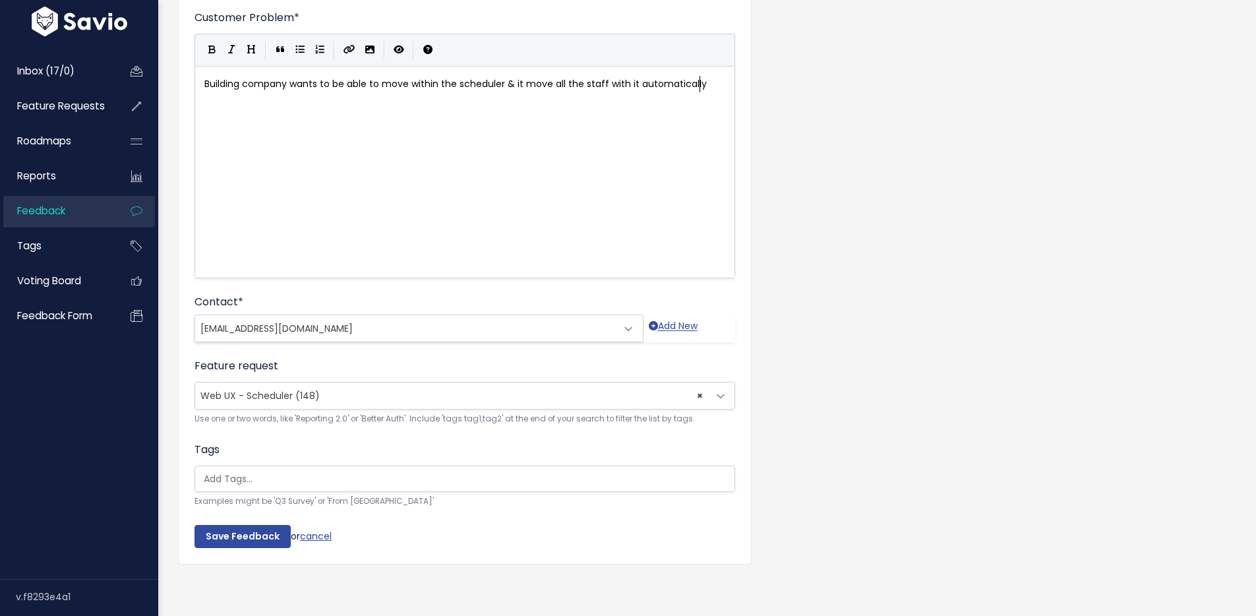
scroll to position [116, 0]
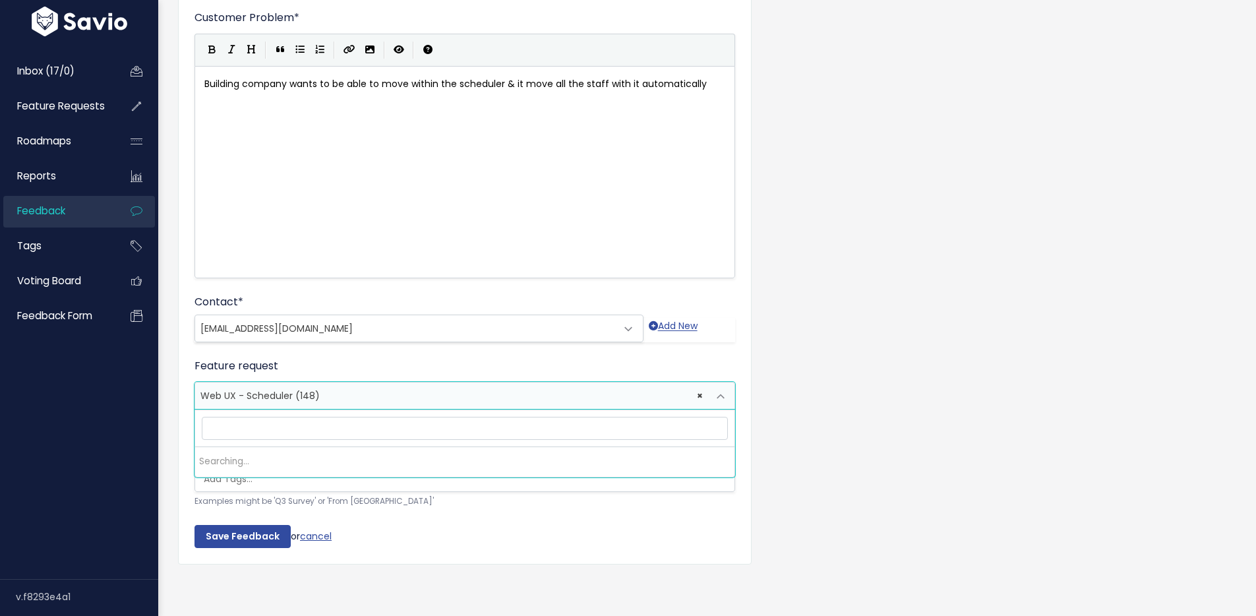
click at [347, 388] on span "× Web UX - Scheduler (148)" at bounding box center [451, 395] width 513 height 26
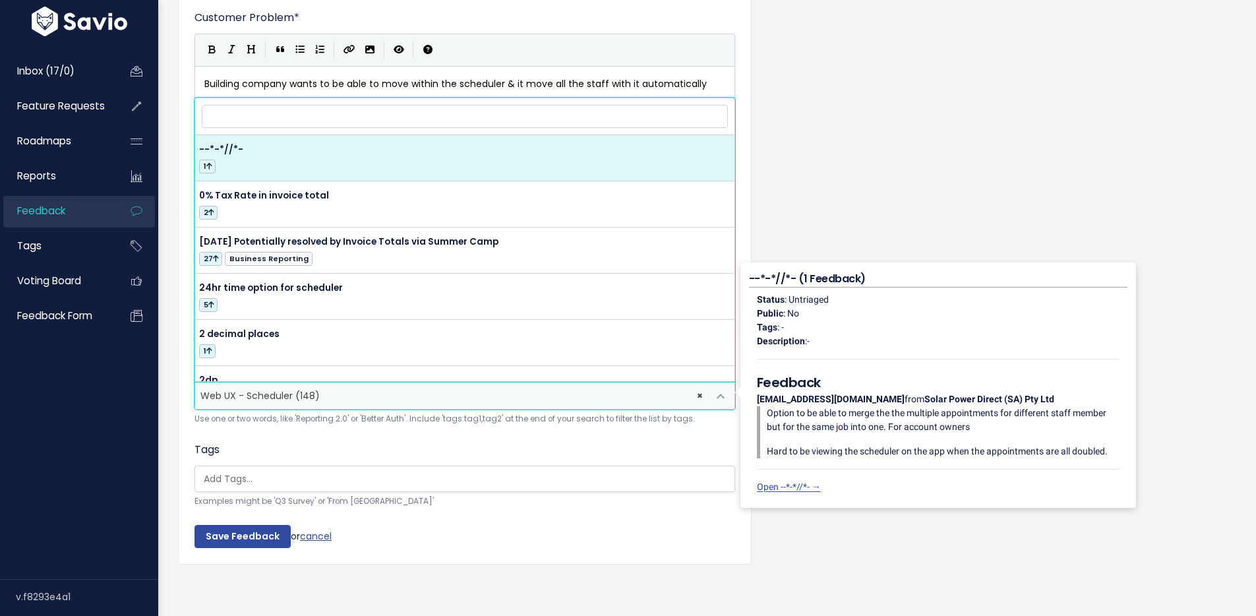
click at [350, 106] on input "search" at bounding box center [465, 116] width 526 height 23
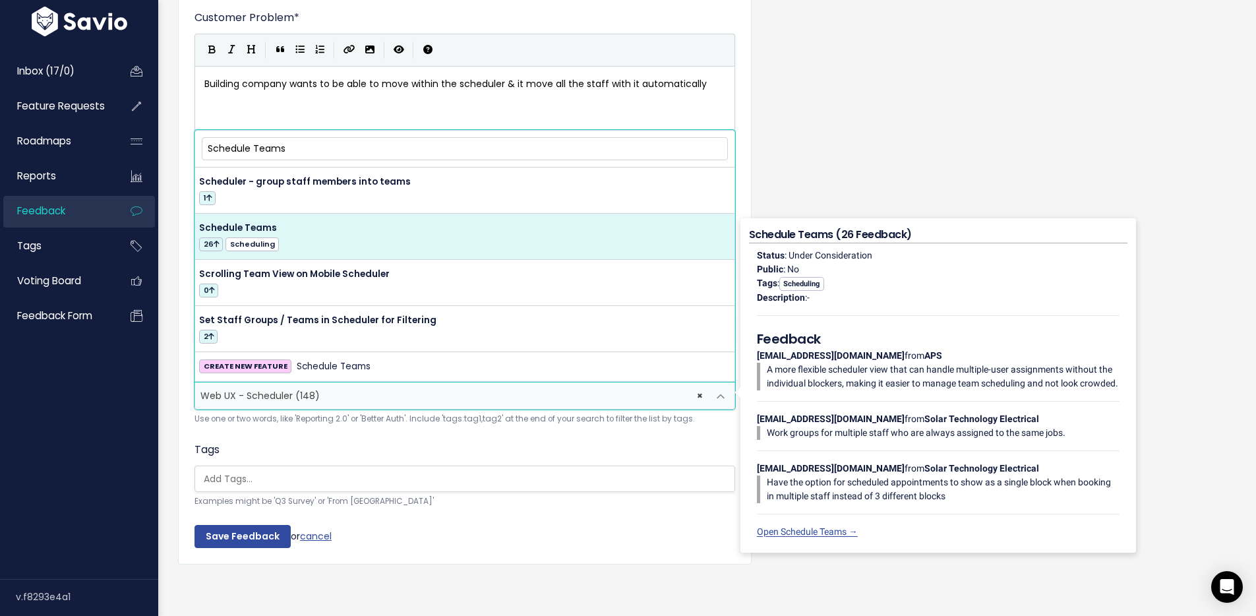
type input "Schedule Teams"
select select "14792"
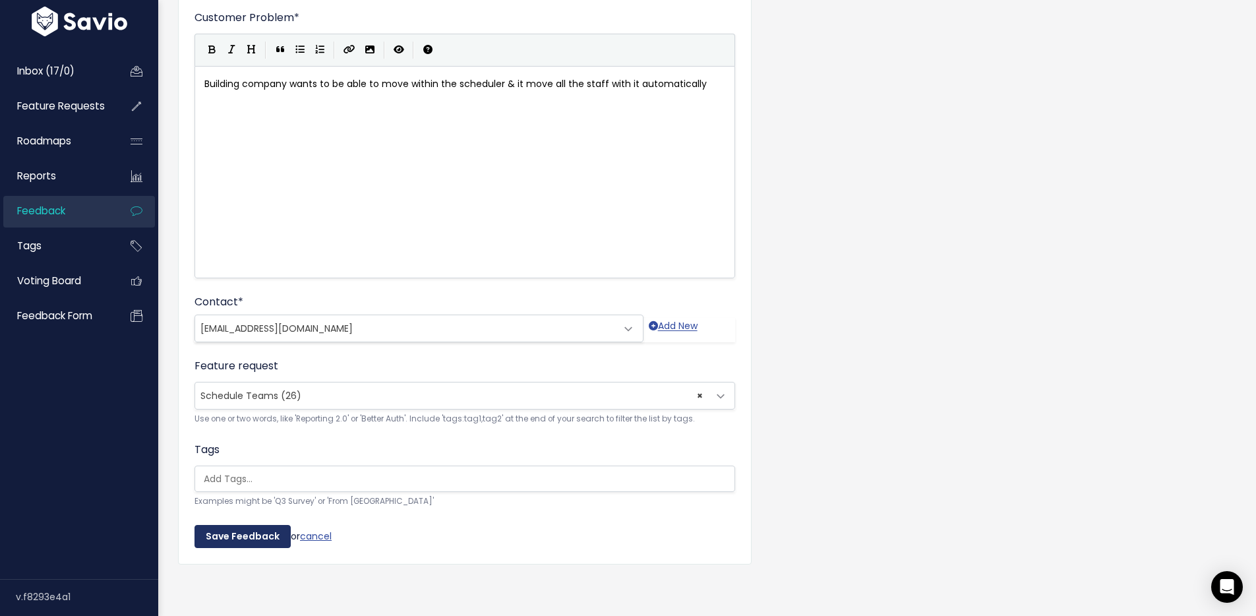
click at [242, 525] on input "Save Feedback" at bounding box center [242, 537] width 96 height 24
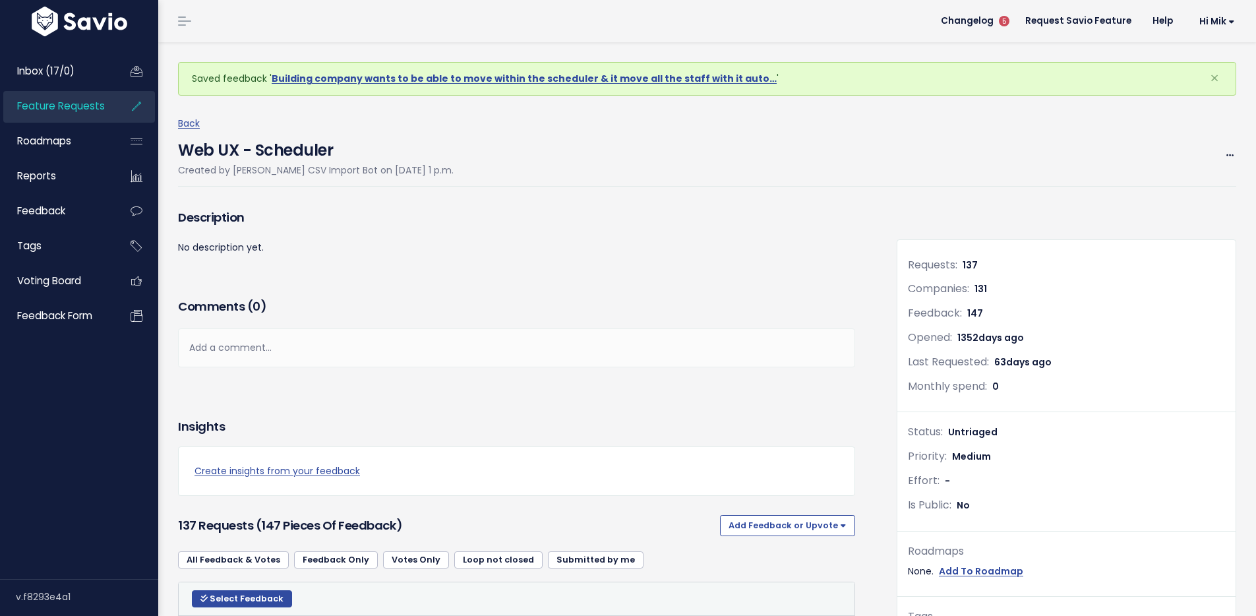
drag, startPoint x: 194, startPoint y: 125, endPoint x: 318, endPoint y: 204, distance: 146.5
click at [194, 125] on link "Back" at bounding box center [189, 123] width 22 height 13
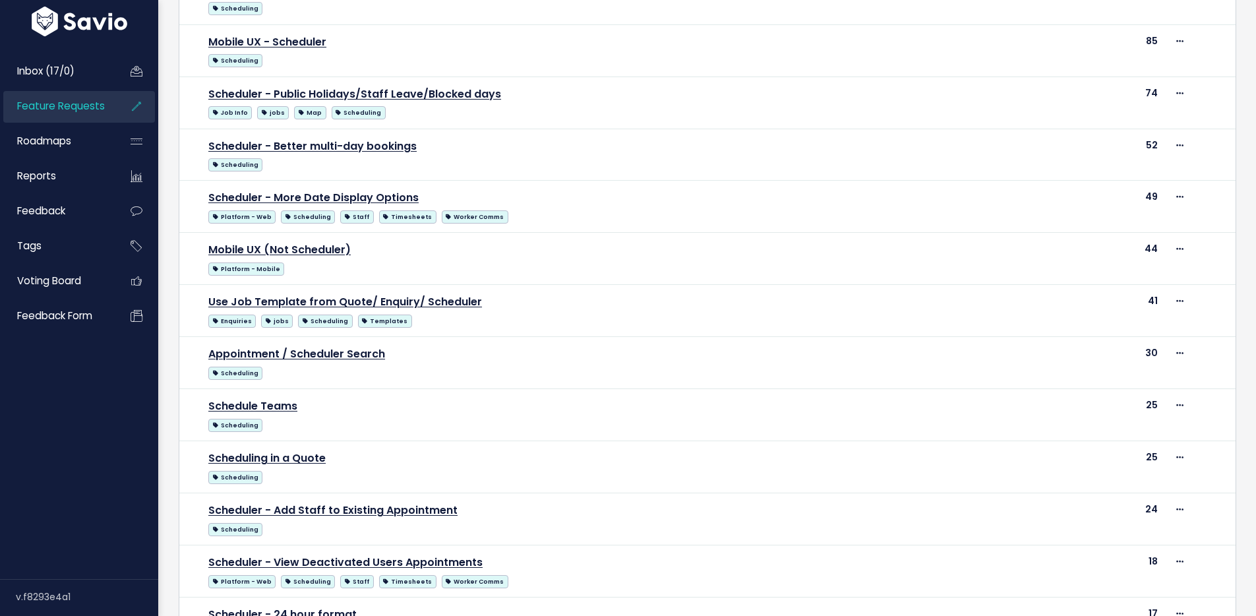
scroll to position [57, 0]
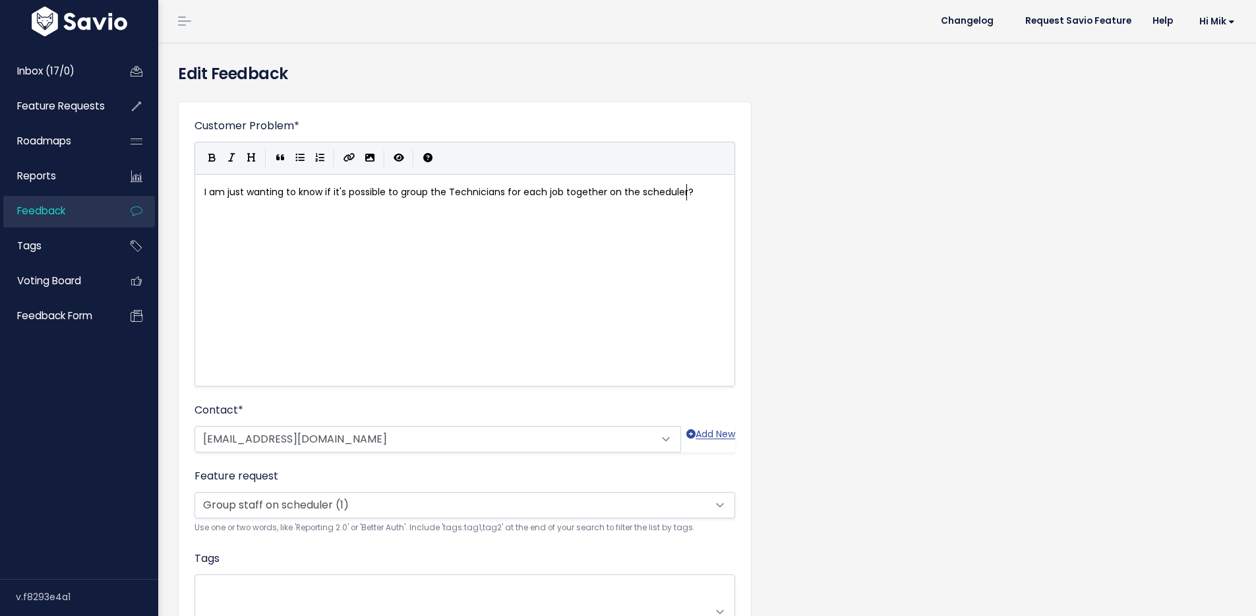
scroll to position [1, 0]
click at [308, 502] on span "Group staff on scheduler (1)" at bounding box center [265, 503] width 131 height 13
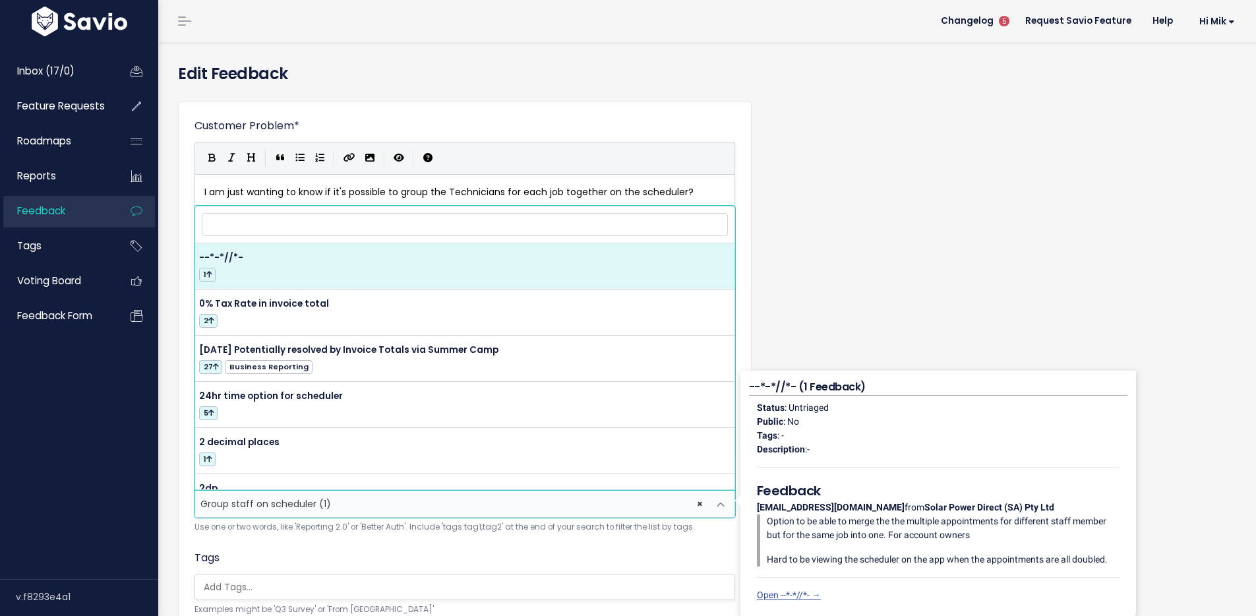
click at [281, 232] on input "search" at bounding box center [465, 224] width 526 height 23
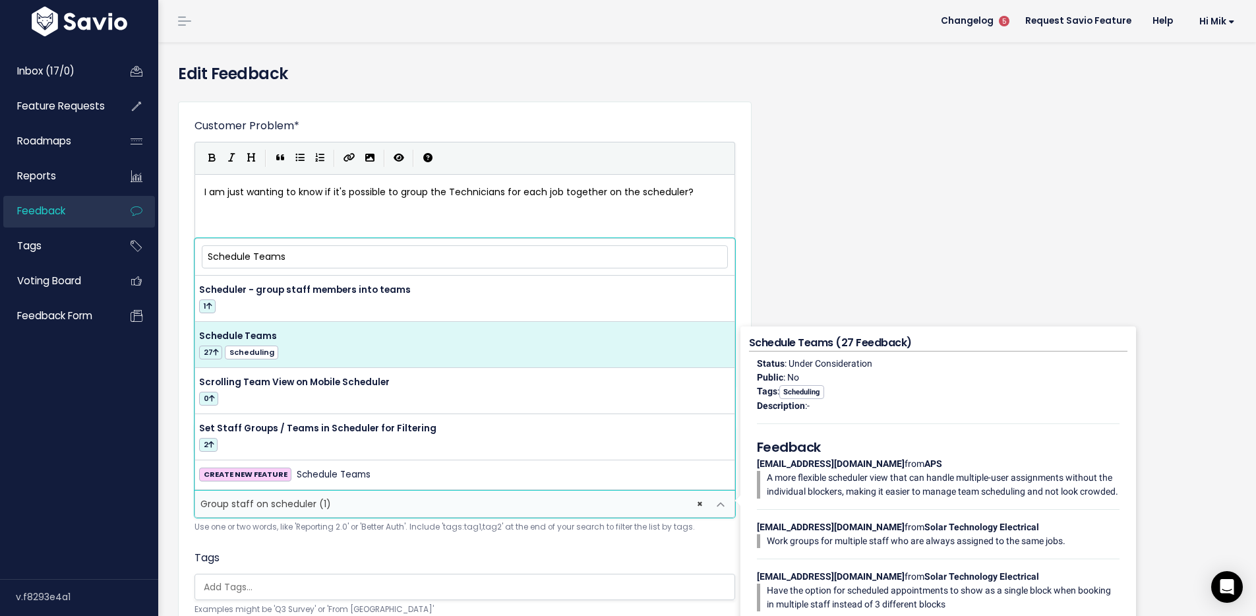
type input "Schedule Teams"
select select "14792"
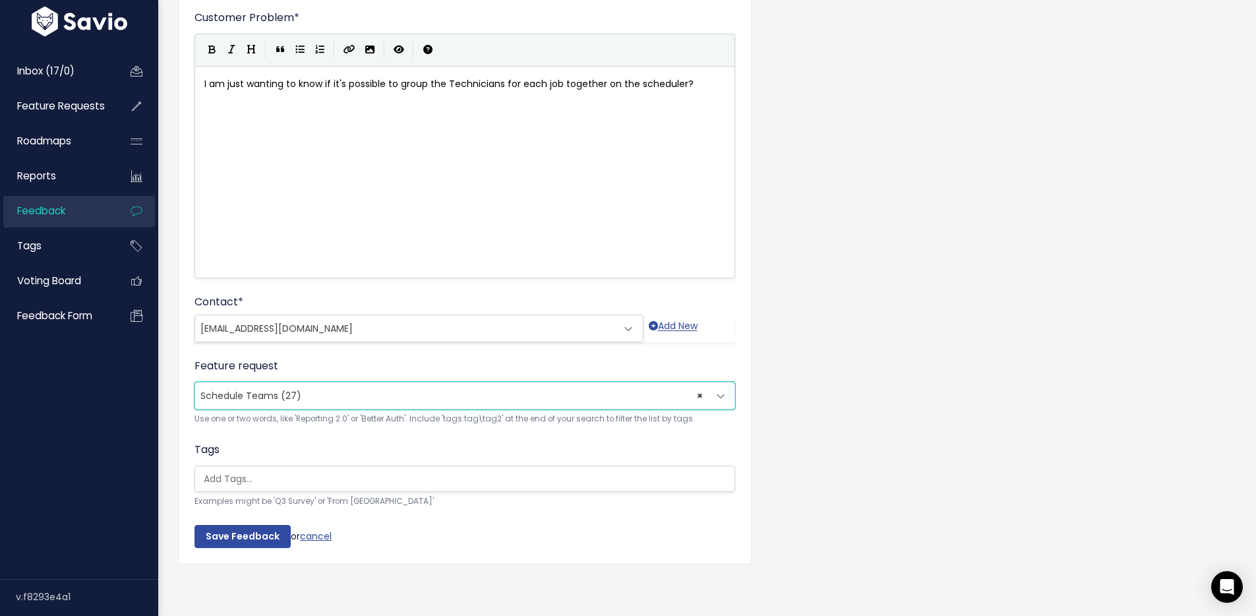
scroll to position [118, 0]
click at [245, 527] on input "Save Feedback" at bounding box center [242, 537] width 96 height 24
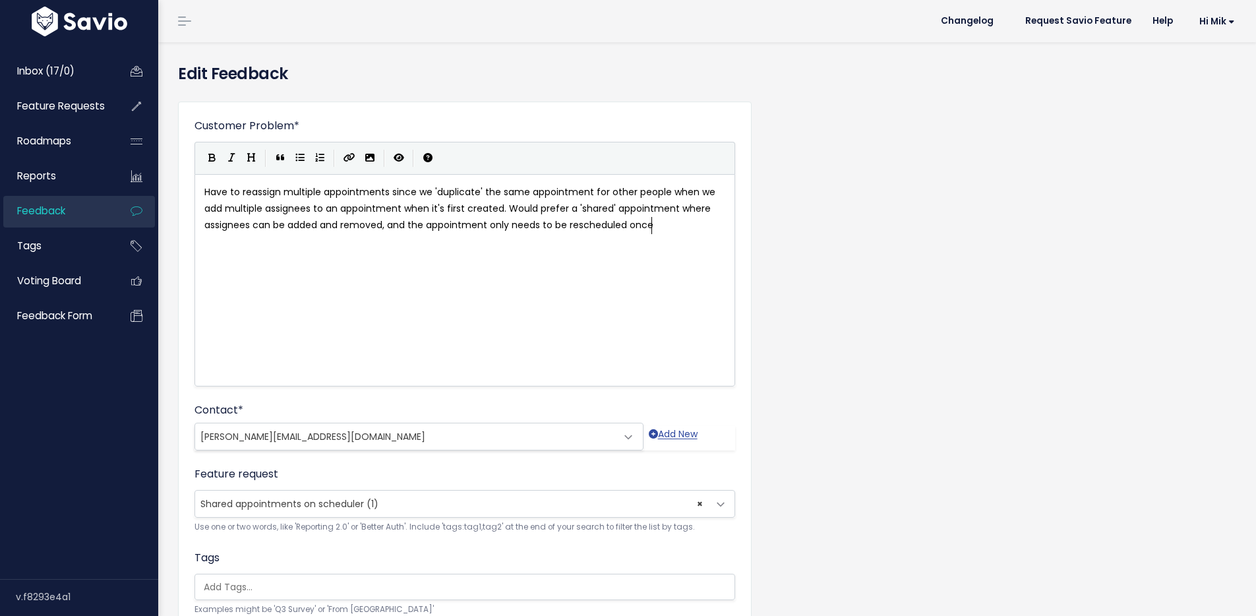
scroll to position [1, 0]
click at [305, 500] on span "Shared appointments on scheduler (1)" at bounding box center [289, 503] width 178 height 13
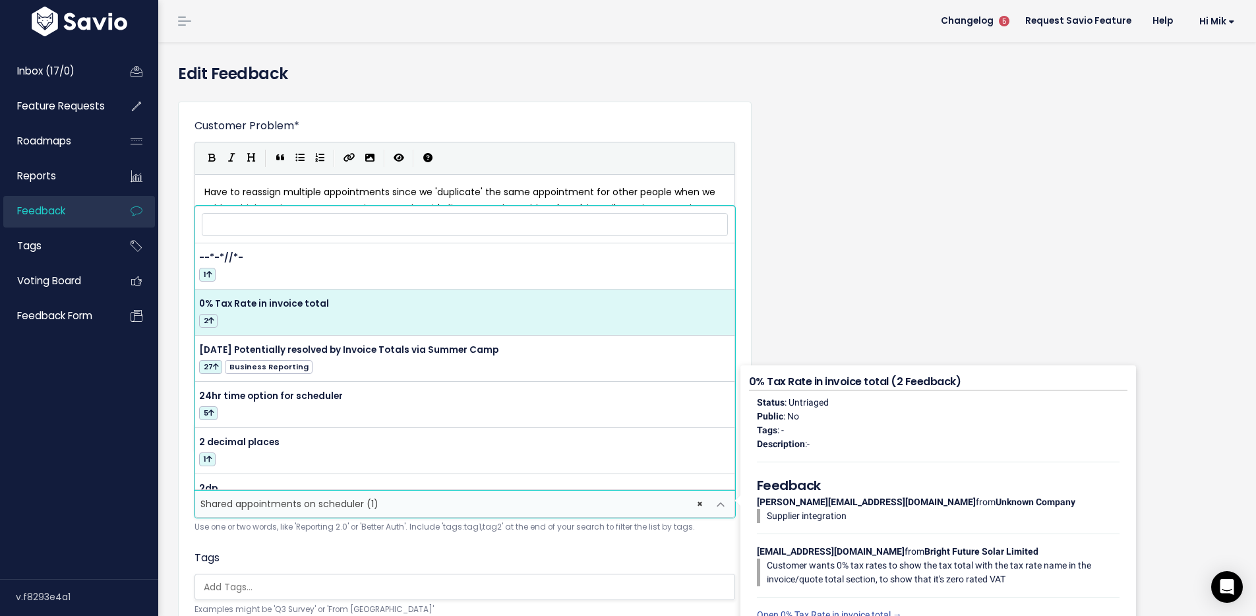
click at [293, 228] on input "search" at bounding box center [465, 224] width 526 height 23
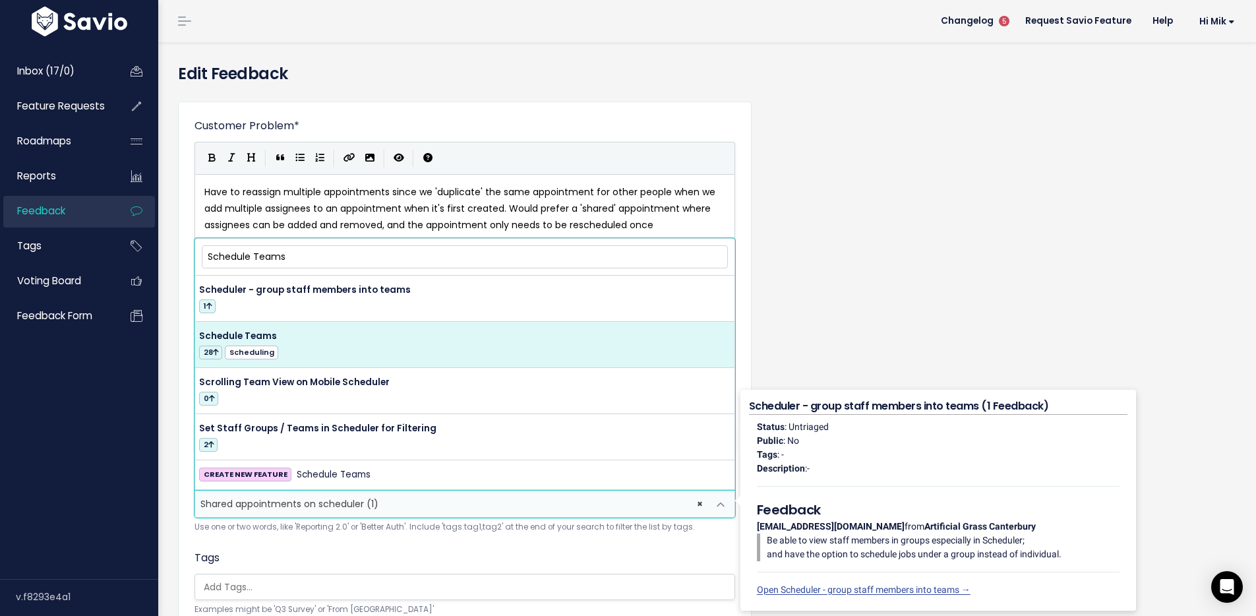
type input "Schedule Teams"
select select "14792"
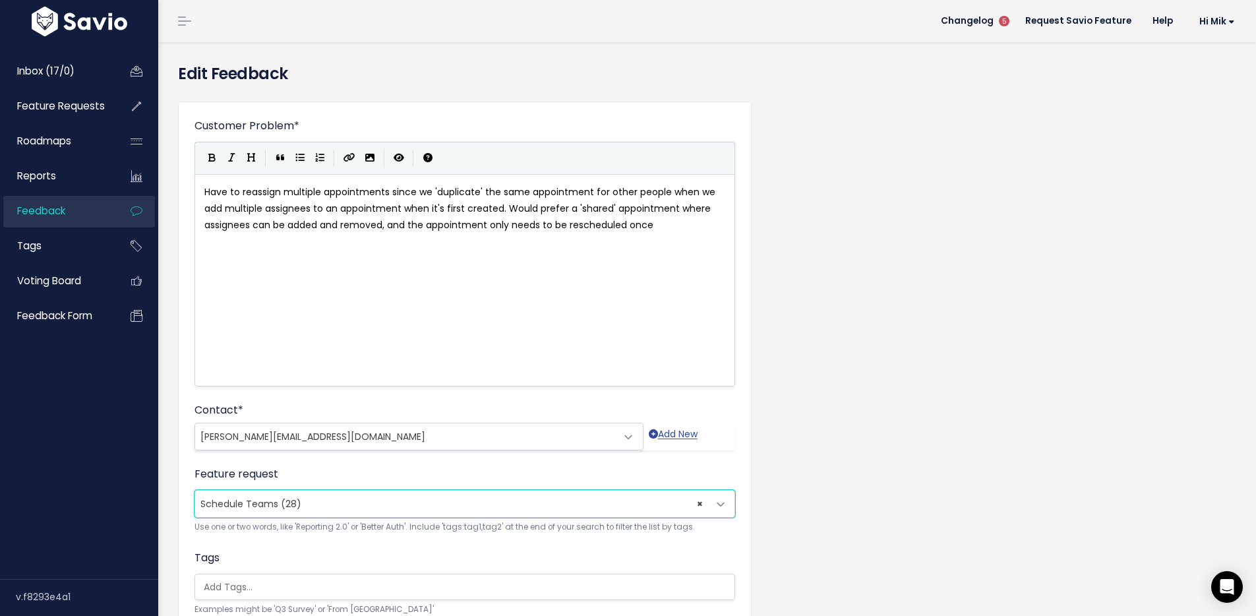
scroll to position [118, 0]
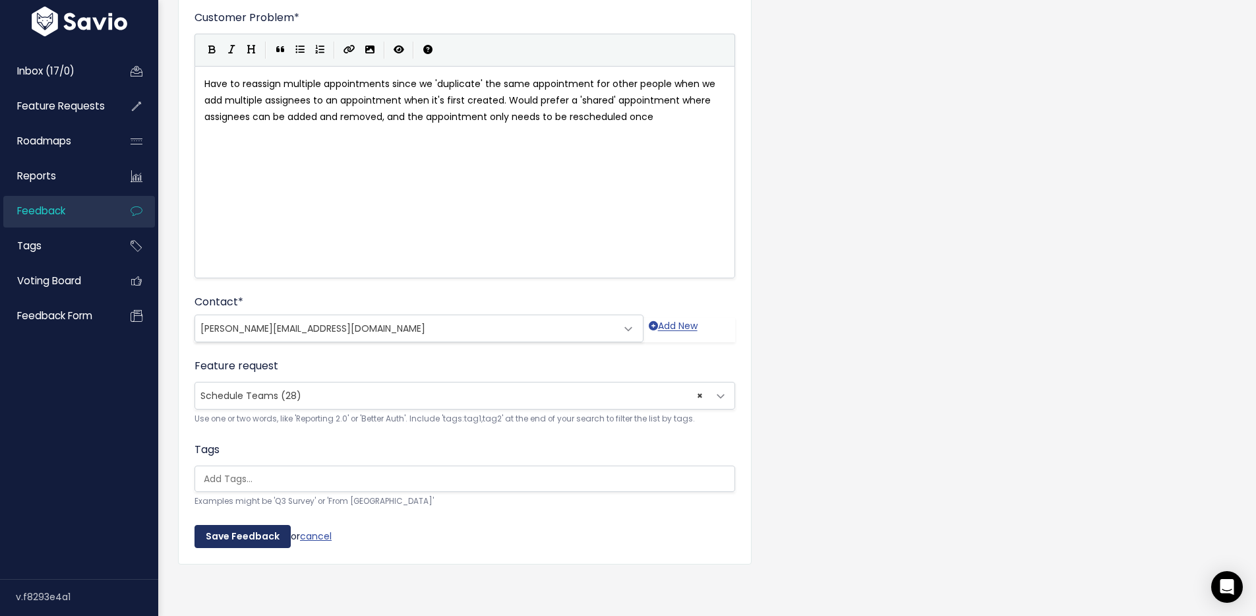
click at [222, 525] on input "Save Feedback" at bounding box center [242, 537] width 96 height 24
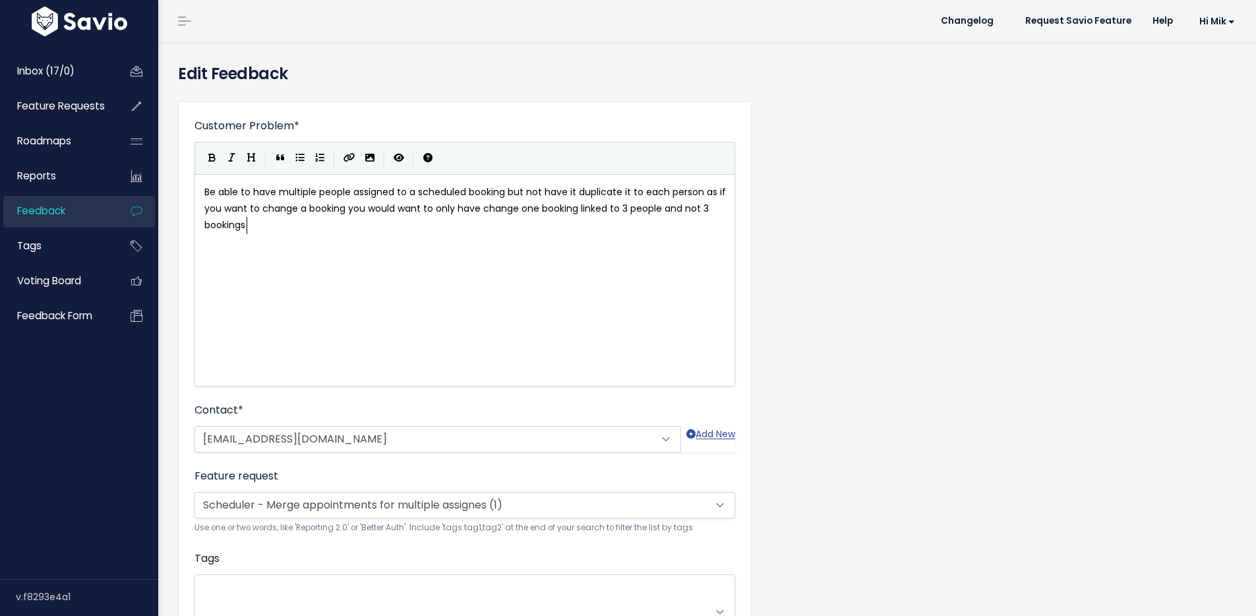
scroll to position [1, 0]
click at [334, 505] on span "Scheduler - Merge appointments for multiple assignes (1)" at bounding box center [333, 503] width 267 height 13
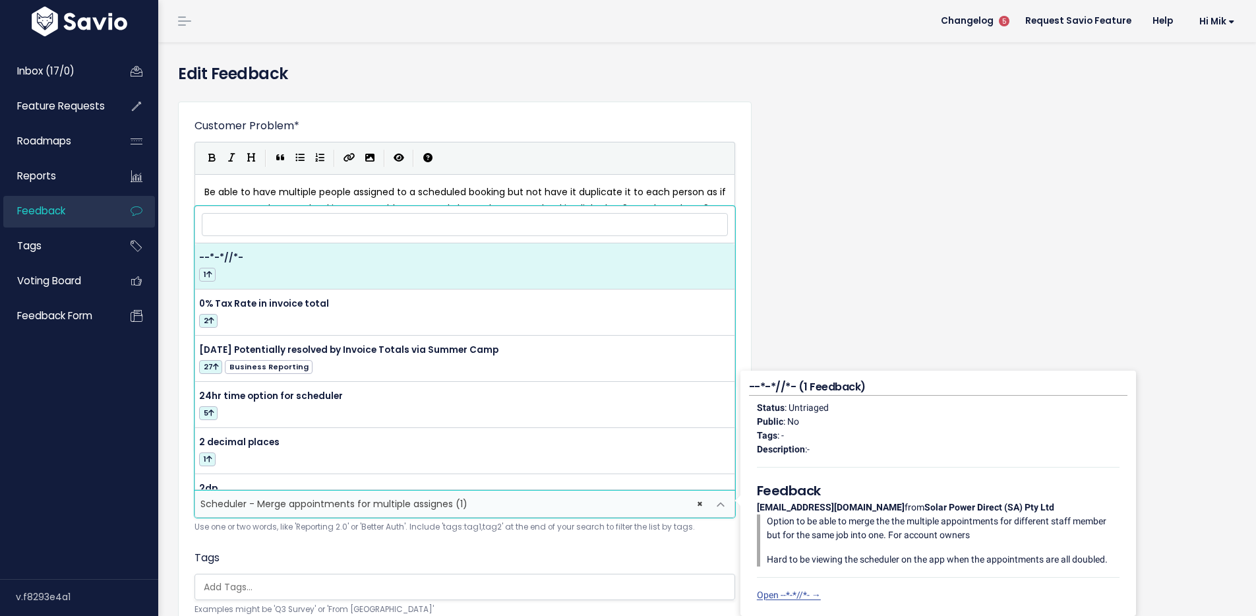
click at [322, 228] on input "search" at bounding box center [465, 224] width 526 height 23
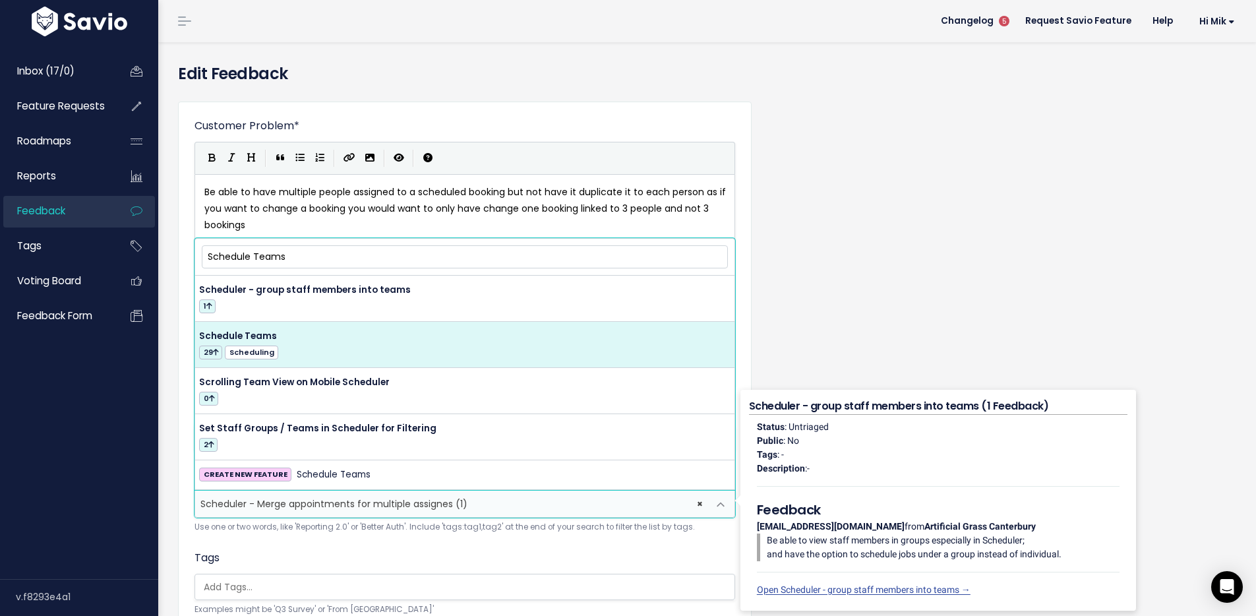
type input "Schedule Teams"
select select "14792"
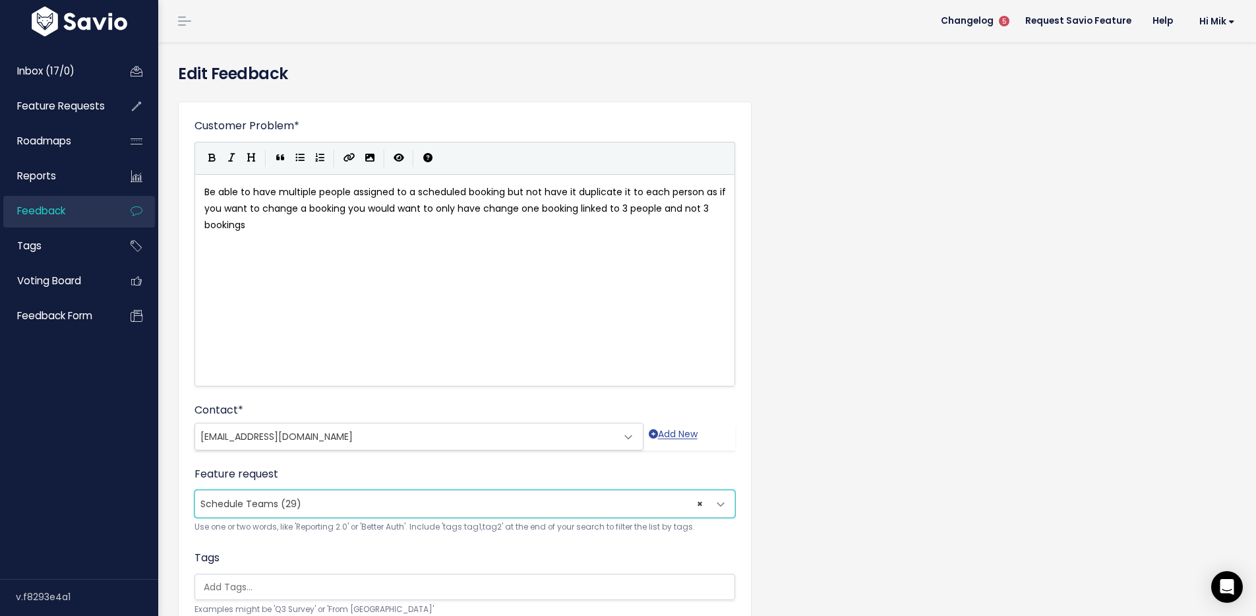
scroll to position [118, 0]
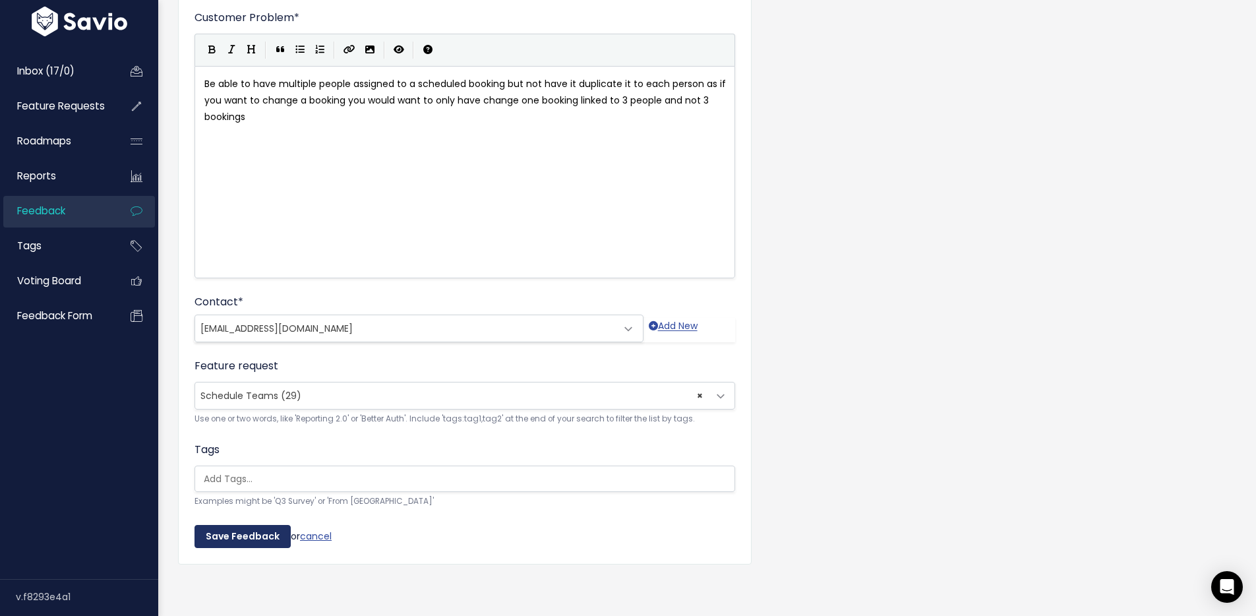
click at [236, 525] on input "Save Feedback" at bounding box center [242, 537] width 96 height 24
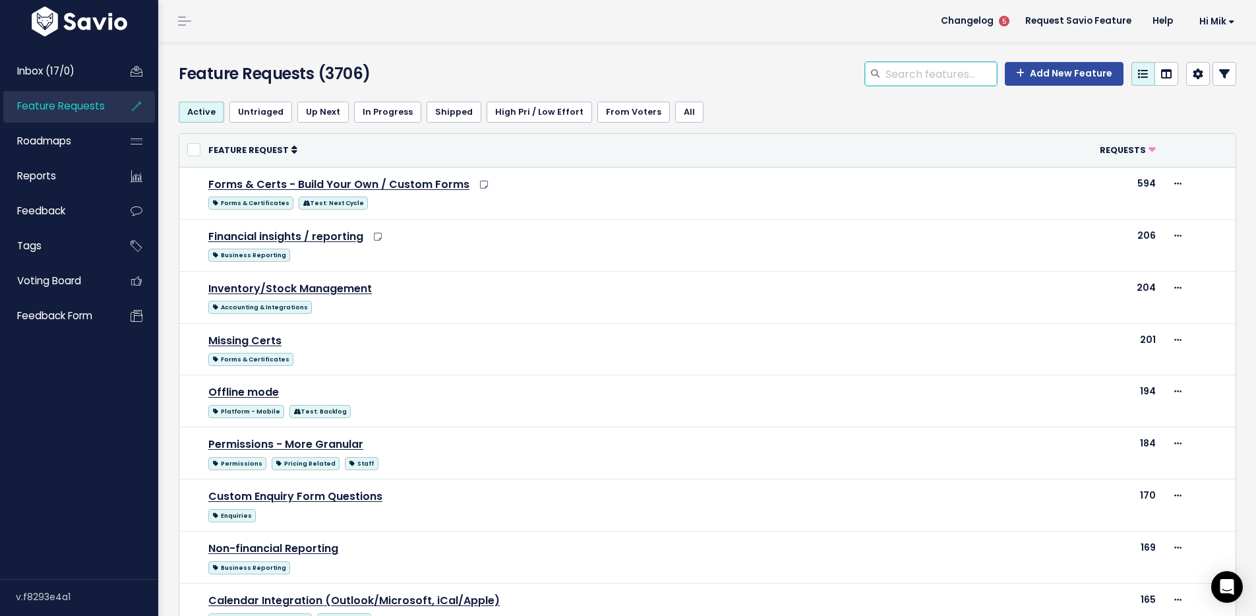
click at [904, 76] on input "search" at bounding box center [940, 74] width 113 height 24
click at [904, 75] on input "search" at bounding box center [940, 74] width 113 height 24
paste input "Schedule Teams"
type input "Schedule Teams"
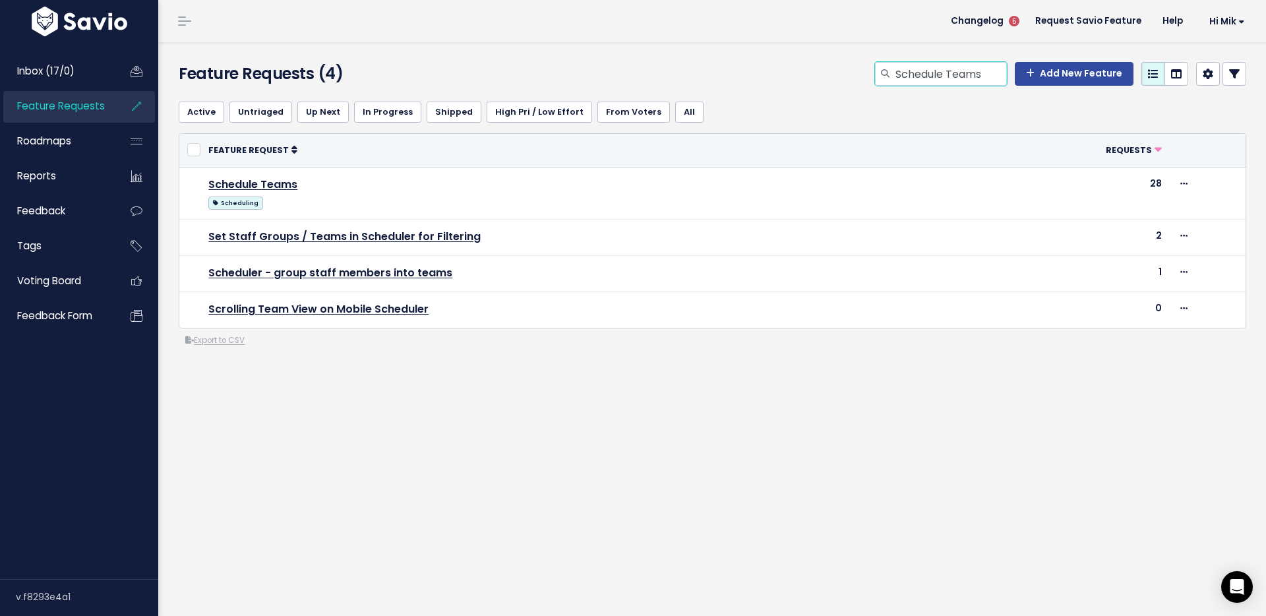
click at [961, 67] on input "Schedule Teams" at bounding box center [950, 74] width 113 height 24
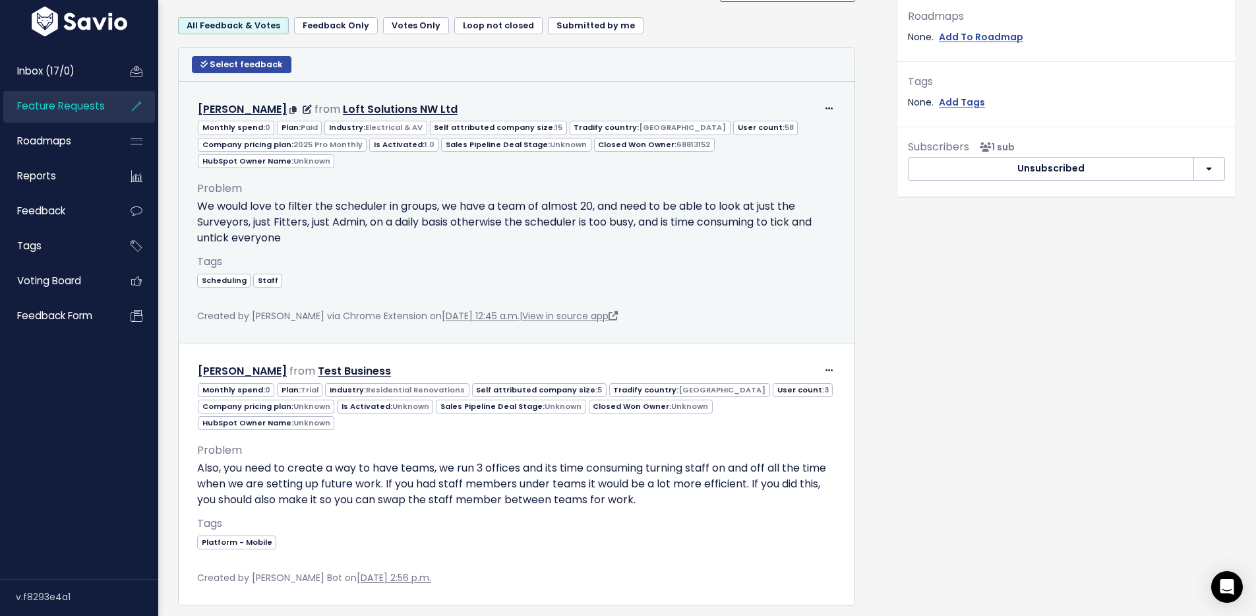
scroll to position [483, 0]
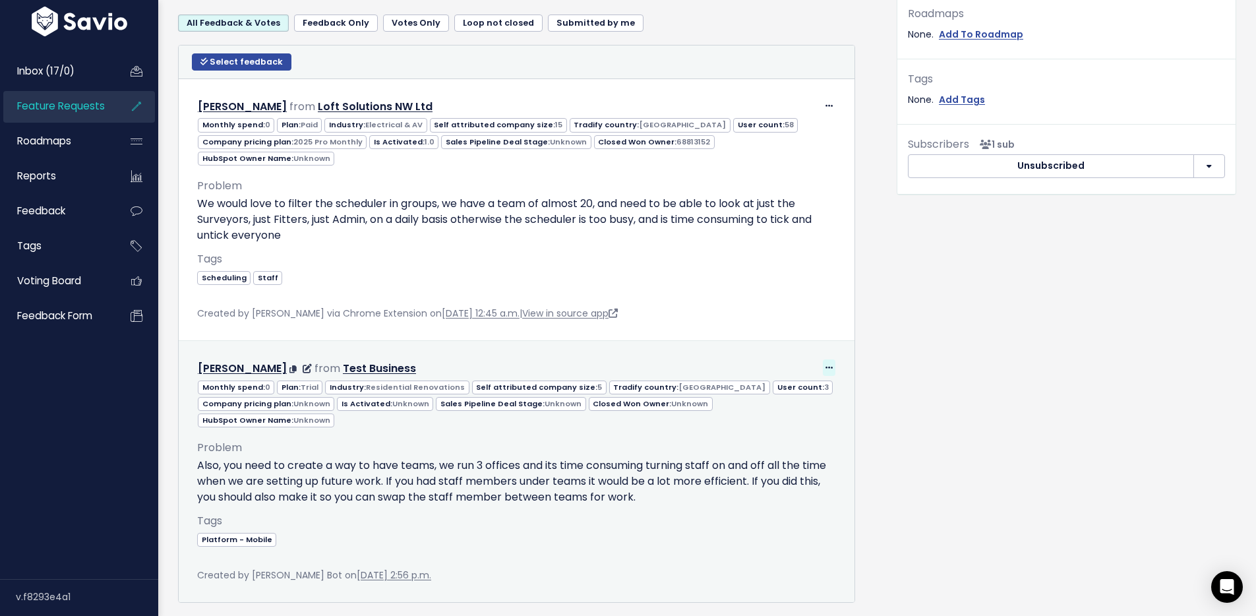
click at [825, 364] on icon at bounding box center [828, 368] width 7 height 9
click at [782, 391] on link "Edit" at bounding box center [789, 404] width 95 height 26
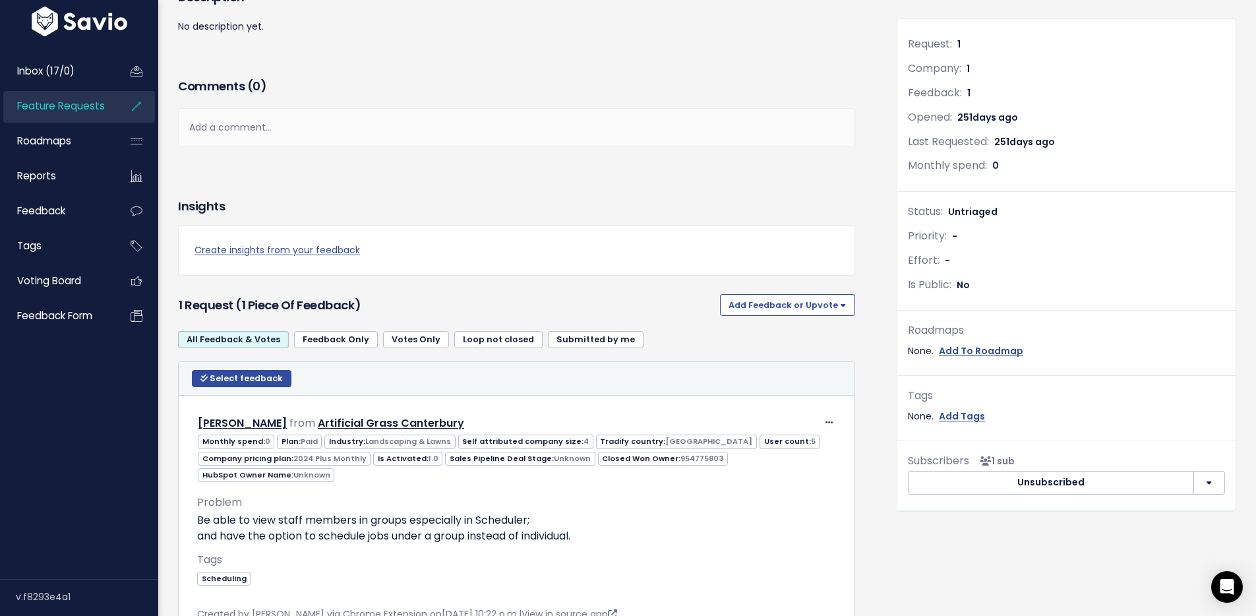
scroll to position [264, 0]
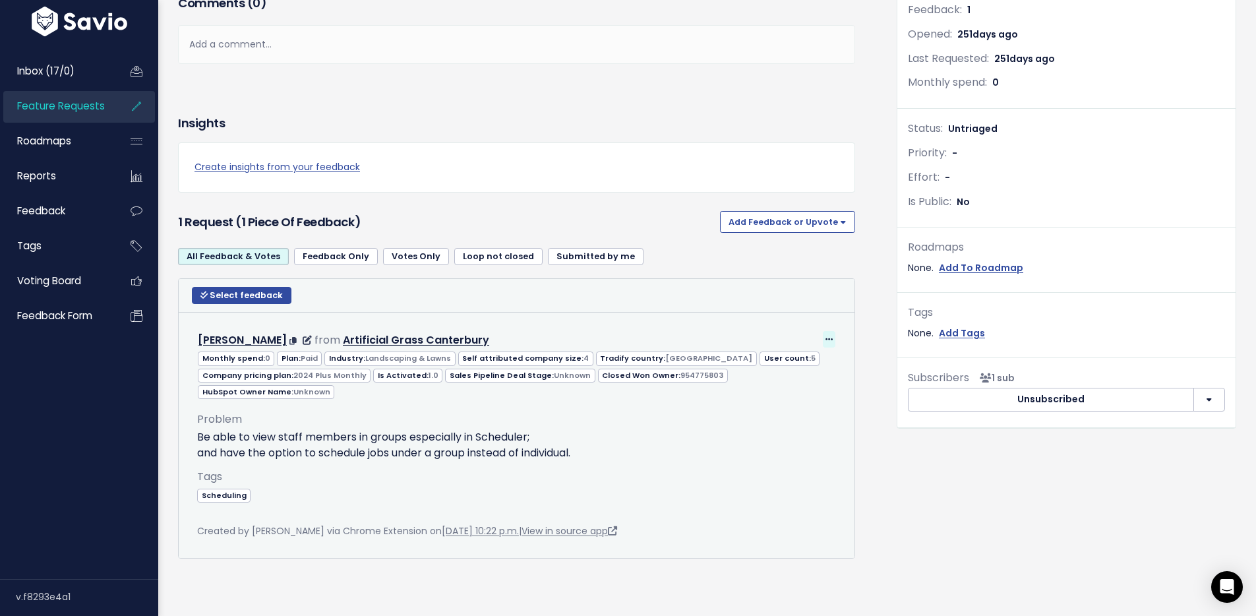
click at [825, 336] on icon at bounding box center [828, 340] width 7 height 9
click at [781, 362] on link "Edit" at bounding box center [789, 375] width 95 height 26
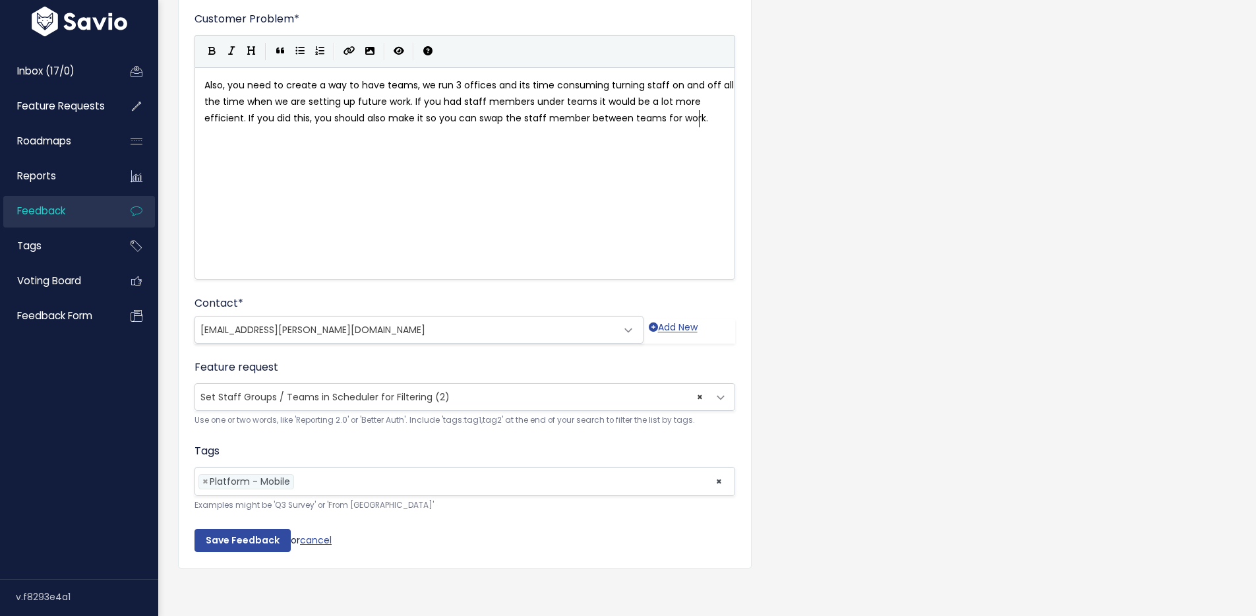
scroll to position [121, 0]
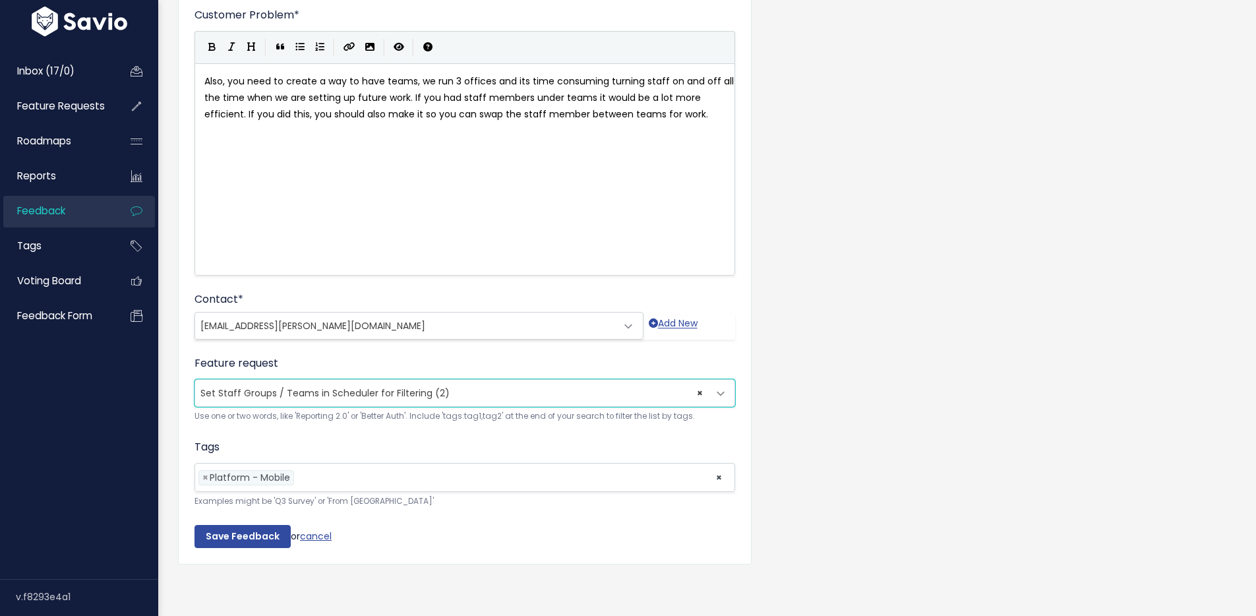
click at [502, 380] on span "× Set Staff Groups / Teams in Scheduler for Filtering (2)" at bounding box center [451, 393] width 513 height 26
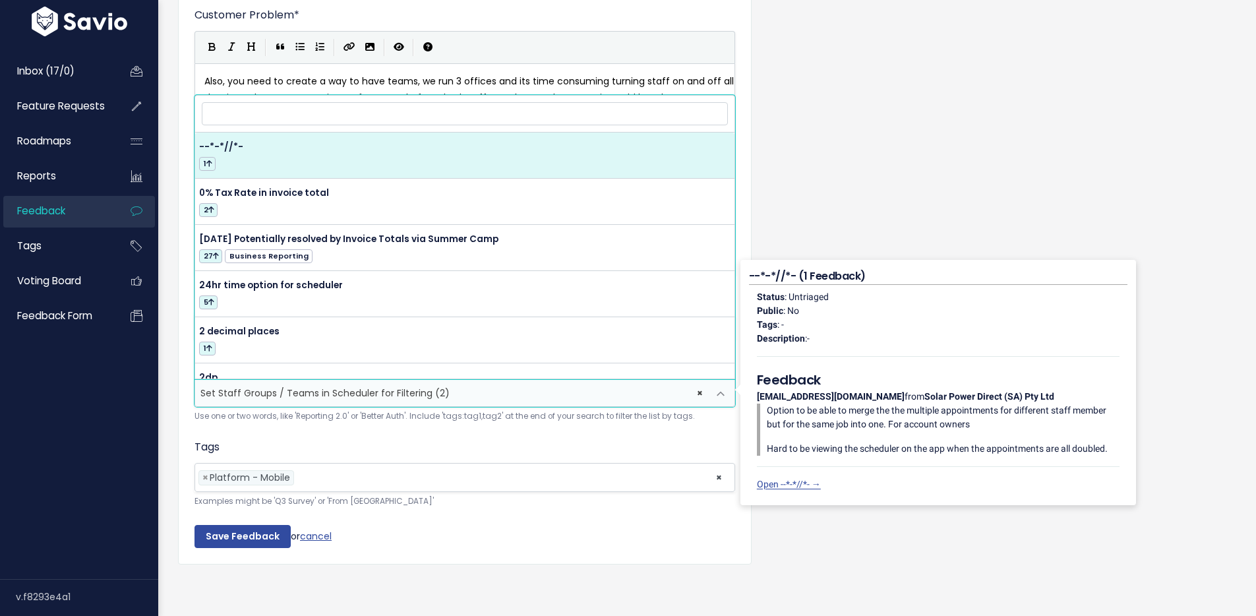
click at [295, 102] on input "search" at bounding box center [465, 113] width 526 height 23
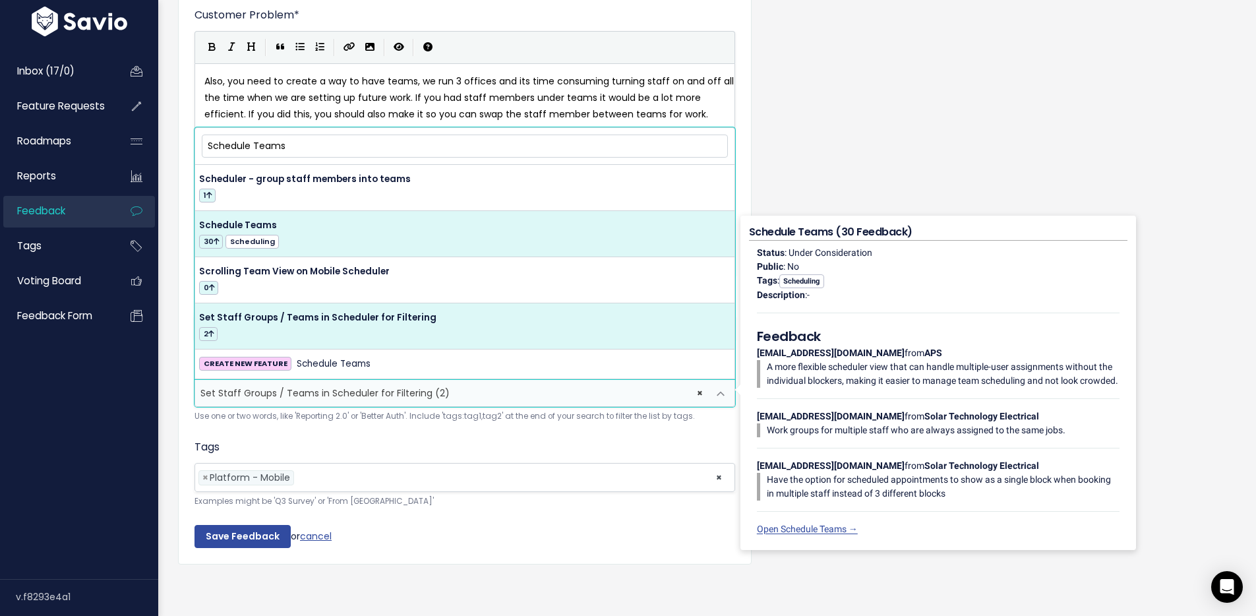
type input "Schedule Teams"
select select "14792"
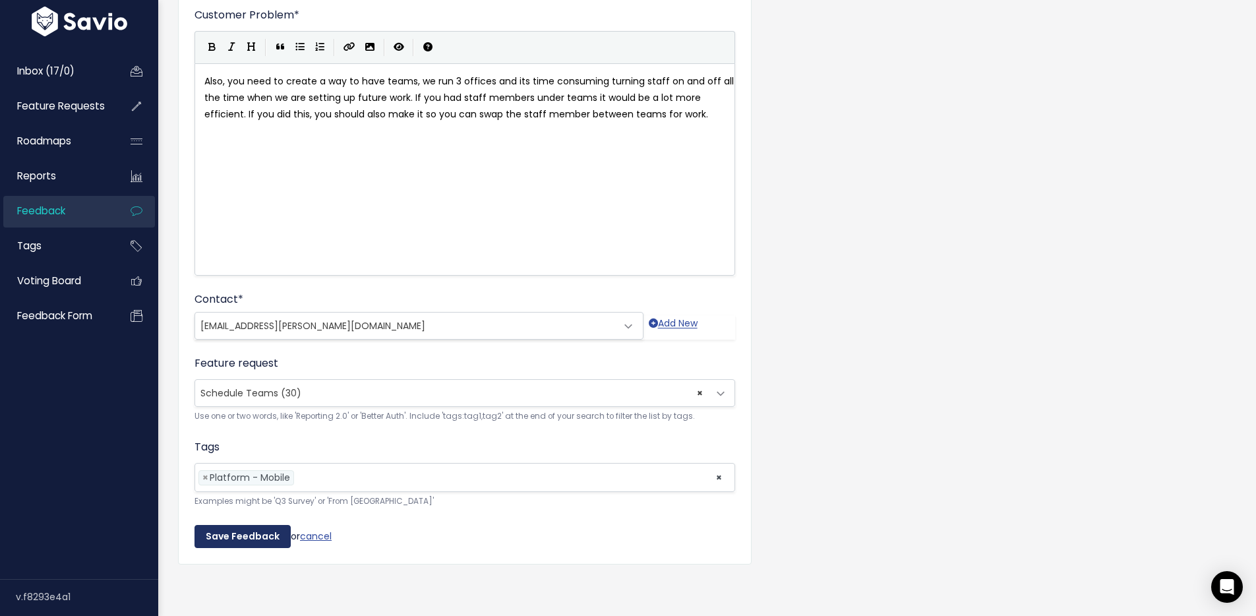
click at [231, 525] on input "Save Feedback" at bounding box center [242, 537] width 96 height 24
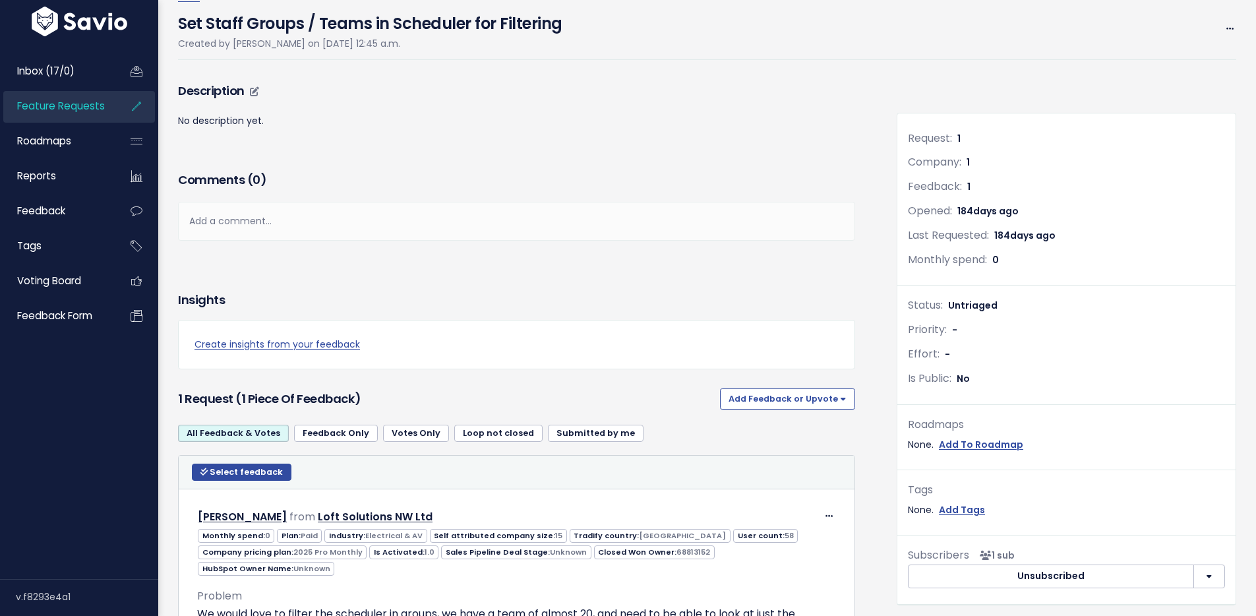
scroll to position [285, 0]
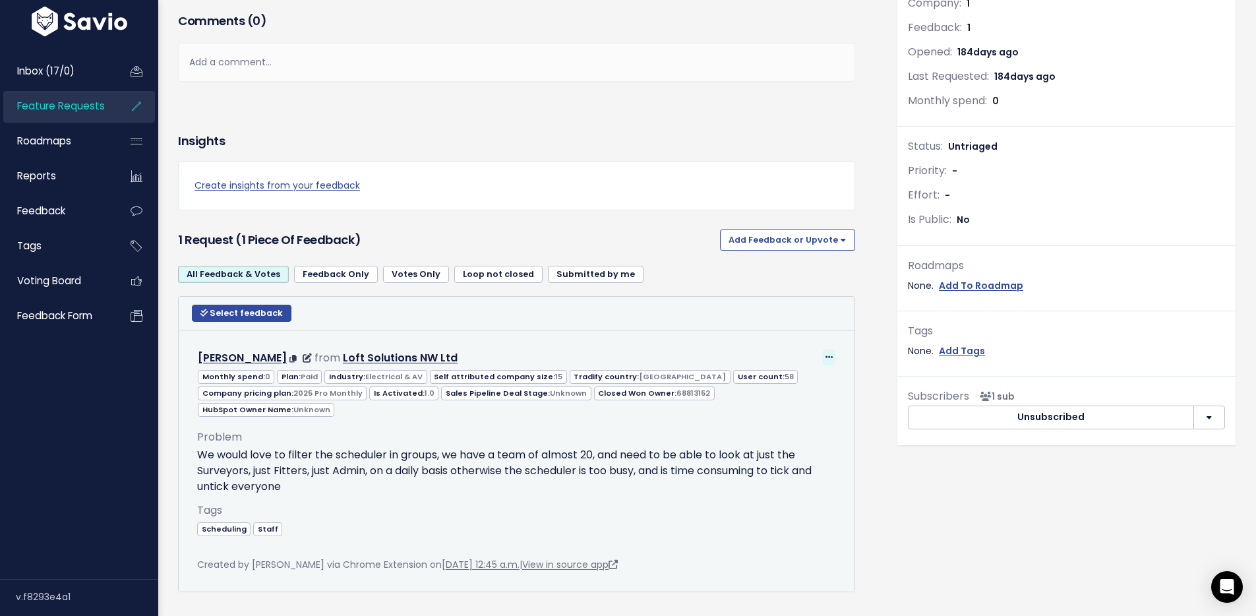
click at [825, 356] on icon at bounding box center [828, 357] width 7 height 9
click at [789, 391] on link "Edit" at bounding box center [789, 393] width 95 height 26
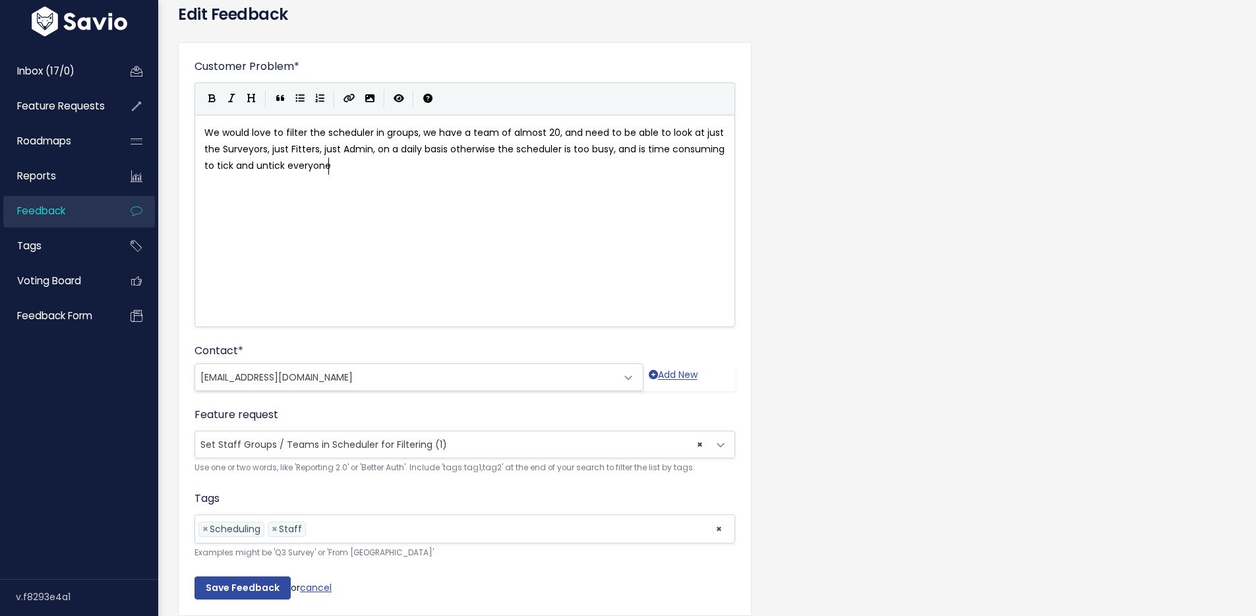
scroll to position [121, 0]
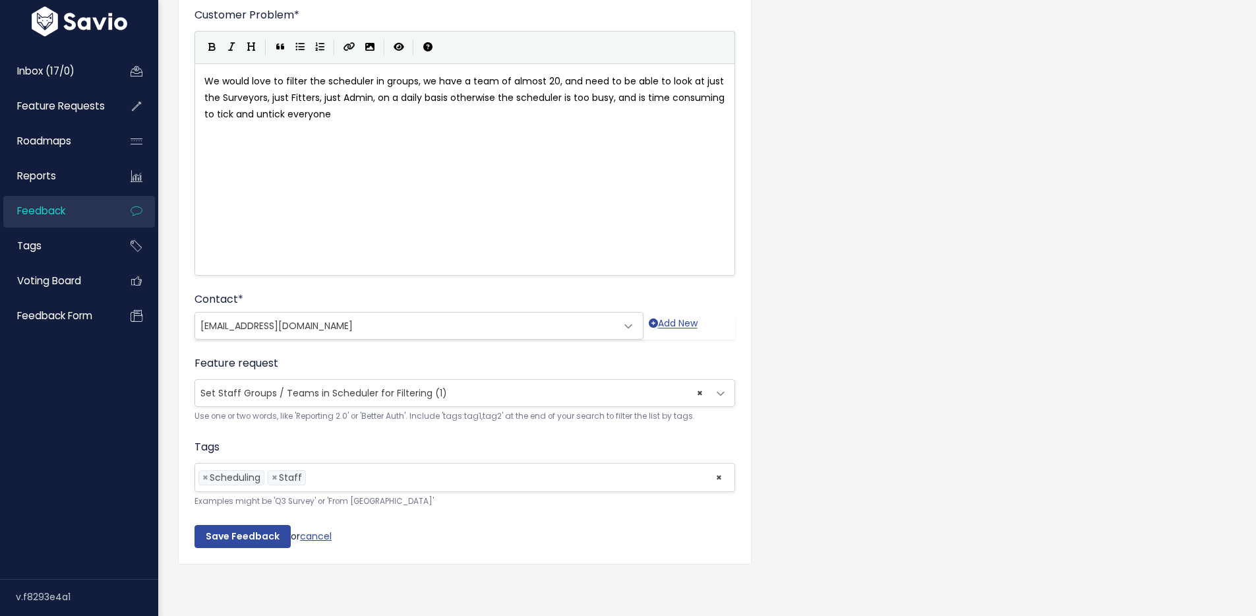
click at [404, 386] on span "Set Staff Groups / Teams in Scheduler for Filtering (1)" at bounding box center [323, 392] width 247 height 13
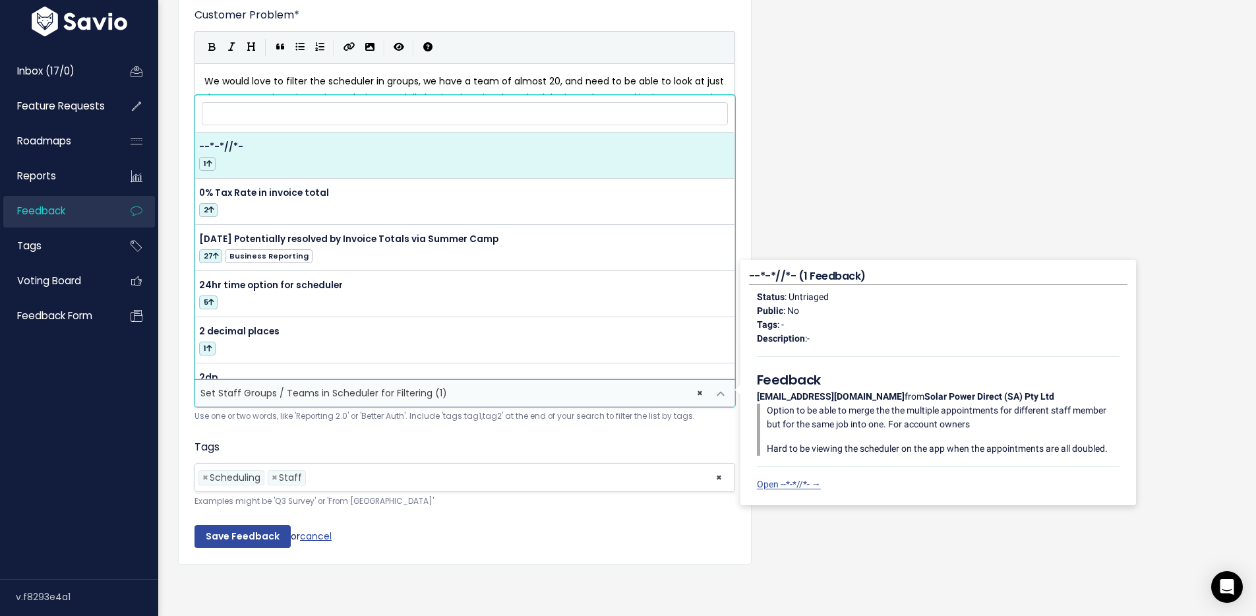
click at [367, 103] on input "search" at bounding box center [465, 113] width 526 height 23
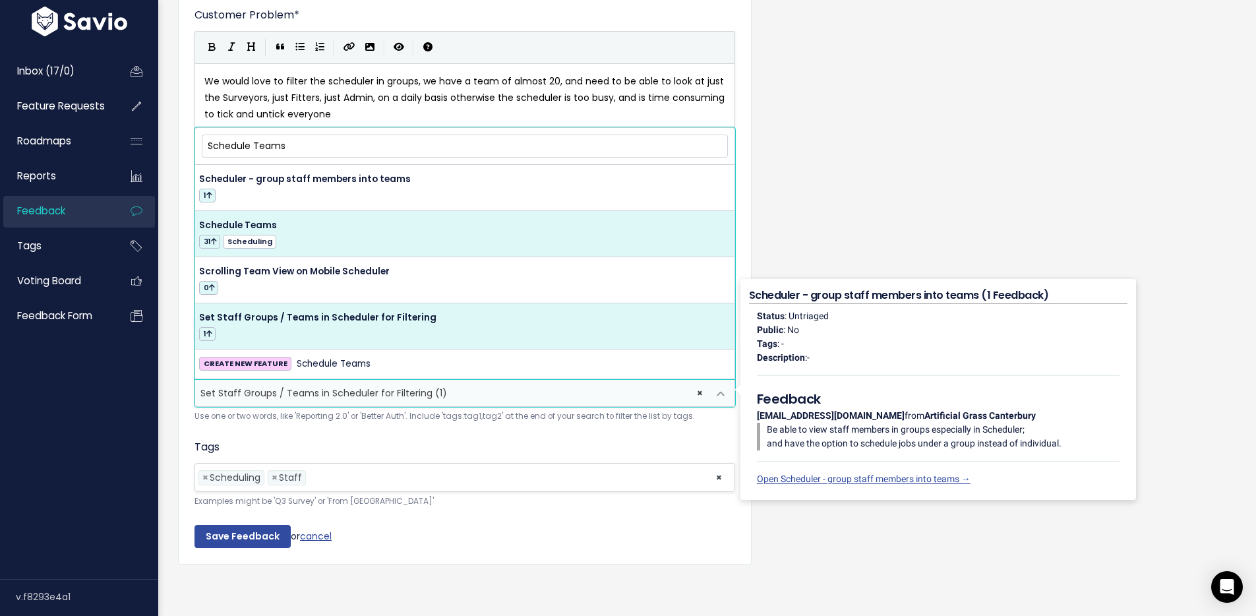
type input "Schedule Teams"
select select "14792"
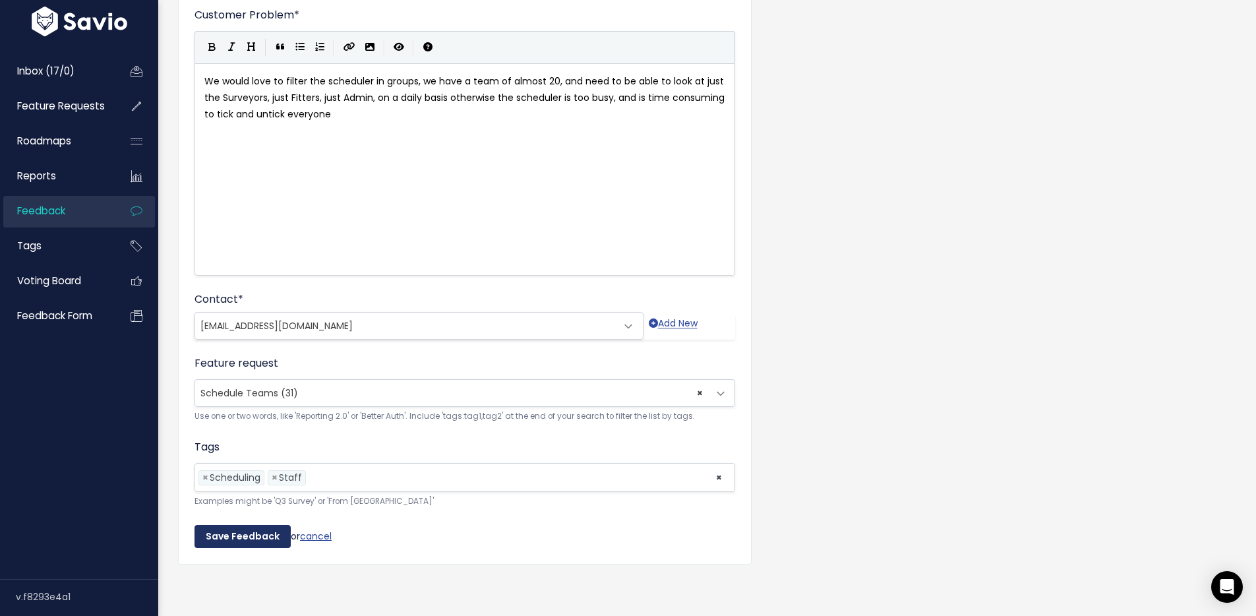
click at [234, 525] on input "Save Feedback" at bounding box center [242, 537] width 96 height 24
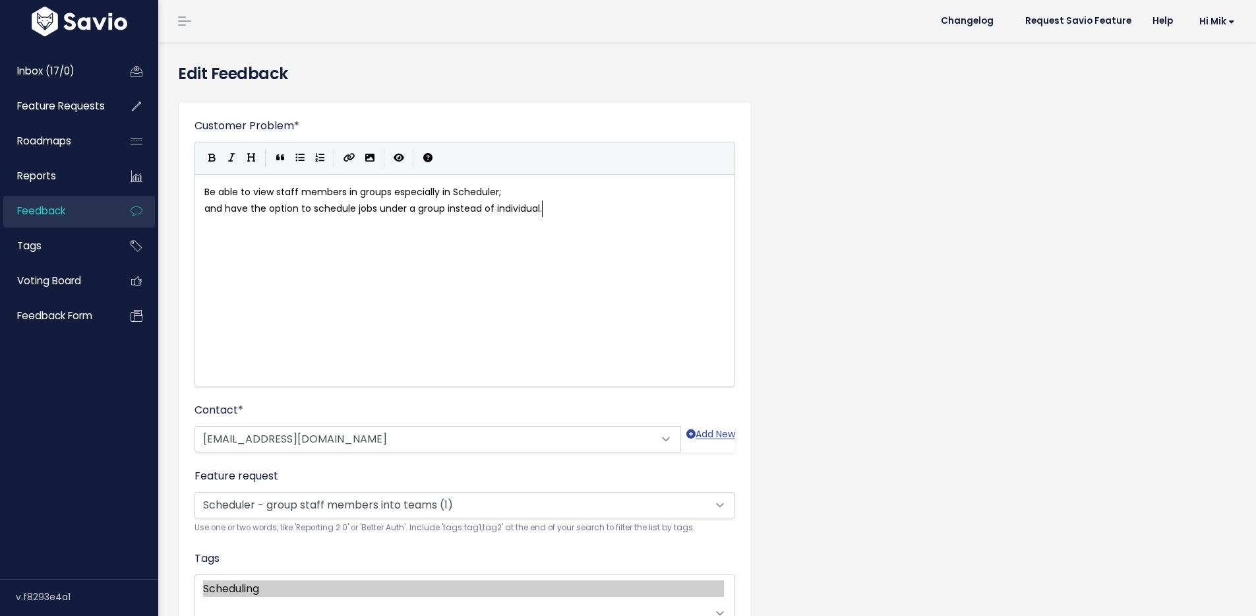
scroll to position [1, 0]
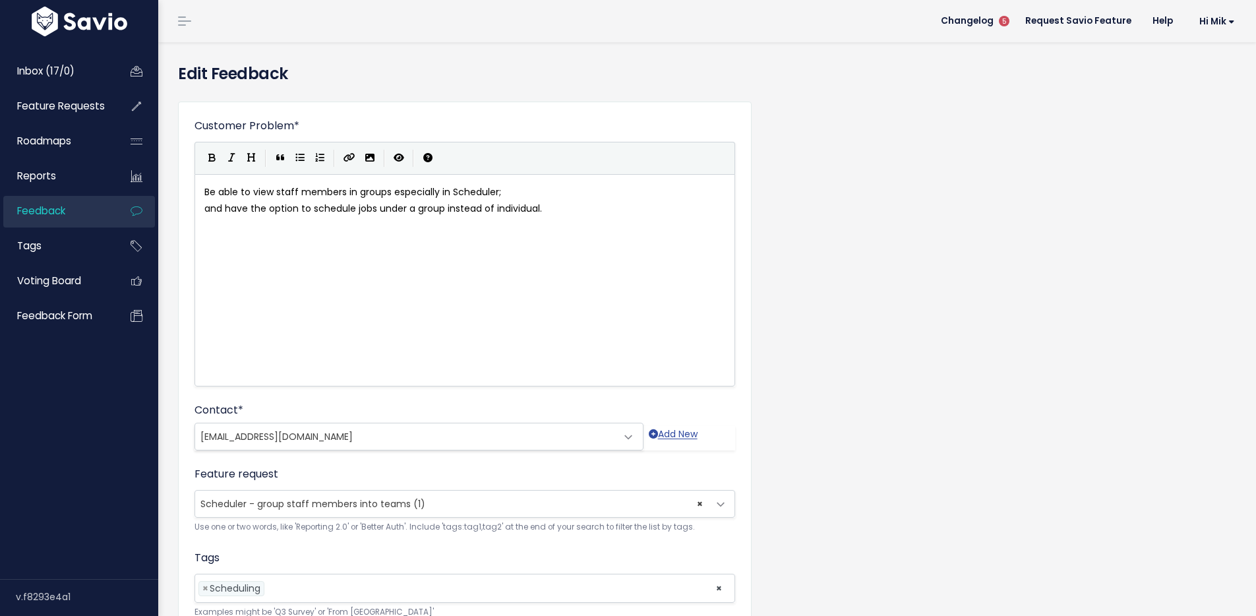
click at [390, 500] on span "Scheduler - group staff members into teams (1)" at bounding box center [312, 503] width 225 height 13
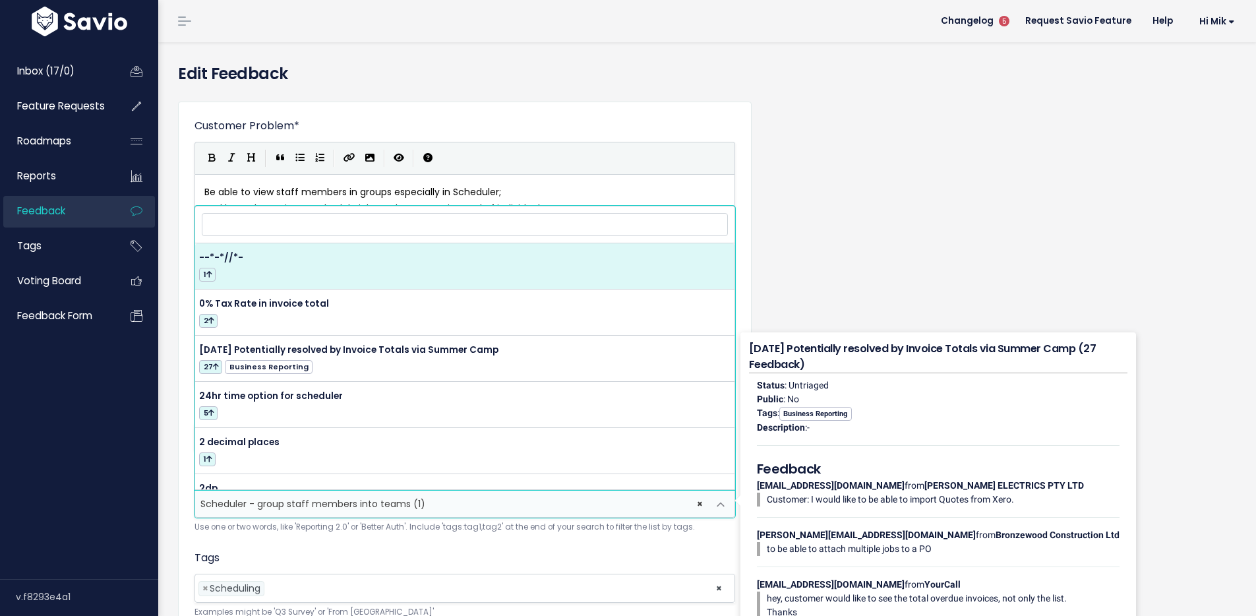
click at [343, 225] on input "search" at bounding box center [465, 224] width 526 height 23
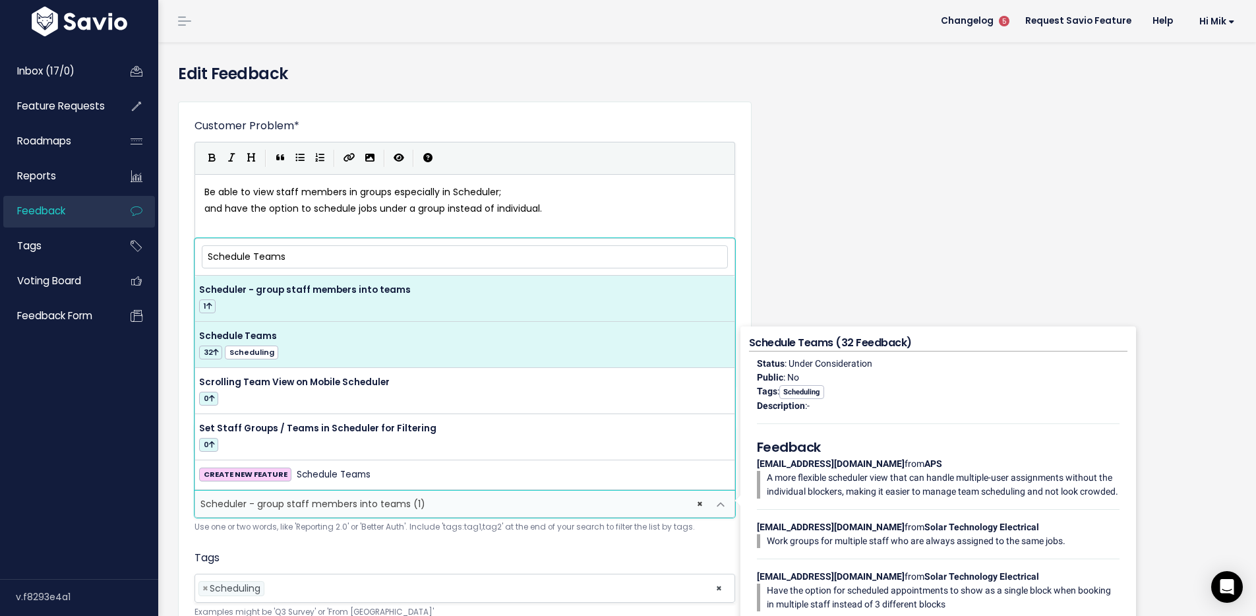
type input "Schedule Teams"
select select "14792"
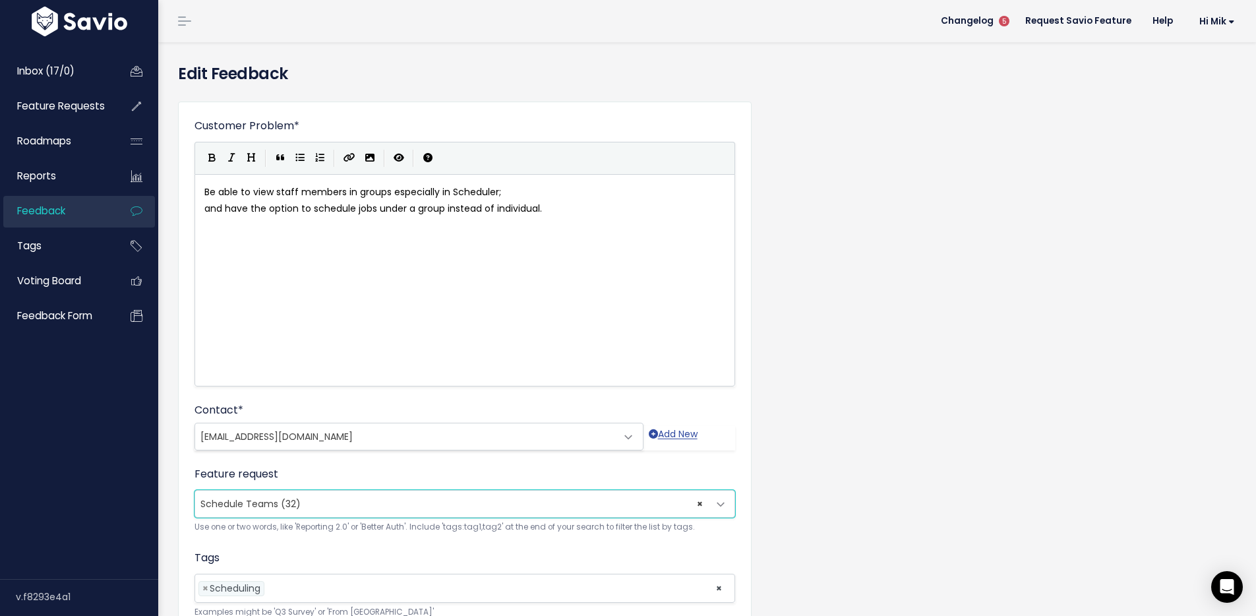
scroll to position [121, 0]
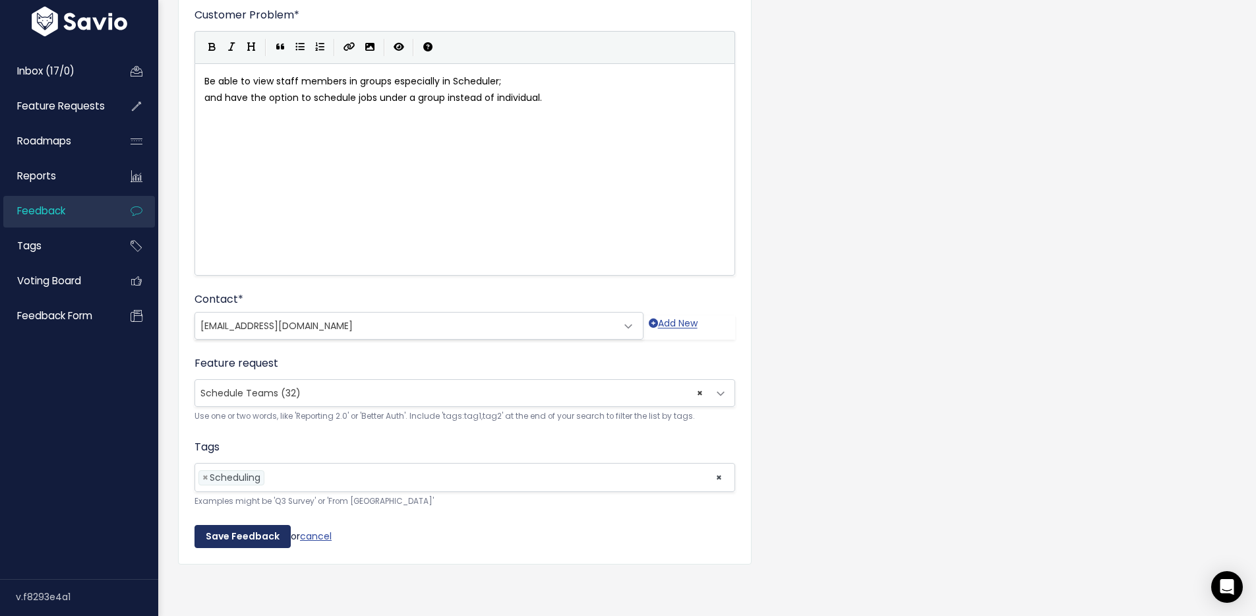
click at [267, 525] on input "Save Feedback" at bounding box center [242, 537] width 96 height 24
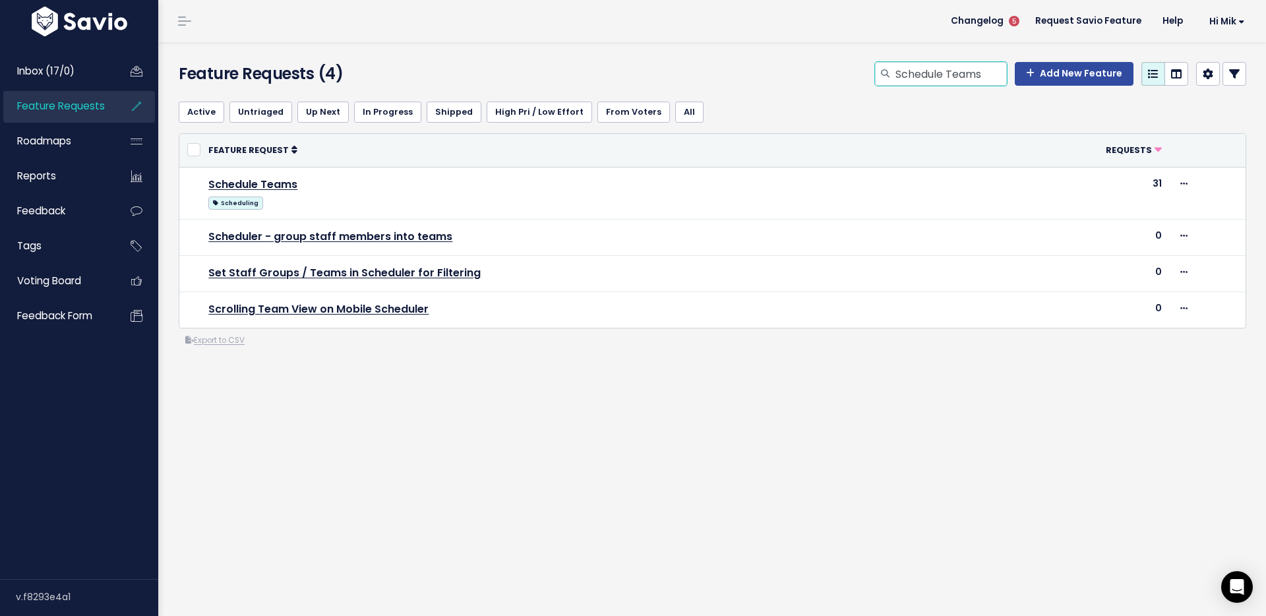
click at [936, 69] on input "Schedule Teams" at bounding box center [950, 74] width 113 height 24
type input "double"
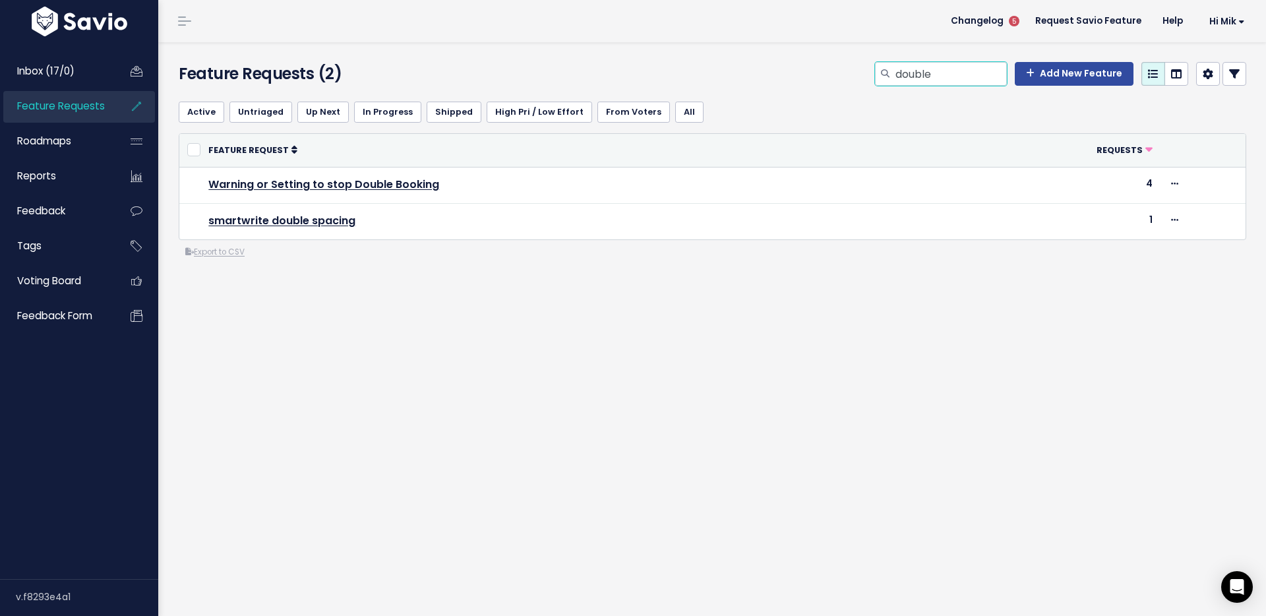
click at [945, 80] on input "double" at bounding box center [950, 74] width 113 height 24
type input "availability"
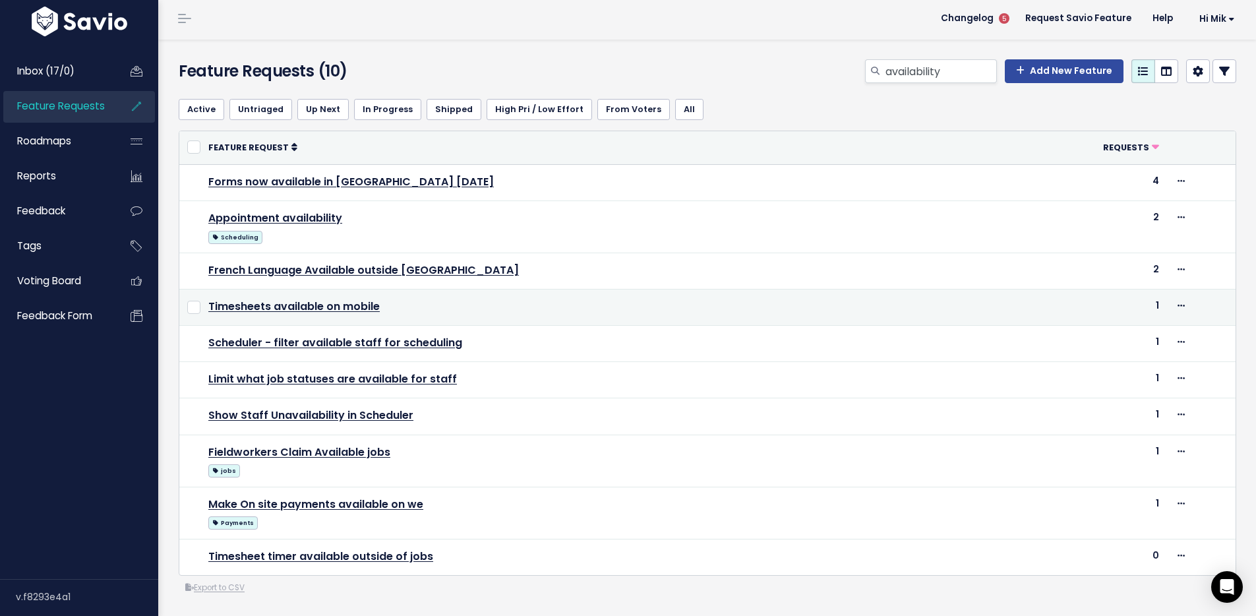
scroll to position [22, 0]
